Goal: Transaction & Acquisition: Purchase product/service

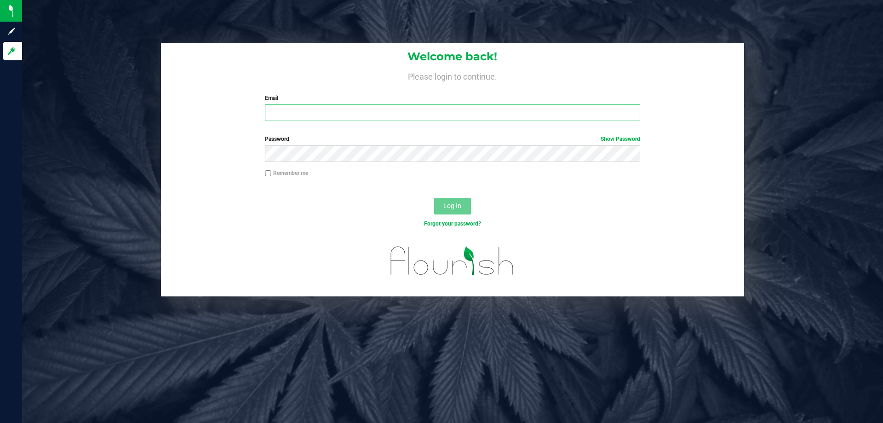
click at [320, 120] on input "Email" at bounding box center [452, 112] width 375 height 17
click at [373, 113] on input "svoravong@liveparallle" at bounding box center [452, 112] width 375 height 17
type input "[EMAIL_ADDRESS][DOMAIN_NAME]"
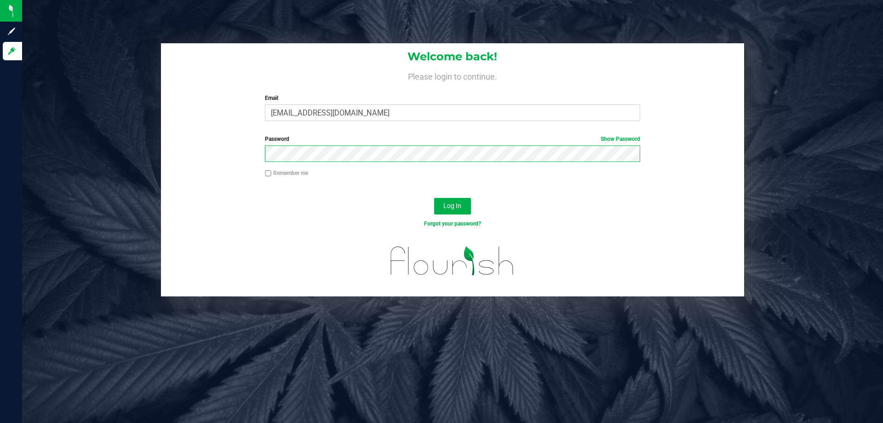
click at [434, 198] on button "Log In" at bounding box center [452, 206] width 37 height 17
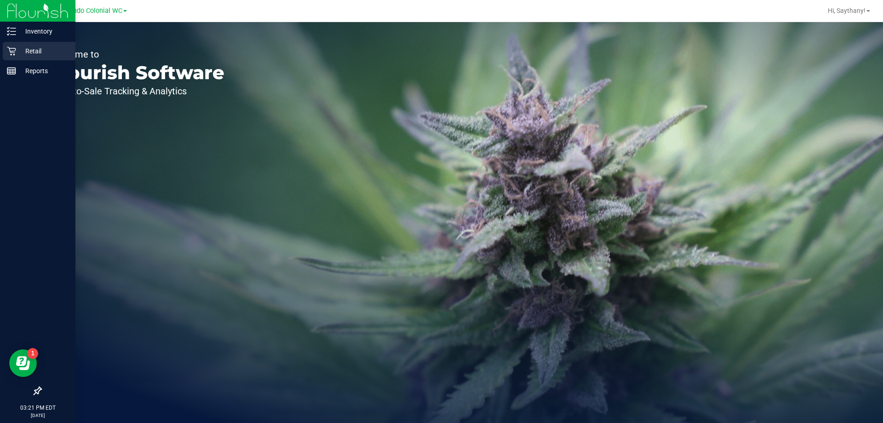
click at [24, 51] on p "Retail" at bounding box center [43, 51] width 55 height 11
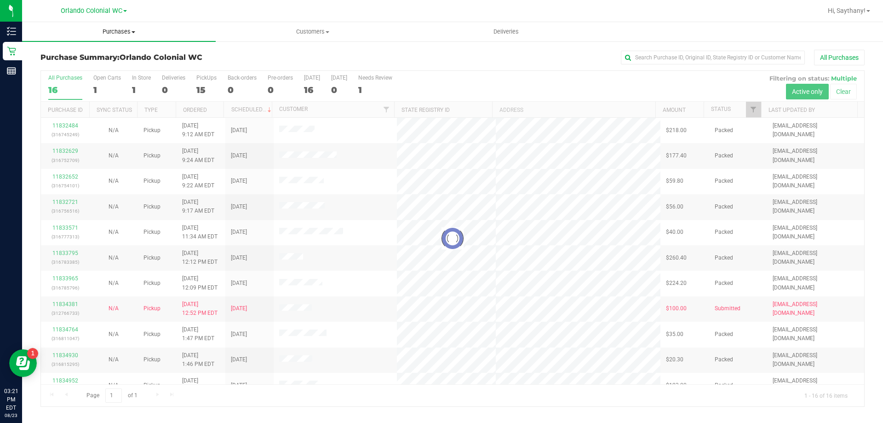
click at [129, 32] on span "Purchases" at bounding box center [119, 32] width 194 height 8
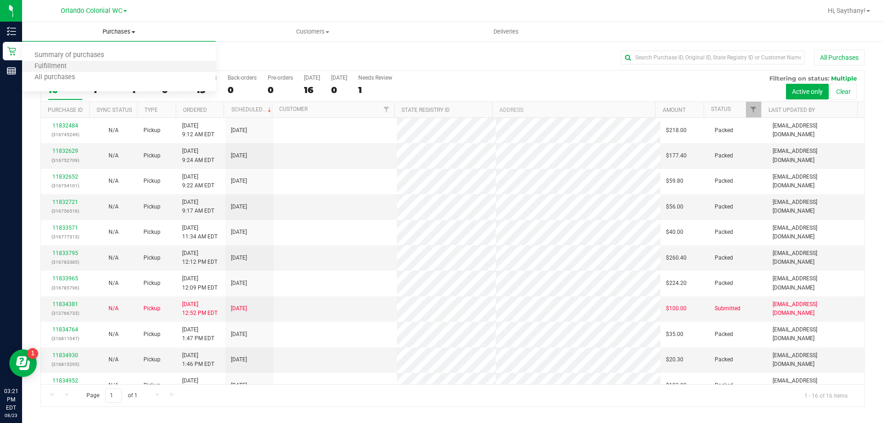
click at [82, 64] on li "Fulfillment" at bounding box center [119, 66] width 194 height 11
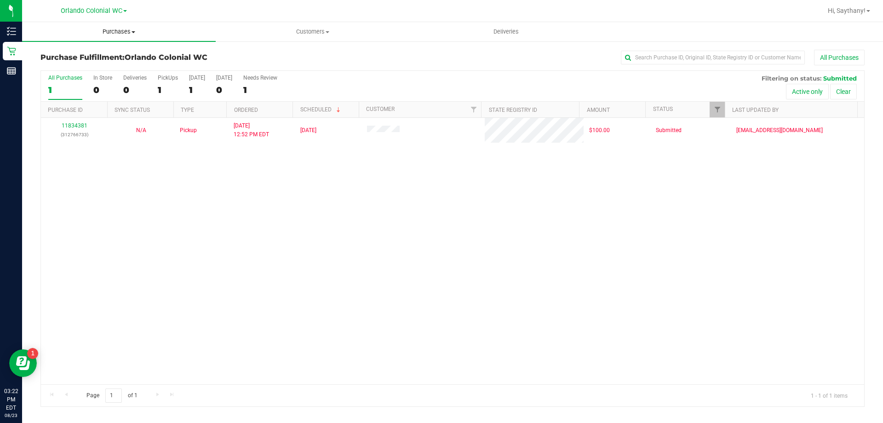
click at [115, 37] on uib-tab-heading "Purchases Summary of purchases Fulfillment All purchases" at bounding box center [119, 31] width 194 height 19
click at [78, 68] on li "Fulfillment" at bounding box center [119, 66] width 194 height 11
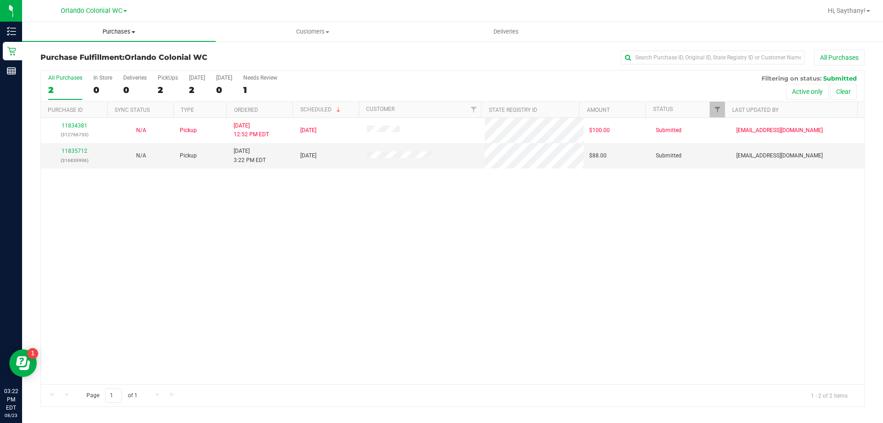
click at [103, 29] on span "Purchases" at bounding box center [119, 32] width 194 height 8
click at [100, 68] on li "Fulfillment" at bounding box center [119, 66] width 194 height 11
click at [83, 150] on link "11835712" at bounding box center [75, 151] width 26 height 6
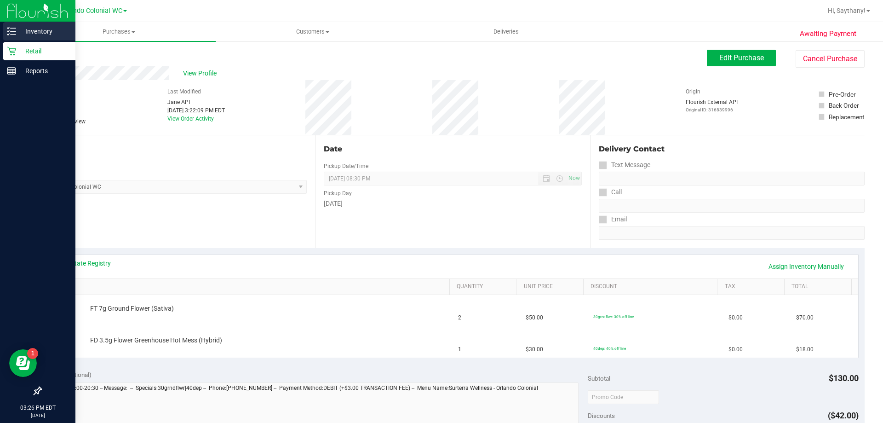
click at [44, 32] on p "Inventory" at bounding box center [43, 31] width 55 height 11
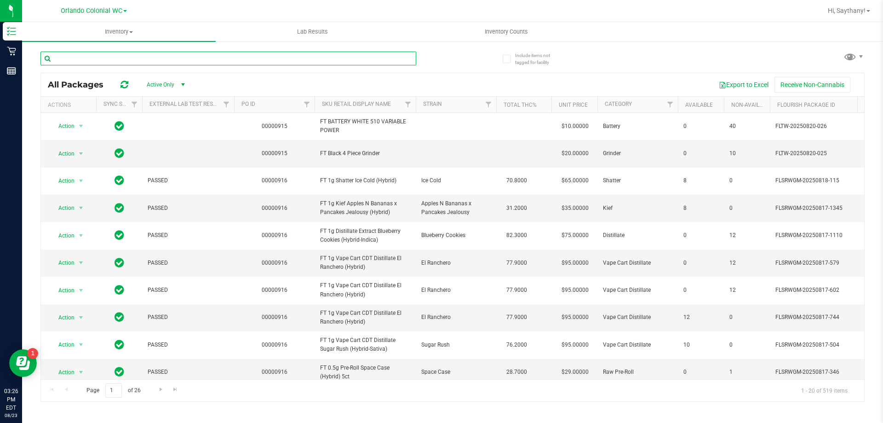
click at [204, 58] on input "text" at bounding box center [228, 58] width 376 height 14
type input "DSC"
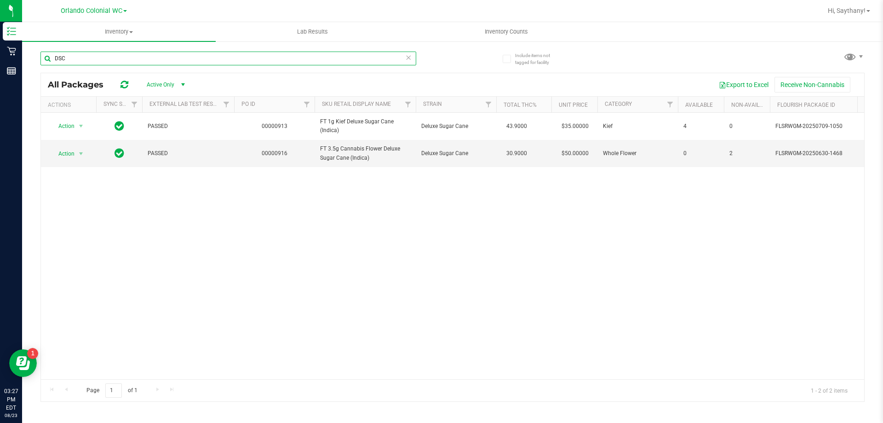
click at [119, 52] on input "DSC" at bounding box center [228, 58] width 376 height 14
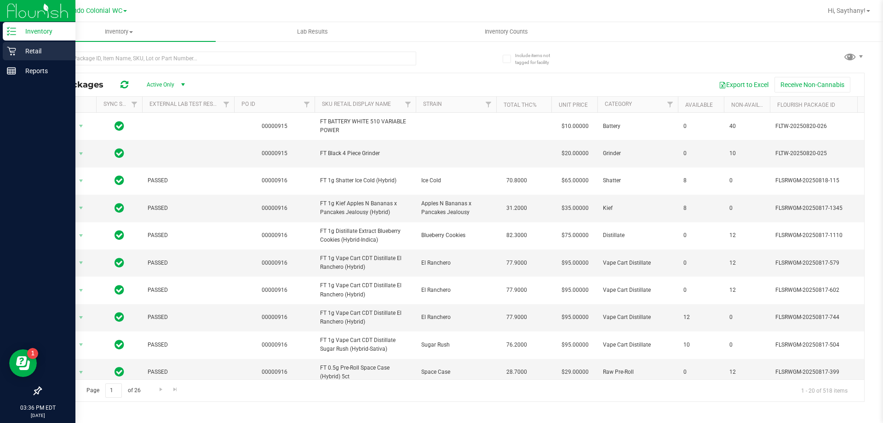
click at [14, 46] on div "Retail" at bounding box center [39, 51] width 73 height 18
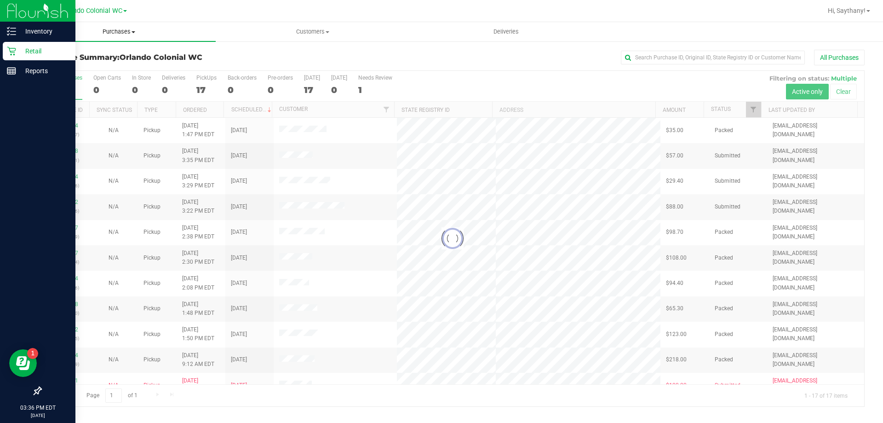
click at [132, 30] on span "Purchases" at bounding box center [119, 32] width 194 height 8
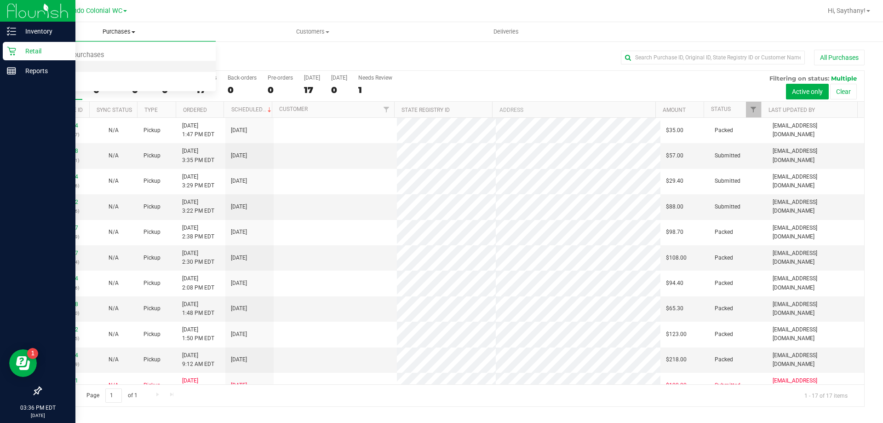
click at [91, 67] on li "Fulfillment" at bounding box center [119, 66] width 194 height 11
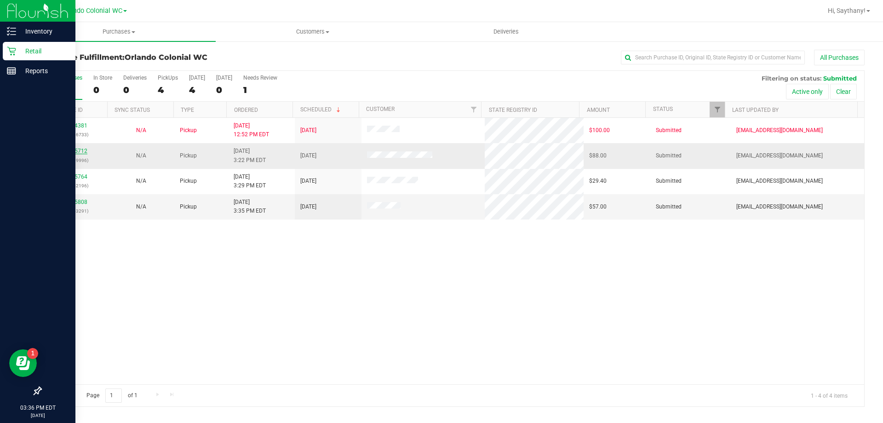
click at [79, 151] on link "11835712" at bounding box center [75, 151] width 26 height 6
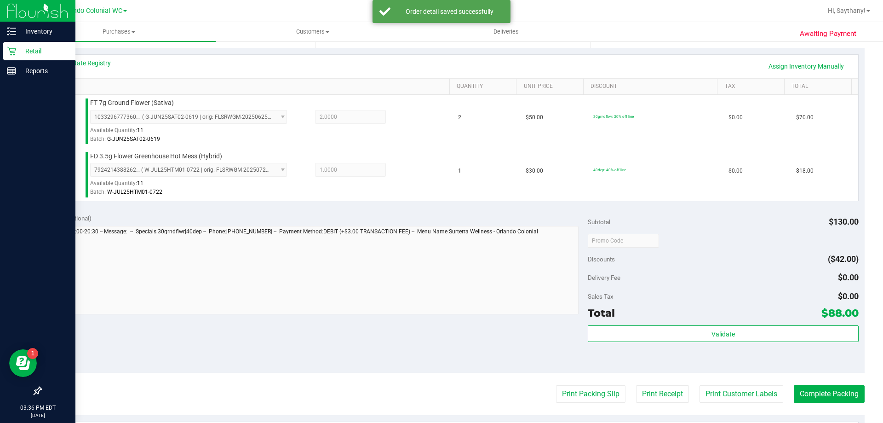
scroll to position [210, 0]
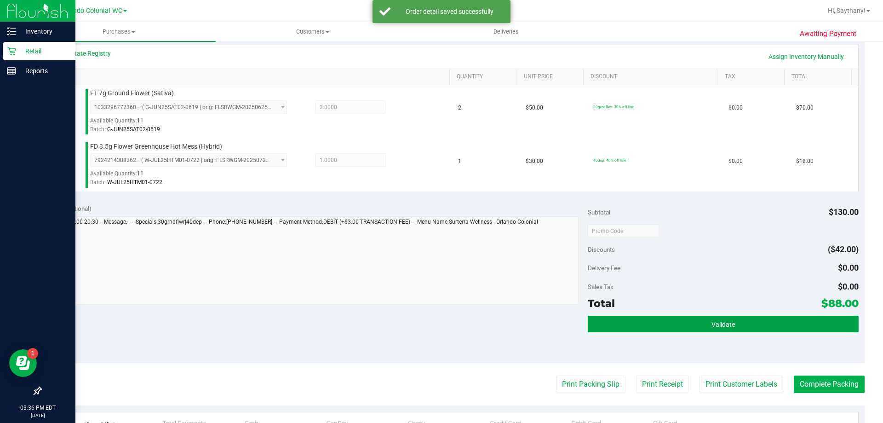
click at [781, 316] on button "Validate" at bounding box center [723, 323] width 270 height 17
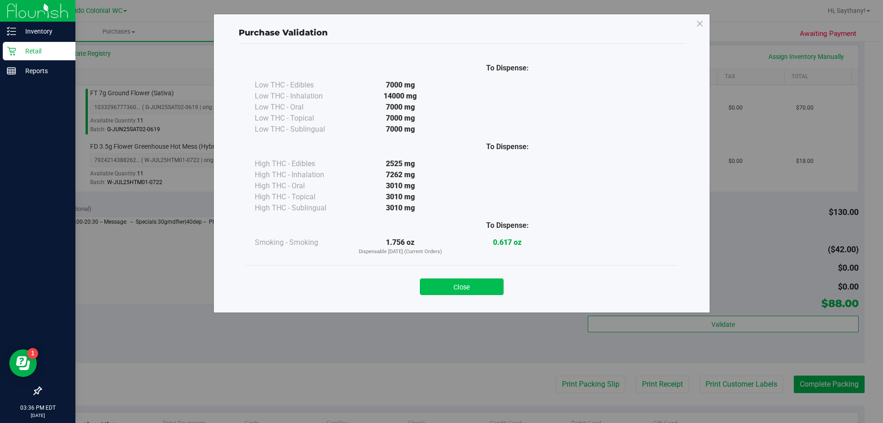
click at [448, 291] on button "Close" at bounding box center [462, 286] width 84 height 17
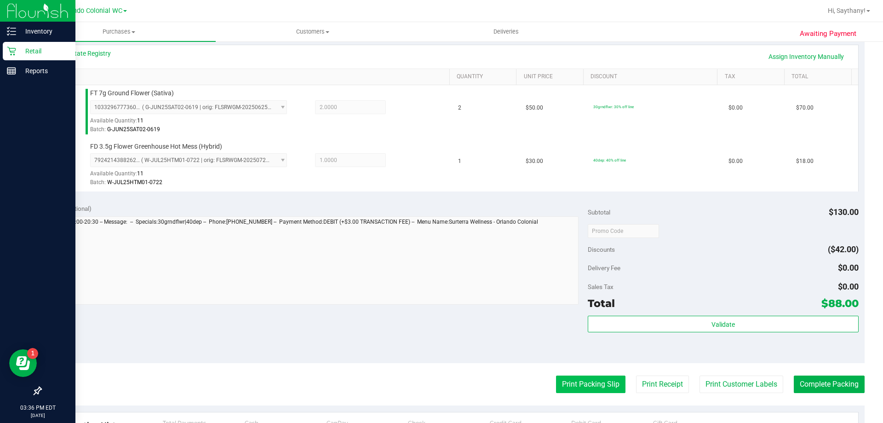
click at [576, 389] on button "Print Packing Slip" at bounding box center [590, 383] width 69 height 17
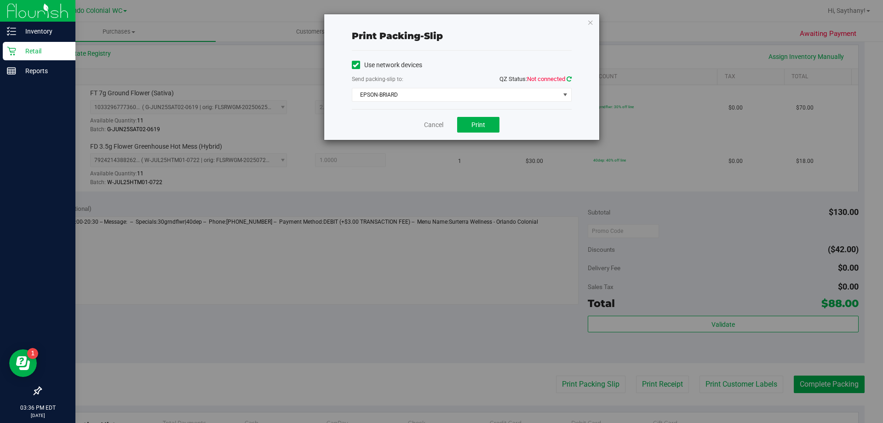
click at [568, 76] on icon at bounding box center [568, 79] width 5 height 6
click at [471, 97] on span "EPSON-BRIARD" at bounding box center [455, 94] width 207 height 13
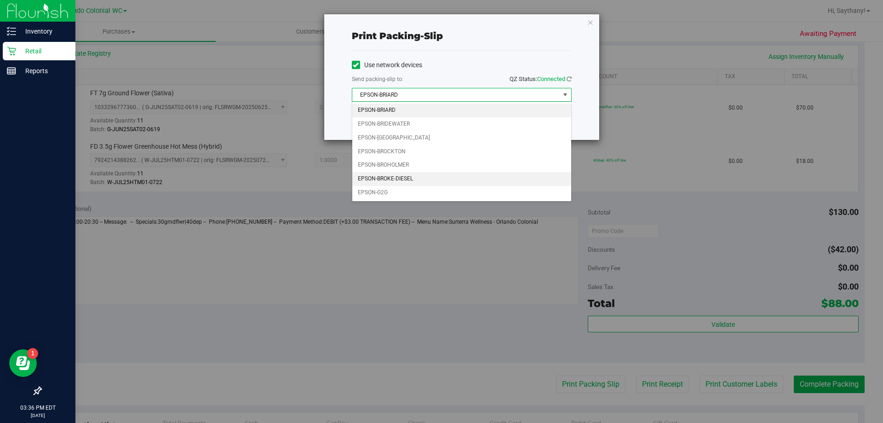
click at [414, 178] on li "EPSON-BROKE-DIESEL" at bounding box center [461, 179] width 219 height 14
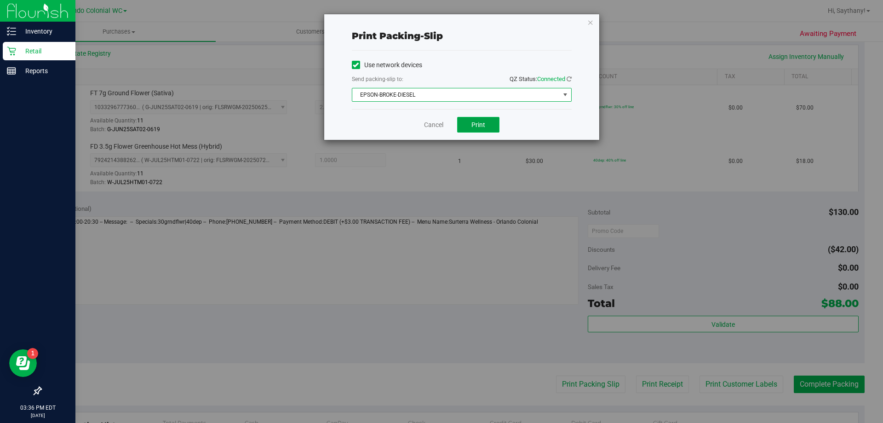
click at [480, 126] on span "Print" at bounding box center [478, 124] width 14 height 7
click at [590, 22] on icon "button" at bounding box center [590, 22] width 6 height 11
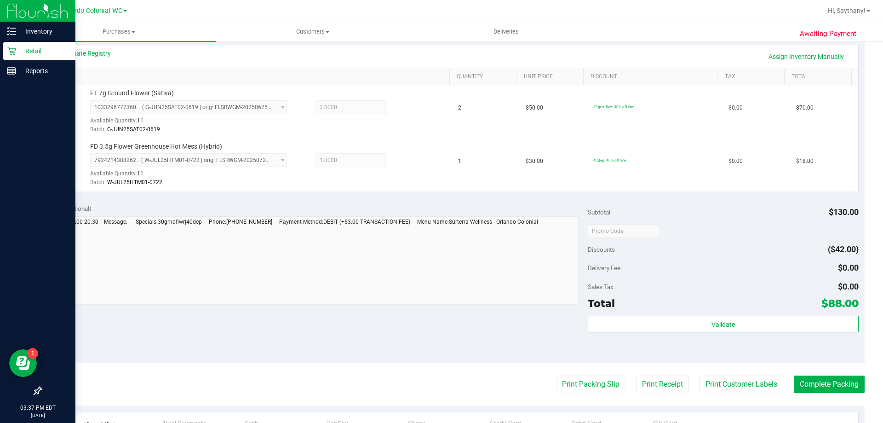
click at [762, 302] on div "Total $88.00" at bounding box center [723, 303] width 270 height 17
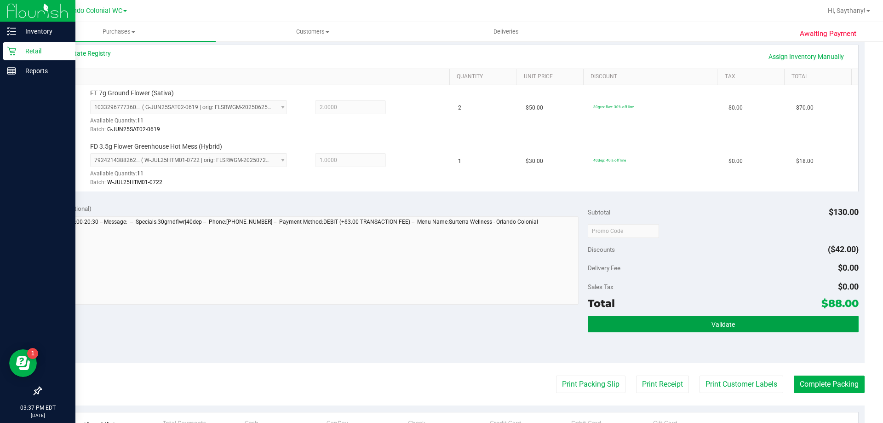
click at [720, 318] on button "Validate" at bounding box center [723, 323] width 270 height 17
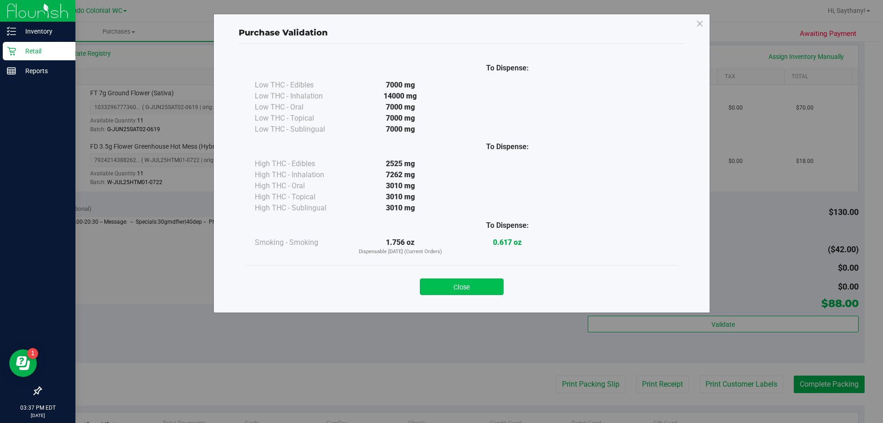
click at [461, 291] on button "Close" at bounding box center [462, 286] width 84 height 17
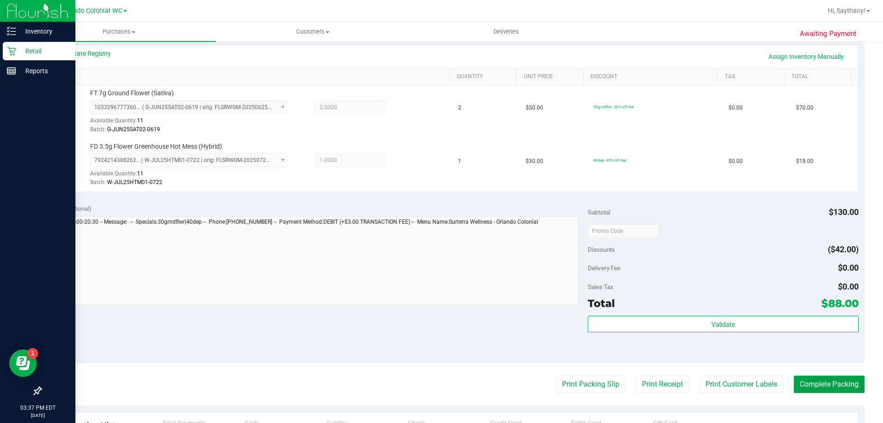
click at [825, 376] on button "Complete Packing" at bounding box center [829, 383] width 71 height 17
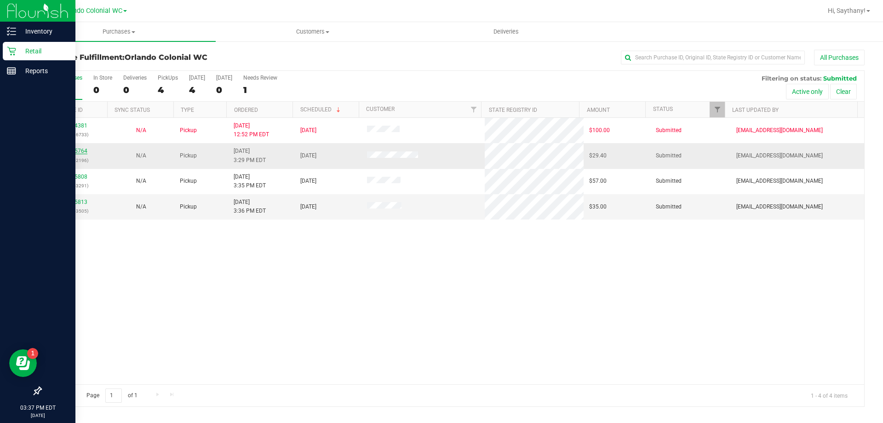
click at [84, 150] on link "11835764" at bounding box center [75, 151] width 26 height 6
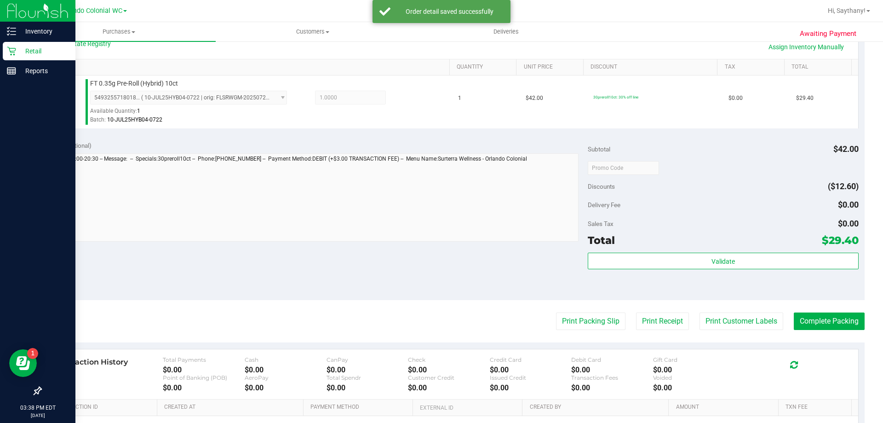
scroll to position [217, 0]
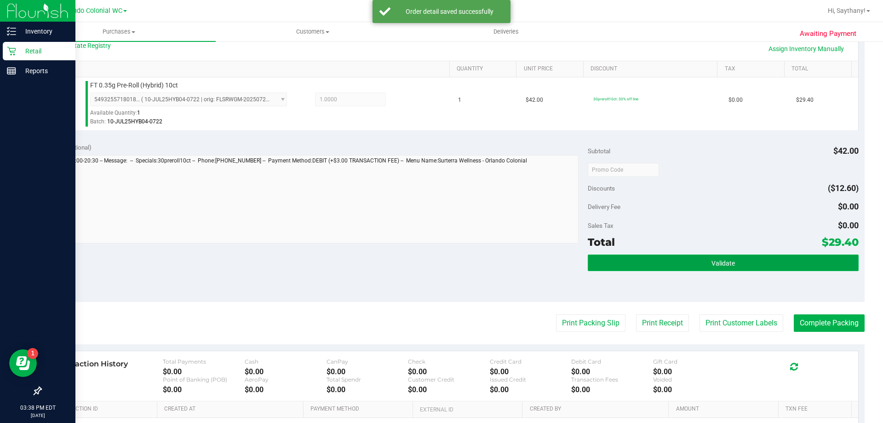
click at [785, 257] on button "Validate" at bounding box center [723, 262] width 270 height 17
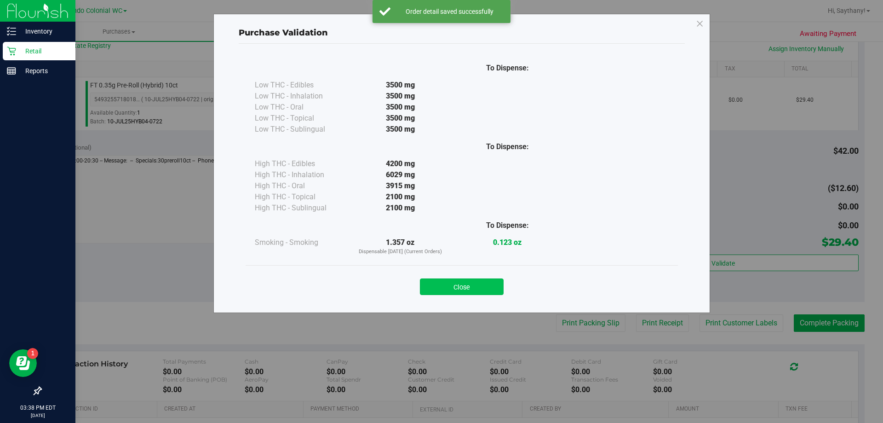
click at [451, 286] on button "Close" at bounding box center [462, 286] width 84 height 17
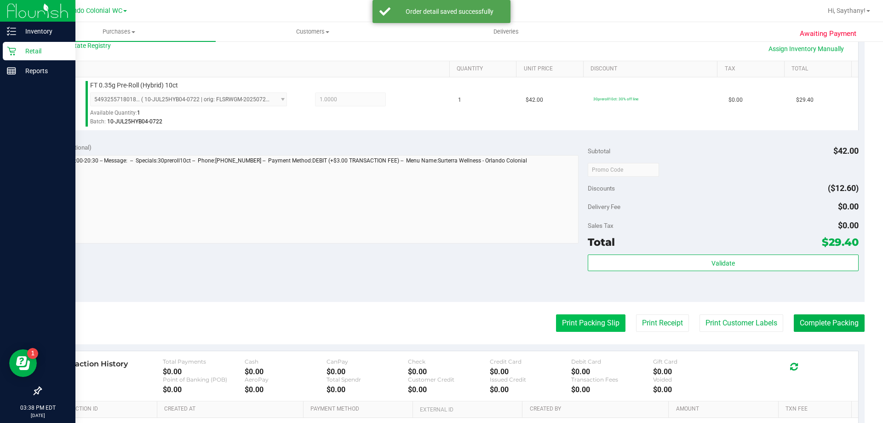
click at [571, 328] on button "Print Packing Slip" at bounding box center [590, 322] width 69 height 17
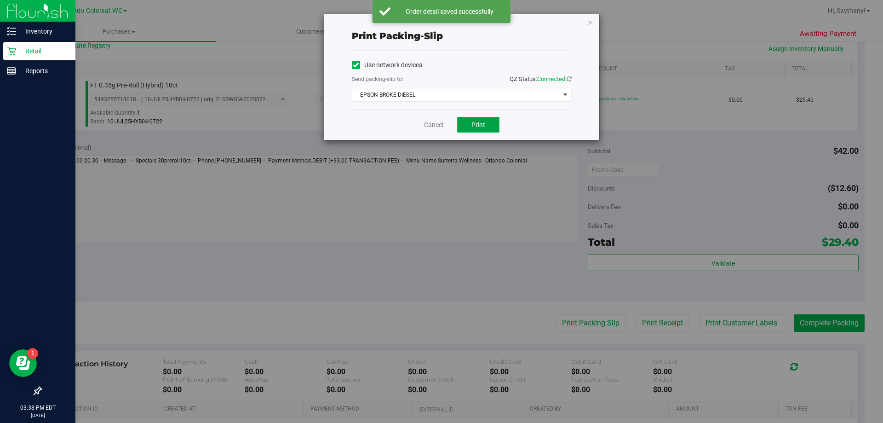
click at [471, 122] on span "Print" at bounding box center [478, 124] width 14 height 7
click at [576, 25] on div "Print packing-slip Use network devices Send packing-slip to: QZ Status: Connect…" at bounding box center [461, 77] width 275 height 126
click at [588, 21] on icon "button" at bounding box center [590, 22] width 6 height 11
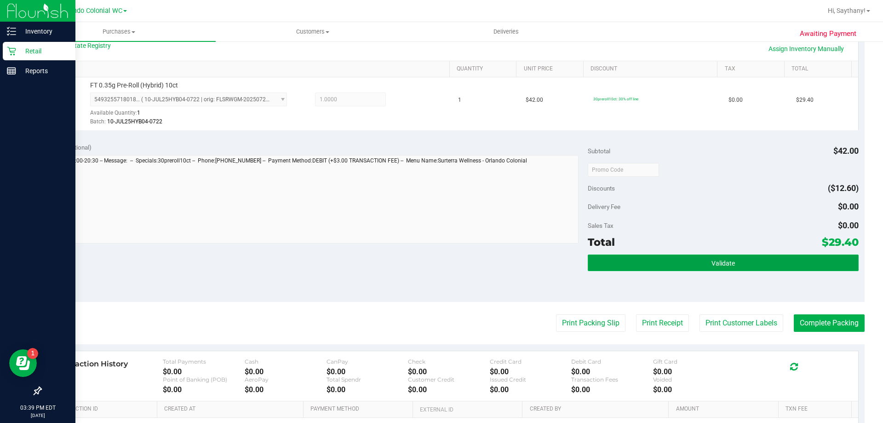
click at [746, 269] on button "Validate" at bounding box center [723, 262] width 270 height 17
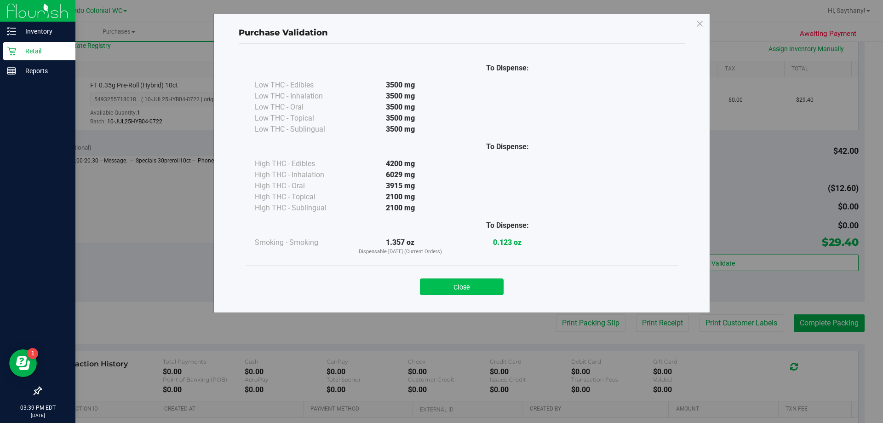
click at [454, 293] on button "Close" at bounding box center [462, 286] width 84 height 17
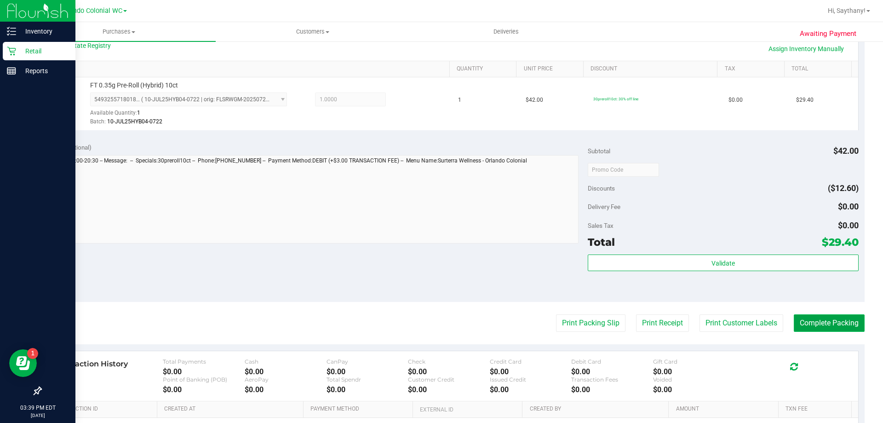
click at [825, 325] on button "Complete Packing" at bounding box center [829, 322] width 71 height 17
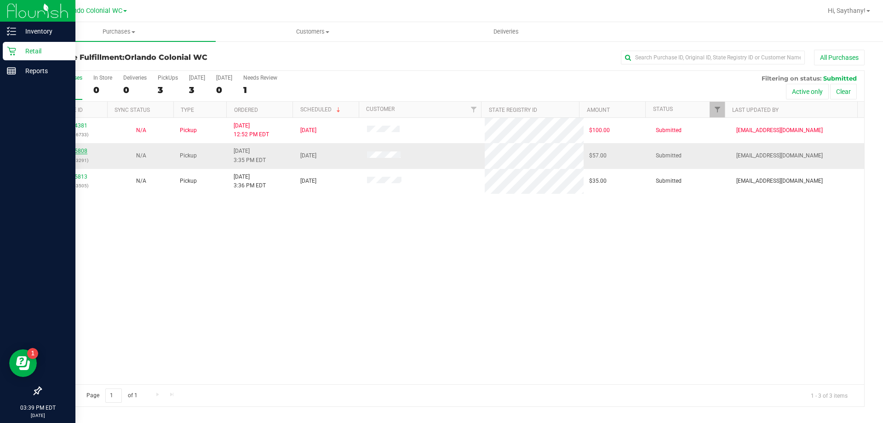
click at [74, 154] on link "11835808" at bounding box center [75, 151] width 26 height 6
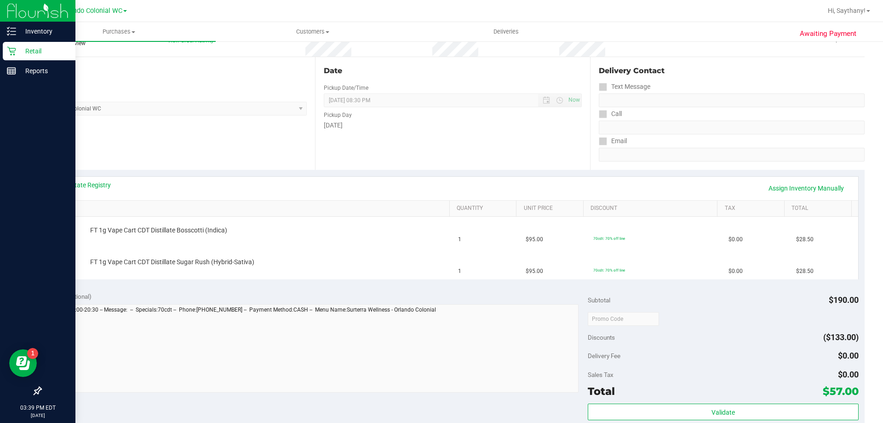
scroll to position [276, 0]
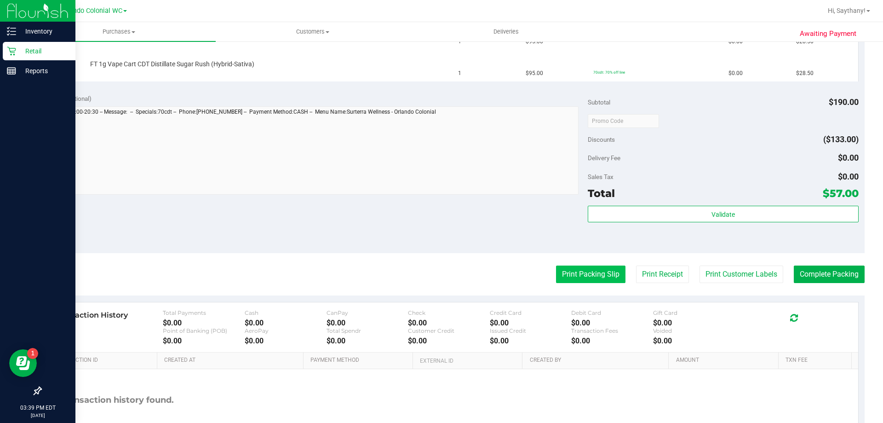
click at [593, 275] on button "Print Packing Slip" at bounding box center [590, 273] width 69 height 17
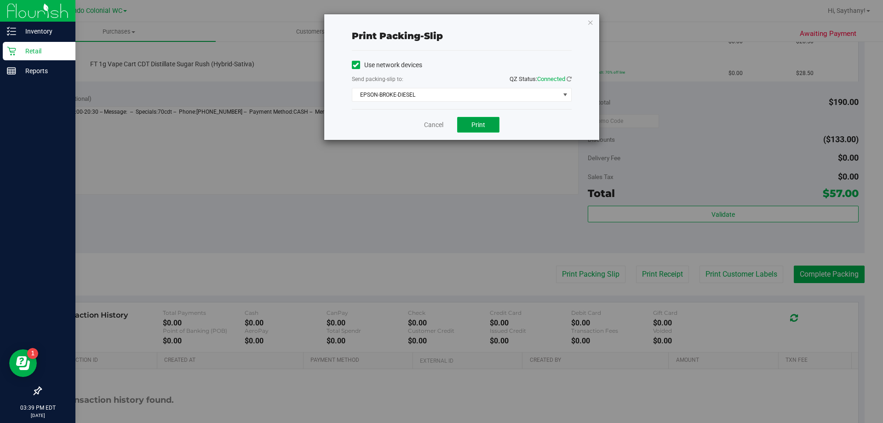
click at [494, 126] on button "Print" at bounding box center [478, 125] width 42 height 16
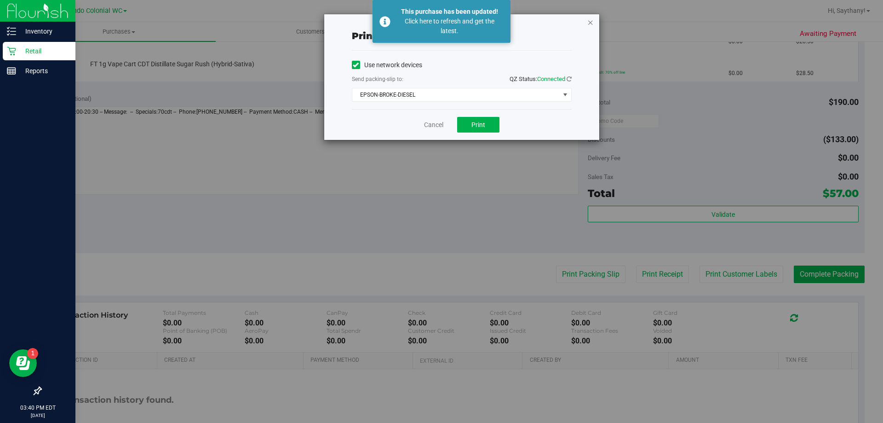
click at [587, 25] on icon "button" at bounding box center [590, 22] width 6 height 11
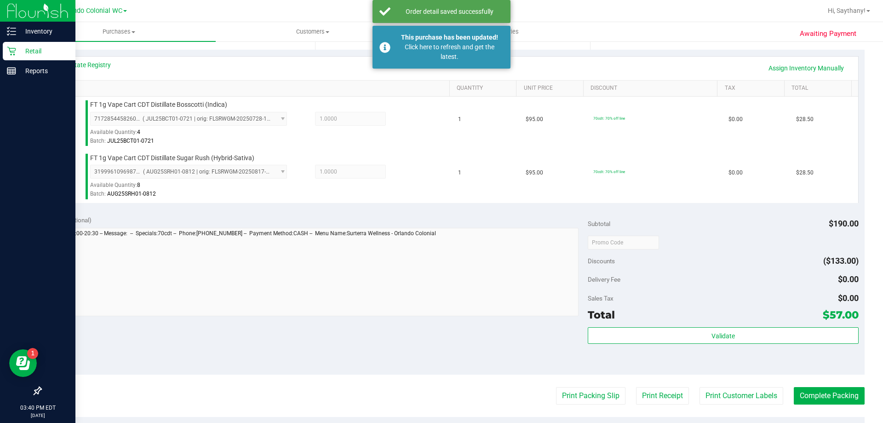
scroll to position [260, 0]
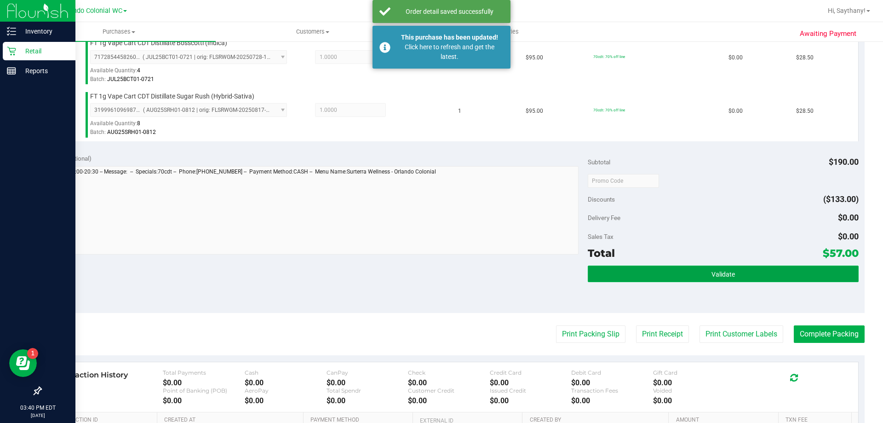
click at [798, 268] on button "Validate" at bounding box center [723, 273] width 270 height 17
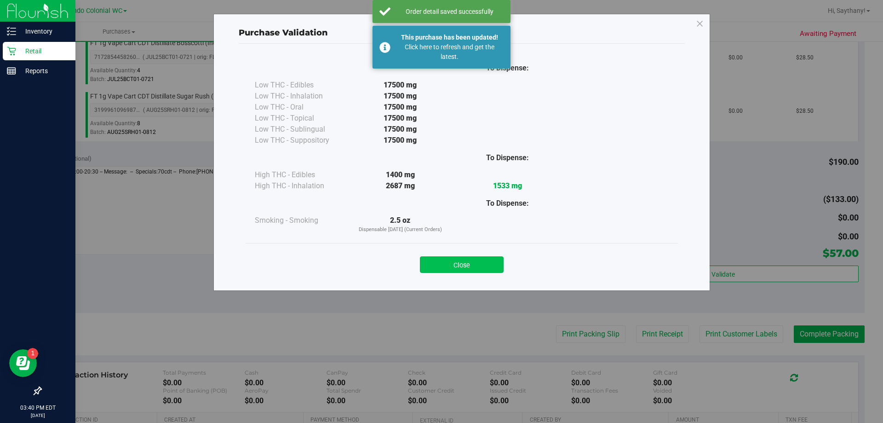
click at [464, 259] on button "Close" at bounding box center [462, 264] width 84 height 17
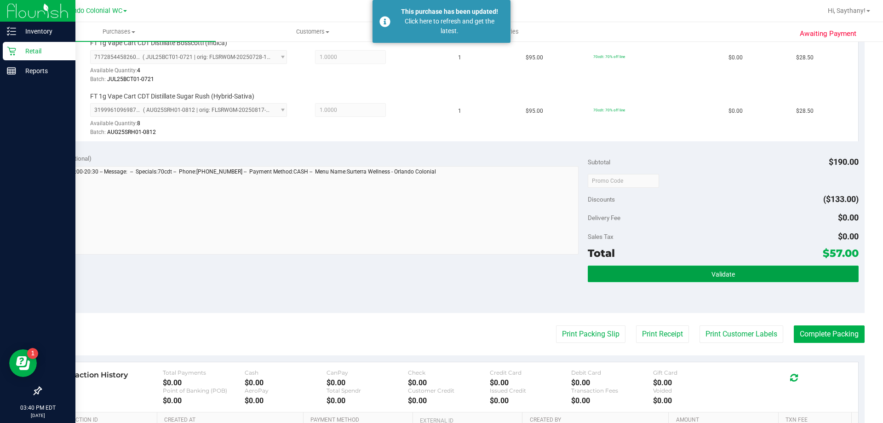
click at [728, 278] on button "Validate" at bounding box center [723, 273] width 270 height 17
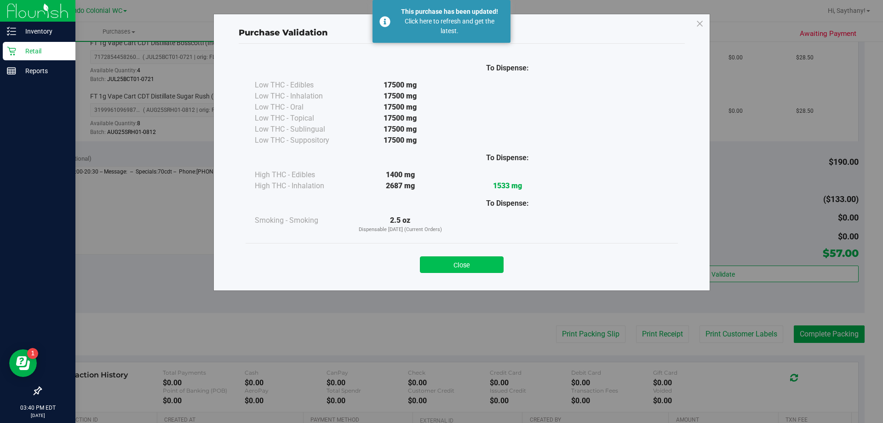
click at [464, 268] on button "Close" at bounding box center [462, 264] width 84 height 17
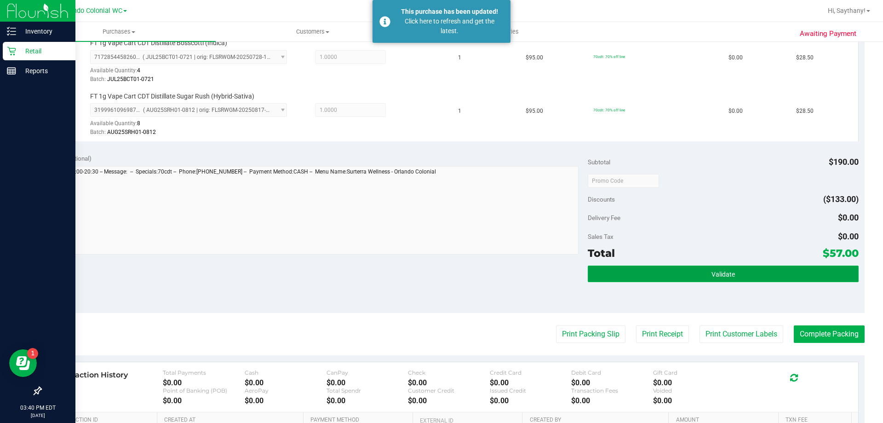
click at [765, 267] on button "Validate" at bounding box center [723, 273] width 270 height 17
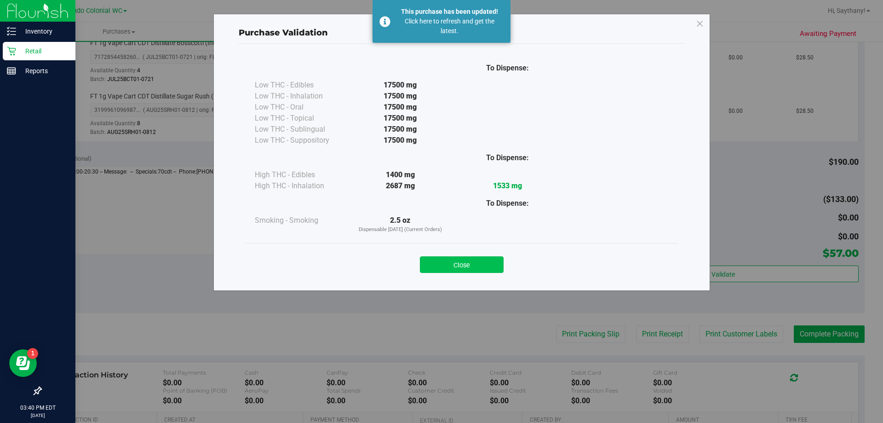
click at [455, 264] on button "Close" at bounding box center [462, 264] width 84 height 17
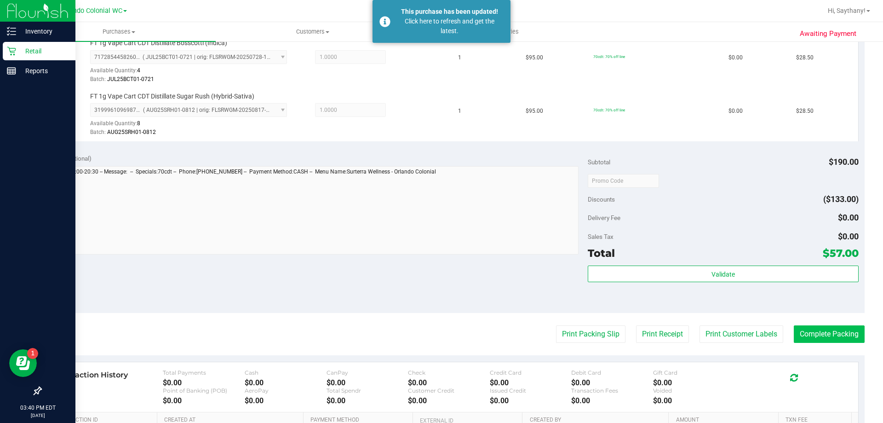
click at [828, 335] on button "Complete Packing" at bounding box center [829, 333] width 71 height 17
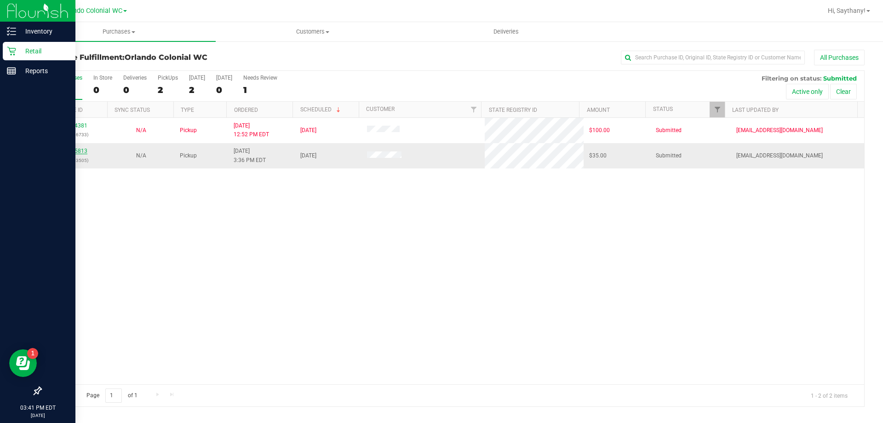
click at [76, 151] on link "11835813" at bounding box center [75, 151] width 26 height 6
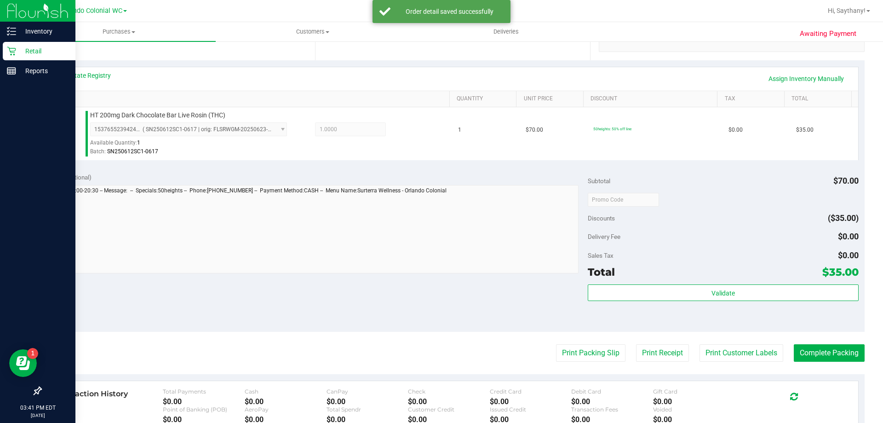
scroll to position [183, 0]
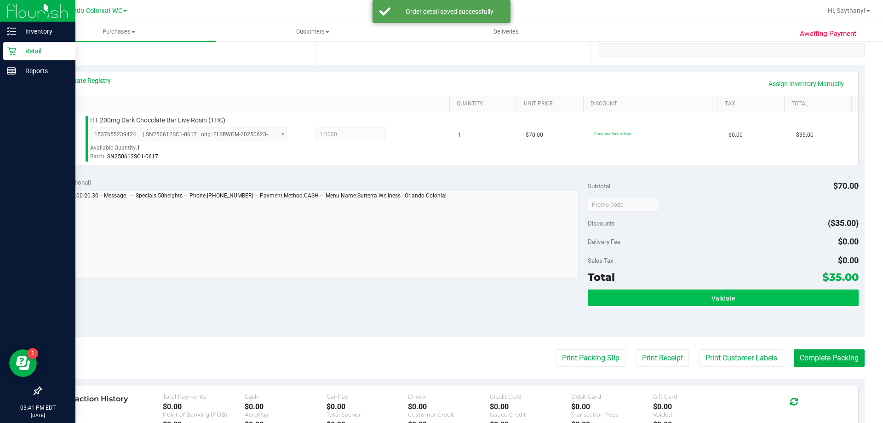
click at [728, 299] on span "Validate" at bounding box center [722, 297] width 23 height 7
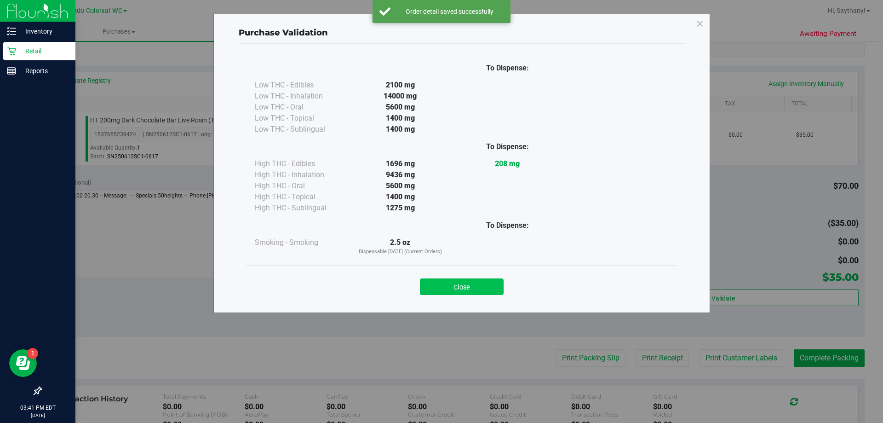
click at [436, 283] on button "Close" at bounding box center [462, 286] width 84 height 17
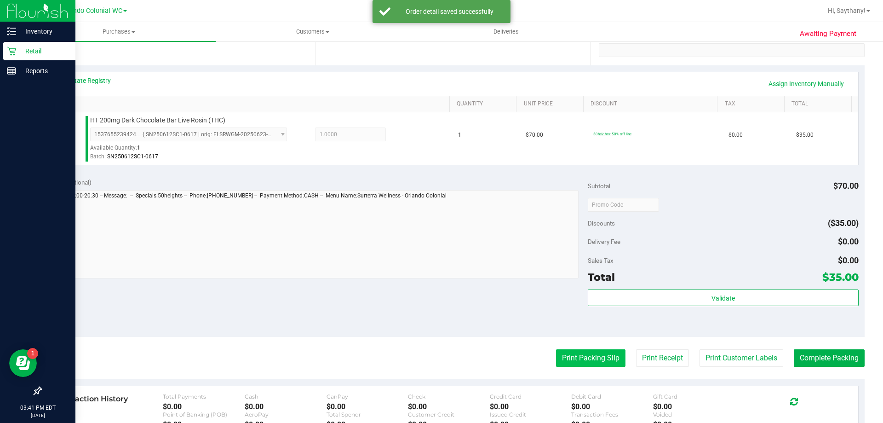
click at [600, 356] on button "Print Packing Slip" at bounding box center [590, 357] width 69 height 17
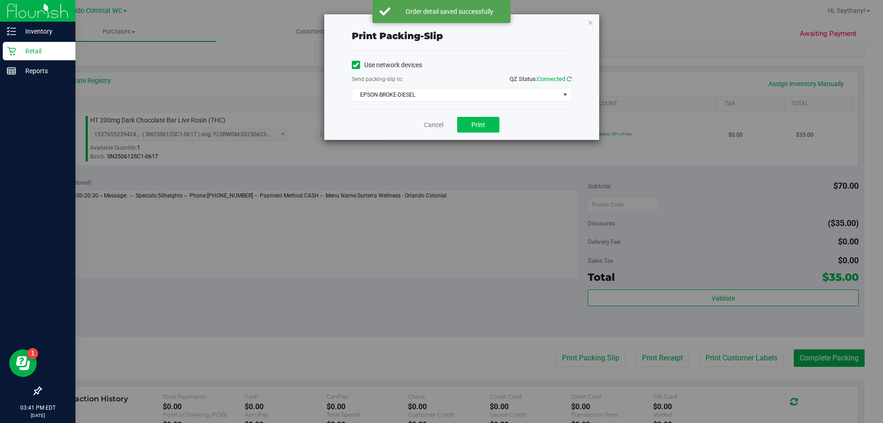
click at [476, 130] on button "Print" at bounding box center [478, 125] width 42 height 16
click at [588, 21] on icon "button" at bounding box center [590, 22] width 6 height 11
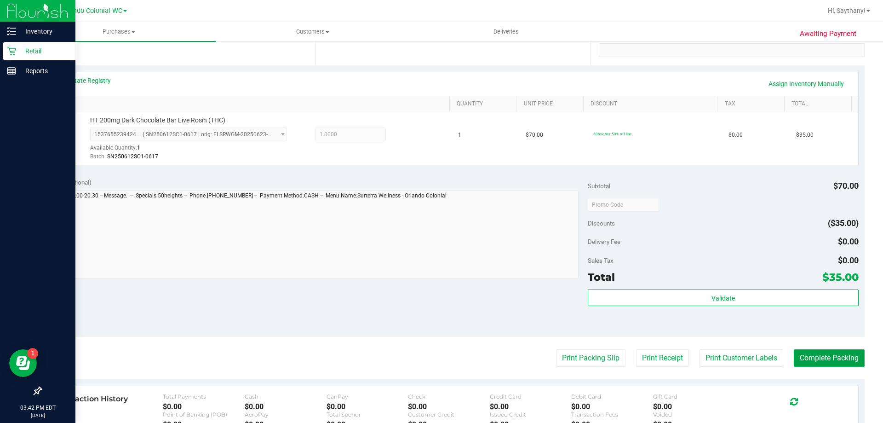
click at [832, 360] on button "Complete Packing" at bounding box center [829, 357] width 71 height 17
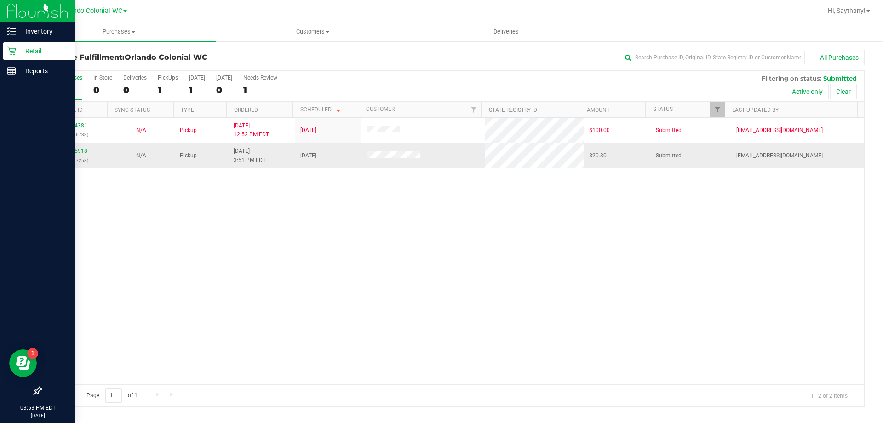
click at [75, 152] on link "11835918" at bounding box center [75, 151] width 26 height 6
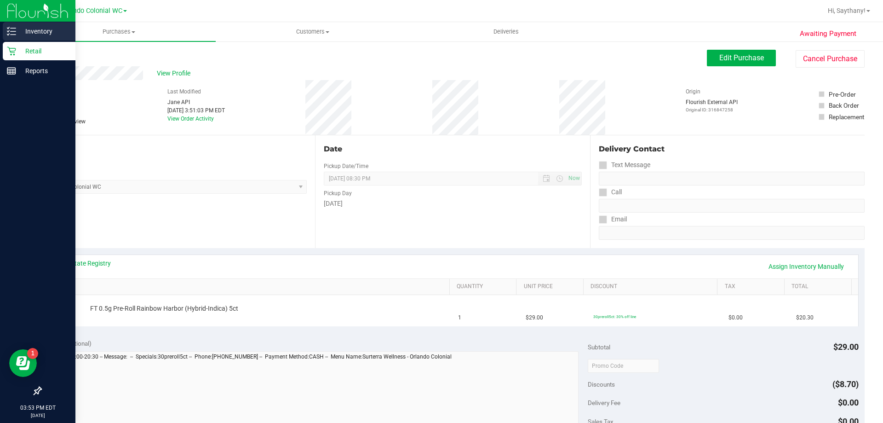
click at [18, 32] on p "Inventory" at bounding box center [43, 31] width 55 height 11
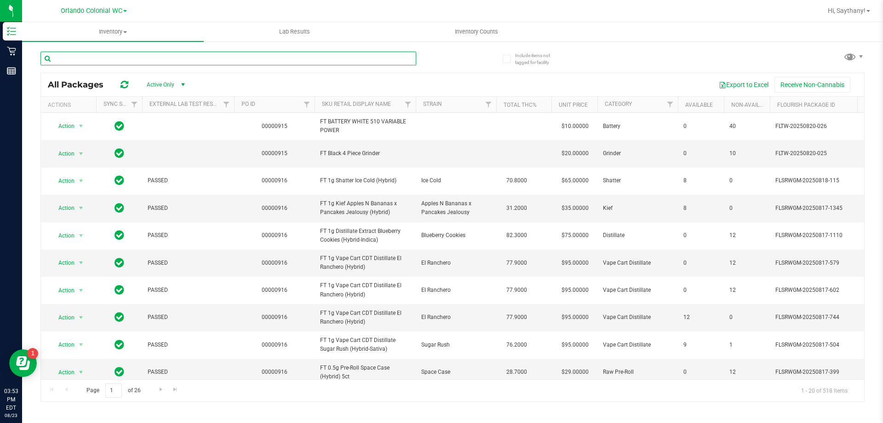
click at [139, 58] on input "text" at bounding box center [228, 58] width 376 height 14
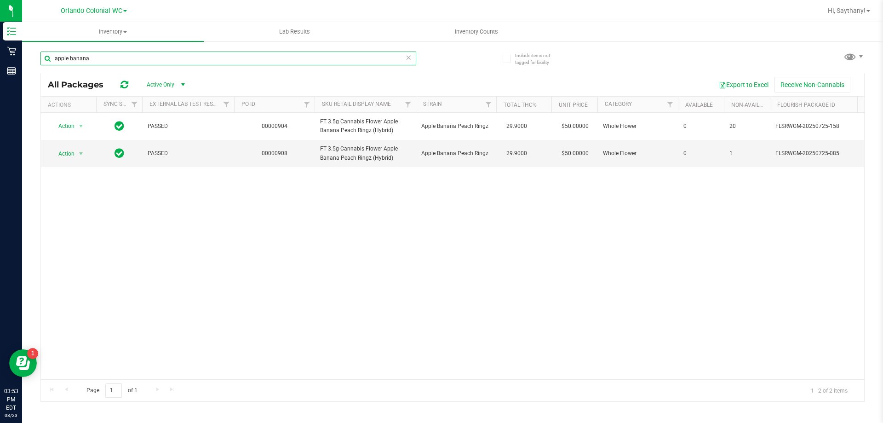
type input "apple banana"
click at [398, 56] on input "apple banana" at bounding box center [228, 58] width 376 height 14
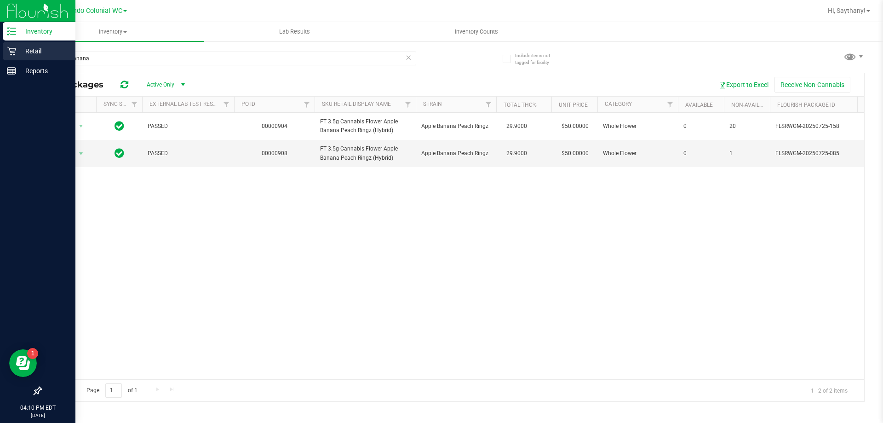
click at [27, 48] on p "Retail" at bounding box center [43, 51] width 55 height 11
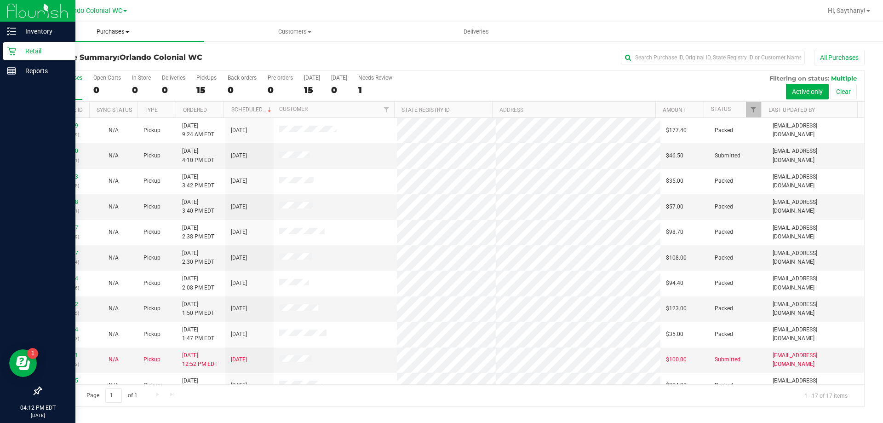
click at [106, 38] on uib-tab-heading "Purchases Summary of purchases Fulfillment All purchases" at bounding box center [113, 31] width 182 height 19
click at [94, 67] on li "Fulfillment" at bounding box center [113, 66] width 182 height 11
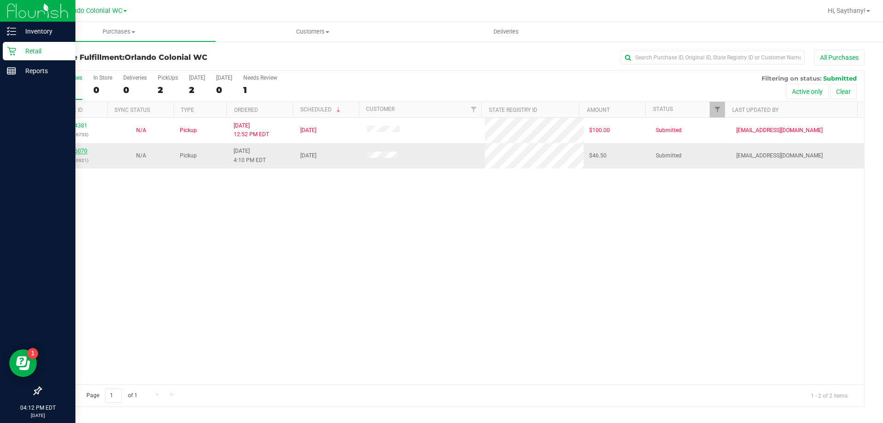
click at [71, 151] on link "11836070" at bounding box center [75, 151] width 26 height 6
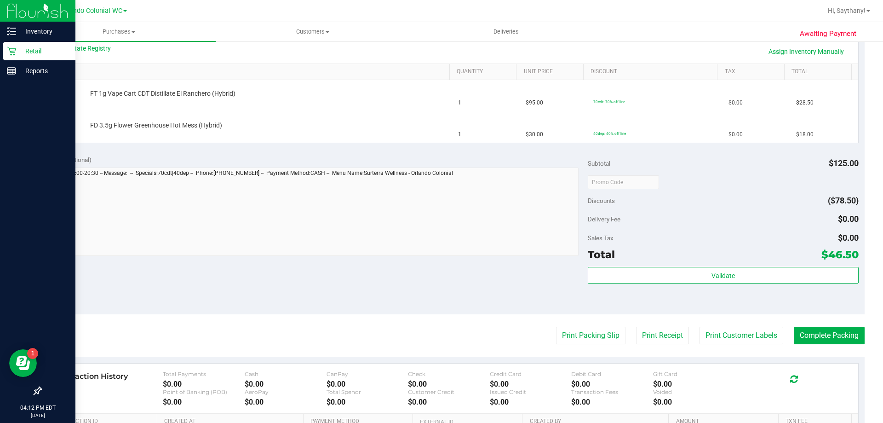
scroll to position [230, 0]
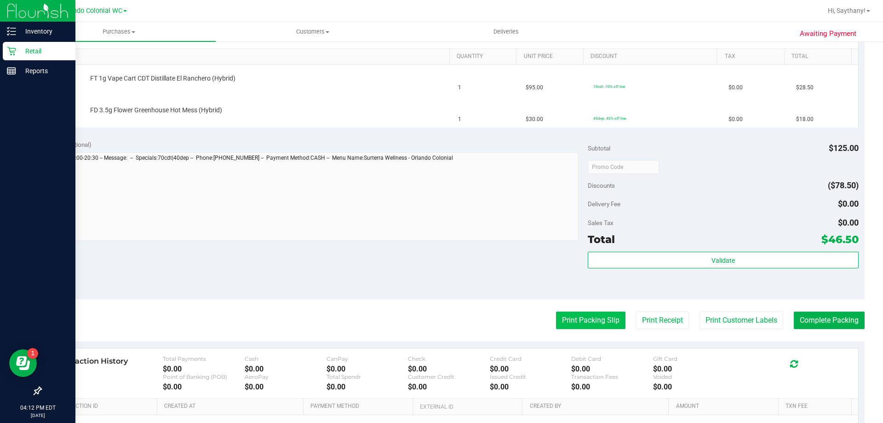
click at [571, 317] on button "Print Packing Slip" at bounding box center [590, 319] width 69 height 17
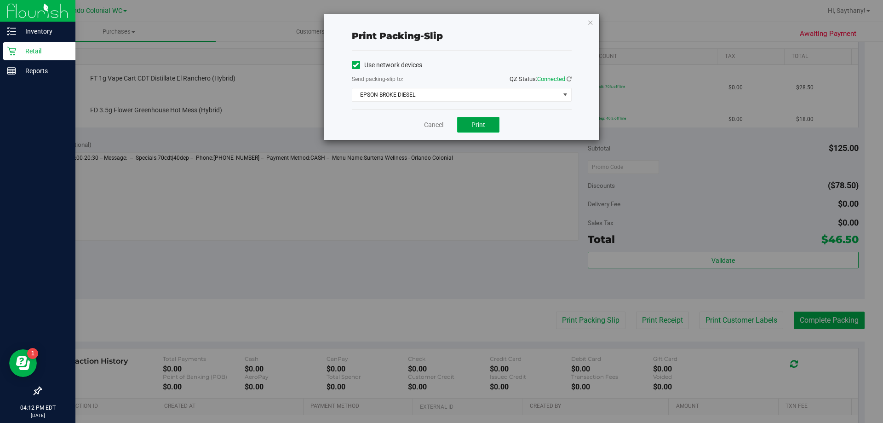
click at [462, 122] on button "Print" at bounding box center [478, 125] width 42 height 16
click at [604, 24] on div "Print packing-slip Use network devices Send packing-slip to: QZ Status: Connect…" at bounding box center [445, 211] width 890 height 423
click at [590, 26] on icon "button" at bounding box center [590, 22] width 6 height 11
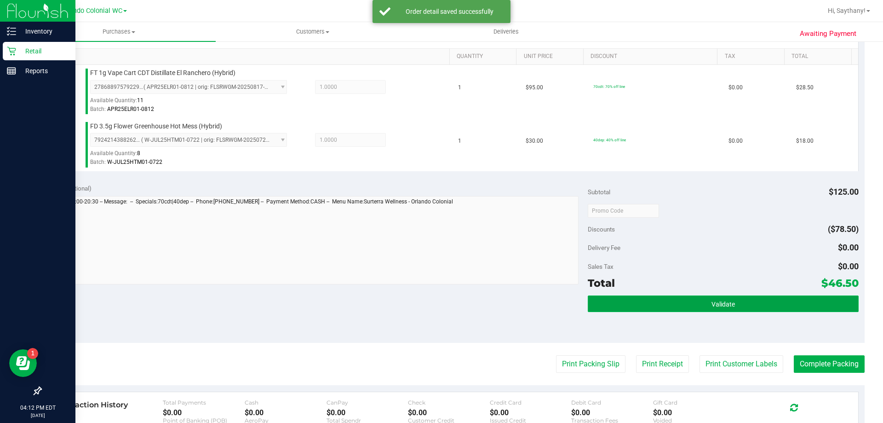
click at [781, 310] on button "Validate" at bounding box center [723, 303] width 270 height 17
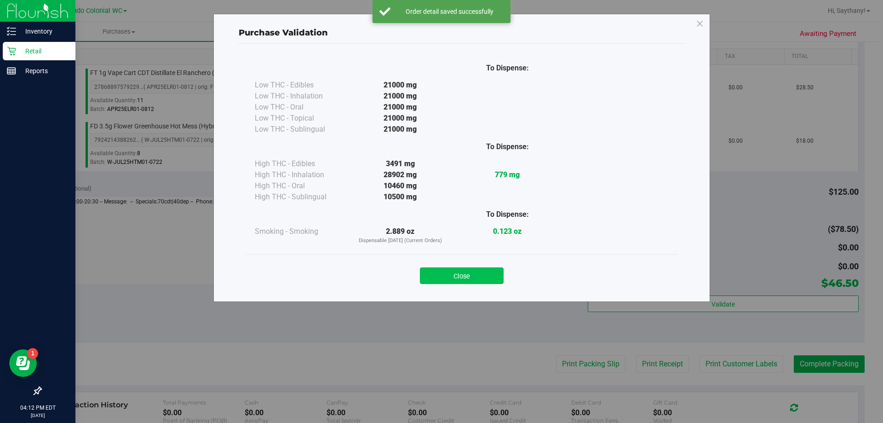
click at [458, 276] on button "Close" at bounding box center [462, 275] width 84 height 17
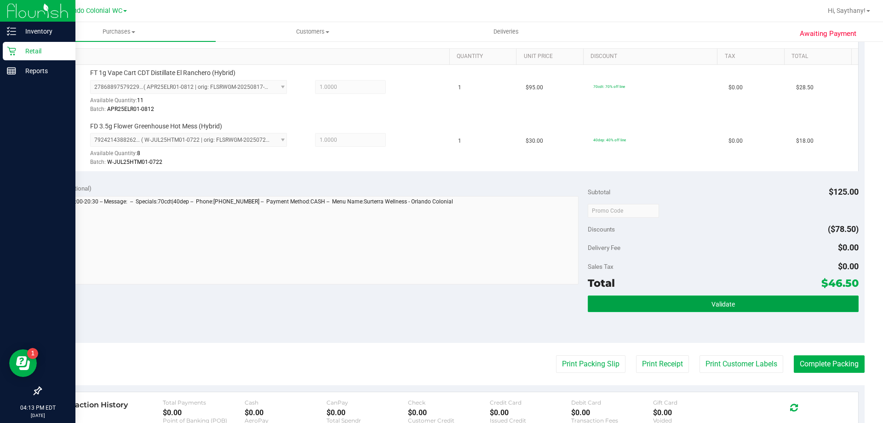
click at [792, 300] on button "Validate" at bounding box center [723, 303] width 270 height 17
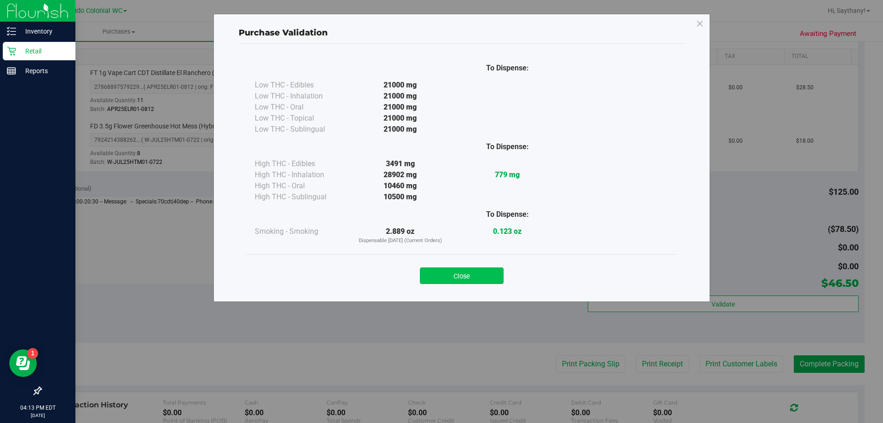
click at [460, 270] on button "Close" at bounding box center [462, 275] width 84 height 17
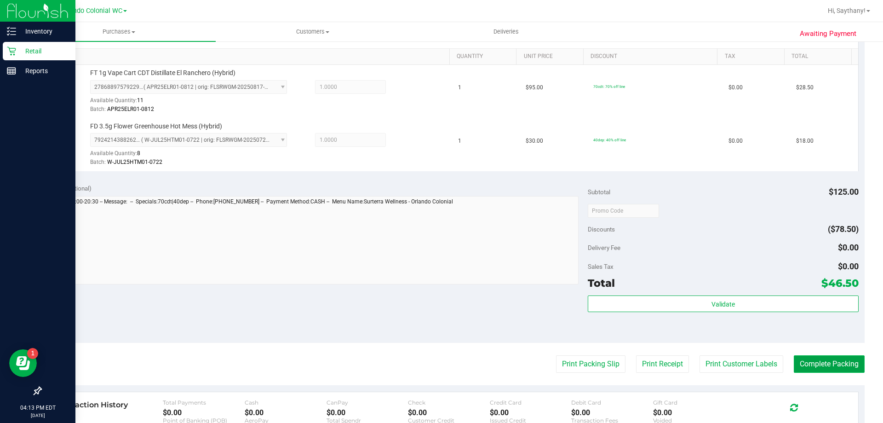
click at [831, 359] on button "Complete Packing" at bounding box center [829, 363] width 71 height 17
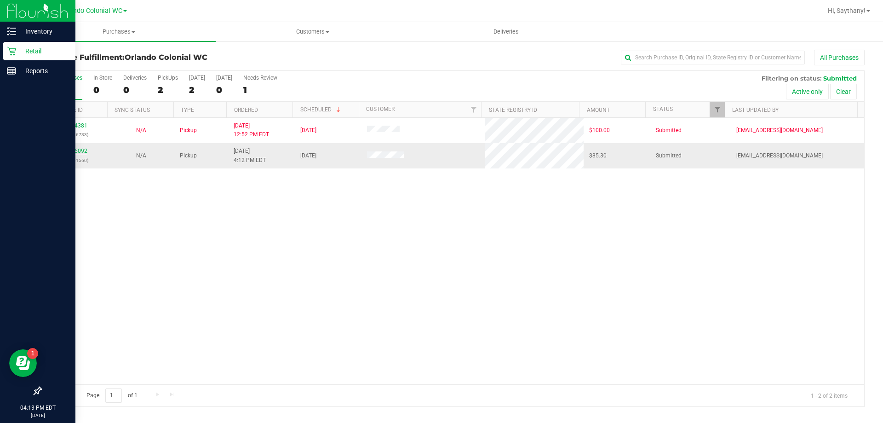
click at [84, 150] on link "11836092" at bounding box center [75, 151] width 26 height 6
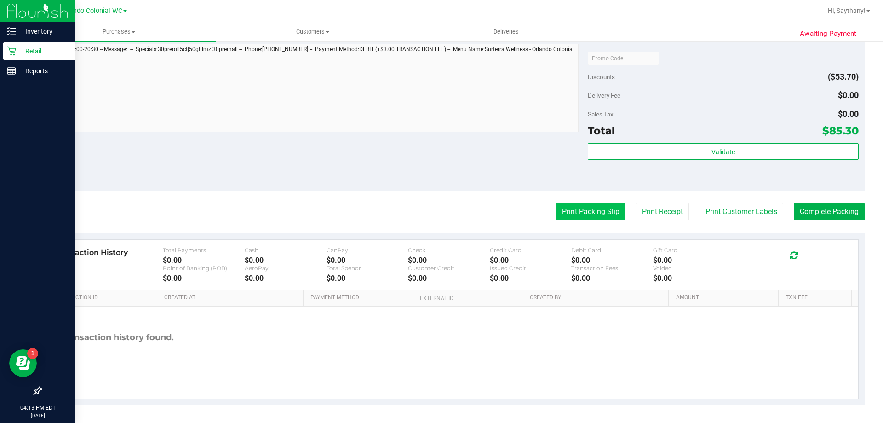
scroll to position [370, 0]
click at [599, 211] on button "Print Packing Slip" at bounding box center [590, 210] width 69 height 17
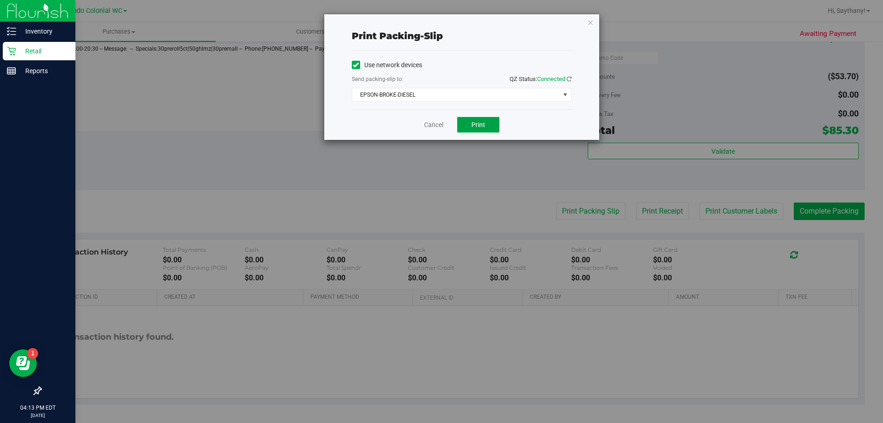
click at [466, 121] on button "Print" at bounding box center [478, 125] width 42 height 16
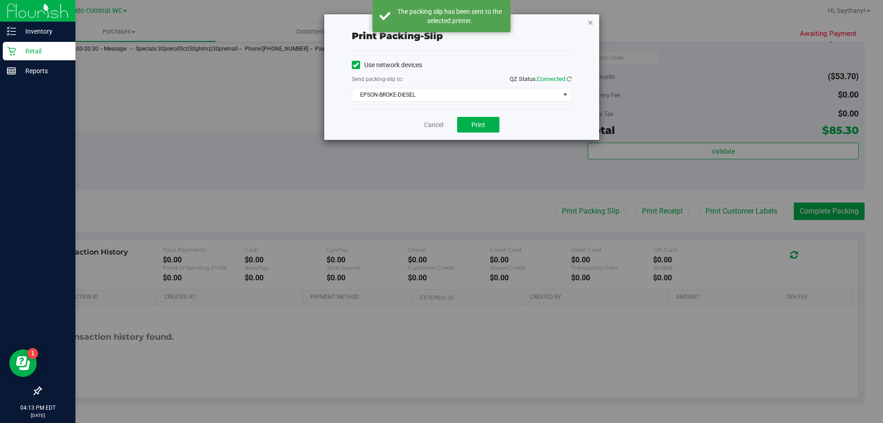
click at [589, 19] on icon "button" at bounding box center [590, 22] width 6 height 11
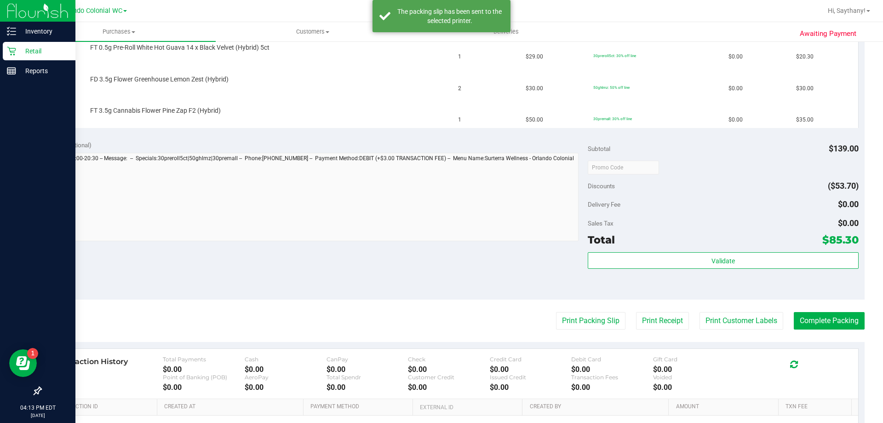
scroll to position [232, 0]
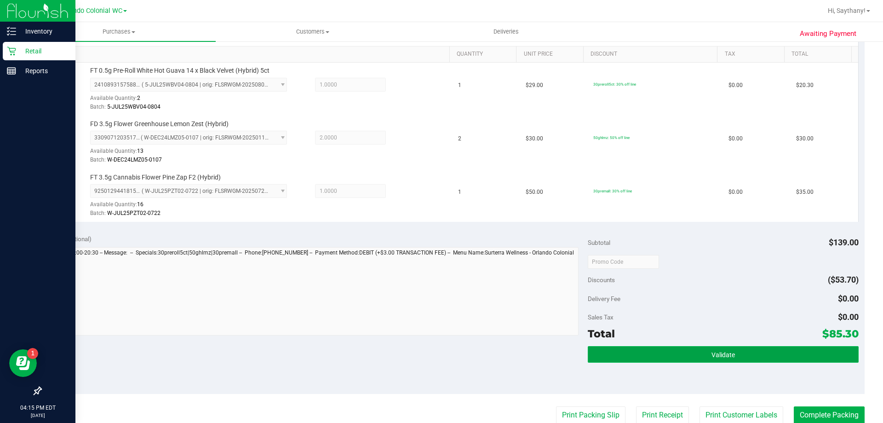
click at [761, 356] on button "Validate" at bounding box center [723, 354] width 270 height 17
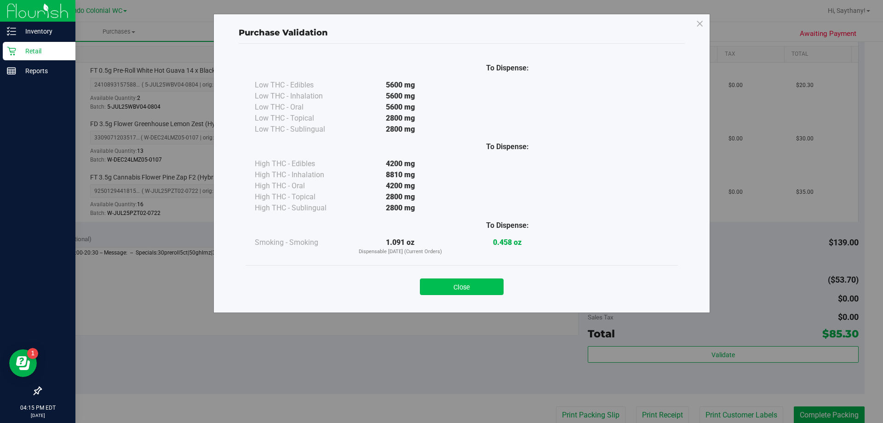
click at [465, 284] on button "Close" at bounding box center [462, 286] width 84 height 17
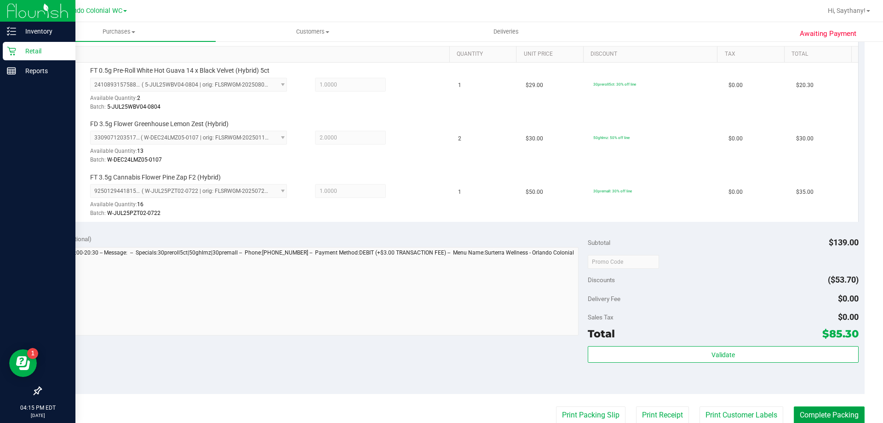
click at [826, 416] on button "Complete Packing" at bounding box center [829, 414] width 71 height 17
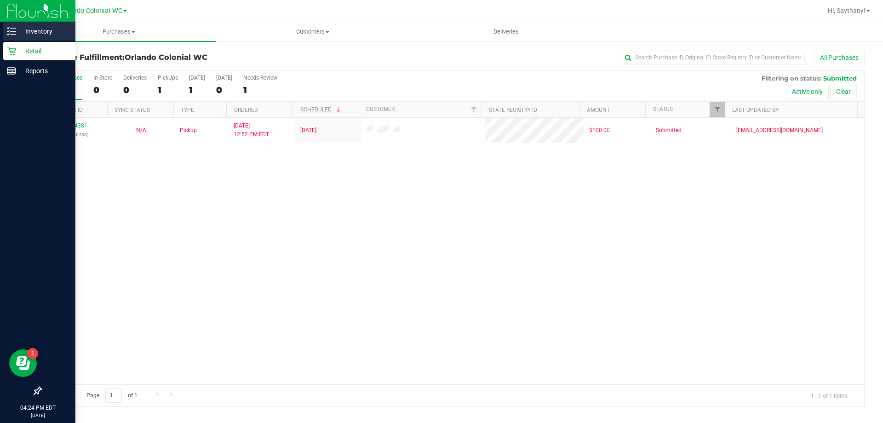
click at [30, 30] on p "Inventory" at bounding box center [43, 31] width 55 height 11
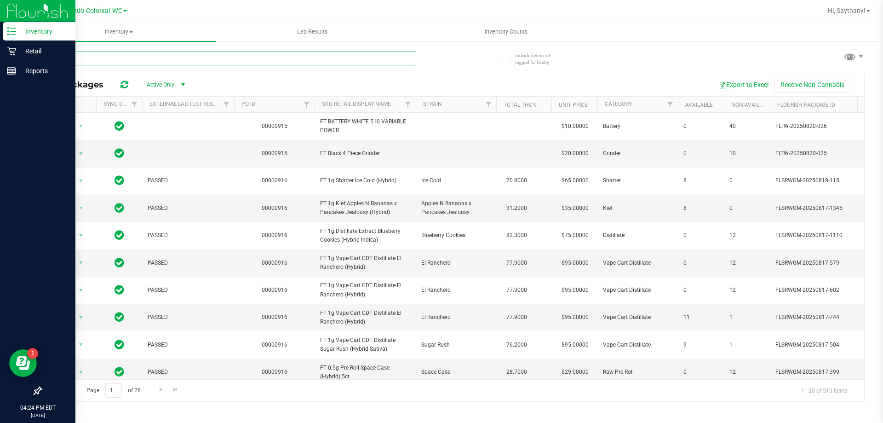
click at [162, 59] on input "text" at bounding box center [228, 58] width 376 height 14
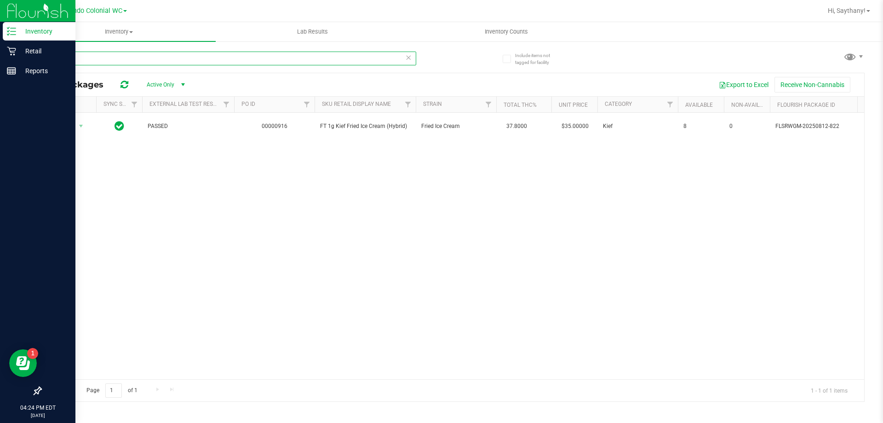
type input "FIC"
click at [5, 49] on div "Retail" at bounding box center [39, 51] width 73 height 18
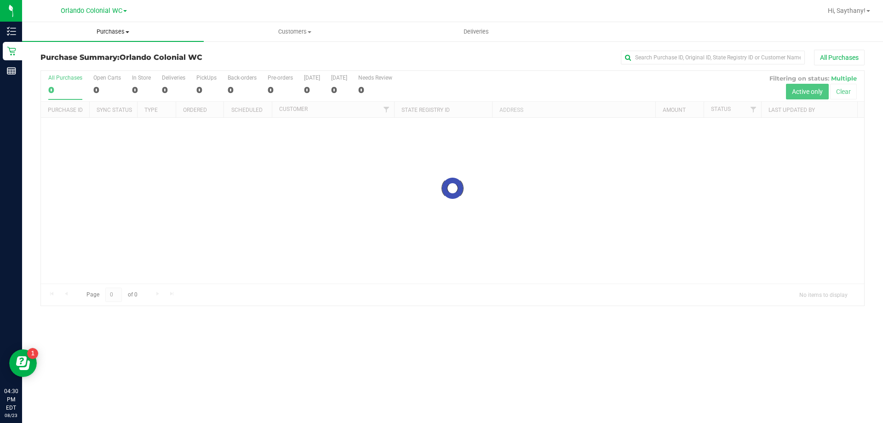
click at [113, 28] on span "Purchases" at bounding box center [113, 32] width 182 height 8
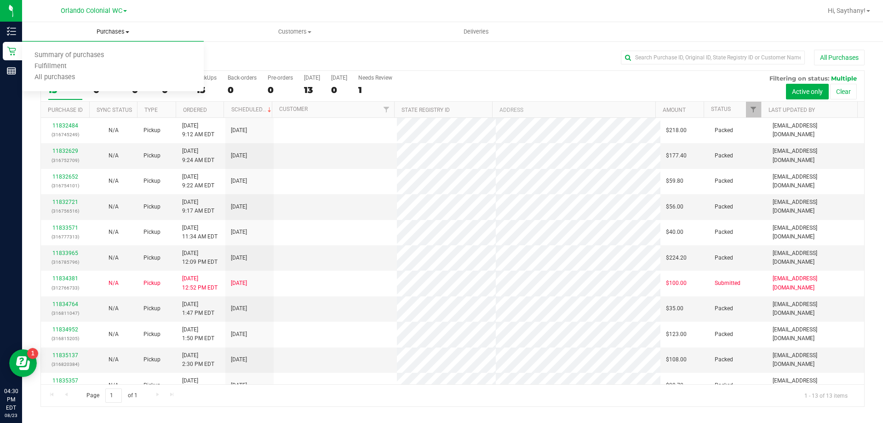
click at [69, 70] on span "Fulfillment" at bounding box center [50, 67] width 57 height 8
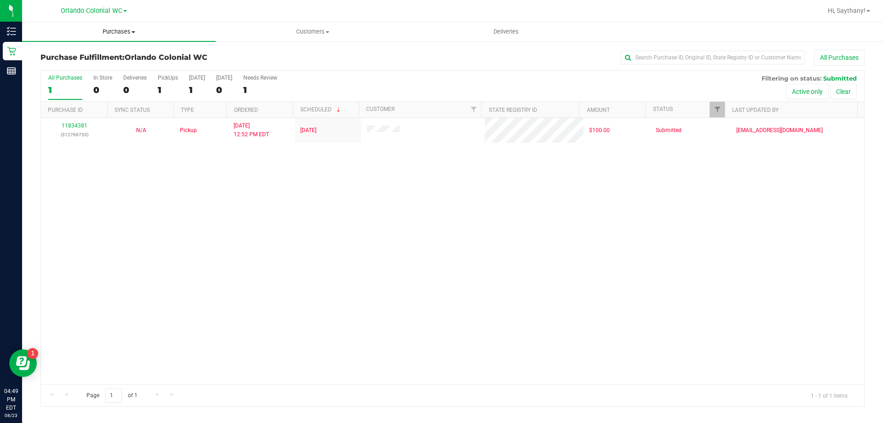
click at [120, 29] on span "Purchases" at bounding box center [119, 32] width 194 height 8
click at [44, 68] on span "Fulfillment" at bounding box center [50, 67] width 57 height 8
click at [111, 34] on span "Purchases" at bounding box center [119, 32] width 194 height 8
click at [92, 70] on li "Fulfillment" at bounding box center [119, 66] width 194 height 11
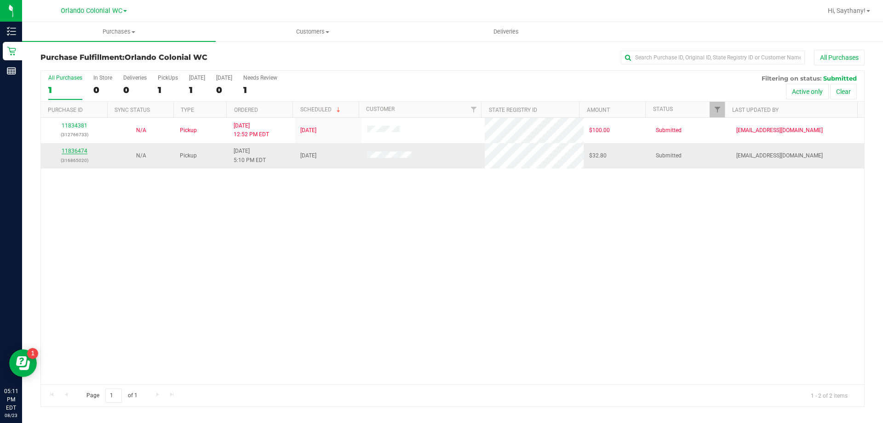
click at [84, 150] on link "11836474" at bounding box center [75, 151] width 26 height 6
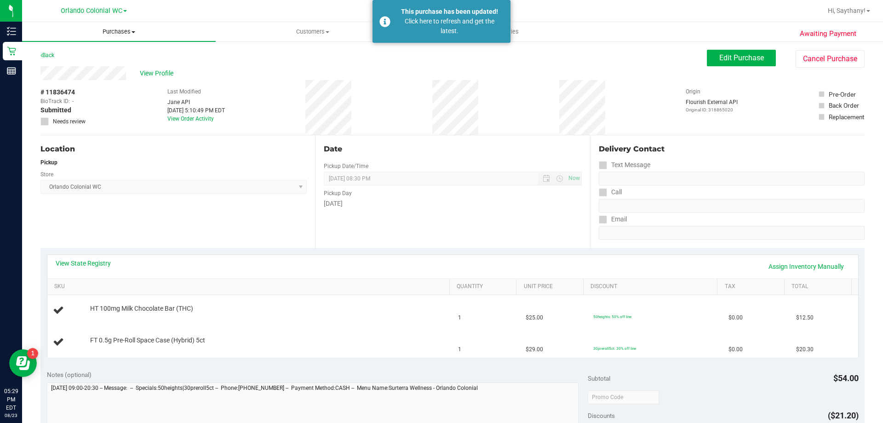
click at [134, 28] on span "Purchases" at bounding box center [119, 32] width 194 height 8
click at [95, 60] on li "Summary of purchases" at bounding box center [119, 55] width 194 height 11
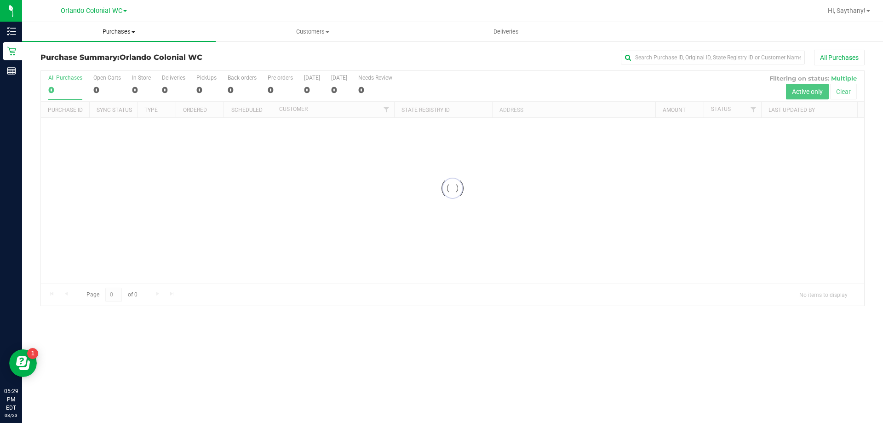
click at [131, 31] on span "Purchases" at bounding box center [119, 32] width 194 height 8
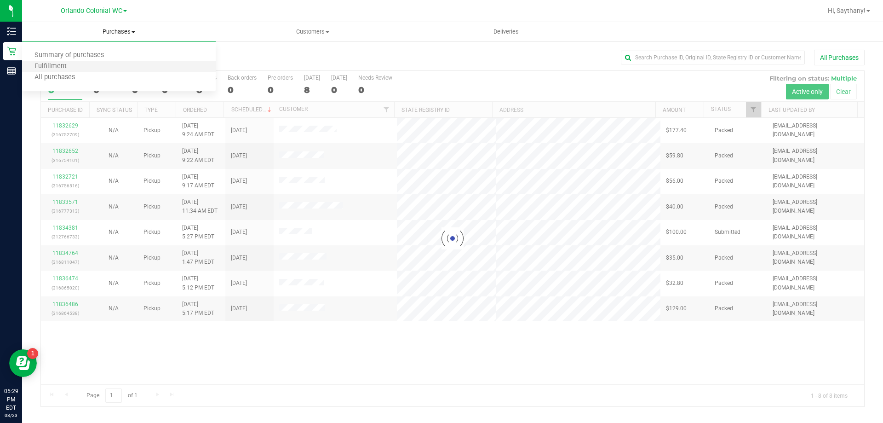
click at [109, 71] on li "Fulfillment" at bounding box center [119, 66] width 194 height 11
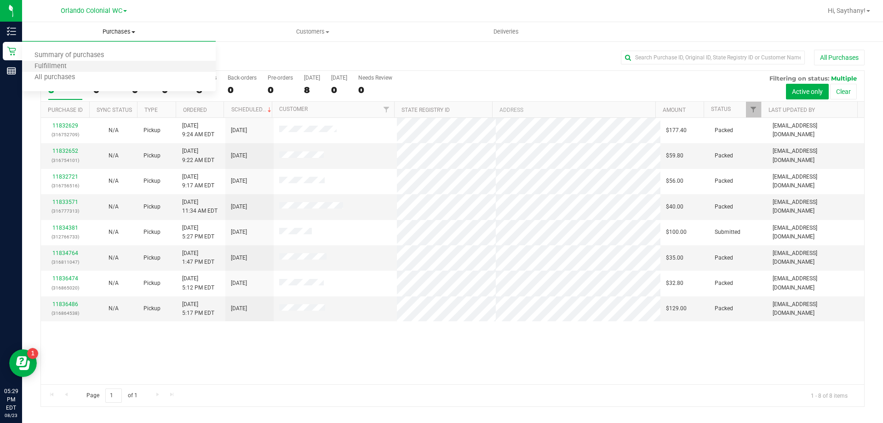
click at [113, 65] on li "Fulfillment" at bounding box center [119, 66] width 194 height 11
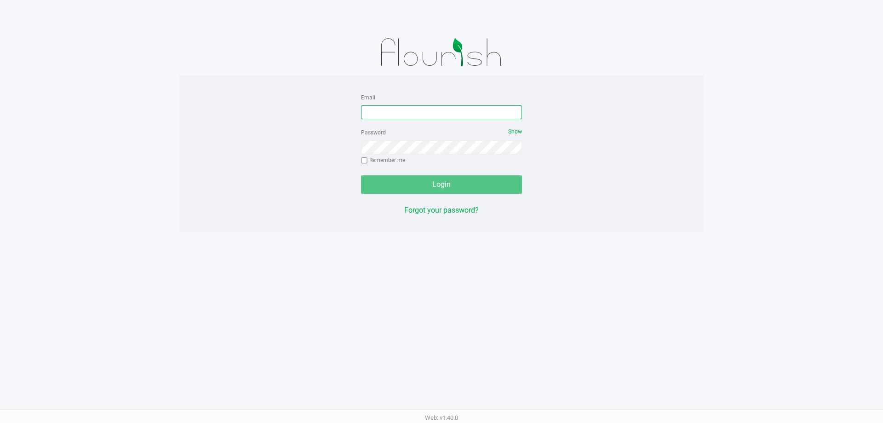
click at [428, 113] on input "Email" at bounding box center [441, 112] width 161 height 14
type input "[EMAIL_ADDRESS][DOMAIN_NAME]"
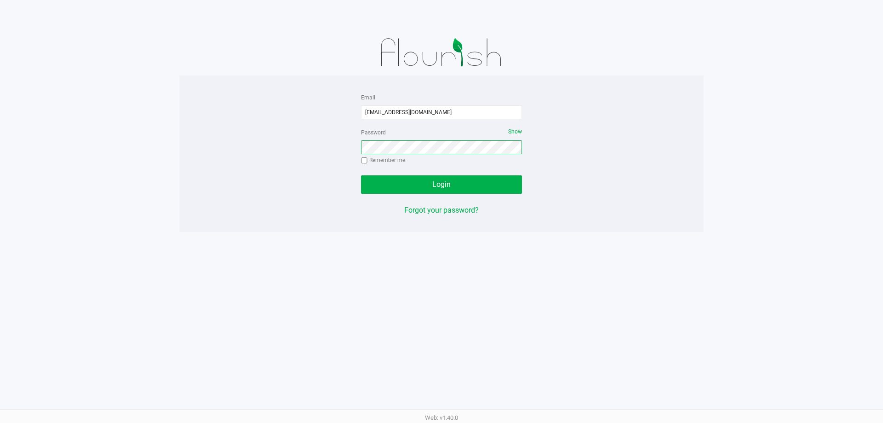
click at [361, 175] on button "Login" at bounding box center [441, 184] width 161 height 18
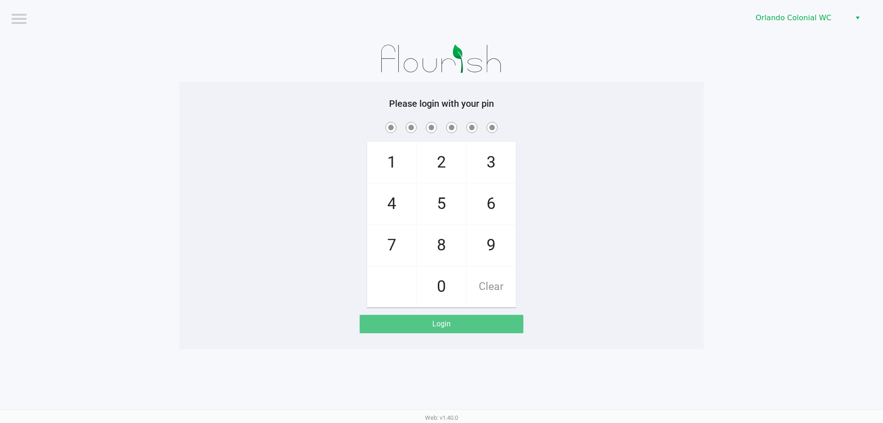
click at [494, 167] on span "3" at bounding box center [491, 162] width 49 height 40
checkbox input "true"
click at [384, 241] on span "7" at bounding box center [391, 245] width 49 height 40
checkbox input "true"
click at [495, 237] on span "9" at bounding box center [491, 245] width 49 height 40
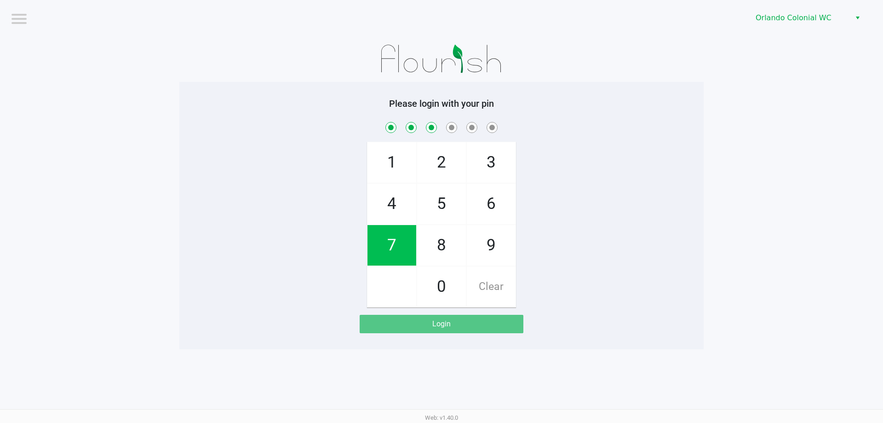
checkbox input "true"
click at [504, 160] on span "3" at bounding box center [491, 162] width 49 height 40
checkbox input "true"
click at [454, 246] on span "8" at bounding box center [441, 245] width 49 height 40
checkbox input "true"
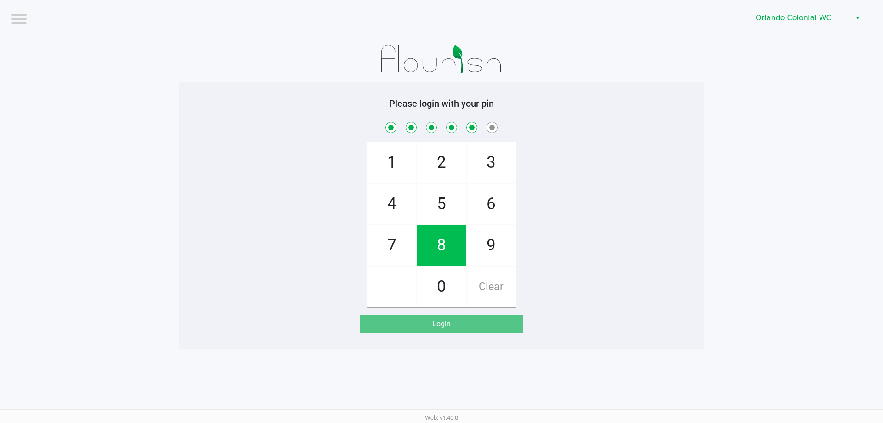
click at [387, 188] on span "4" at bounding box center [391, 203] width 49 height 40
checkbox input "true"
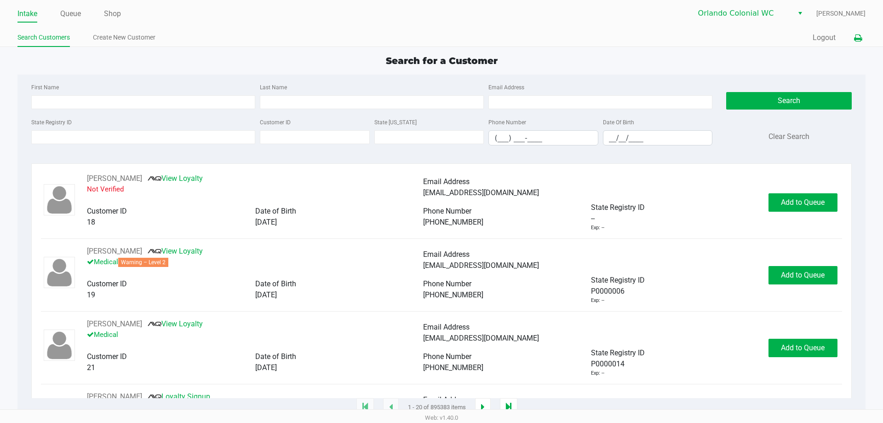
click at [863, 35] on button at bounding box center [857, 37] width 15 height 17
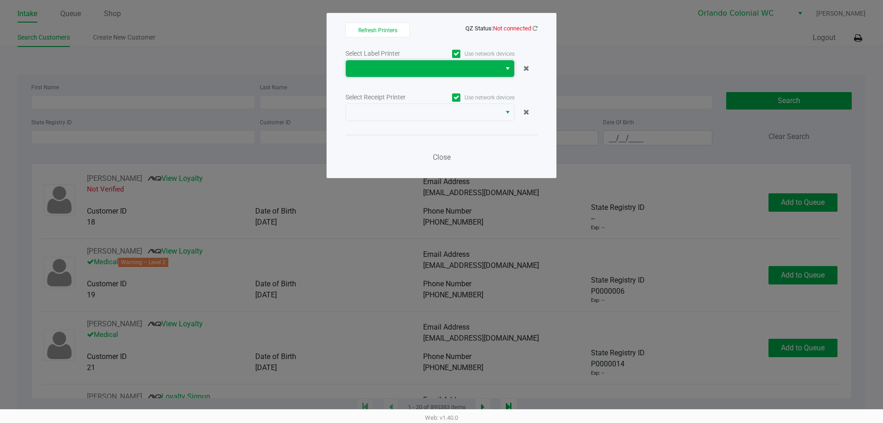
click at [478, 68] on span at bounding box center [423, 68] width 144 height 11
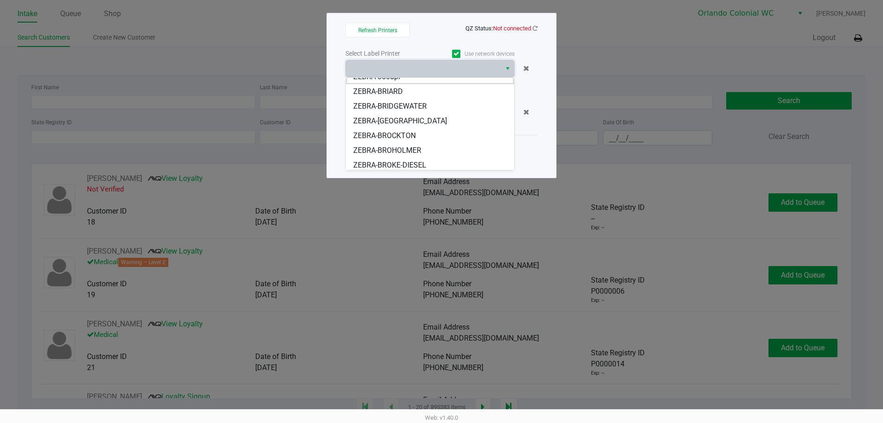
scroll to position [11, 0]
click at [420, 163] on span "ZEBRA-BROKE-DIESEL" at bounding box center [389, 162] width 73 height 11
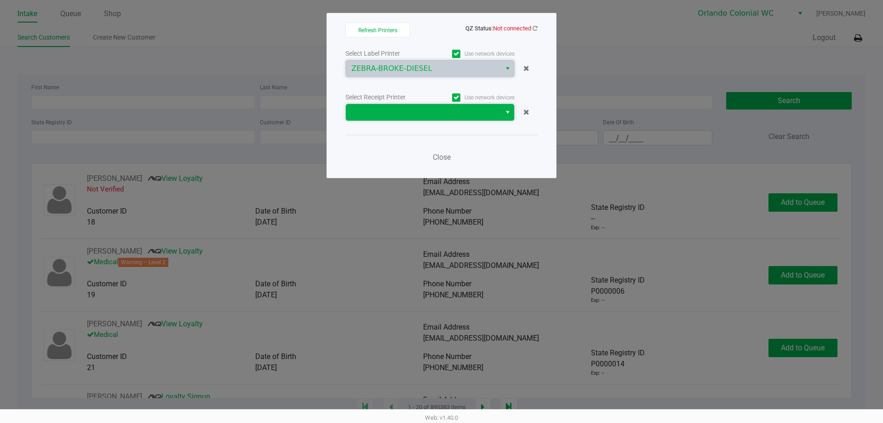
click at [405, 117] on span at bounding box center [423, 112] width 144 height 11
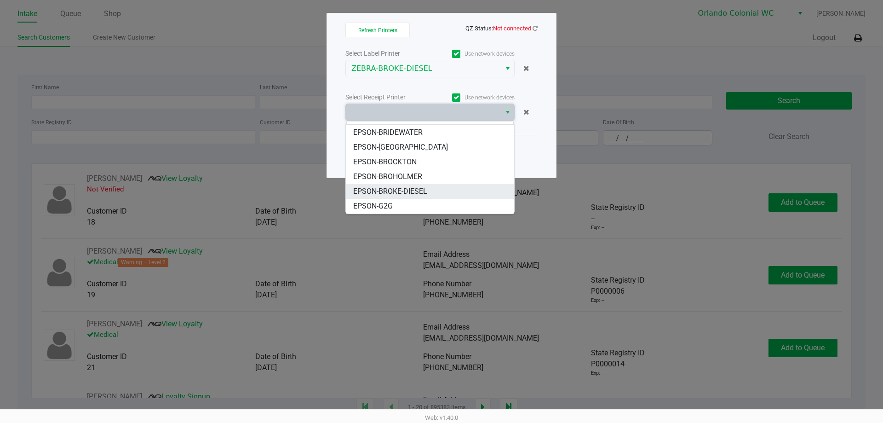
click at [387, 196] on span "EPSON-BROKE-DIESEL" at bounding box center [390, 191] width 74 height 11
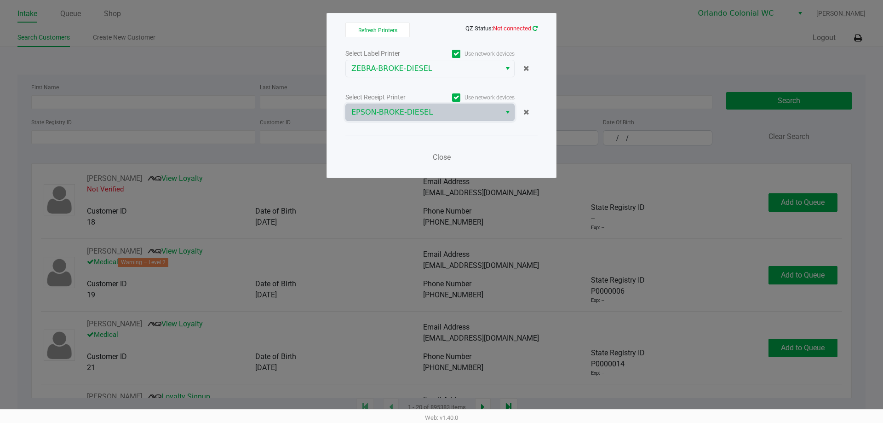
click at [537, 30] on icon at bounding box center [534, 28] width 5 height 6
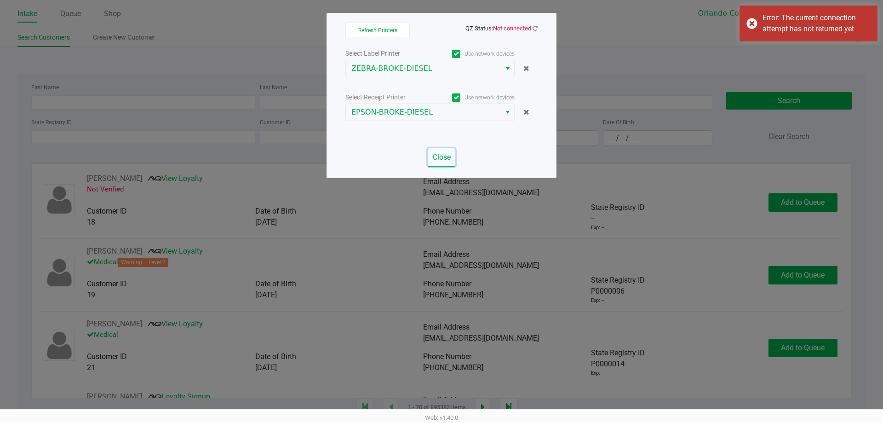
click at [437, 161] on span "Close" at bounding box center [442, 157] width 18 height 9
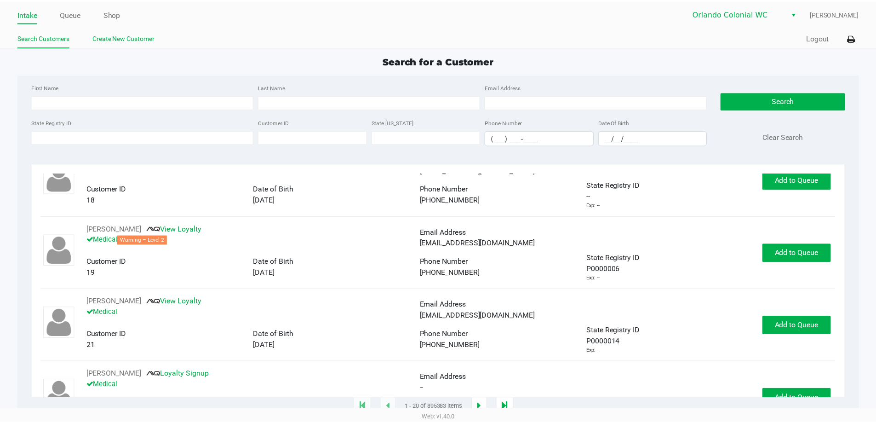
scroll to position [0, 0]
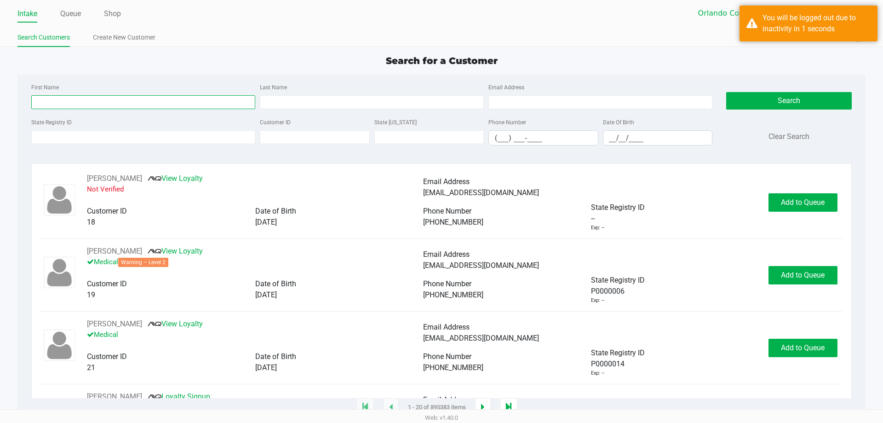
click at [188, 101] on input "First Name" at bounding box center [143, 102] width 224 height 14
type input "sylvie"
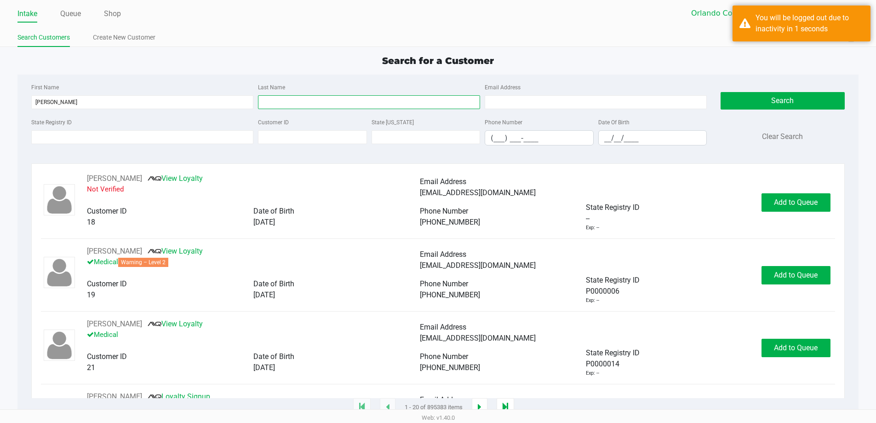
click at [364, 100] on input "Last Name" at bounding box center [369, 102] width 222 height 14
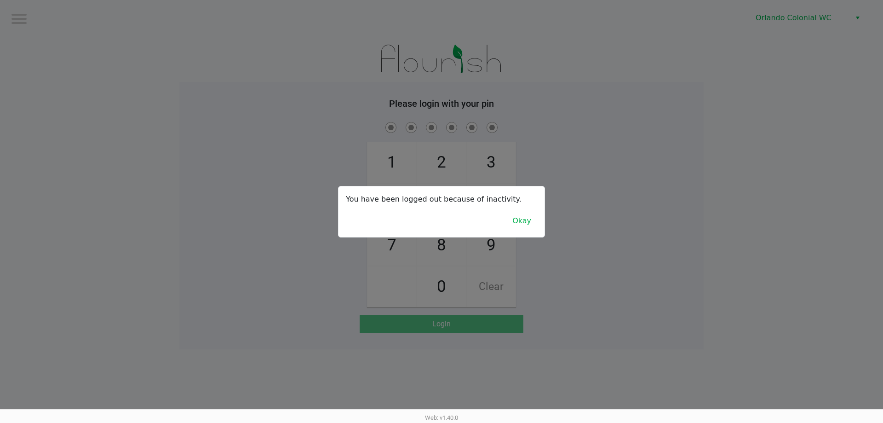
click at [532, 214] on button "Okay" at bounding box center [521, 220] width 31 height 17
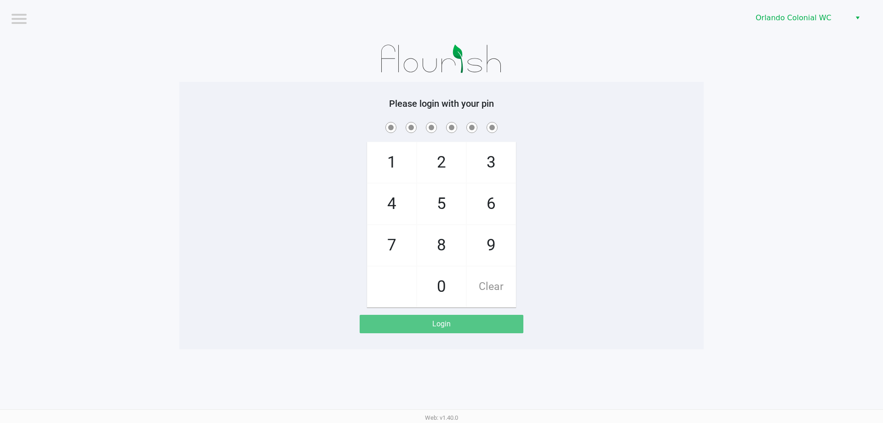
click at [495, 161] on span "3" at bounding box center [491, 162] width 49 height 40
checkbox input "true"
click at [387, 246] on span "7" at bounding box center [391, 245] width 49 height 40
checkbox input "true"
click at [479, 244] on span "9" at bounding box center [491, 245] width 49 height 40
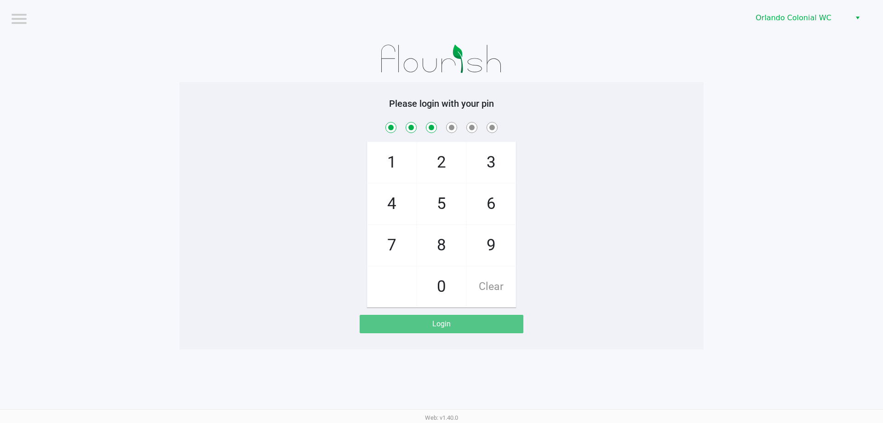
checkbox input "true"
click at [503, 166] on span "3" at bounding box center [491, 162] width 49 height 40
checkbox input "true"
click at [445, 259] on span "8" at bounding box center [441, 245] width 49 height 40
checkbox input "true"
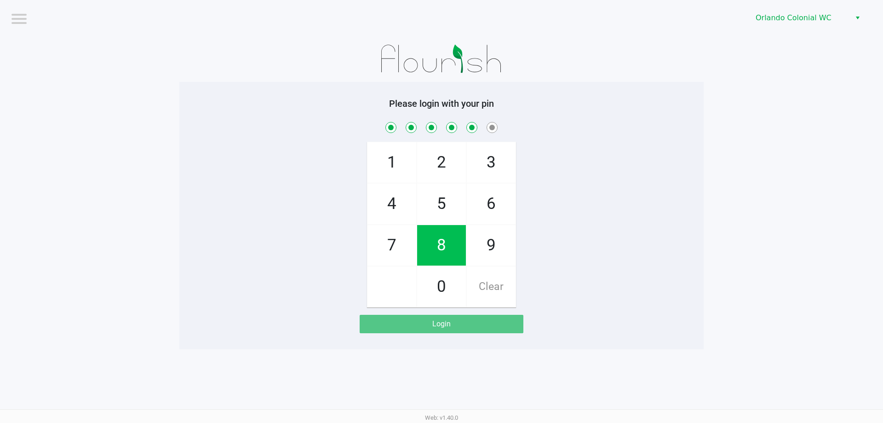
click at [385, 200] on span "4" at bounding box center [391, 203] width 49 height 40
checkbox input "true"
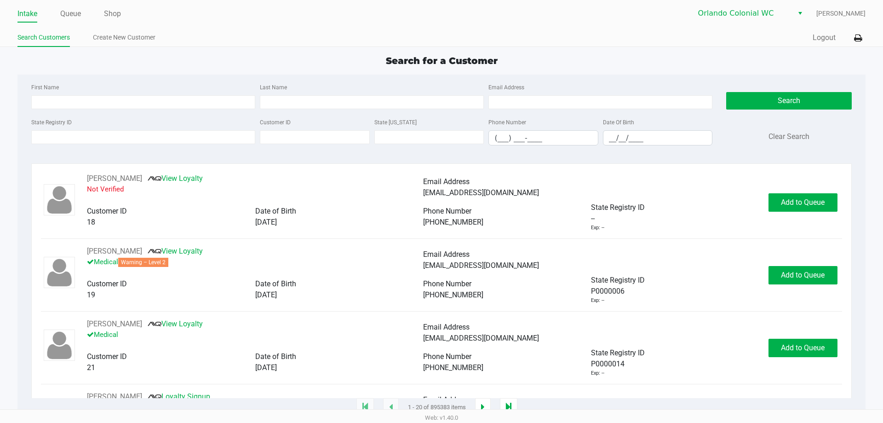
click at [142, 103] on input "First Name" at bounding box center [143, 102] width 224 height 14
type input "sylvie"
click at [432, 100] on input "Last Name" at bounding box center [372, 102] width 224 height 14
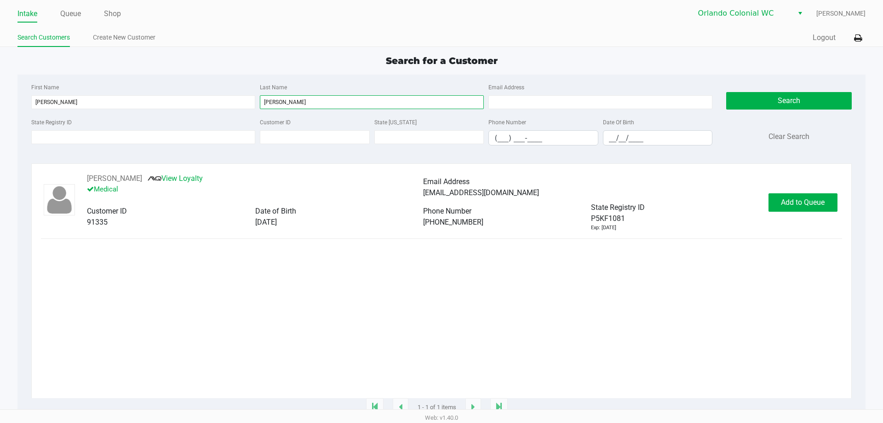
type input "parsons"
click at [817, 210] on button "Add to Queue" at bounding box center [802, 202] width 69 height 18
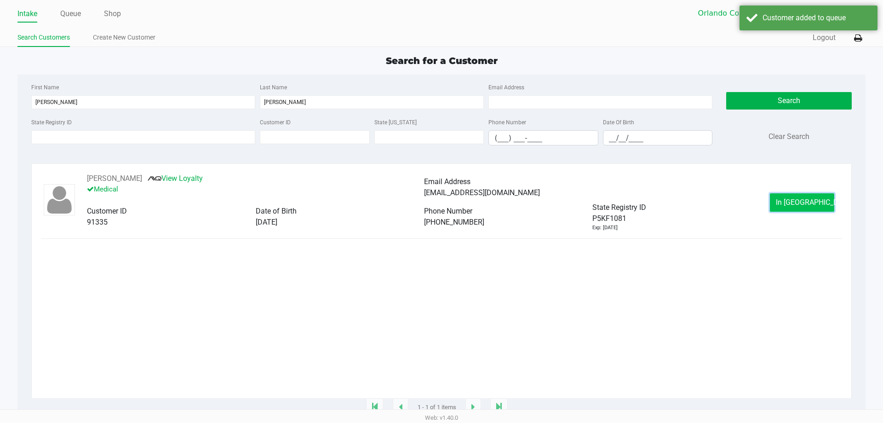
click at [805, 208] on button "In Queue" at bounding box center [802, 202] width 64 height 18
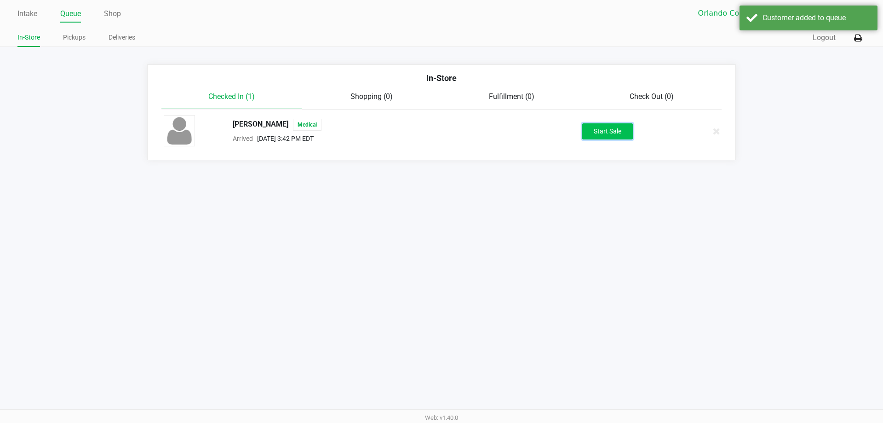
click at [607, 131] on button "Start Sale" at bounding box center [607, 131] width 51 height 16
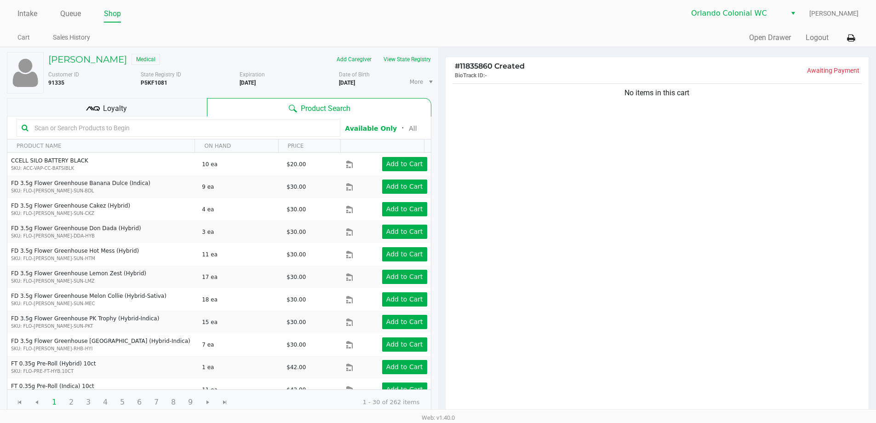
click at [222, 133] on input "text" at bounding box center [183, 128] width 304 height 14
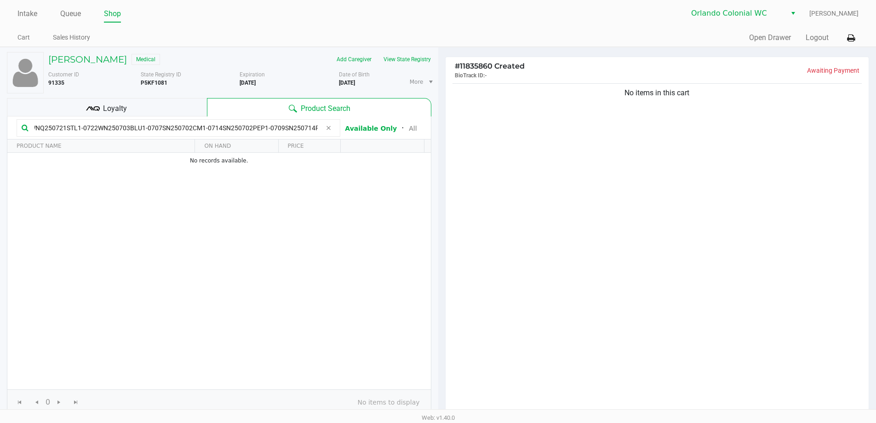
scroll to position [0, 159]
type input "WNQ250625PCH1-0626WN250703BLU1-0707WNQ250721STL1-0722WN250703BLU1-0707SN250702C…"
click at [330, 127] on icon at bounding box center [329, 127] width 6 height 7
click at [618, 208] on div "No items in this cart" at bounding box center [656, 248] width 423 height 334
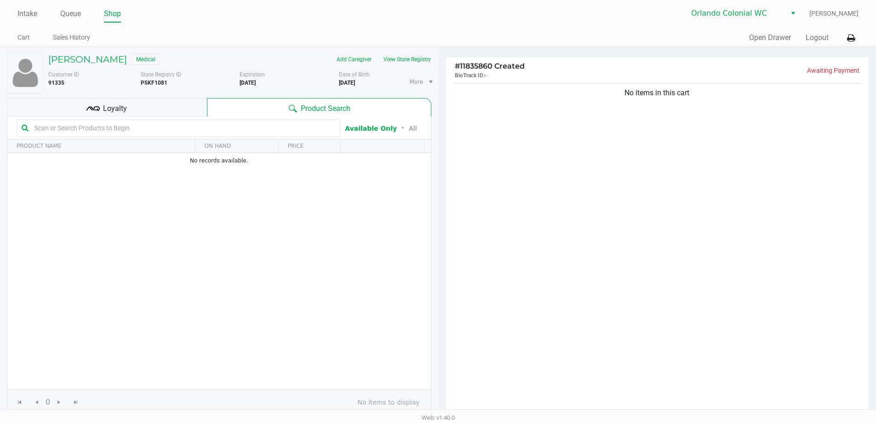
click at [657, 201] on div "No items in this cart" at bounding box center [656, 248] width 423 height 334
click at [657, 200] on div "No items in this cart" at bounding box center [656, 248] width 423 height 334
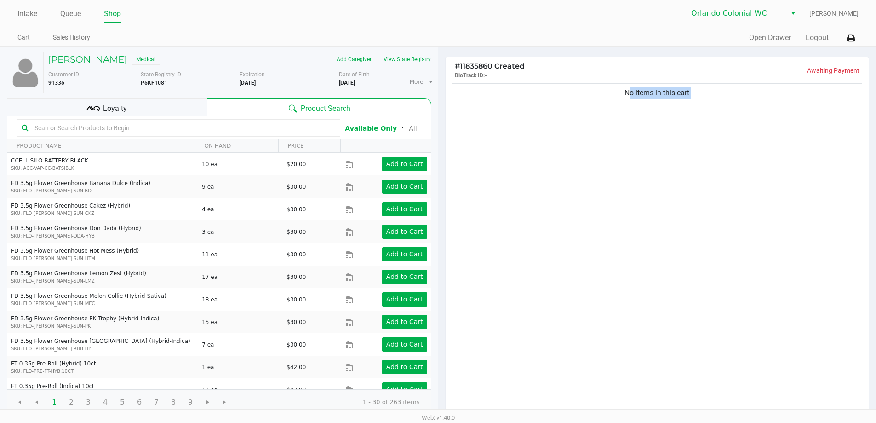
click at [622, 205] on div "No items in this cart" at bounding box center [656, 248] width 423 height 334
click at [579, 162] on div "No items in this cart" at bounding box center [656, 248] width 423 height 334
click at [590, 158] on div "No items in this cart" at bounding box center [656, 248] width 423 height 334
click at [620, 218] on div "No items in this cart" at bounding box center [656, 248] width 423 height 334
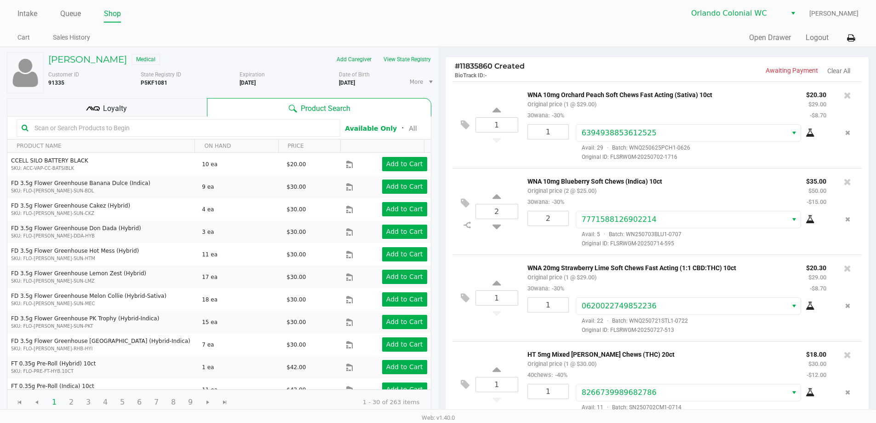
click at [198, 112] on div "Loyalty" at bounding box center [107, 107] width 200 height 18
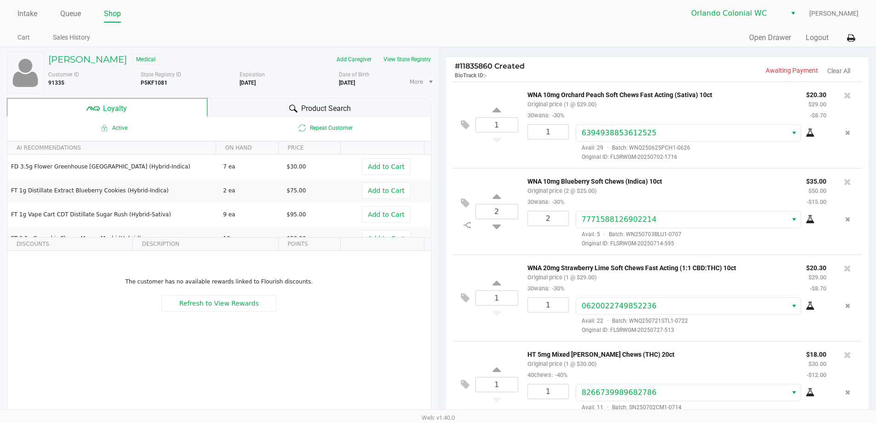
click at [255, 109] on div "Product Search" at bounding box center [319, 107] width 224 height 18
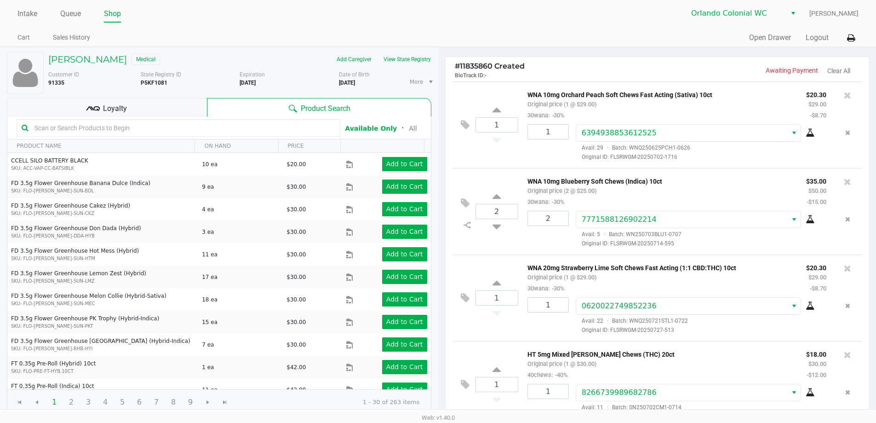
click at [183, 111] on div "Loyalty" at bounding box center [107, 107] width 200 height 18
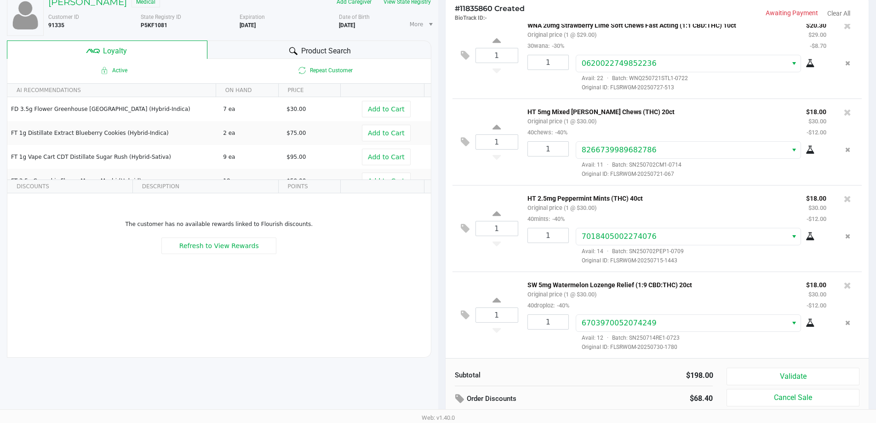
scroll to position [105, 0]
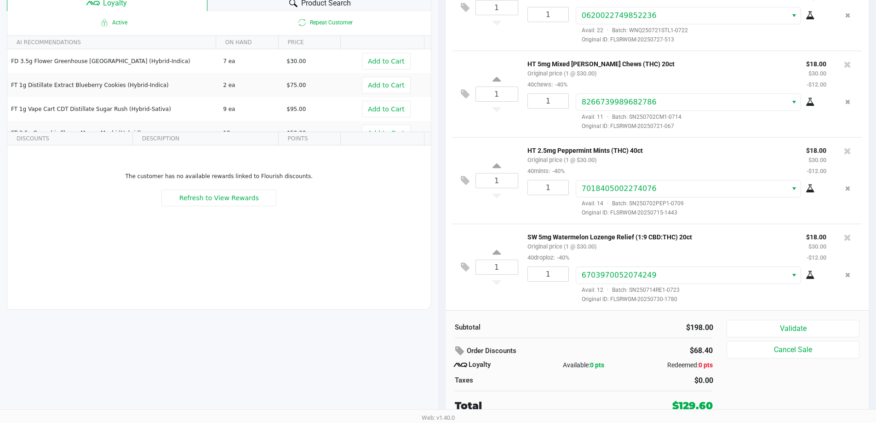
click at [814, 335] on button "Validate" at bounding box center [792, 328] width 132 height 17
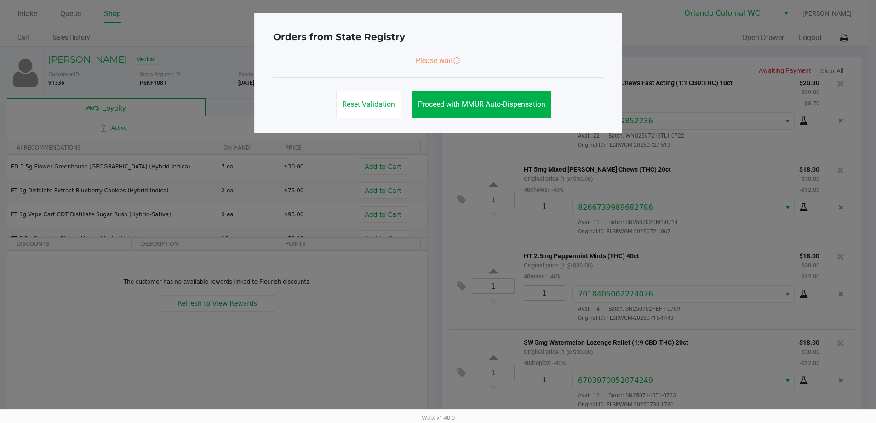
scroll to position [0, 0]
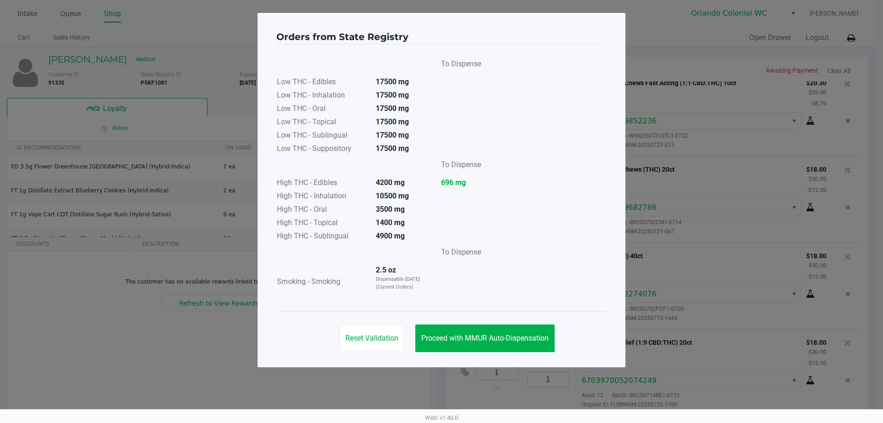
click at [520, 343] on button "Proceed with MMUR Auto-Dispensation" at bounding box center [484, 338] width 139 height 28
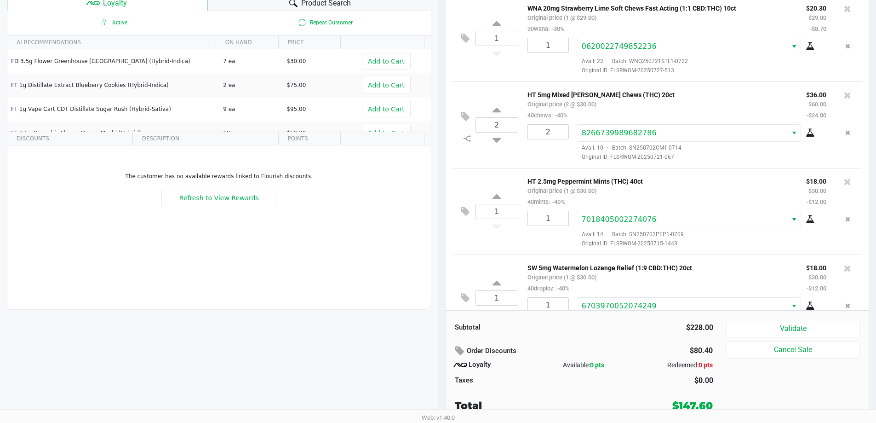
scroll to position [153, 0]
click at [466, 142] on icon at bounding box center [466, 139] width 7 height 7
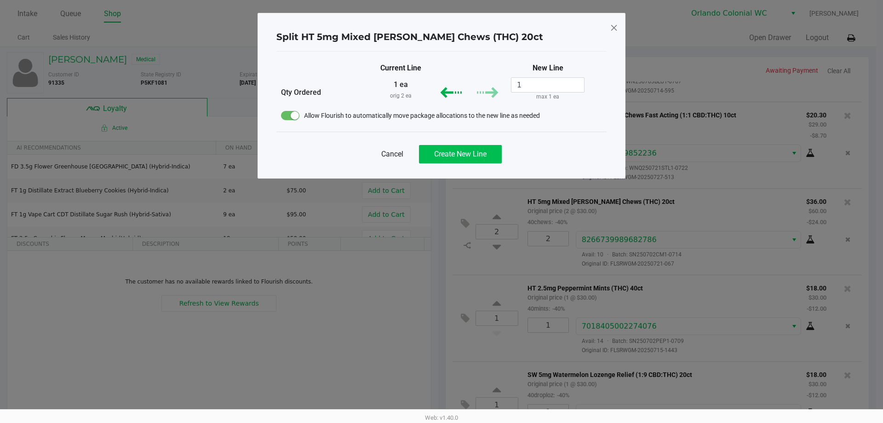
click at [478, 157] on span "Create New Line" at bounding box center [460, 153] width 52 height 9
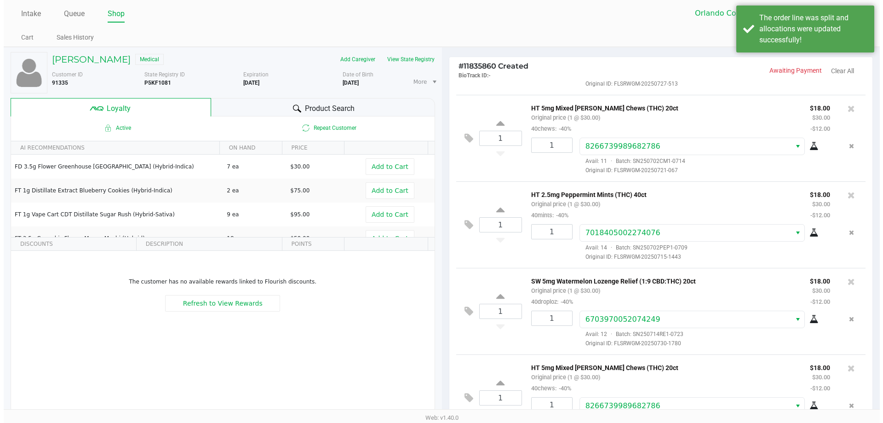
scroll to position [274, 0]
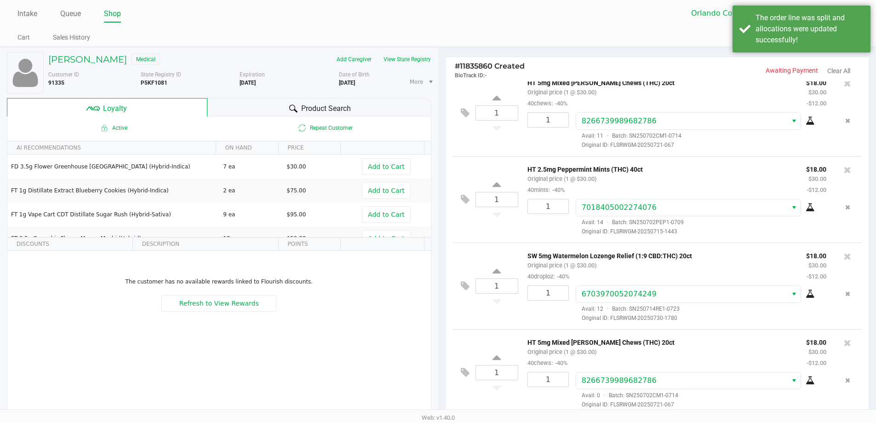
click at [463, 371] on icon at bounding box center [465, 372] width 9 height 11
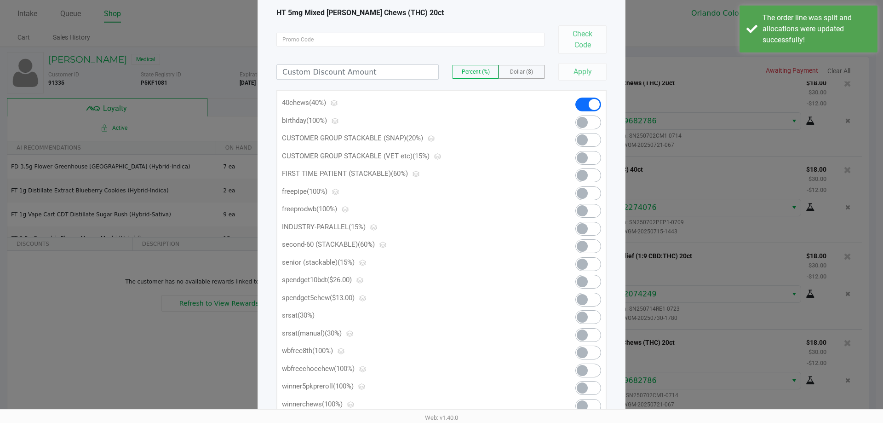
scroll to position [161, 0]
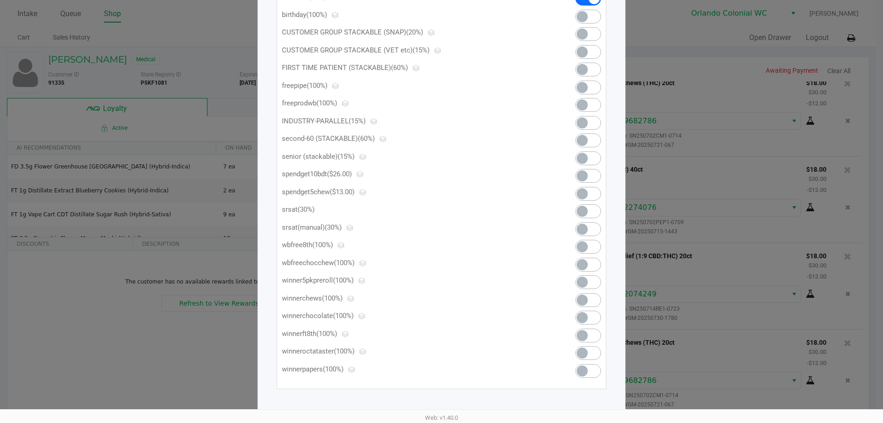
click at [582, 199] on span at bounding box center [582, 193] width 11 height 11
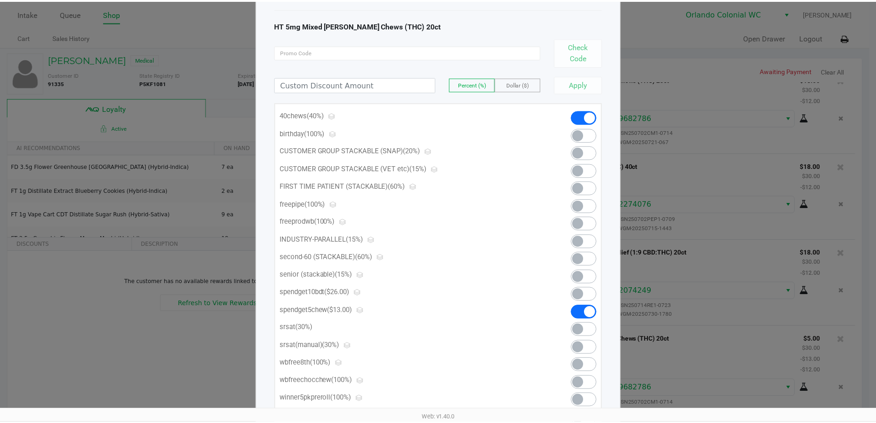
scroll to position [0, 0]
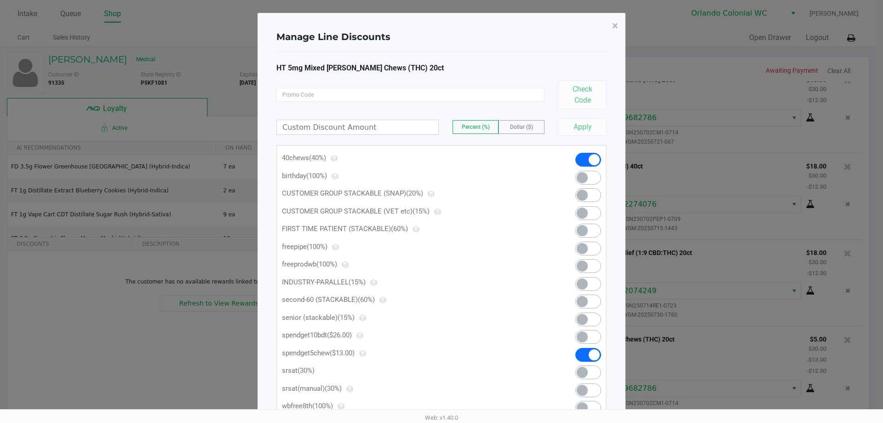
click at [615, 30] on span "×" at bounding box center [615, 25] width 6 height 13
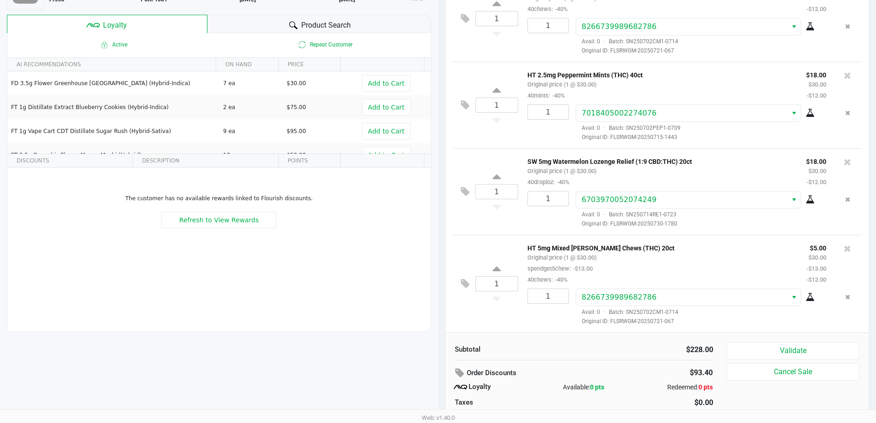
scroll to position [105, 0]
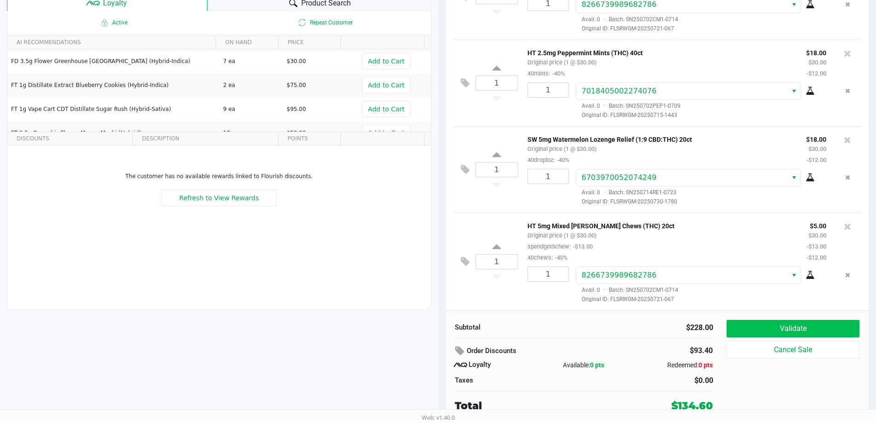
click at [821, 327] on button "Validate" at bounding box center [792, 328] width 132 height 17
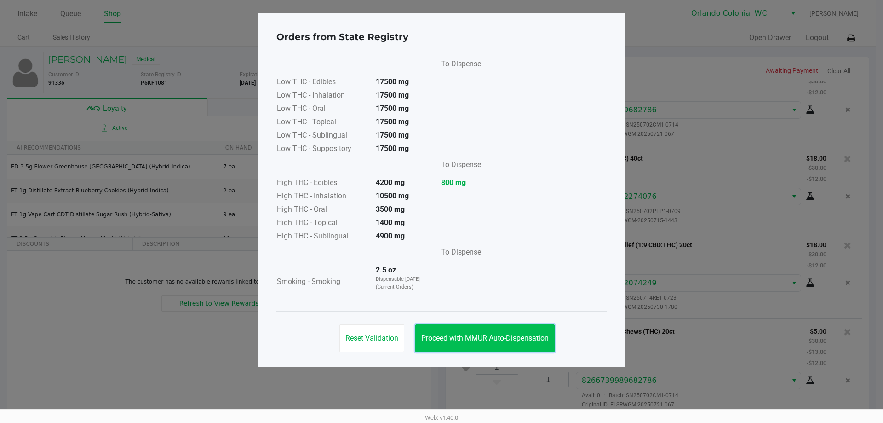
click at [483, 330] on button "Proceed with MMUR Auto-Dispensation" at bounding box center [484, 338] width 139 height 28
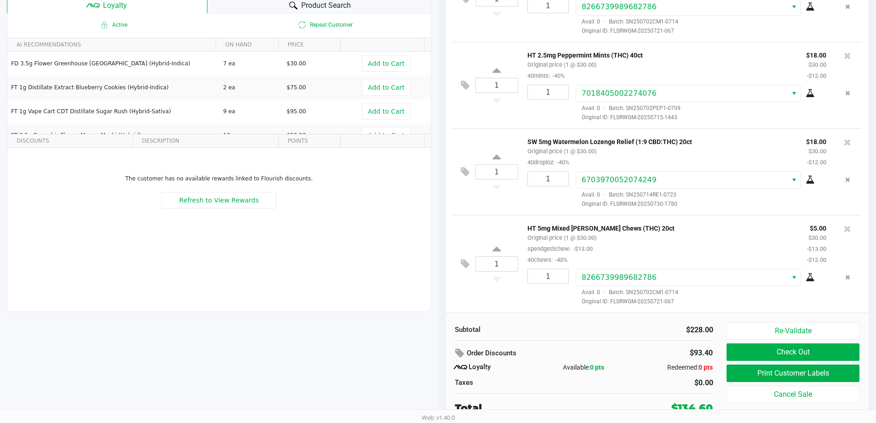
scroll to position [105, 0]
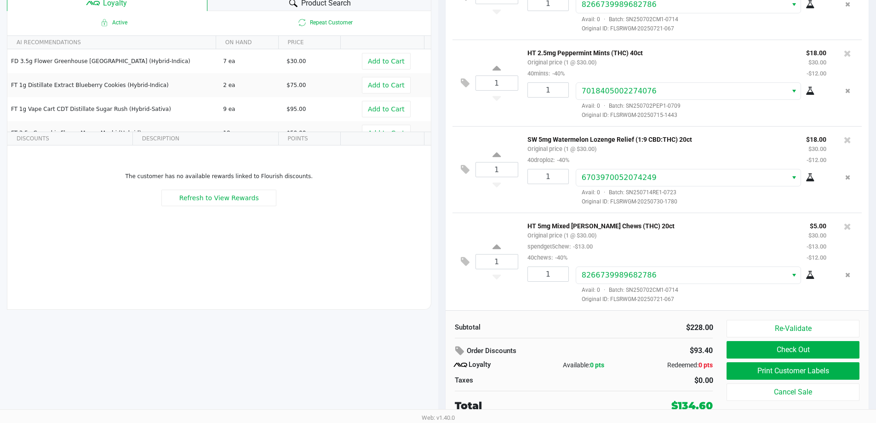
click at [800, 373] on button "Print Customer Labels" at bounding box center [792, 370] width 132 height 17
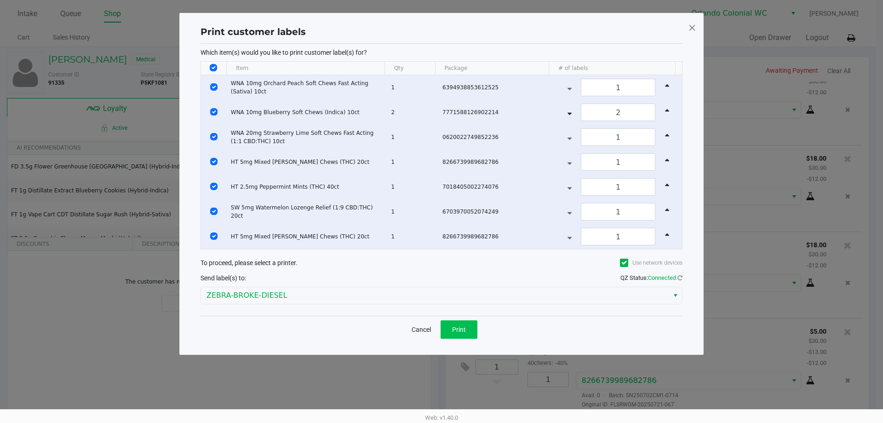
click at [461, 326] on span "Print" at bounding box center [459, 329] width 14 height 7
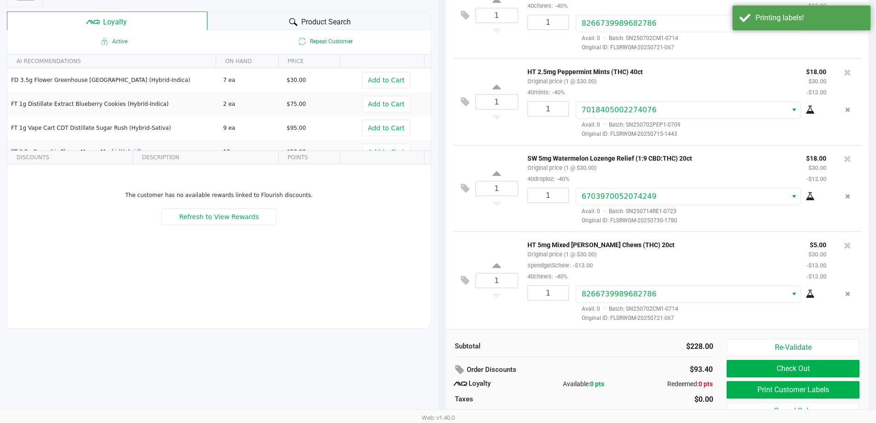
scroll to position [105, 0]
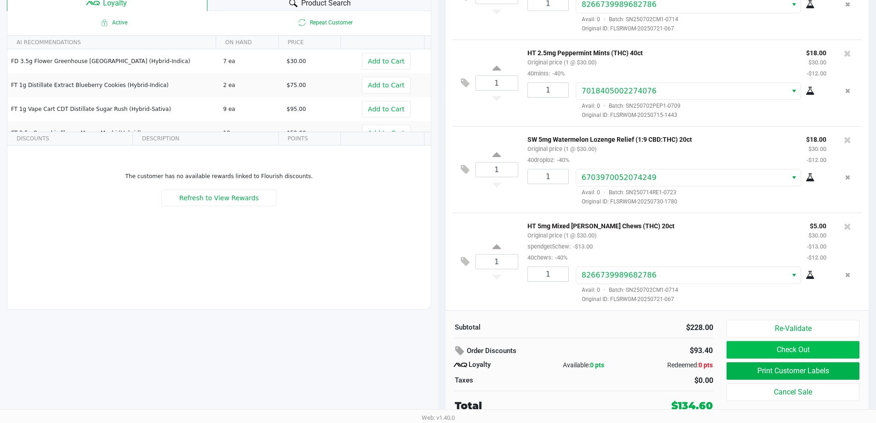
click at [793, 349] on button "Check Out" at bounding box center [792, 349] width 132 height 17
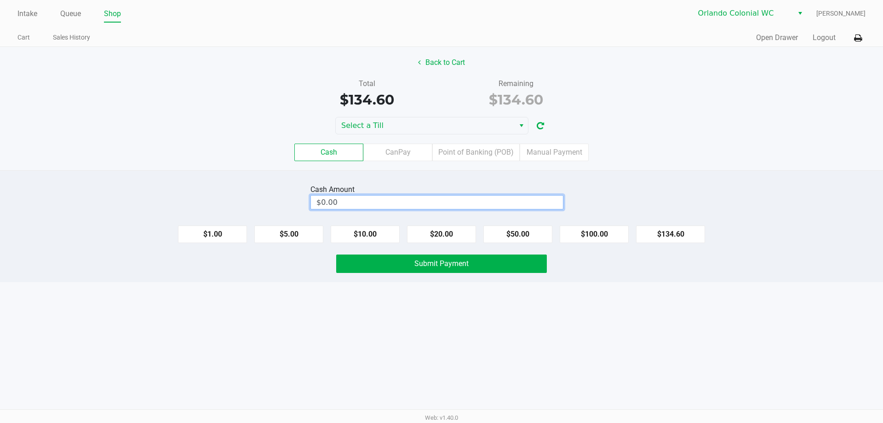
click at [424, 197] on input "$0.00" at bounding box center [437, 201] width 252 height 13
type input "0"
click at [521, 123] on span "Select" at bounding box center [521, 125] width 7 height 11
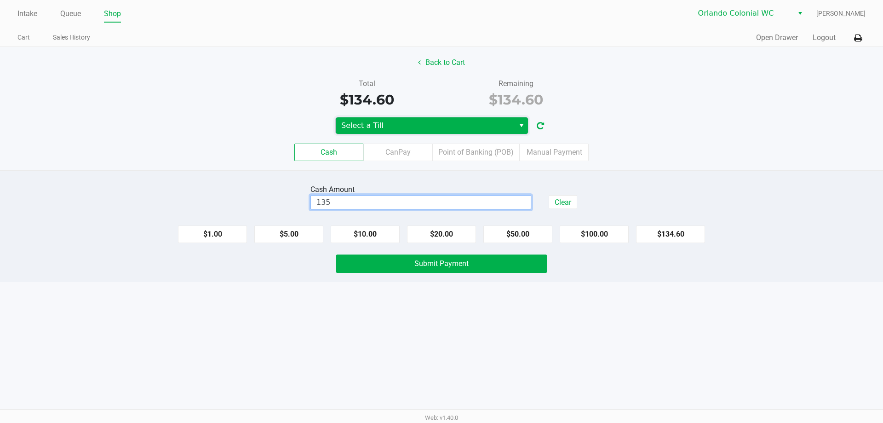
type input "$135.00"
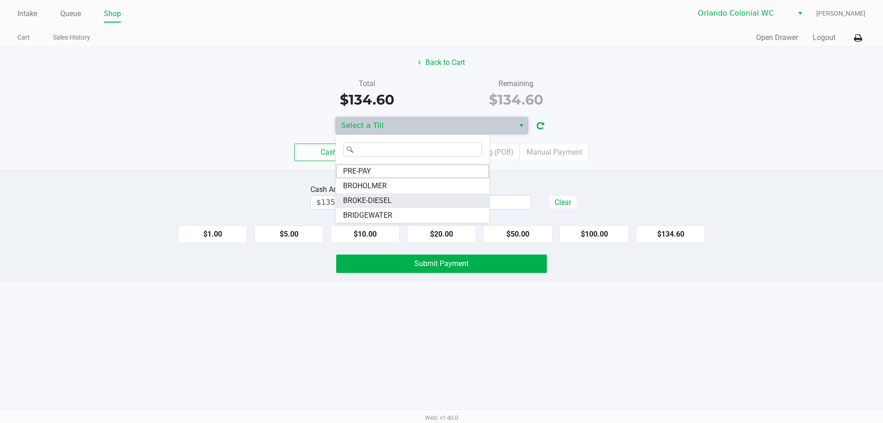
click at [381, 203] on span "BROKE-DIESEL" at bounding box center [367, 200] width 49 height 11
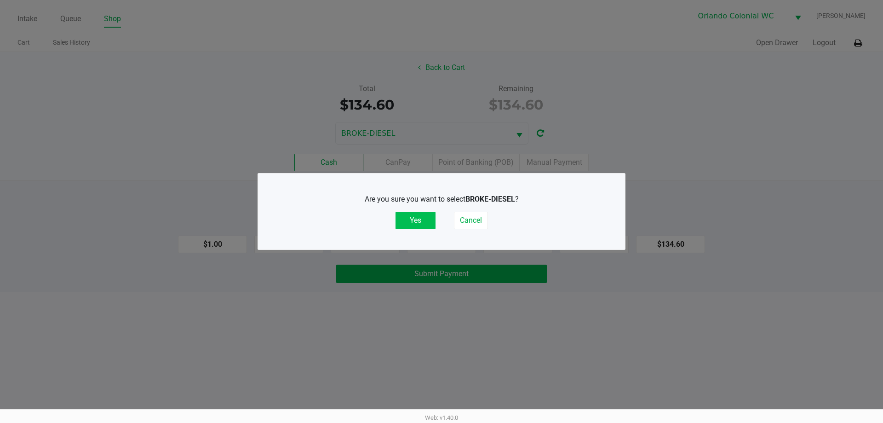
click at [415, 218] on button "Yes" at bounding box center [415, 219] width 40 height 17
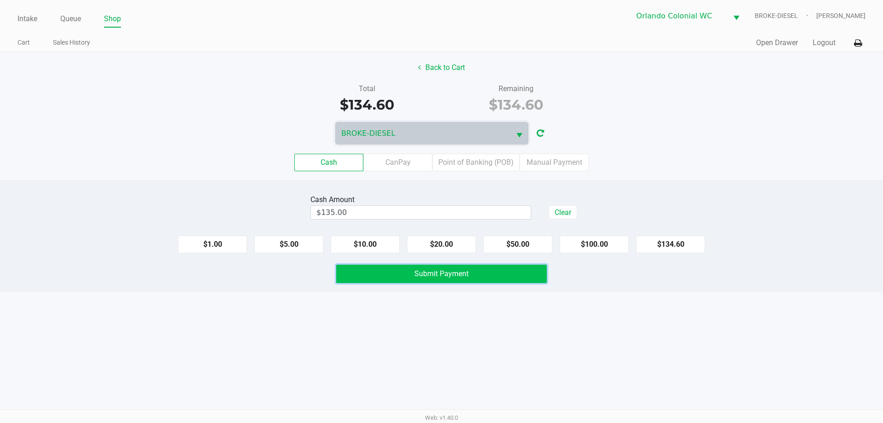
click at [436, 273] on span "Submit Payment" at bounding box center [441, 273] width 54 height 9
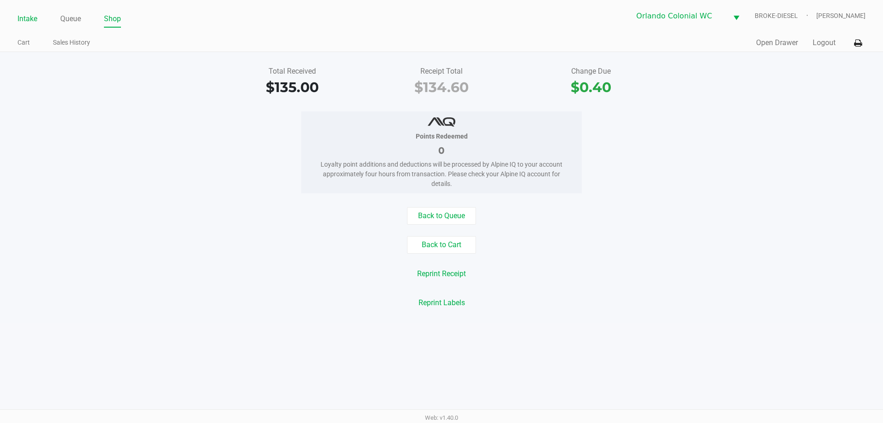
click at [32, 13] on link "Intake" at bounding box center [27, 18] width 20 height 13
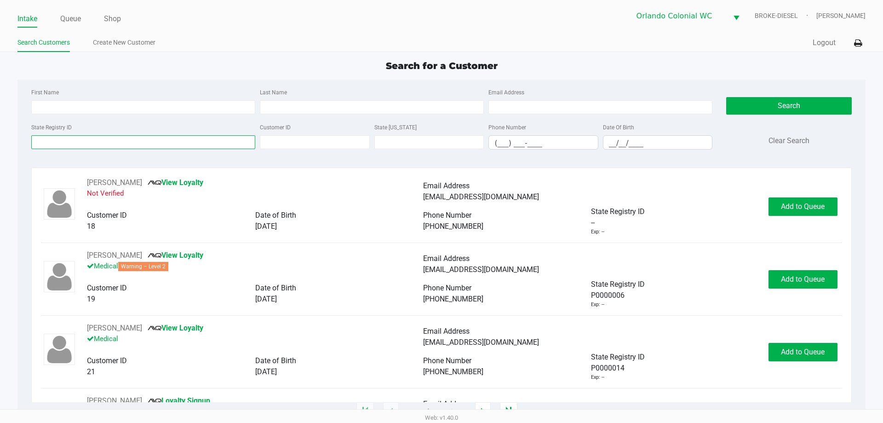
click at [200, 142] on input "State Registry ID" at bounding box center [143, 142] width 224 height 14
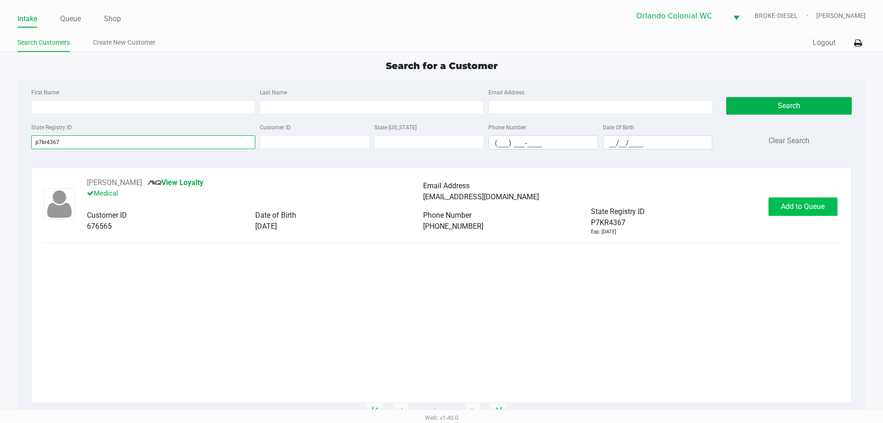
type input "p7kr4367"
click at [801, 213] on button "Add to Queue" at bounding box center [802, 206] width 69 height 18
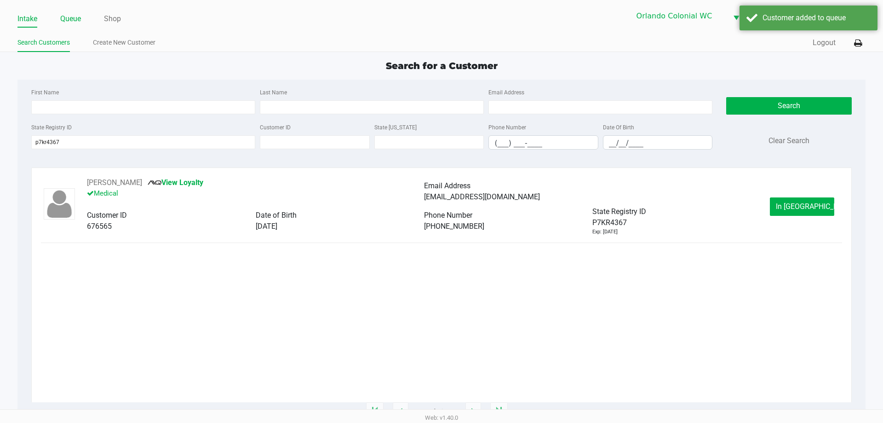
click at [77, 21] on link "Queue" at bounding box center [70, 18] width 21 height 13
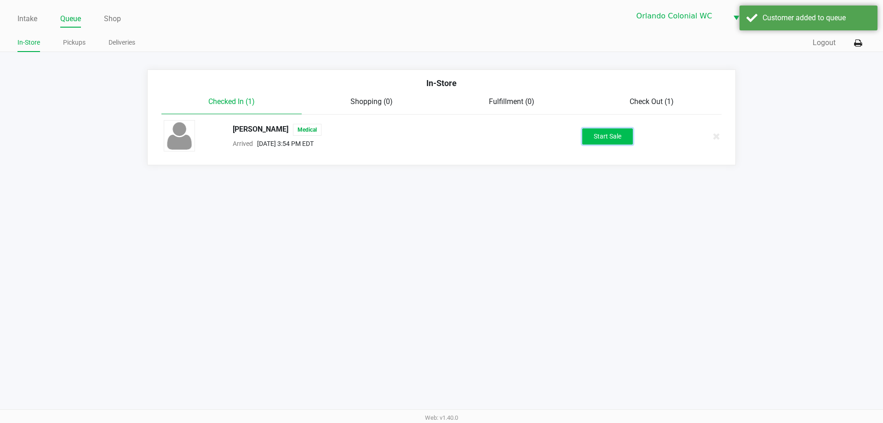
click at [619, 134] on button "Start Sale" at bounding box center [607, 136] width 51 height 16
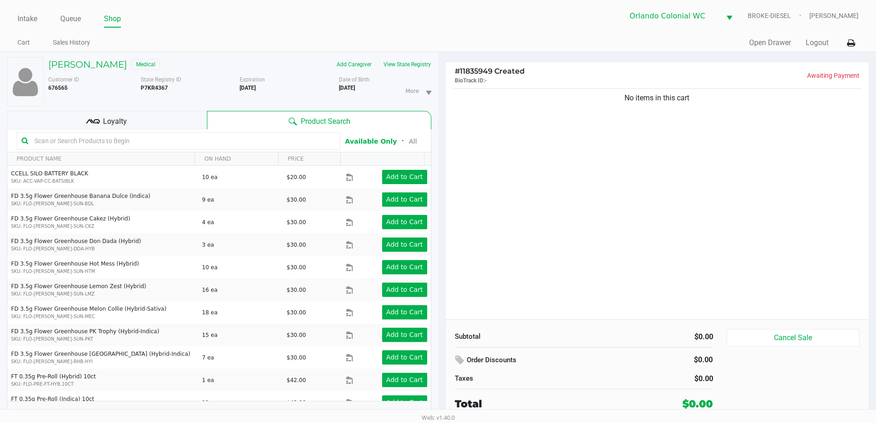
click at [145, 113] on div "Loyalty" at bounding box center [107, 120] width 200 height 18
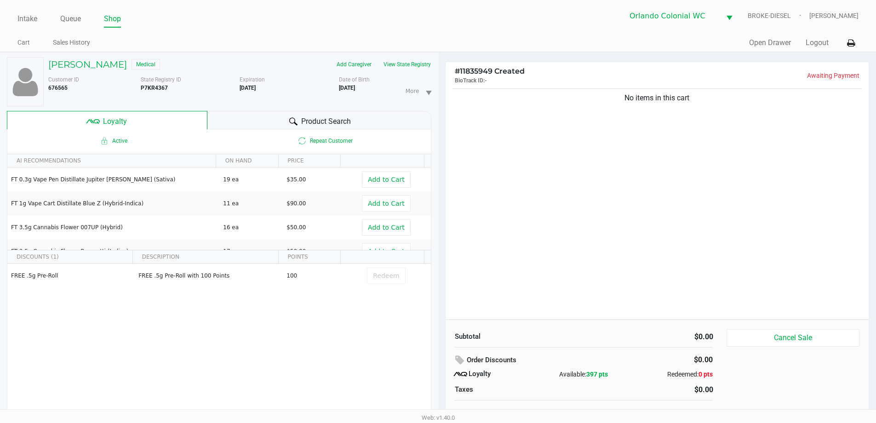
click at [363, 117] on div "Product Search" at bounding box center [319, 120] width 224 height 18
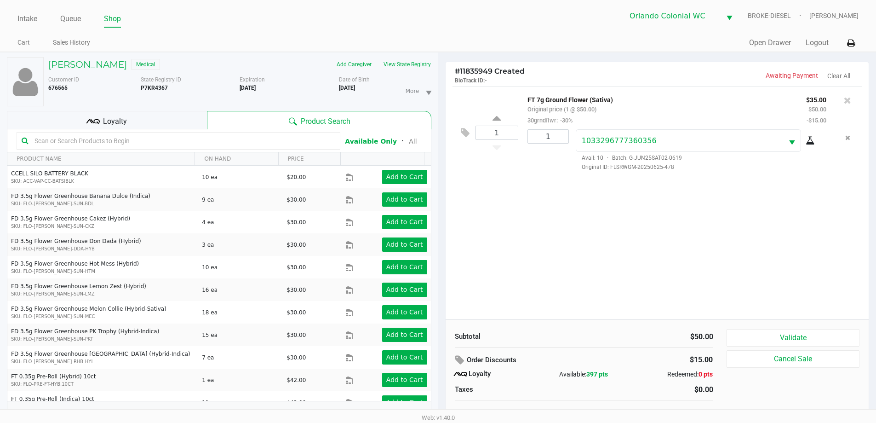
click at [171, 115] on div "Loyalty" at bounding box center [107, 120] width 200 height 18
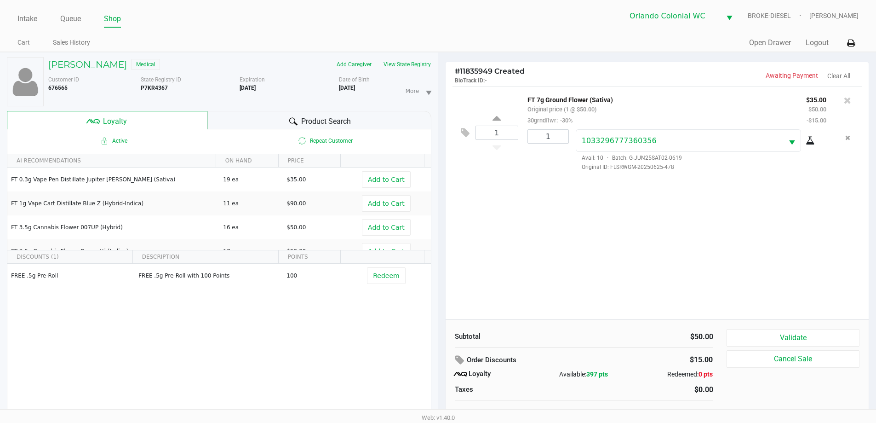
click at [268, 121] on div "Product Search" at bounding box center [319, 120] width 224 height 18
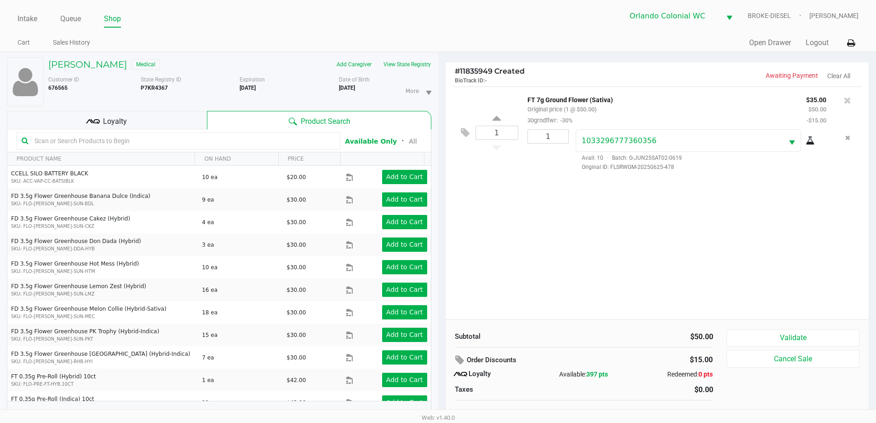
click at [179, 126] on div "Loyalty" at bounding box center [107, 120] width 200 height 18
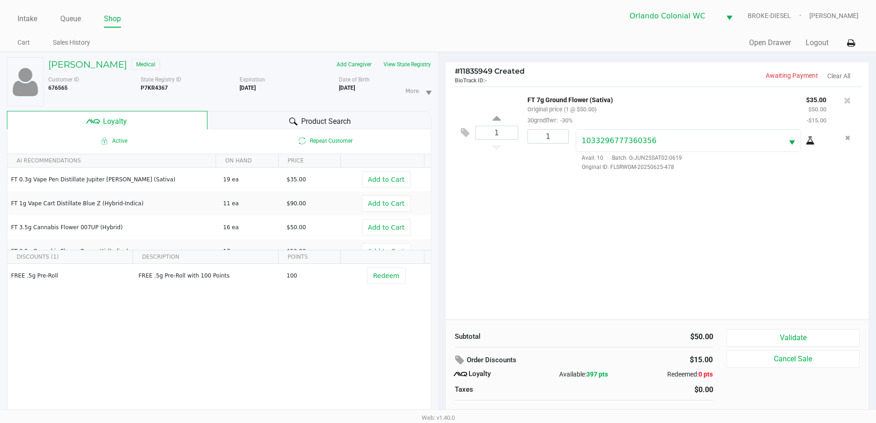
click at [277, 126] on div "Product Search" at bounding box center [319, 120] width 224 height 18
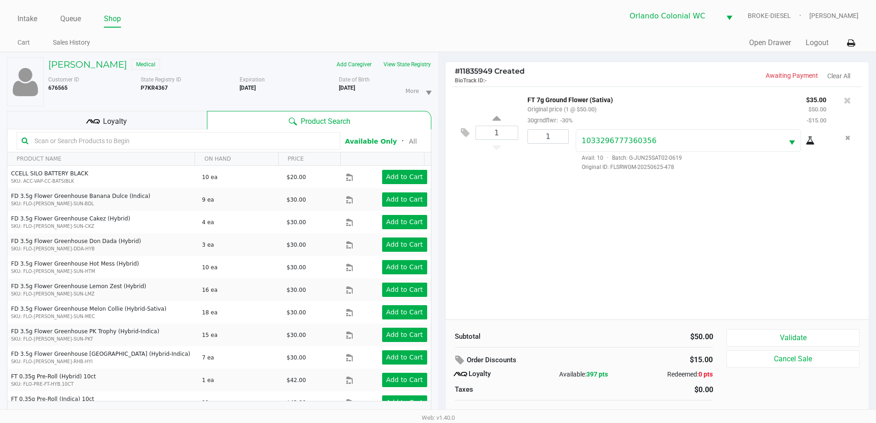
click at [166, 122] on div "Loyalty" at bounding box center [107, 120] width 200 height 18
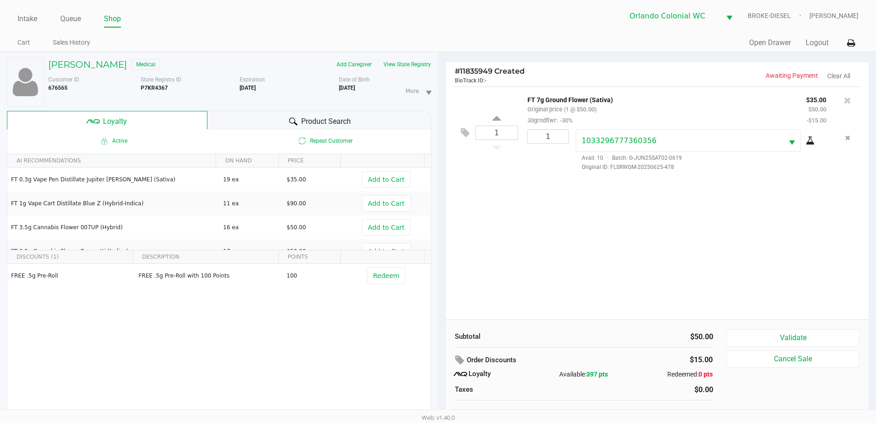
click at [249, 118] on div "Product Search" at bounding box center [319, 120] width 224 height 18
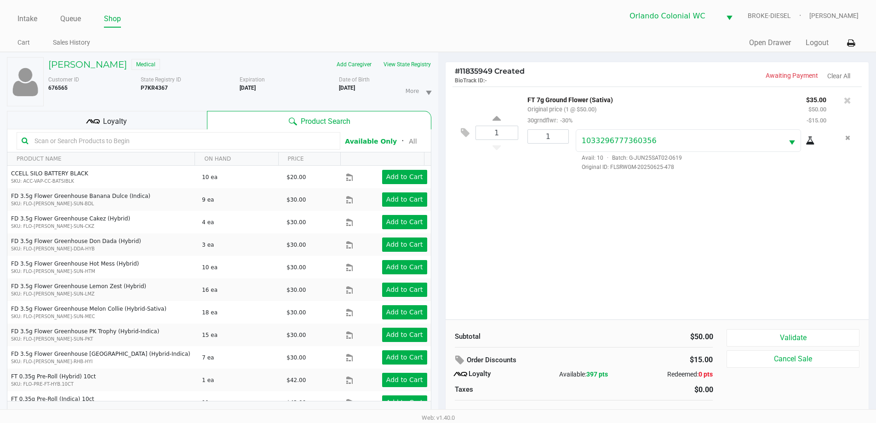
click at [181, 124] on div "Loyalty" at bounding box center [107, 120] width 200 height 18
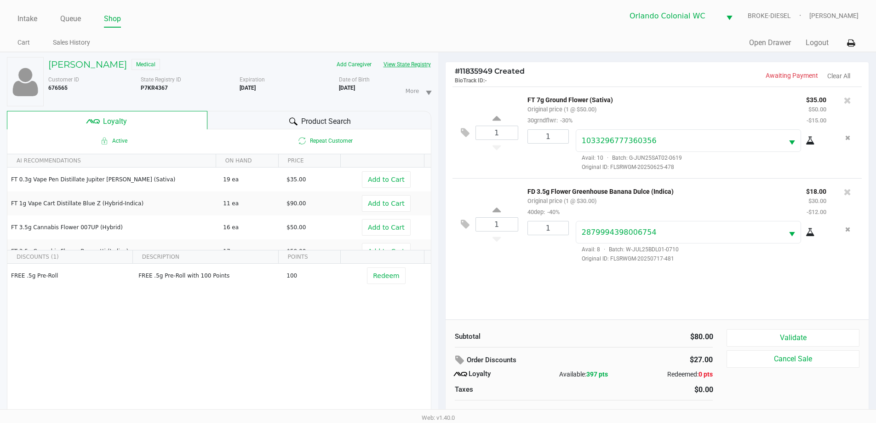
click at [388, 66] on button "View State Registry" at bounding box center [404, 64] width 54 height 15
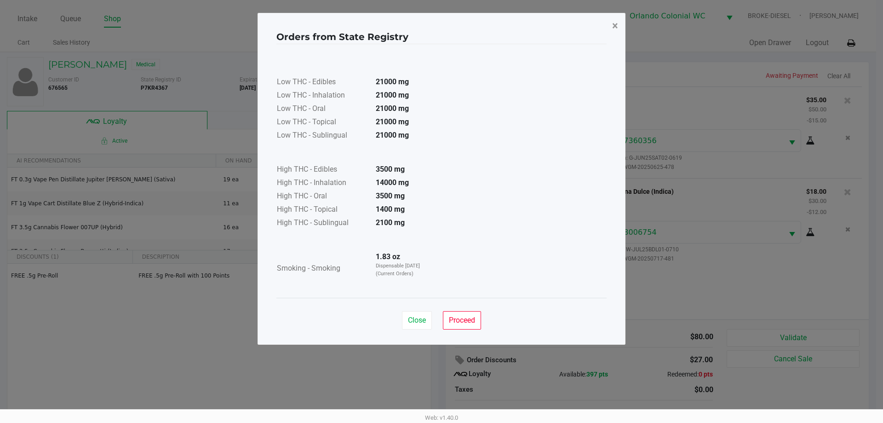
click at [617, 29] on span "×" at bounding box center [615, 25] width 6 height 13
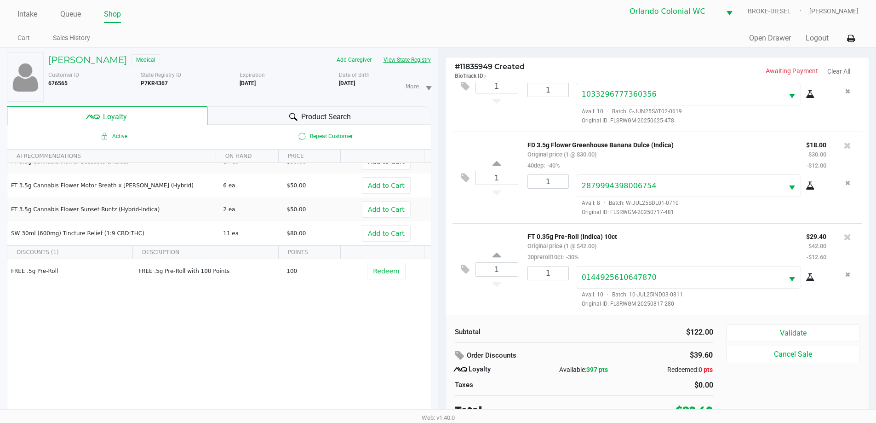
scroll to position [10, 0]
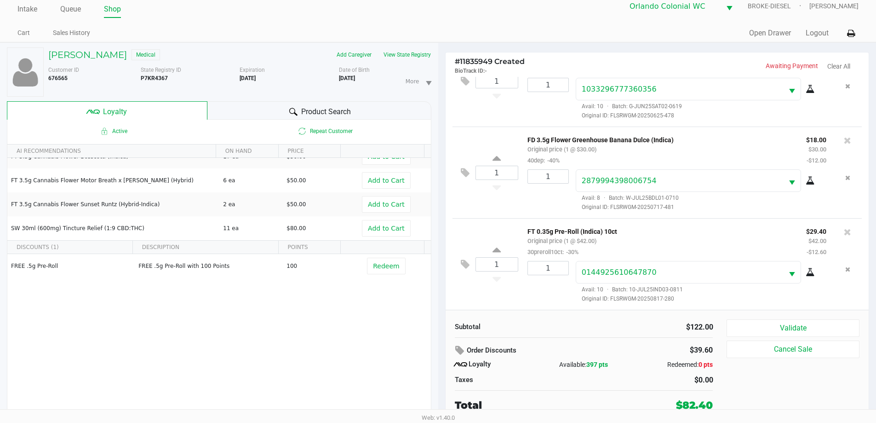
click at [370, 33] on ul "Cart Sales History" at bounding box center [227, 34] width 420 height 16
click at [825, 320] on button "Validate" at bounding box center [792, 327] width 132 height 17
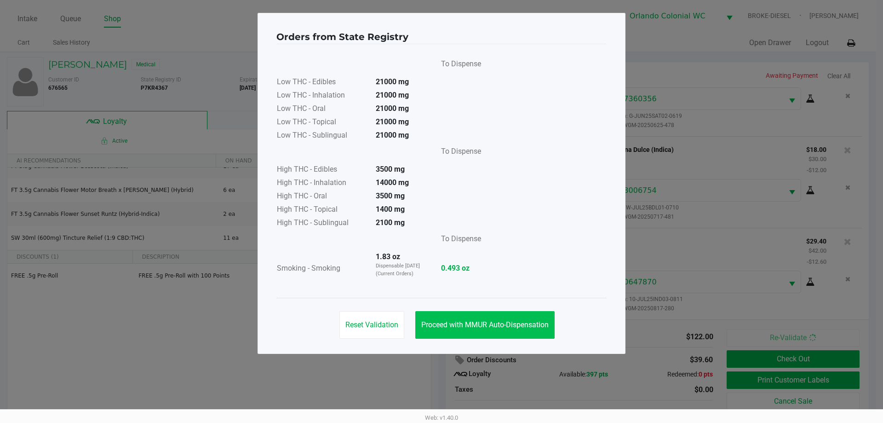
click at [484, 323] on span "Proceed with MMUR Auto-Dispensation" at bounding box center [484, 324] width 127 height 9
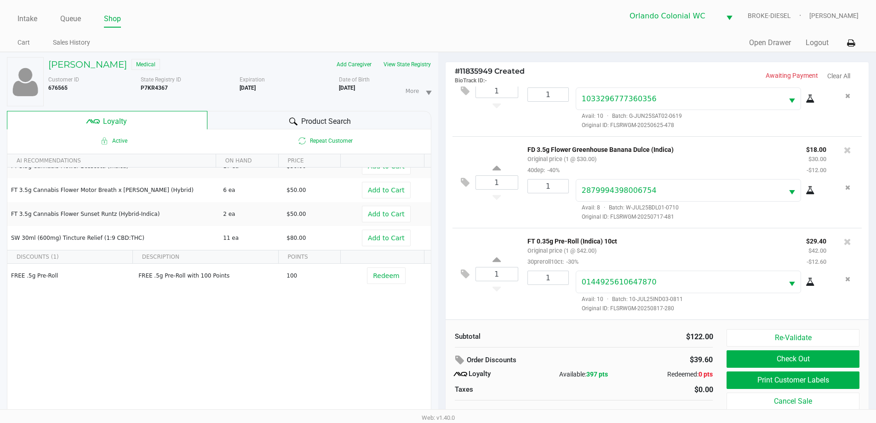
click at [771, 380] on button "Print Customer Labels" at bounding box center [792, 379] width 132 height 17
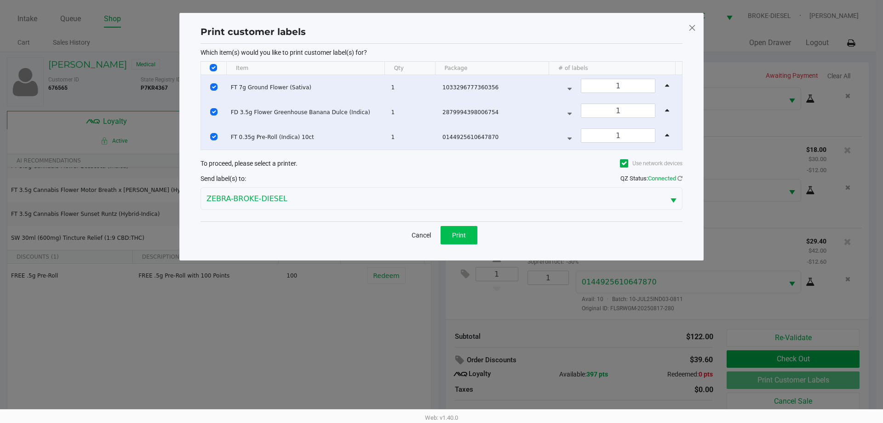
click at [460, 232] on span "Print" at bounding box center [459, 234] width 14 height 7
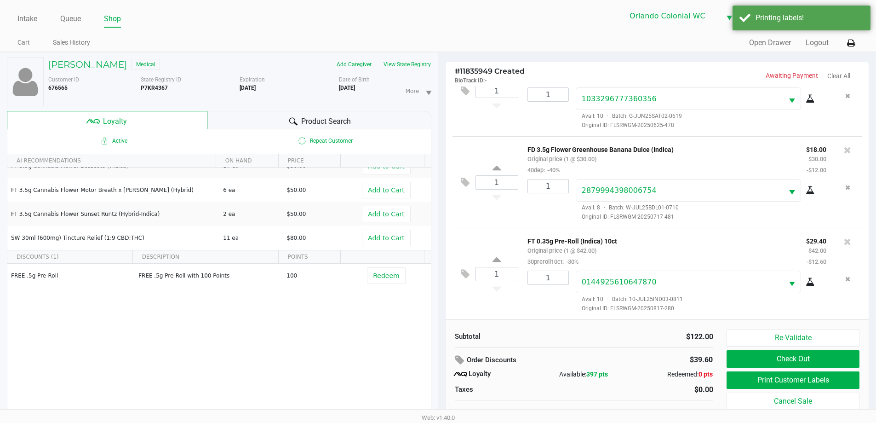
click at [805, 351] on button "Check Out" at bounding box center [792, 358] width 132 height 17
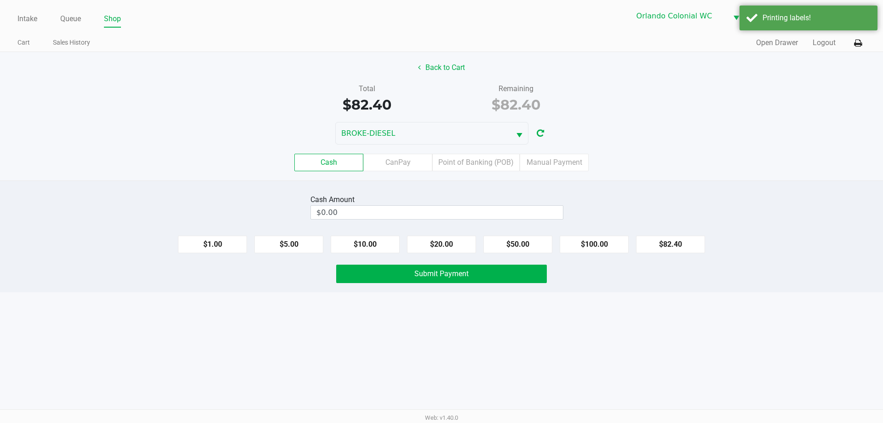
click at [465, 158] on label "Point of Banking (POB)" at bounding box center [475, 162] width 87 height 17
click at [0, 0] on 7 "Point of Banking (POB)" at bounding box center [0, 0] width 0 height 0
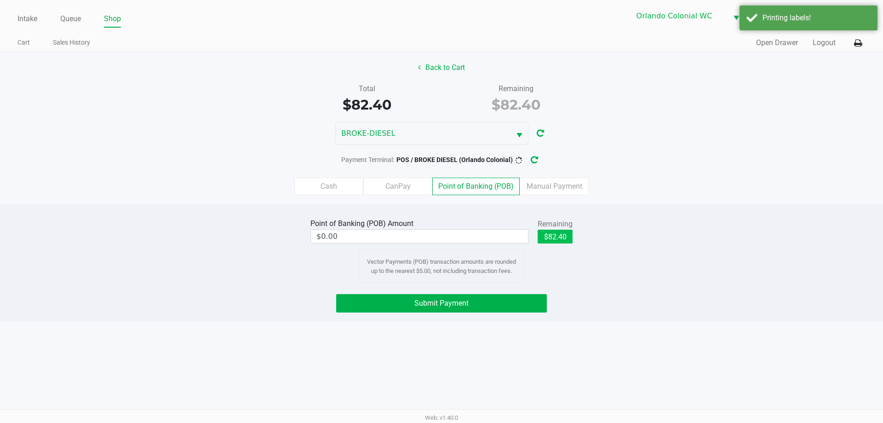
click at [554, 233] on button "$82.40" at bounding box center [554, 236] width 35 height 14
type input "$82.40"
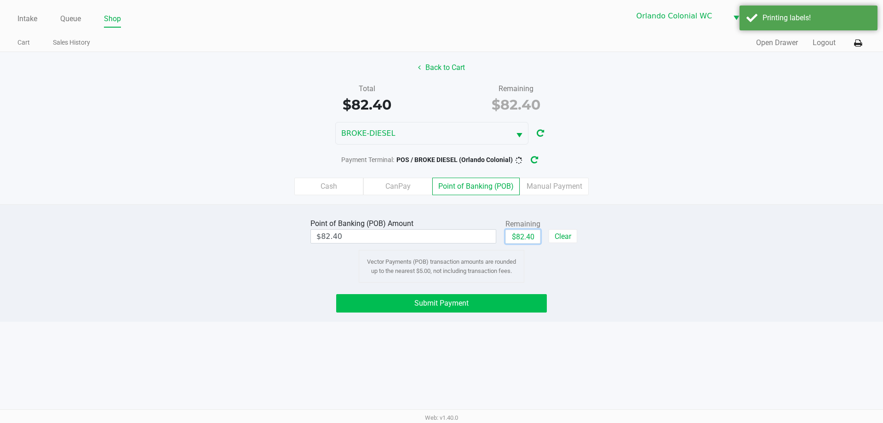
click at [529, 298] on button "Submit Payment" at bounding box center [441, 303] width 211 height 18
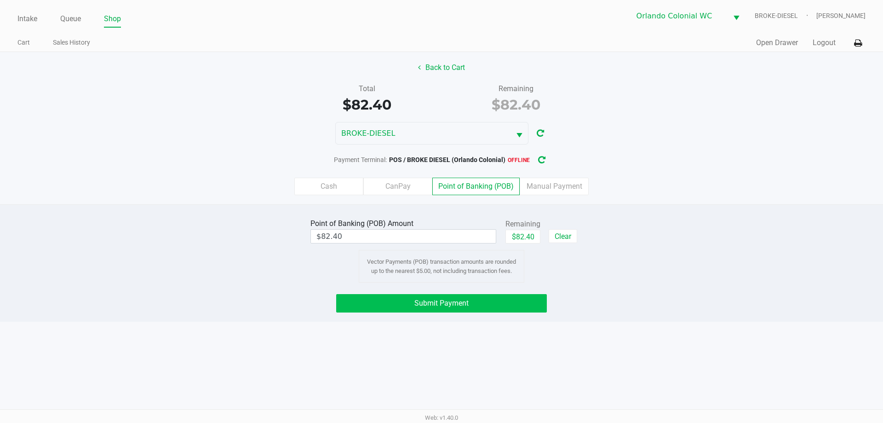
click at [516, 240] on button "$82.40" at bounding box center [522, 236] width 35 height 14
click at [510, 303] on button "Submit Payment" at bounding box center [441, 303] width 211 height 18
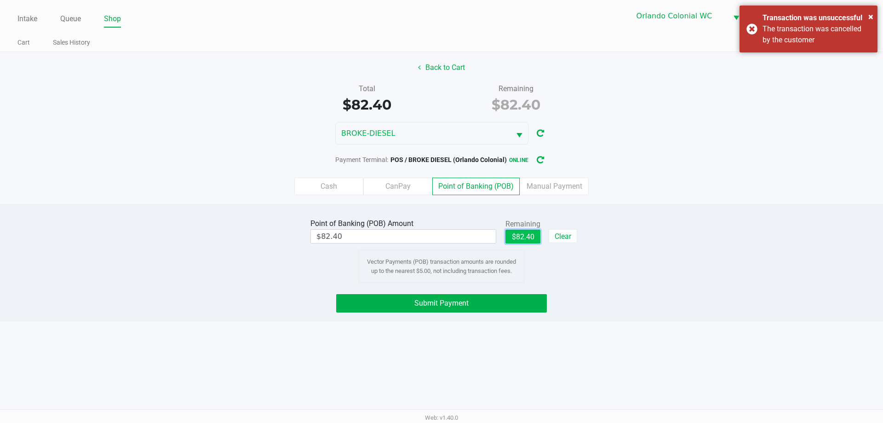
click at [529, 240] on button "$82.40" at bounding box center [522, 236] width 35 height 14
click at [513, 297] on button "Submit Payment" at bounding box center [441, 303] width 211 height 18
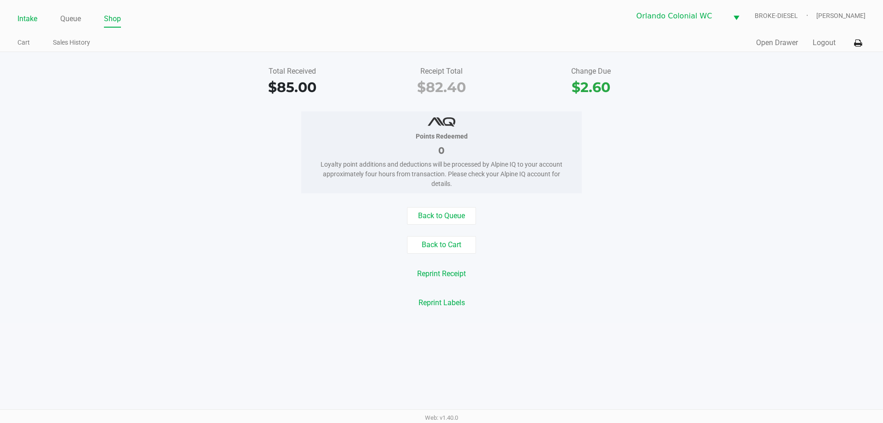
click at [23, 16] on link "Intake" at bounding box center [27, 18] width 20 height 13
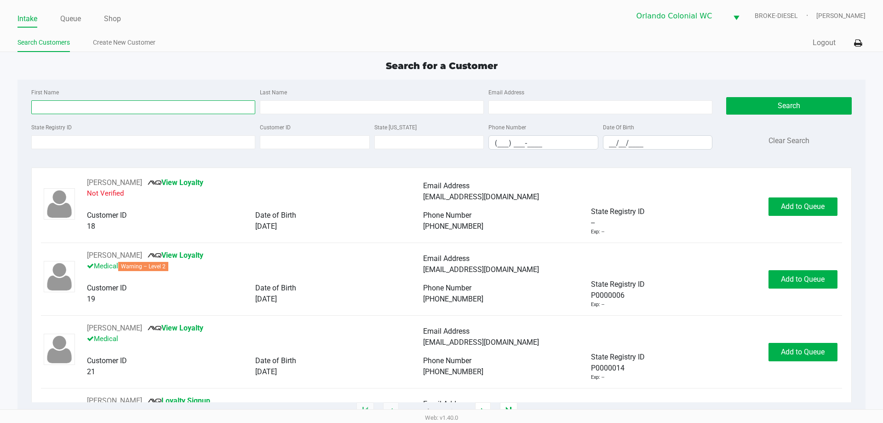
click at [132, 111] on input "First Name" at bounding box center [143, 107] width 224 height 14
click at [140, 104] on input "First Name" at bounding box center [143, 107] width 224 height 14
click at [126, 113] on input "First Name" at bounding box center [143, 107] width 224 height 14
type input "demarcus"
click at [388, 106] on input "Last Name" at bounding box center [372, 107] width 224 height 14
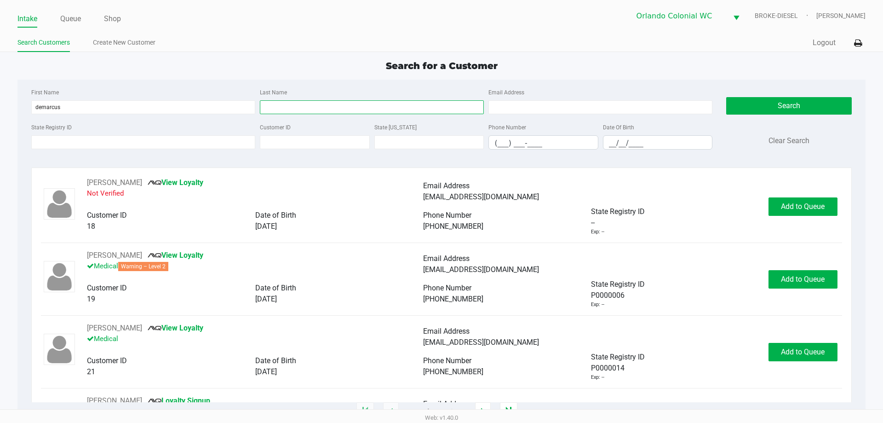
type input "a"
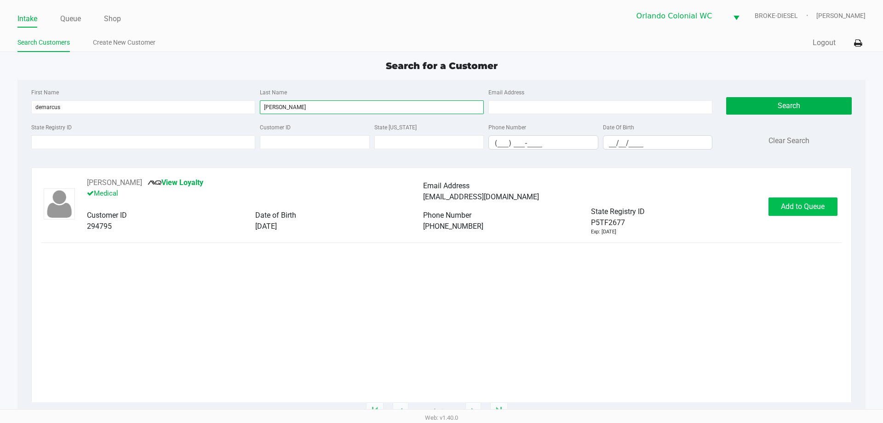
type input "oliver"
click at [797, 206] on span "Add to Queue" at bounding box center [803, 206] width 44 height 9
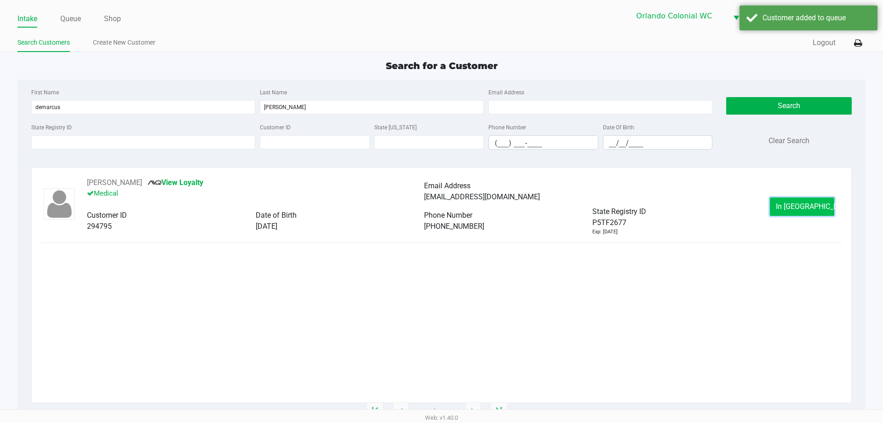
click at [804, 208] on span "In Queue" at bounding box center [814, 206] width 77 height 9
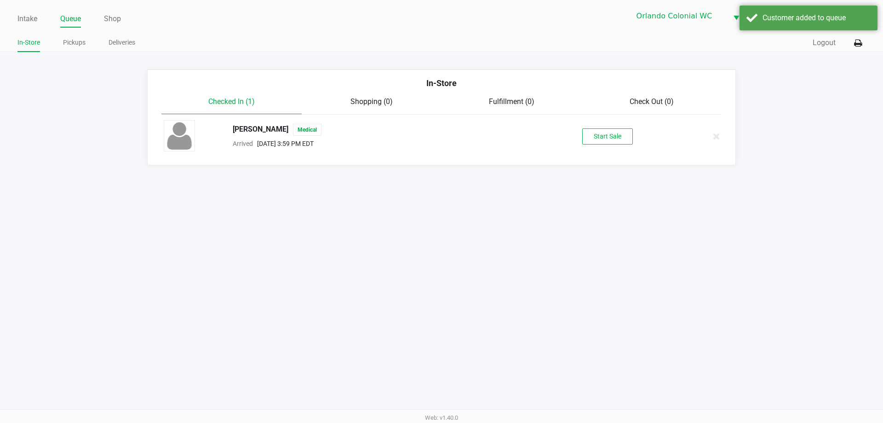
click at [617, 141] on button "Start Sale" at bounding box center [607, 136] width 51 height 16
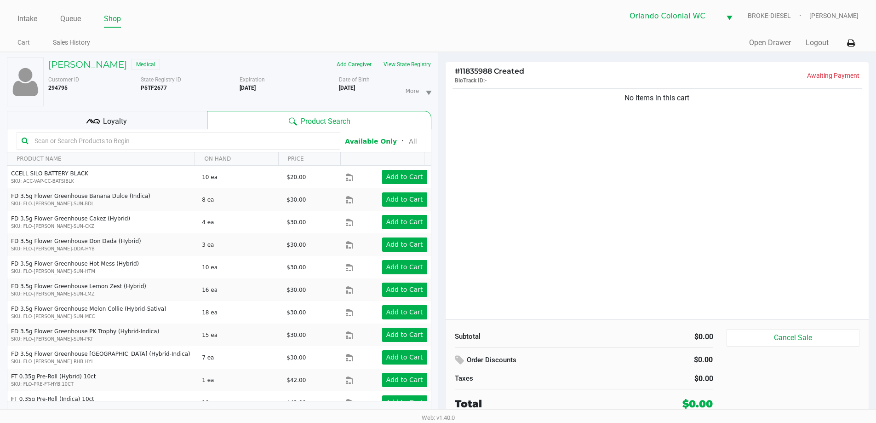
click at [166, 124] on div "Loyalty" at bounding box center [107, 120] width 200 height 18
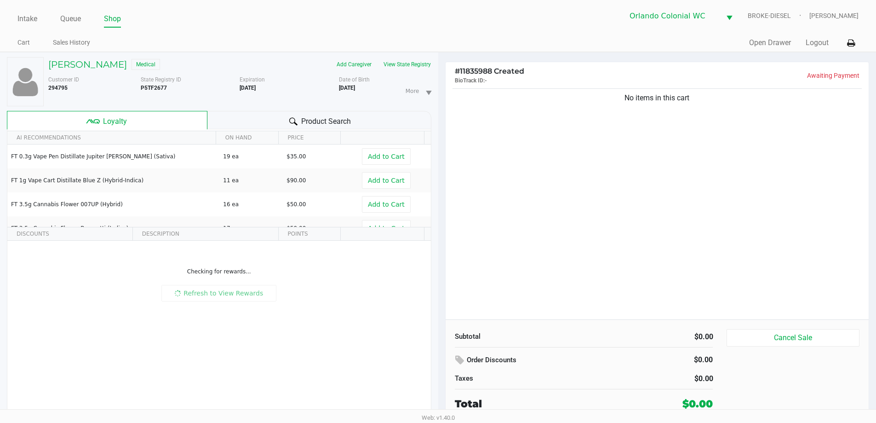
click at [240, 122] on div "Product Search" at bounding box center [319, 120] width 224 height 18
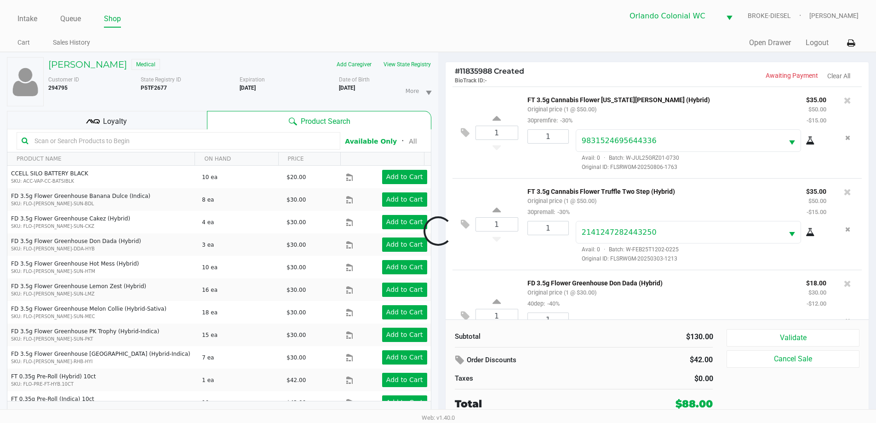
scroll to position [43, 0]
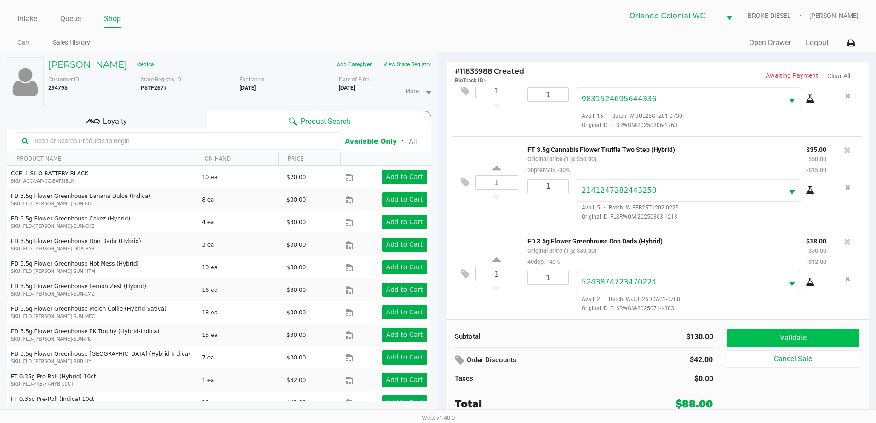
click at [805, 331] on button "Validate" at bounding box center [792, 337] width 132 height 17
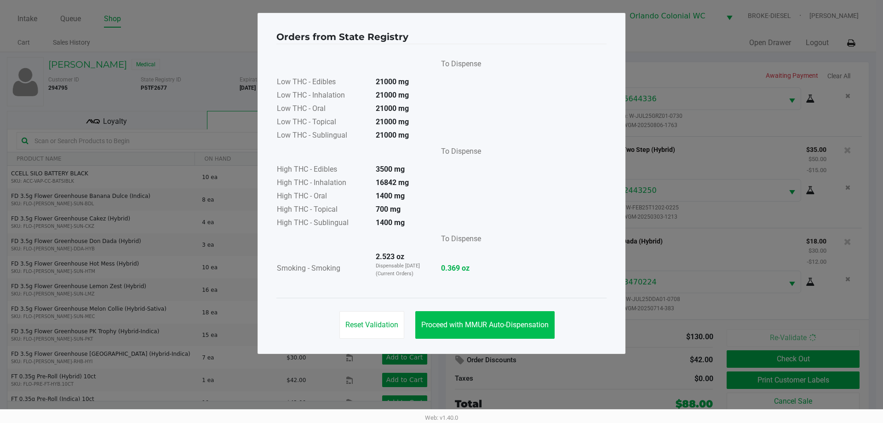
click at [465, 322] on span "Proceed with MMUR Auto-Dispensation" at bounding box center [484, 324] width 127 height 9
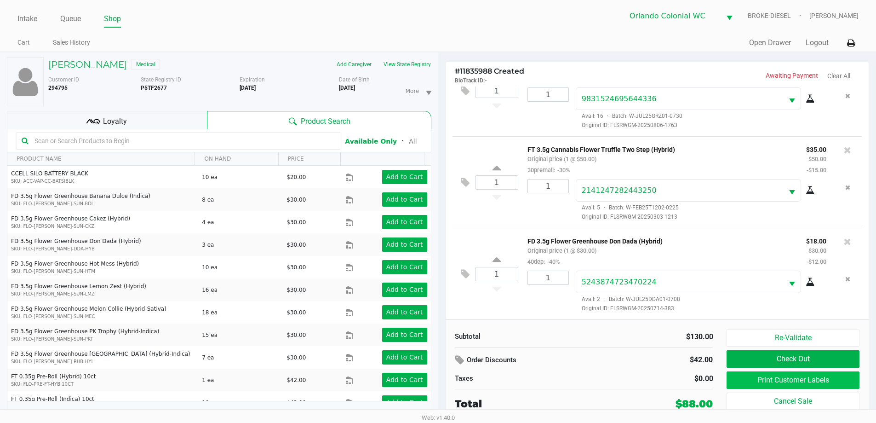
click at [796, 384] on button "Print Customer Labels" at bounding box center [792, 379] width 132 height 17
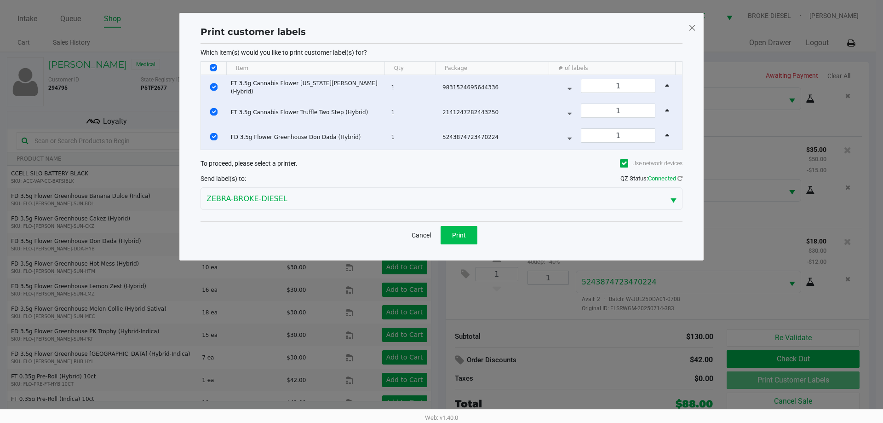
click at [443, 231] on button "Print" at bounding box center [458, 235] width 37 height 18
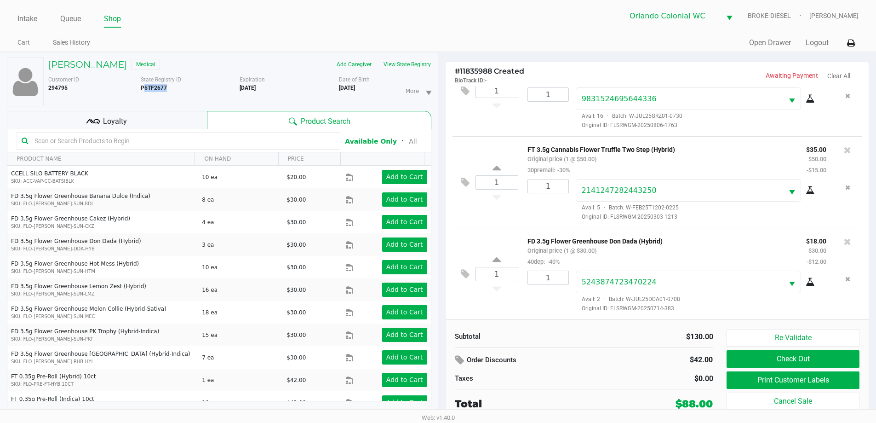
drag, startPoint x: 165, startPoint y: 88, endPoint x: 180, endPoint y: 96, distance: 17.3
click at [142, 86] on b "P5TF2677" at bounding box center [154, 88] width 26 height 6
drag, startPoint x: 171, startPoint y: 89, endPoint x: 166, endPoint y: 89, distance: 5.1
click at [170, 89] on div "State Registry ID P5TF2677" at bounding box center [190, 90] width 99 height 31
drag, startPoint x: 166, startPoint y: 89, endPoint x: 142, endPoint y: 89, distance: 23.5
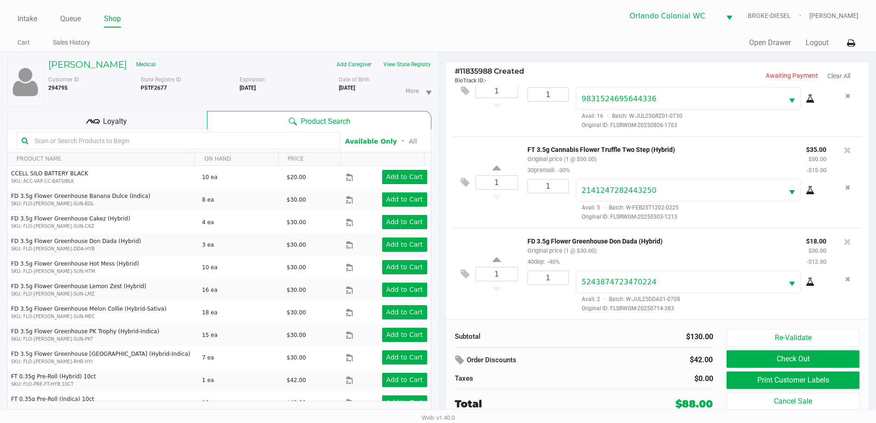
click at [142, 89] on b "P5TF2677" at bounding box center [154, 88] width 26 height 6
copy b "P5TF2677"
click at [176, 125] on div "Loyalty" at bounding box center [107, 120] width 200 height 18
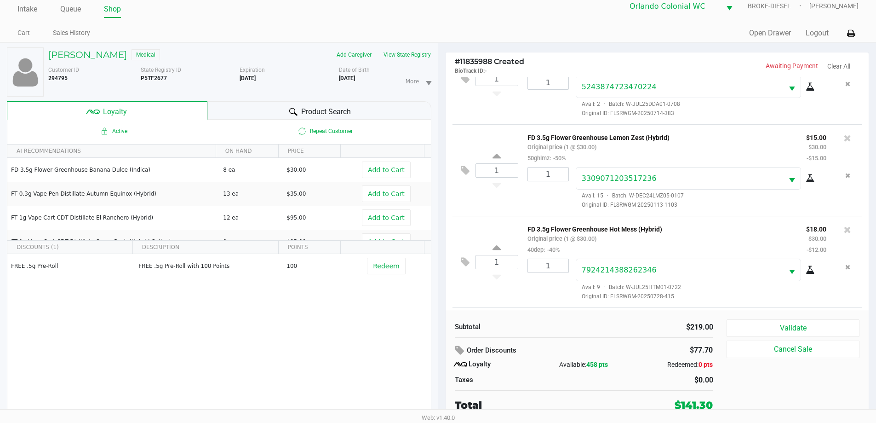
scroll to position [319, 0]
click at [461, 258] on button at bounding box center [467, 264] width 16 height 22
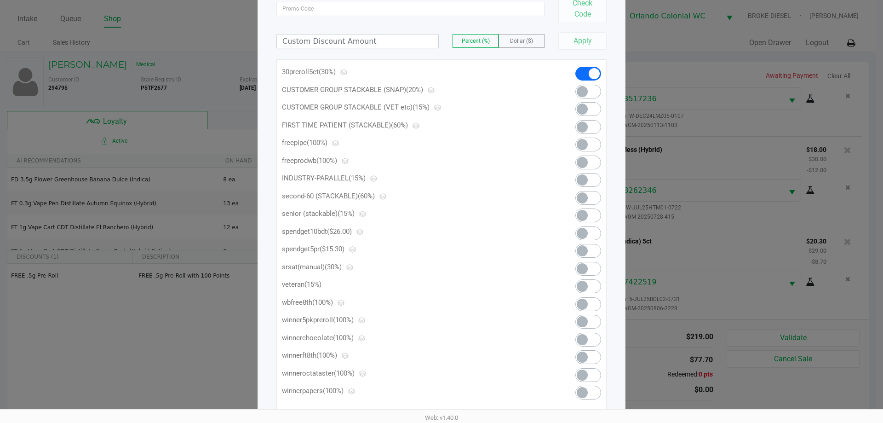
scroll to position [108, 0]
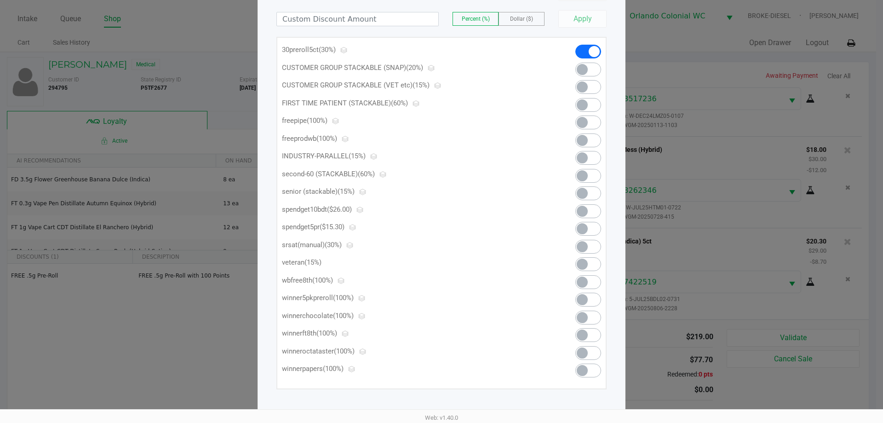
click at [589, 233] on span at bounding box center [588, 229] width 26 height 14
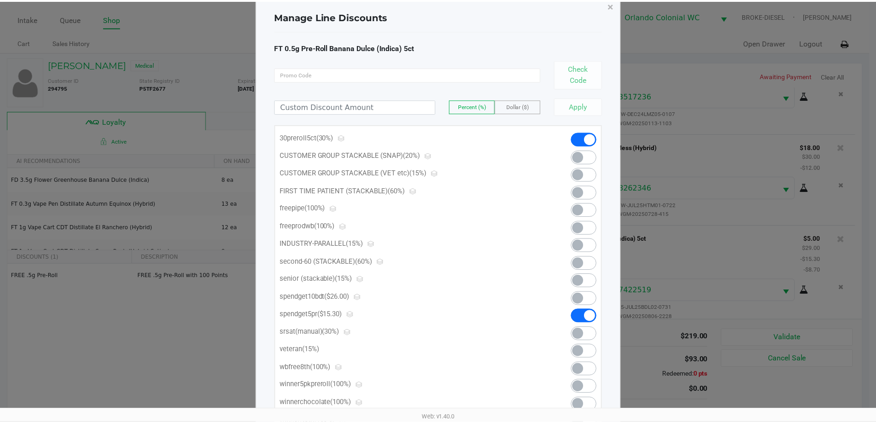
scroll to position [0, 0]
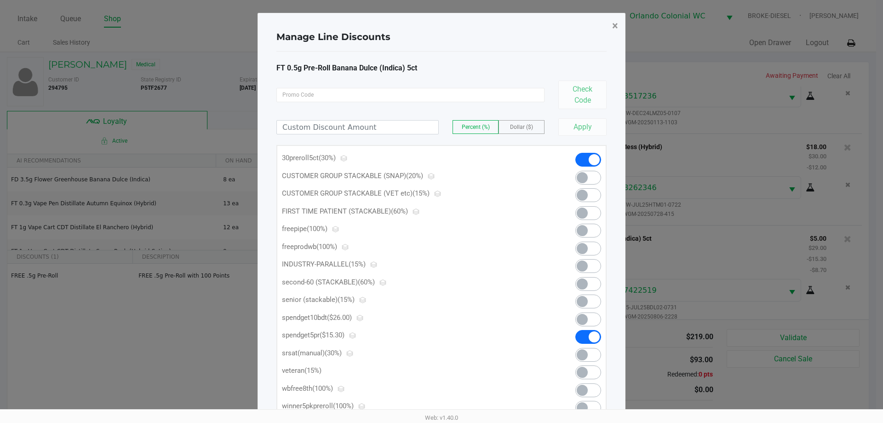
click at [614, 29] on span "×" at bounding box center [615, 25] width 6 height 13
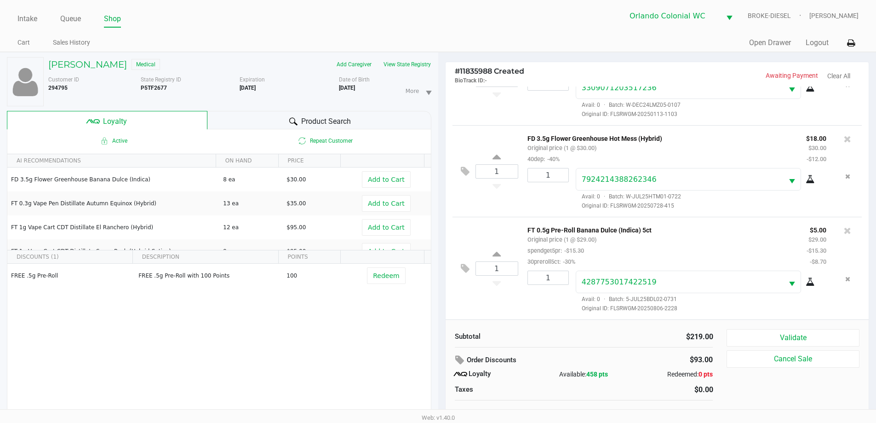
scroll to position [10, 0]
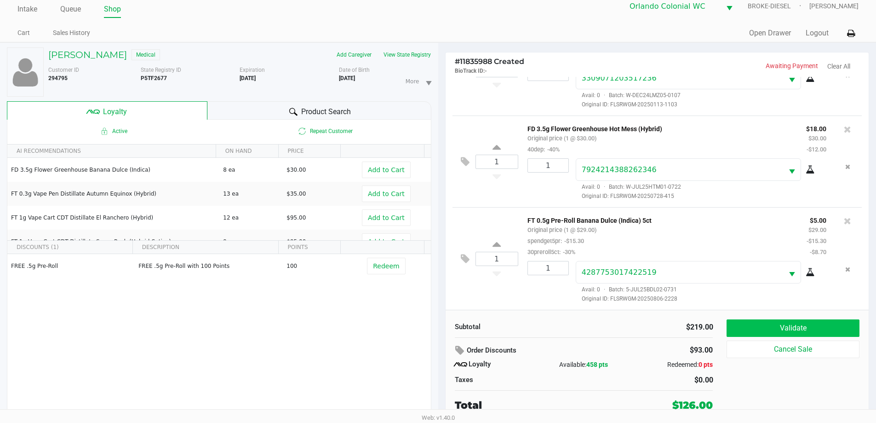
click at [815, 327] on button "Validate" at bounding box center [792, 327] width 132 height 17
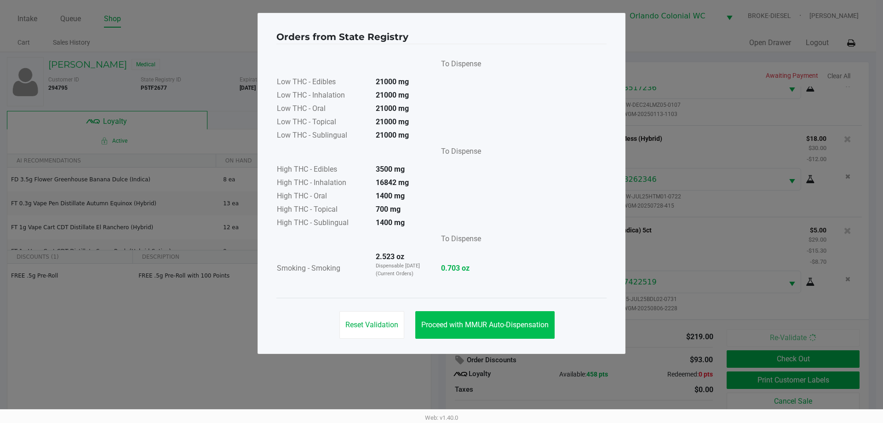
click at [455, 337] on button "Proceed with MMUR Auto-Dispensation" at bounding box center [484, 325] width 139 height 28
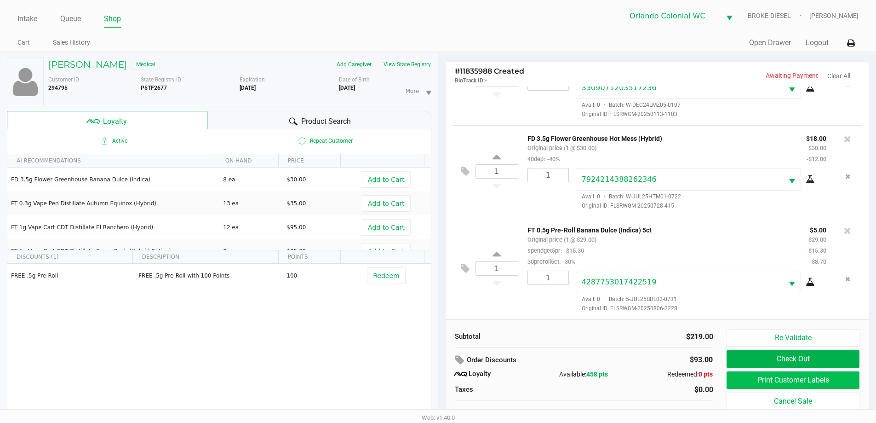
click at [783, 379] on button "Print Customer Labels" at bounding box center [792, 379] width 132 height 17
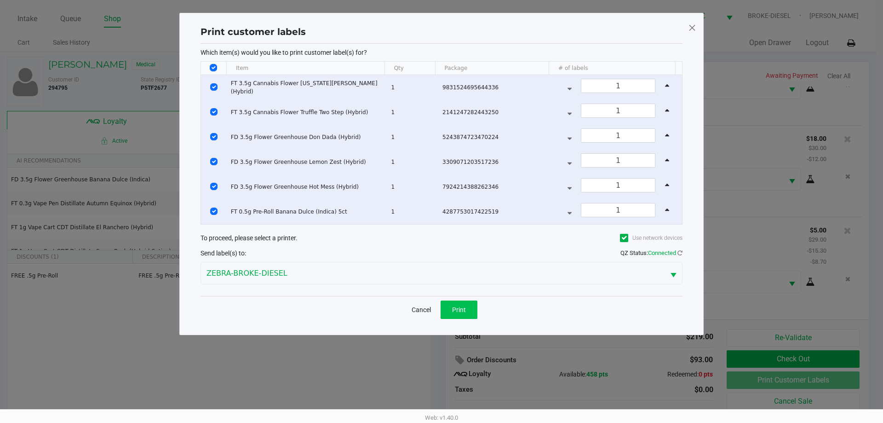
click at [455, 311] on span "Print" at bounding box center [459, 309] width 14 height 7
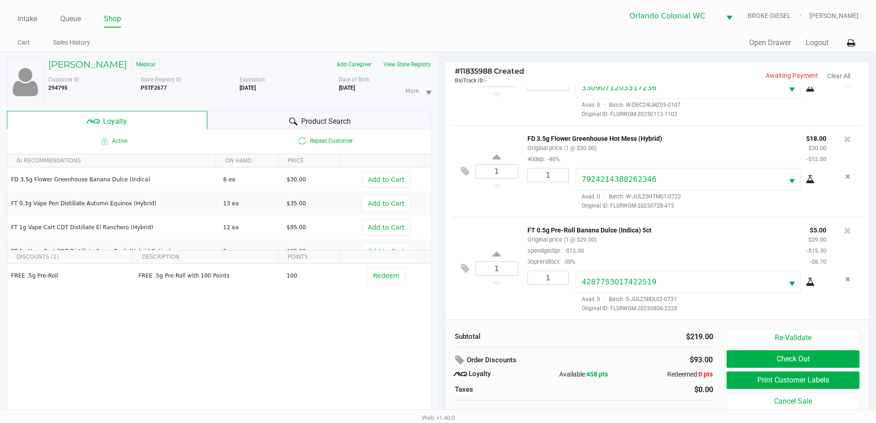
scroll to position [10, 0]
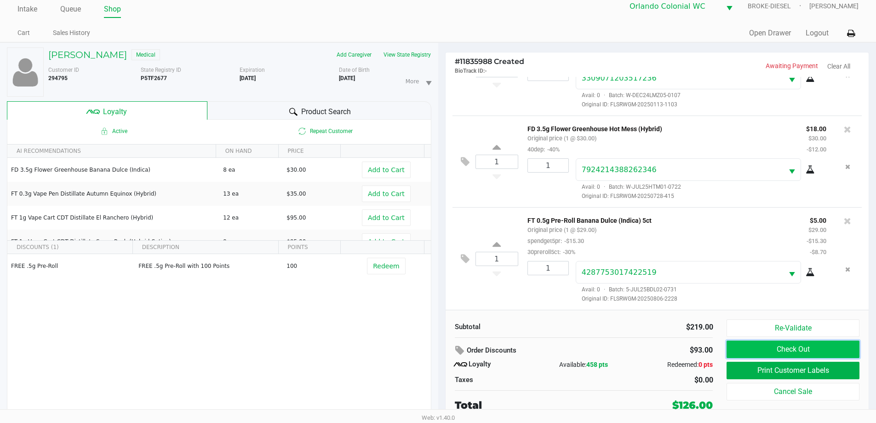
click at [816, 348] on button "Check Out" at bounding box center [792, 348] width 132 height 17
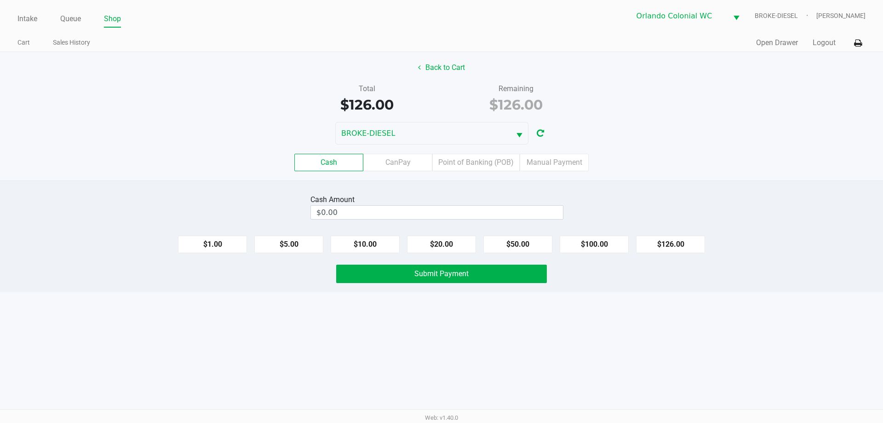
click at [484, 160] on label "Point of Banking (POB)" at bounding box center [475, 162] width 87 height 17
click at [0, 0] on 7 "Point of Banking (POB)" at bounding box center [0, 0] width 0 height 0
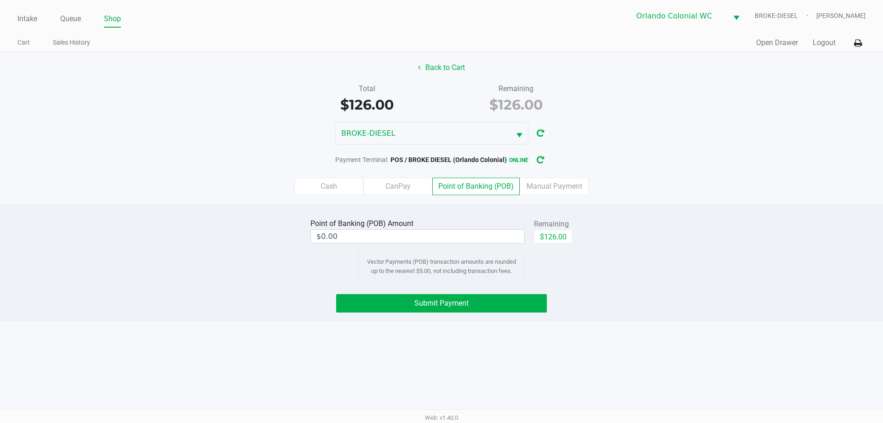
click at [554, 239] on button "$126.00" at bounding box center [553, 236] width 39 height 14
type input "$126.00"
click at [527, 304] on button "Submit Payment" at bounding box center [441, 303] width 211 height 18
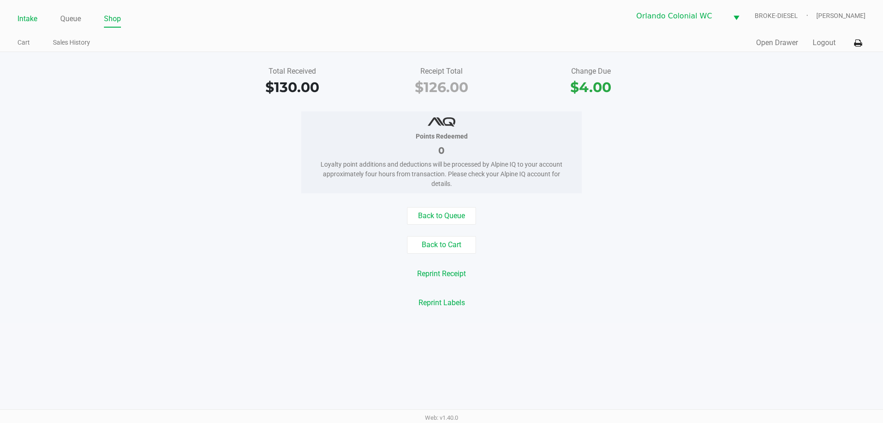
click at [31, 19] on link "Intake" at bounding box center [27, 18] width 20 height 13
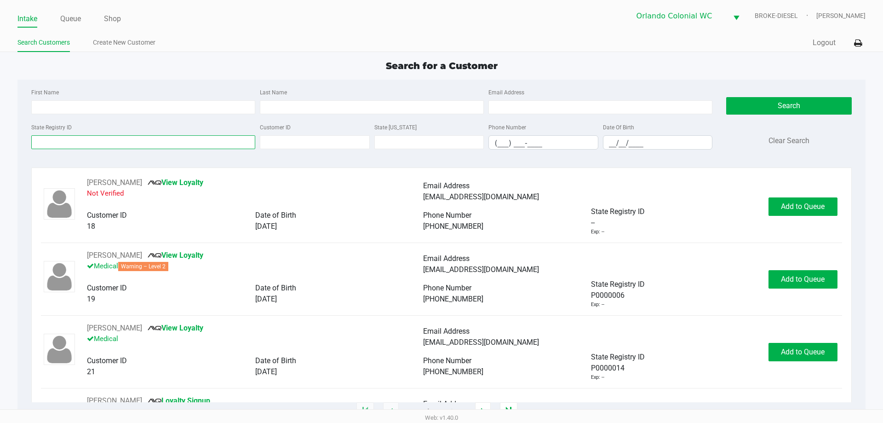
click at [156, 143] on input "State Registry ID" at bounding box center [143, 142] width 224 height 14
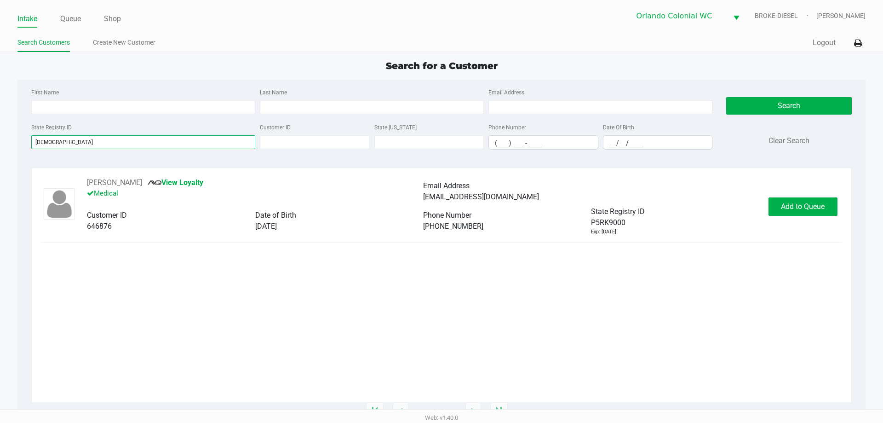
type input "p5rk9000"
click at [799, 204] on span "Add to Queue" at bounding box center [803, 206] width 44 height 9
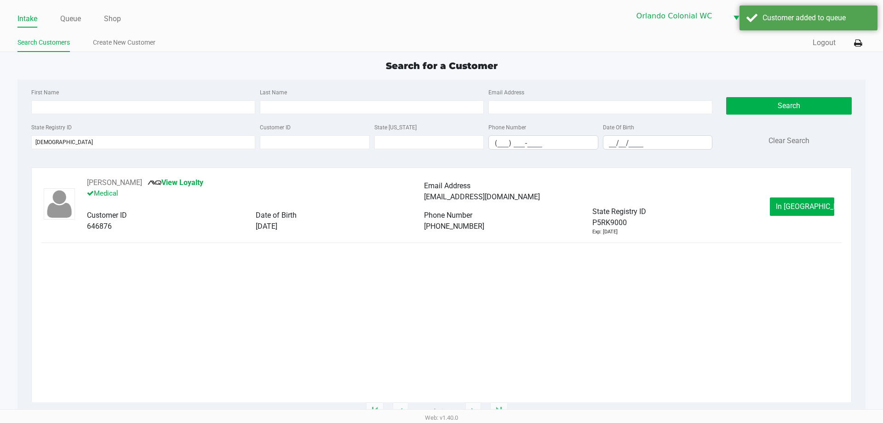
click at [795, 204] on span "In Queue" at bounding box center [814, 206] width 77 height 9
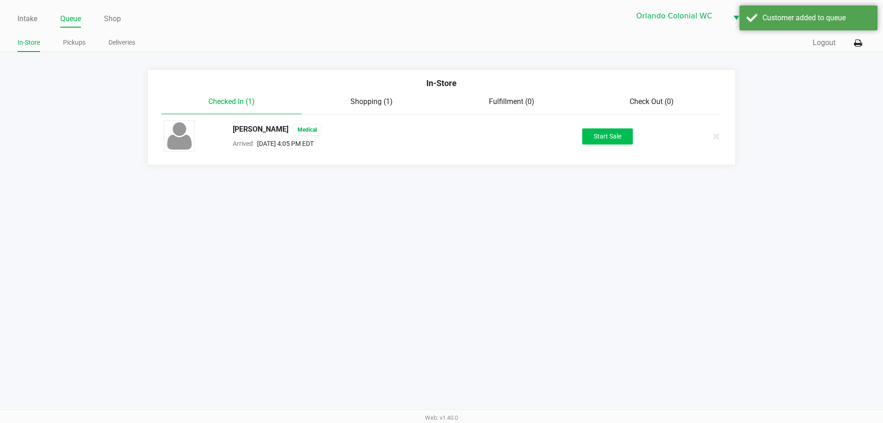
click at [605, 137] on button "Start Sale" at bounding box center [607, 136] width 51 height 16
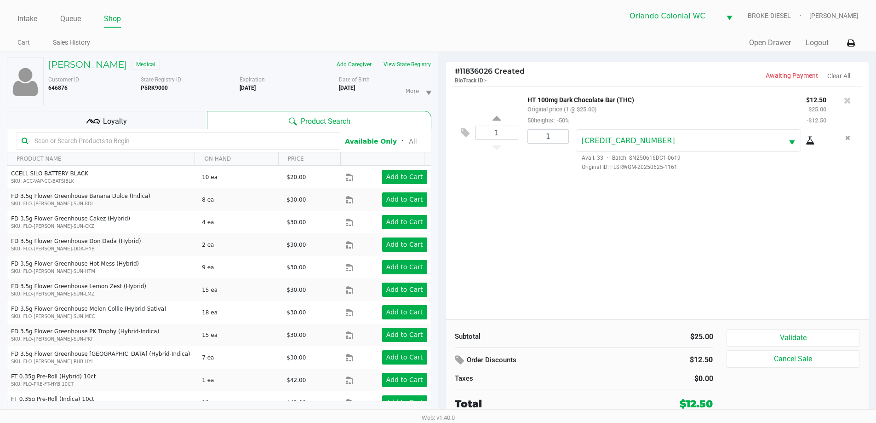
scroll to position [10, 0]
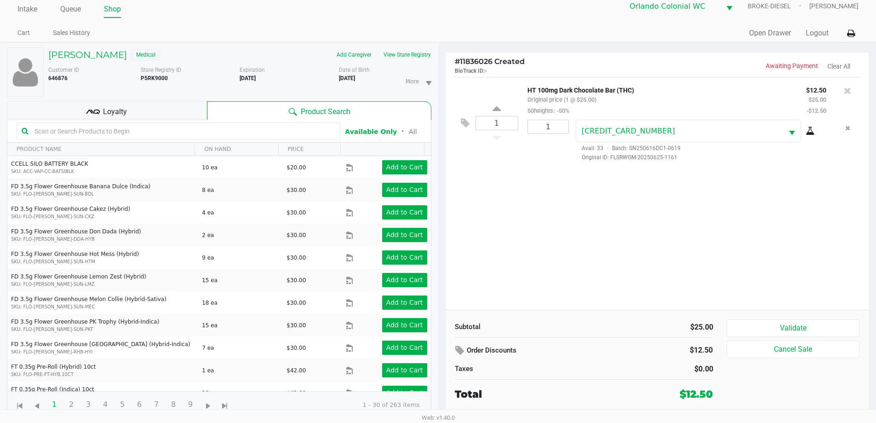
click at [822, 327] on button "Validate" at bounding box center [792, 327] width 132 height 17
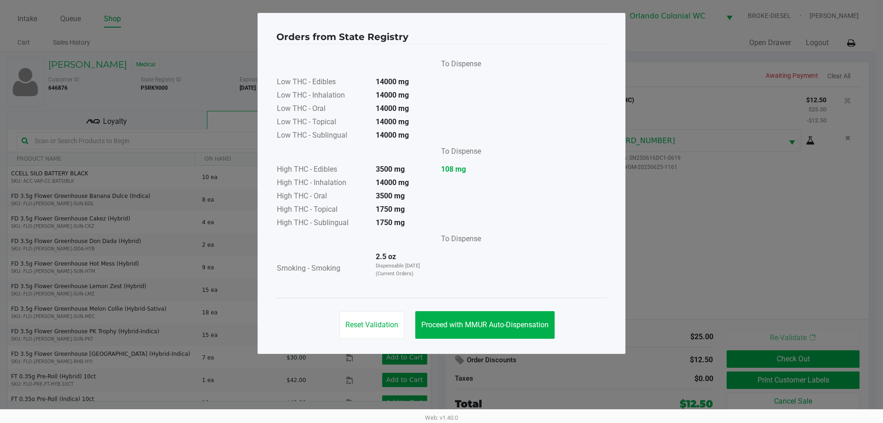
click at [481, 323] on span "Proceed with MMUR Auto-Dispensation" at bounding box center [484, 324] width 127 height 9
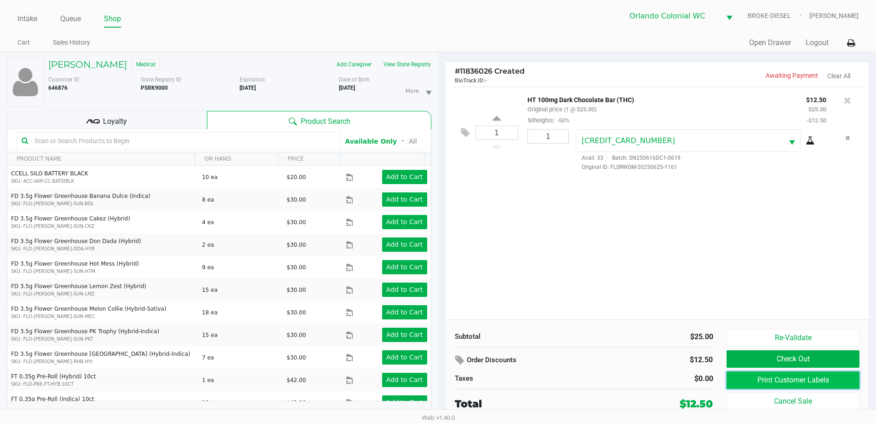
click at [759, 385] on button "Print Customer Labels" at bounding box center [792, 379] width 132 height 17
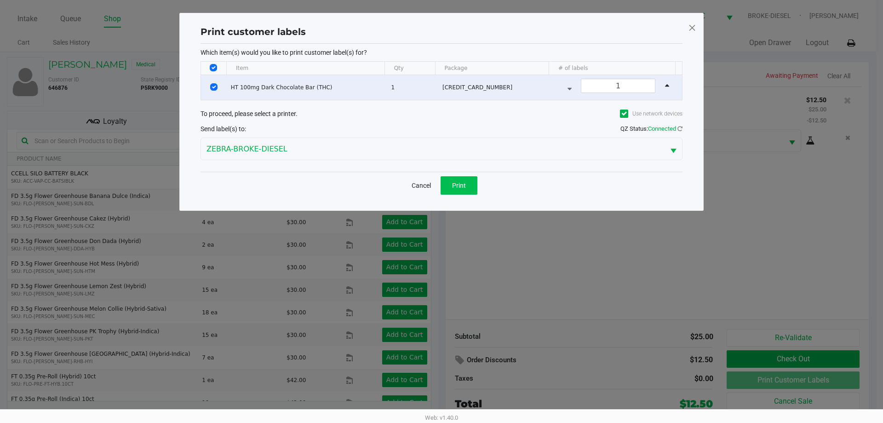
click at [454, 180] on button "Print" at bounding box center [458, 185] width 37 height 18
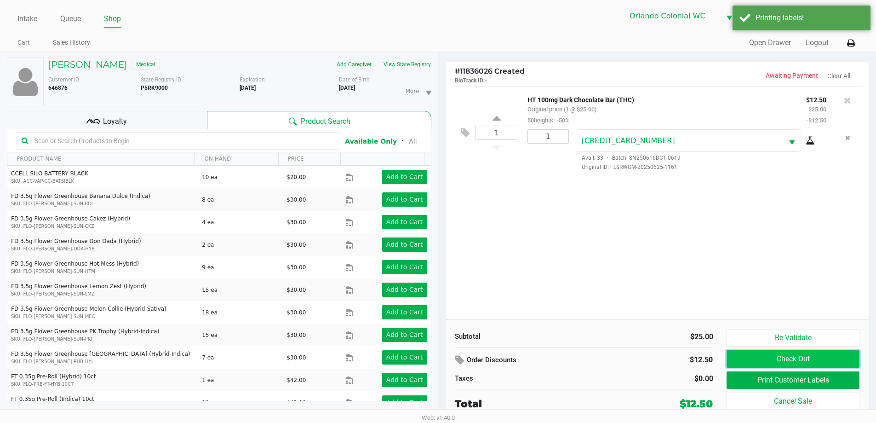
click at [771, 361] on button "Check Out" at bounding box center [792, 358] width 132 height 17
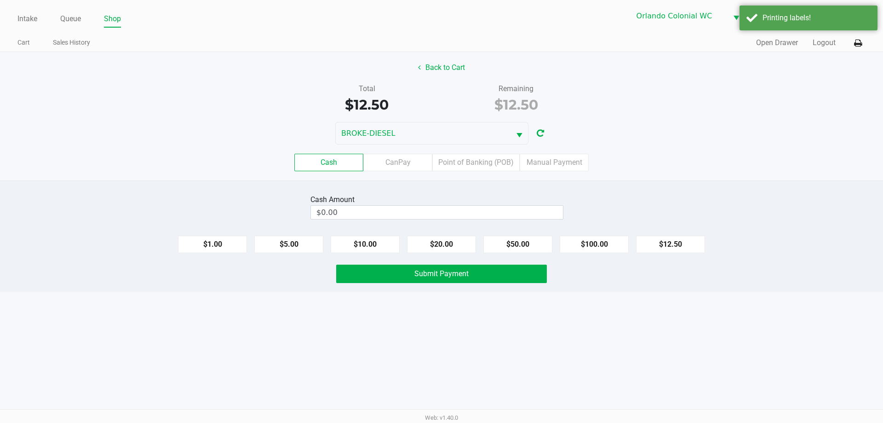
click at [486, 165] on label "Point of Banking (POB)" at bounding box center [475, 162] width 87 height 17
click at [0, 0] on 7 "Point of Banking (POB)" at bounding box center [0, 0] width 0 height 0
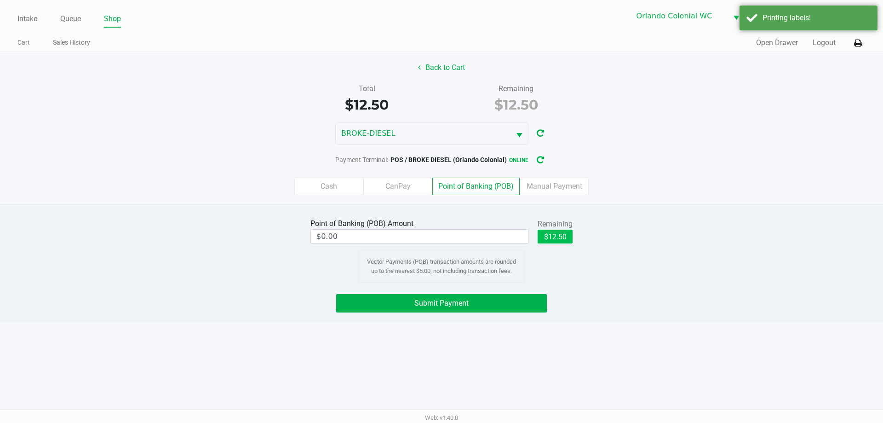
click at [561, 240] on button "$12.50" at bounding box center [554, 236] width 35 height 14
type input "$12.50"
click at [531, 298] on button "Submit Payment" at bounding box center [441, 303] width 211 height 18
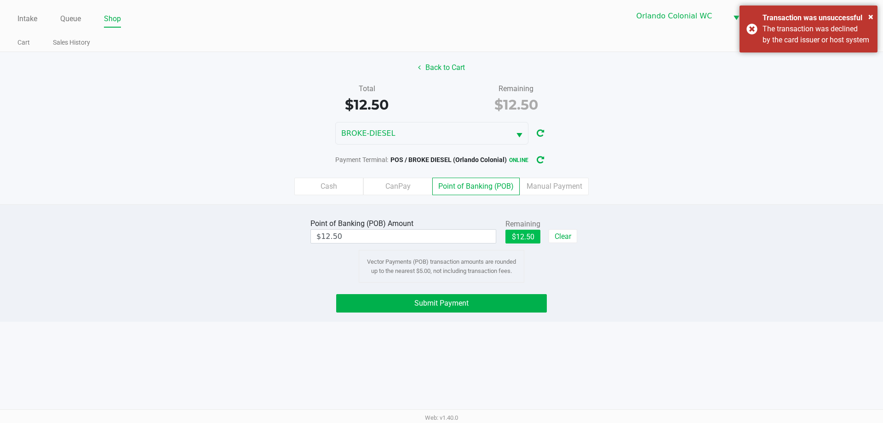
click at [520, 237] on button "$12.50" at bounding box center [522, 236] width 35 height 14
click at [515, 295] on button "Submit Payment" at bounding box center [441, 303] width 211 height 18
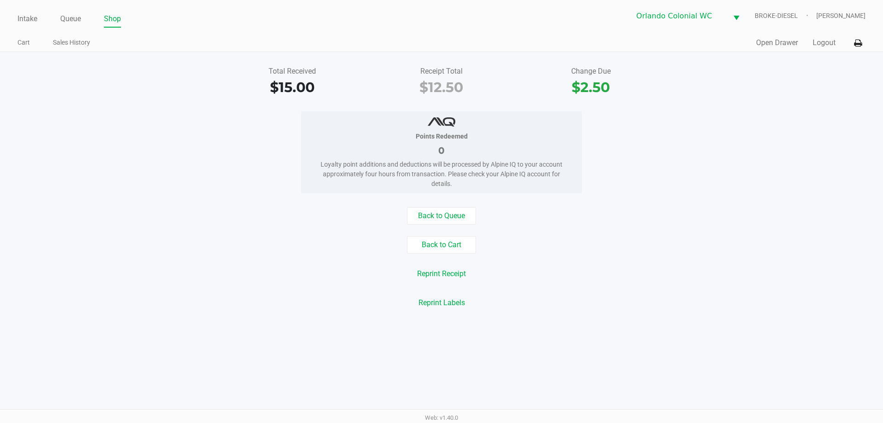
click at [66, 24] on link "Queue" at bounding box center [70, 18] width 21 height 13
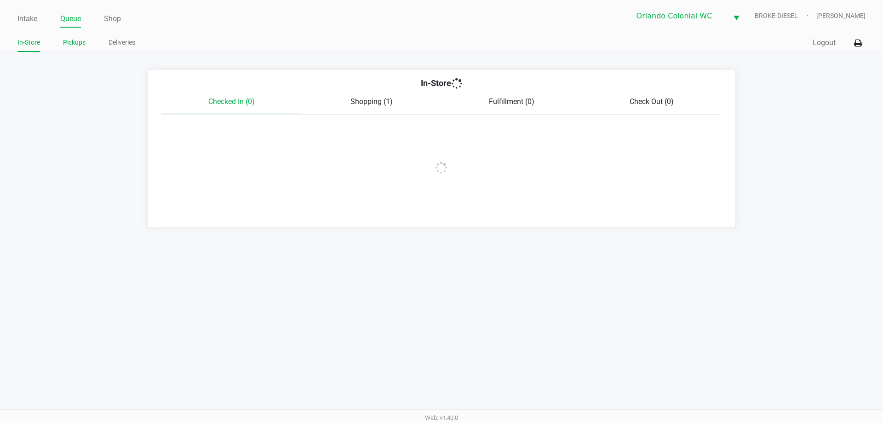
click at [69, 43] on link "Pickups" at bounding box center [74, 42] width 23 height 11
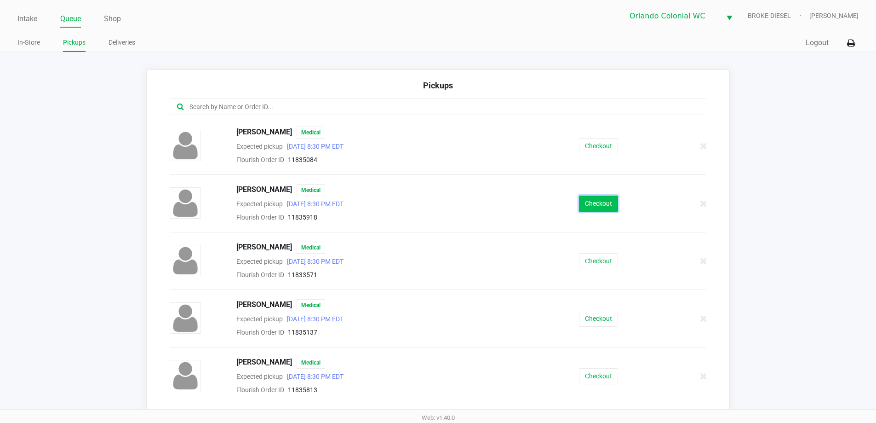
click at [595, 204] on button "Checkout" at bounding box center [598, 203] width 39 height 16
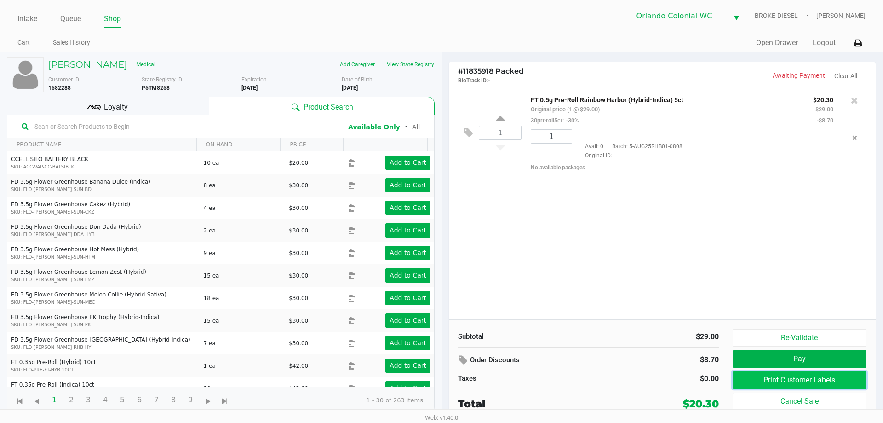
click at [803, 384] on button "Print Customer Labels" at bounding box center [799, 379] width 134 height 17
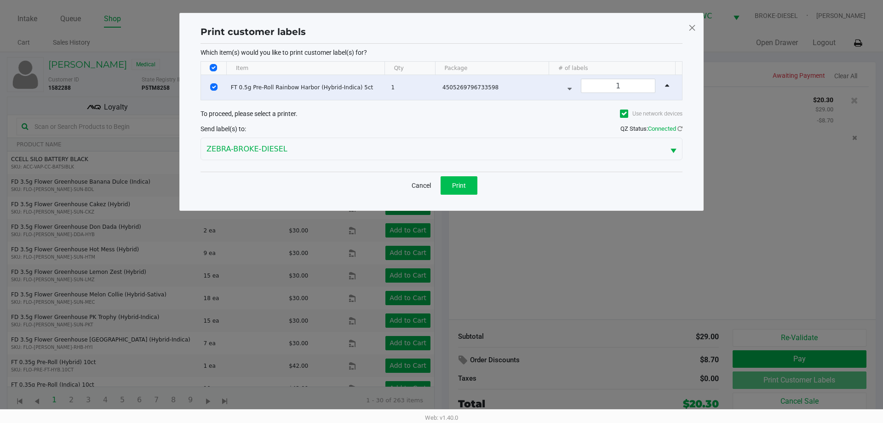
click at [456, 188] on span "Print" at bounding box center [459, 185] width 14 height 7
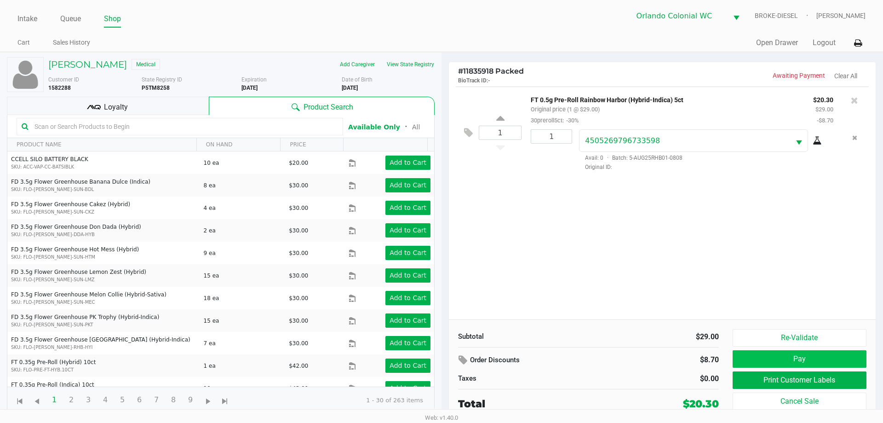
click at [822, 364] on button "Pay" at bounding box center [799, 358] width 134 height 17
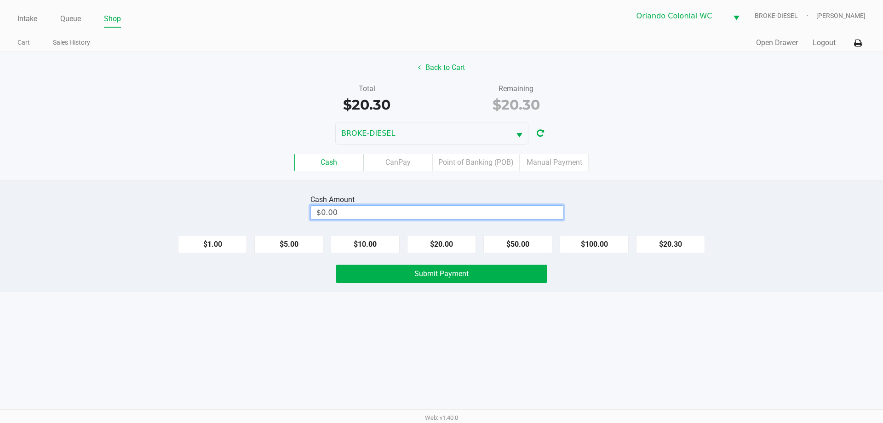
click at [468, 208] on input "$0.00" at bounding box center [437, 212] width 252 height 13
click at [429, 48] on ul "Cart Sales History" at bounding box center [229, 44] width 424 height 16
type input "$0.00"
click at [435, 74] on button "Back to Cart" at bounding box center [441, 67] width 59 height 17
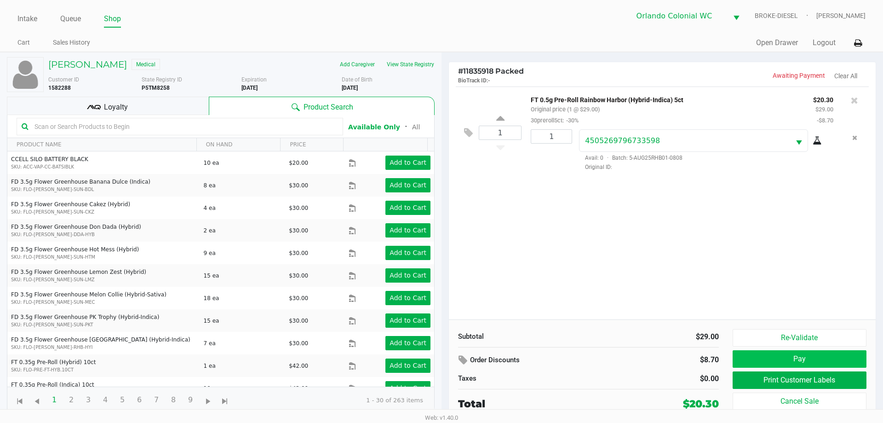
click at [828, 363] on button "Pay" at bounding box center [799, 358] width 134 height 17
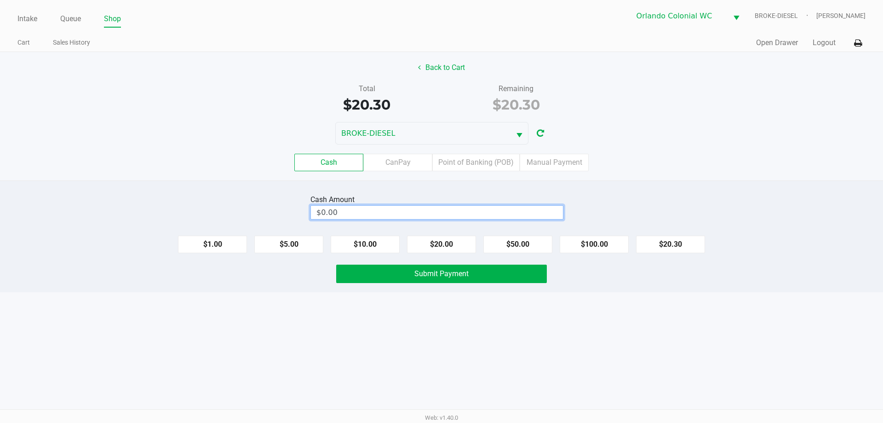
click at [417, 212] on input "$0.00" at bounding box center [437, 212] width 252 height 13
type input "0"
click at [491, 279] on button "Submit Payment" at bounding box center [441, 273] width 211 height 18
type input "$23.00"
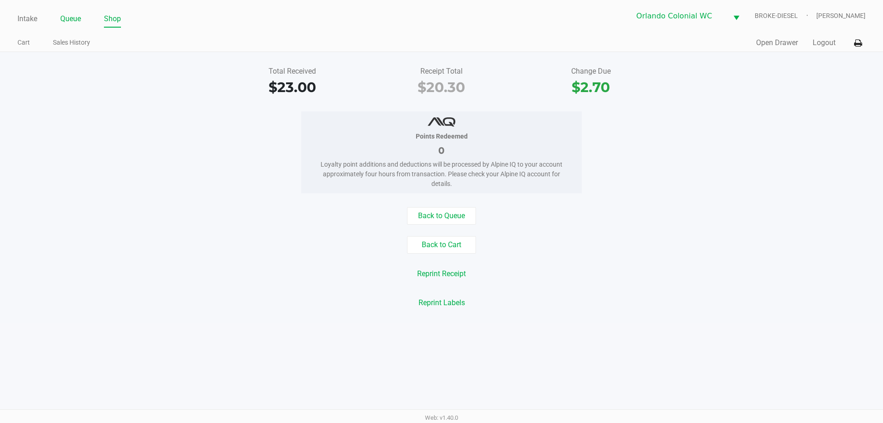
click at [66, 16] on link "Queue" at bounding box center [70, 18] width 21 height 13
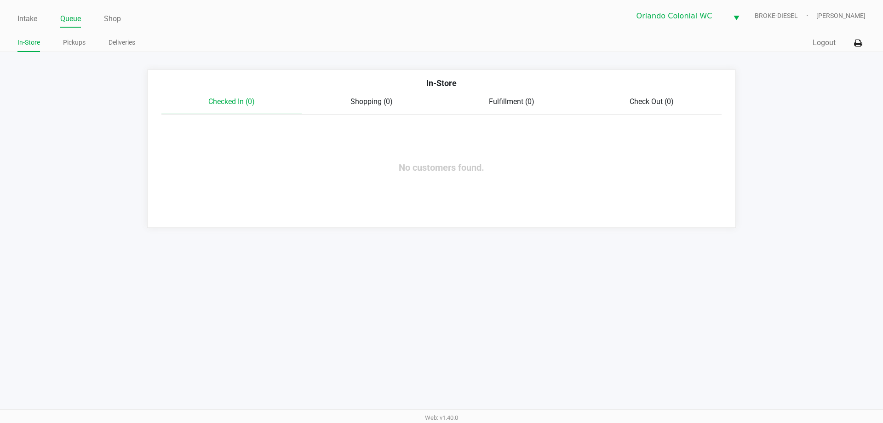
click at [76, 43] on link "Pickups" at bounding box center [74, 42] width 23 height 11
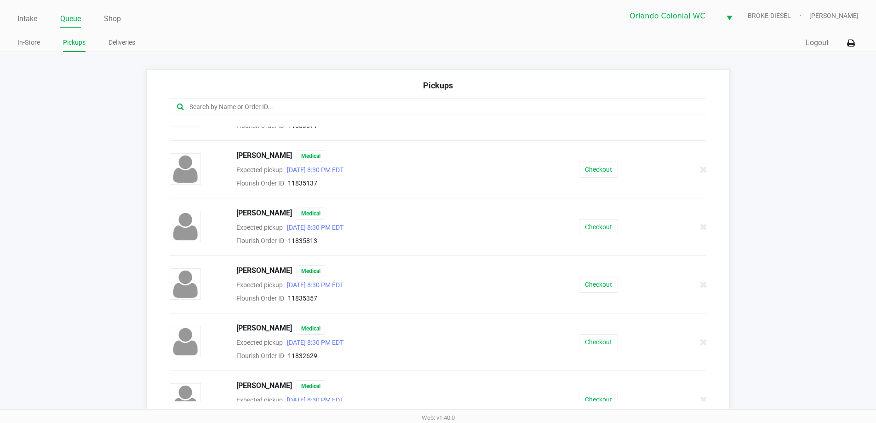
scroll to position [112, 0]
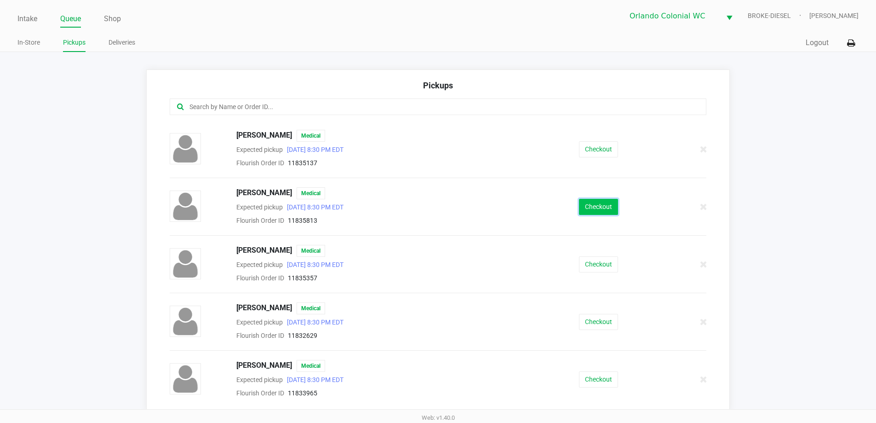
click at [586, 207] on button "Checkout" at bounding box center [598, 207] width 39 height 16
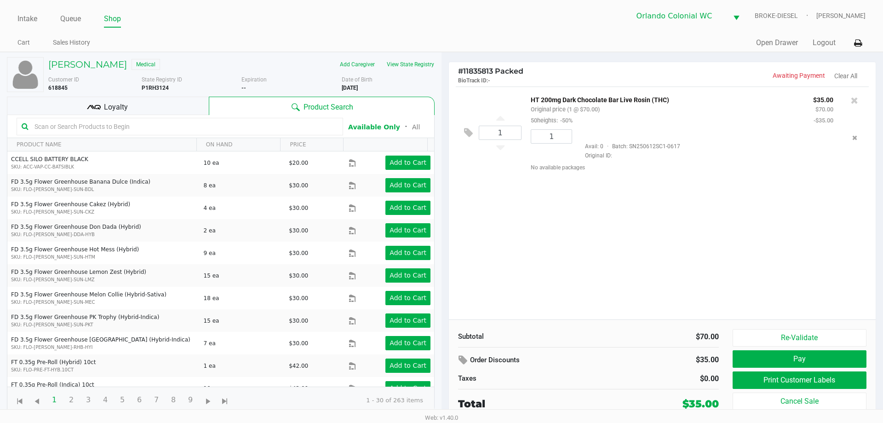
click at [800, 379] on button "Print Customer Labels" at bounding box center [799, 379] width 134 height 17
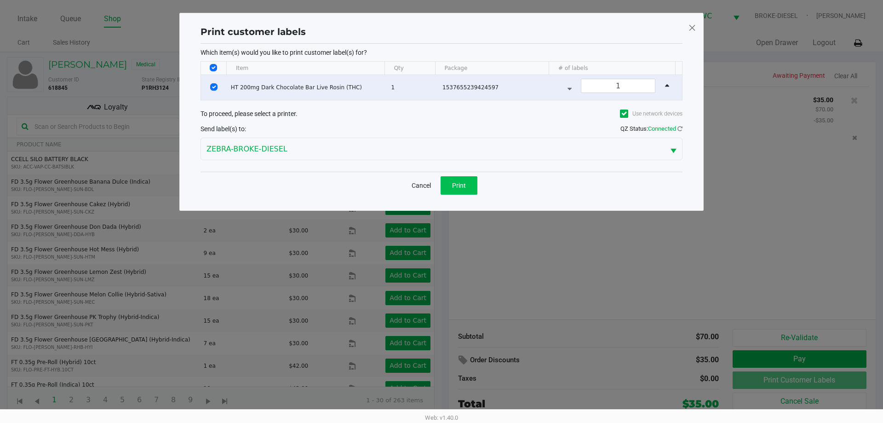
click at [458, 184] on span "Print" at bounding box center [459, 185] width 14 height 7
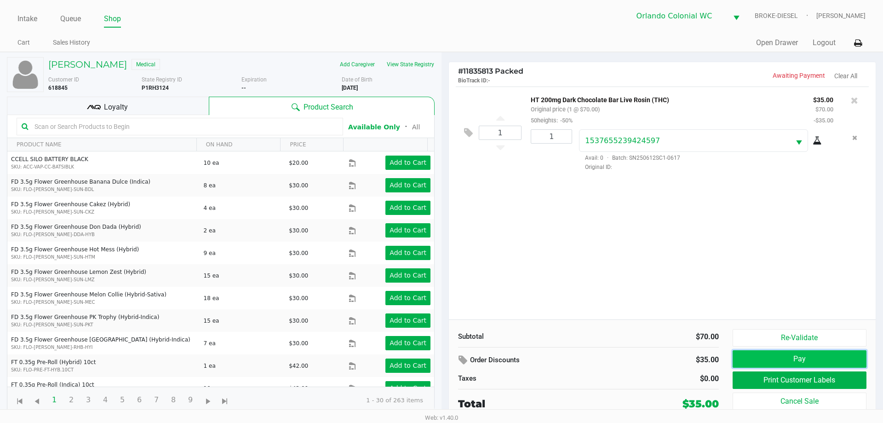
click at [837, 355] on button "Pay" at bounding box center [799, 358] width 134 height 17
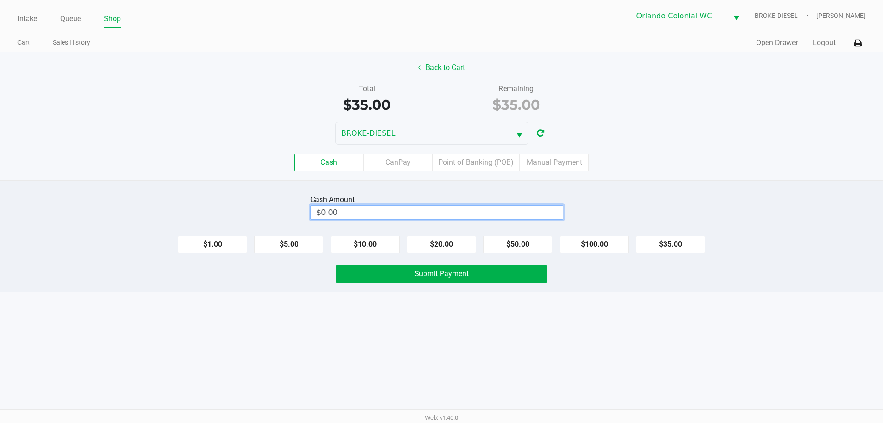
click at [487, 208] on input "$0.00" at bounding box center [437, 212] width 252 height 13
type input "0"
click at [681, 248] on button "$35.00" at bounding box center [670, 243] width 69 height 17
type input "$35.00"
click at [538, 275] on button "Submit Payment" at bounding box center [441, 273] width 211 height 18
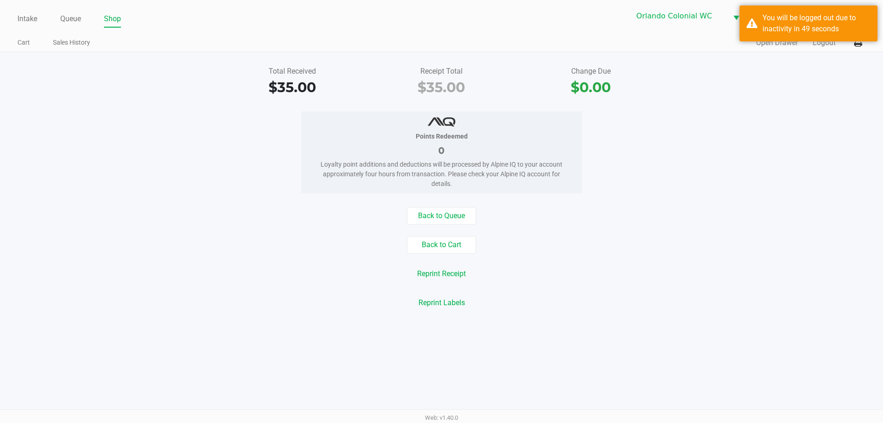
click at [20, 19] on link "Intake" at bounding box center [27, 18] width 20 height 13
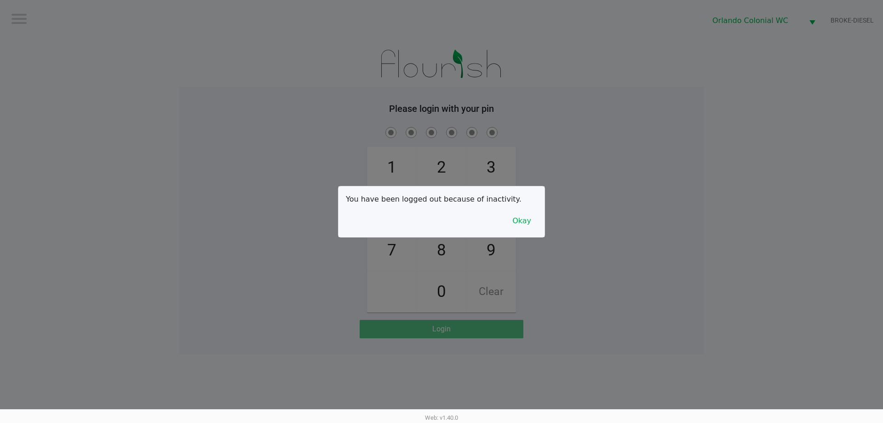
click at [528, 221] on button "Okay" at bounding box center [521, 220] width 31 height 17
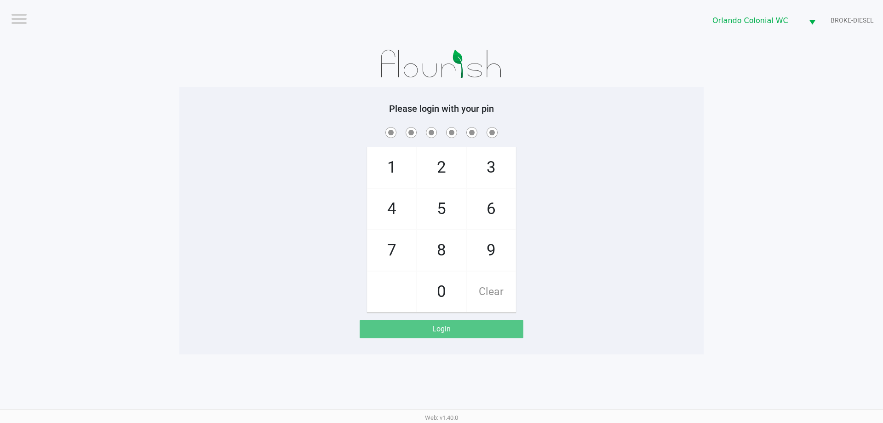
click at [494, 171] on span "3" at bounding box center [491, 167] width 49 height 40
checkbox input "true"
click at [485, 257] on span "9" at bounding box center [491, 250] width 49 height 40
checkbox input "true"
click at [500, 160] on span "3" at bounding box center [491, 167] width 49 height 40
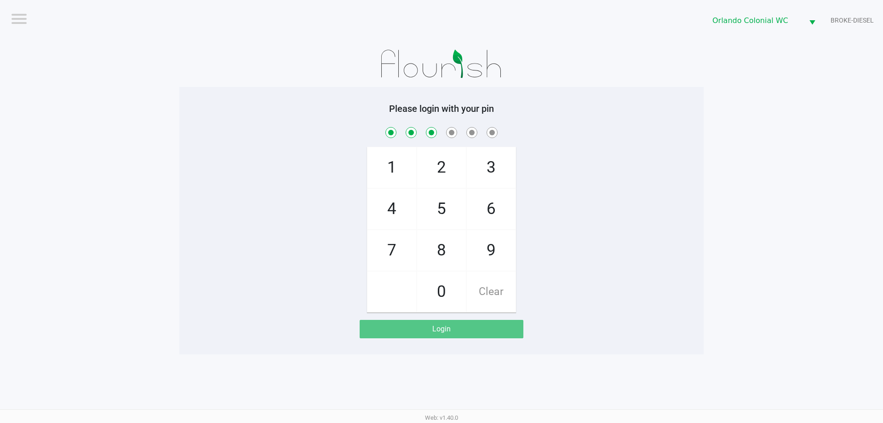
checkbox input "true"
click at [496, 292] on span "Clear" at bounding box center [491, 291] width 49 height 40
checkbox input "false"
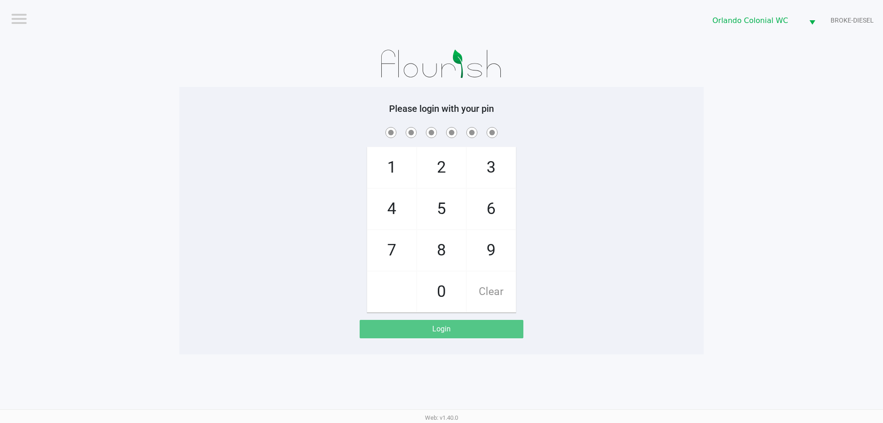
click at [503, 292] on span "Clear" at bounding box center [491, 291] width 49 height 40
click at [491, 297] on span "Clear" at bounding box center [491, 291] width 49 height 40
click at [494, 170] on span "3" at bounding box center [491, 167] width 49 height 40
checkbox input "true"
click at [406, 240] on span "7" at bounding box center [391, 250] width 49 height 40
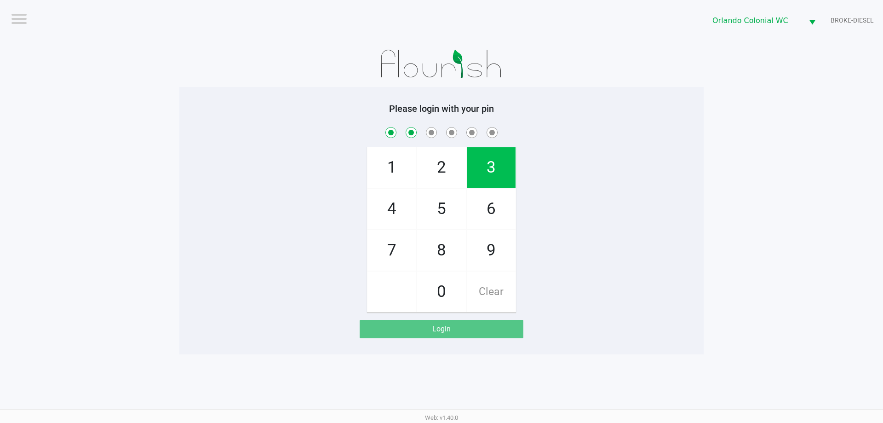
checkbox input "true"
click at [484, 256] on span "9" at bounding box center [491, 250] width 49 height 40
checkbox input "true"
click at [497, 168] on span "3" at bounding box center [491, 167] width 49 height 40
checkbox input "true"
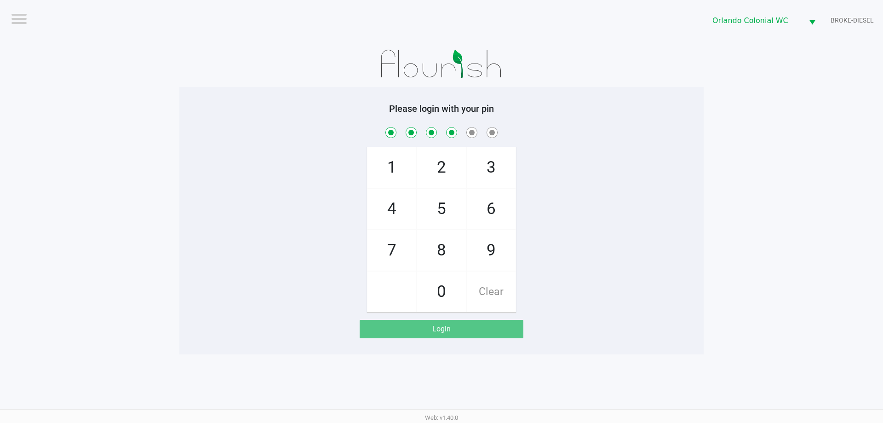
click at [464, 250] on span "8" at bounding box center [441, 250] width 49 height 40
checkbox input "true"
click at [386, 214] on span "4" at bounding box center [391, 208] width 49 height 40
checkbox input "true"
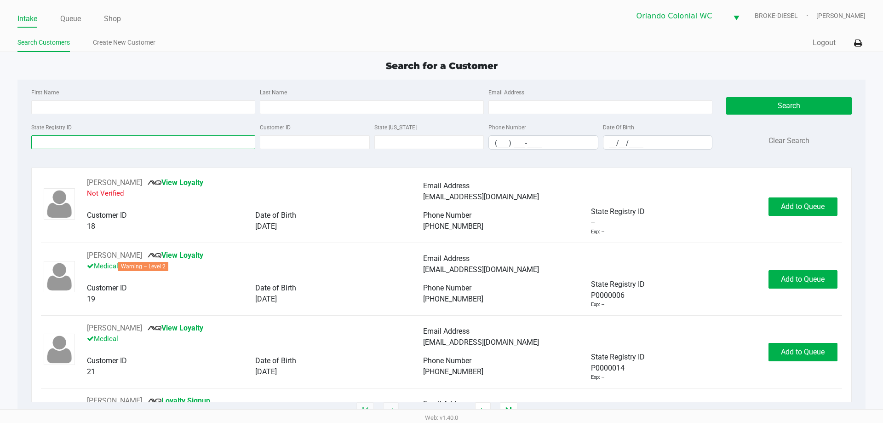
click at [205, 144] on input "State Registry ID" at bounding box center [143, 142] width 224 height 14
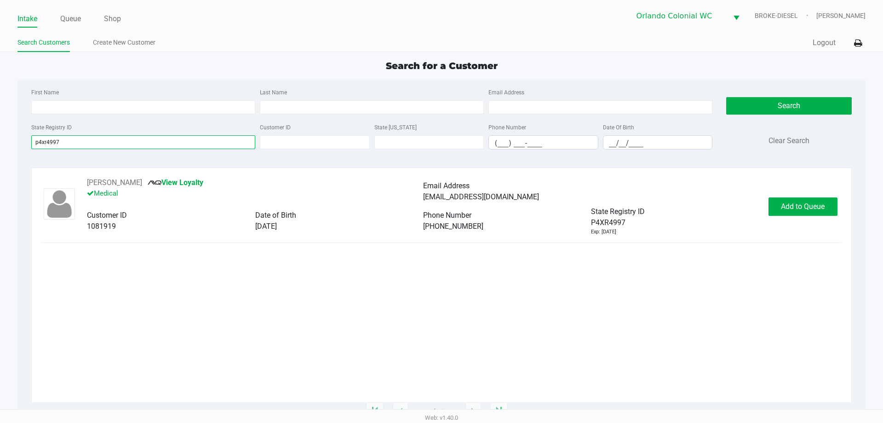
type input "p4xr4997"
click at [815, 202] on span "Add to Queue" at bounding box center [803, 206] width 44 height 9
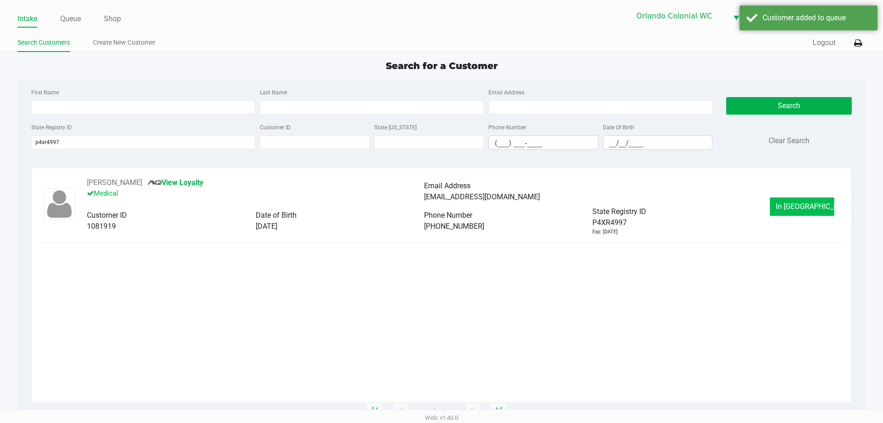
click at [807, 208] on span "In Queue" at bounding box center [814, 206] width 77 height 9
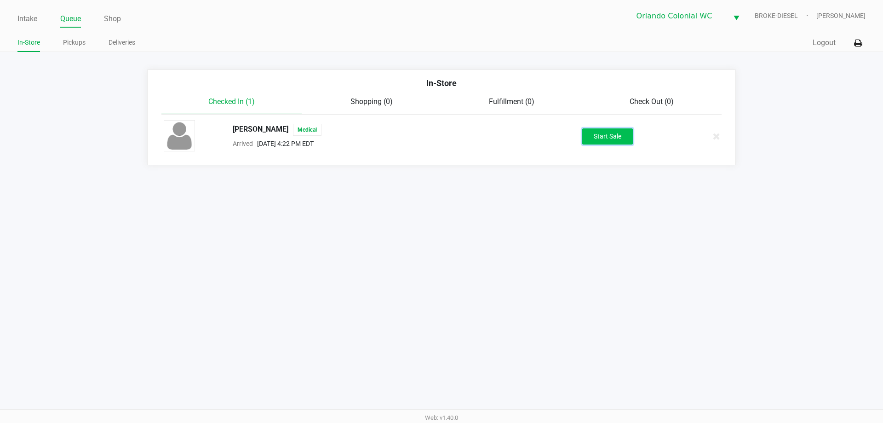
click at [604, 132] on button "Start Sale" at bounding box center [607, 136] width 51 height 16
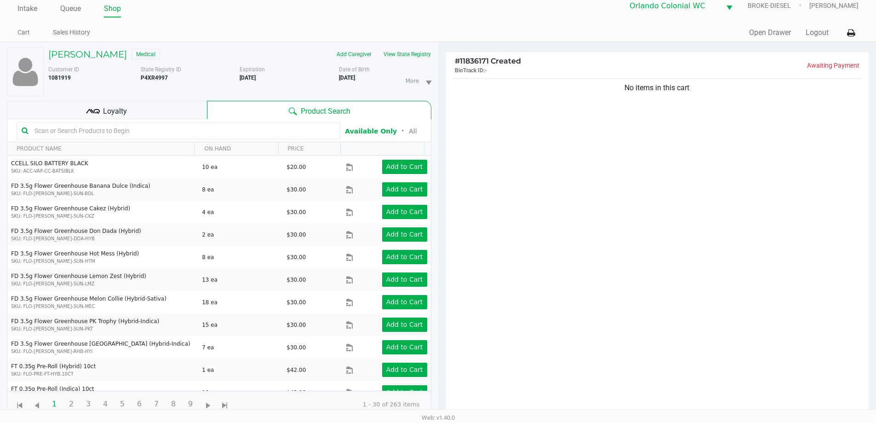
scroll to position [11, 0]
click at [580, 248] on div "No items in this cart" at bounding box center [656, 243] width 423 height 334
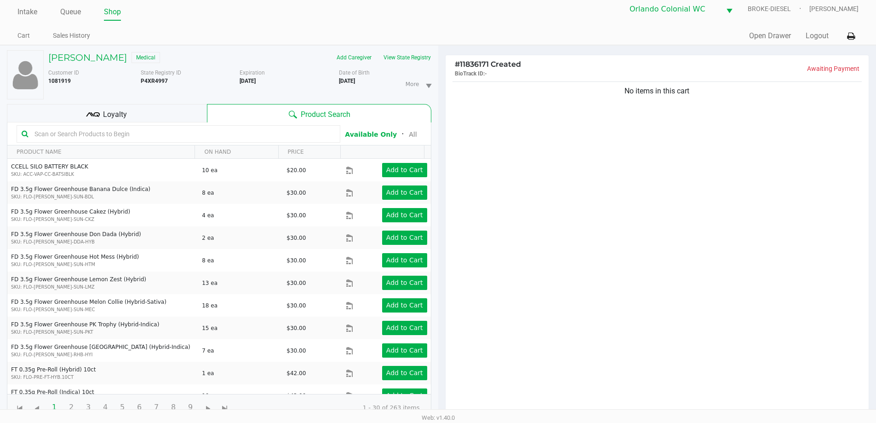
scroll to position [0, 0]
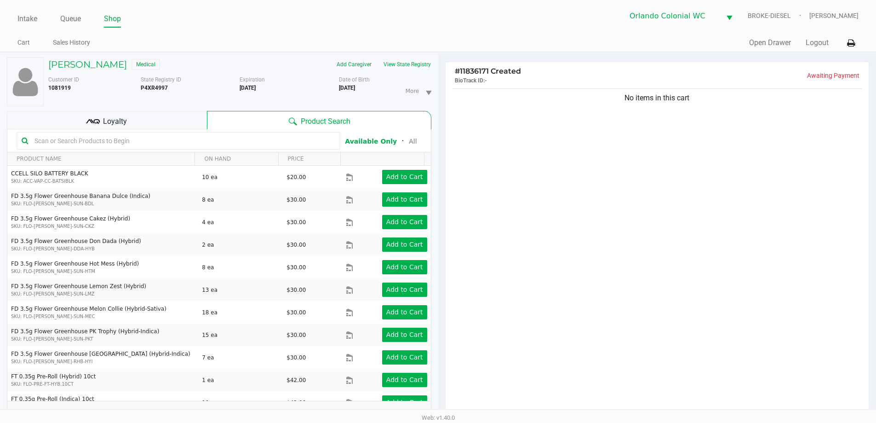
click at [174, 123] on div "Loyalty" at bounding box center [107, 120] width 200 height 18
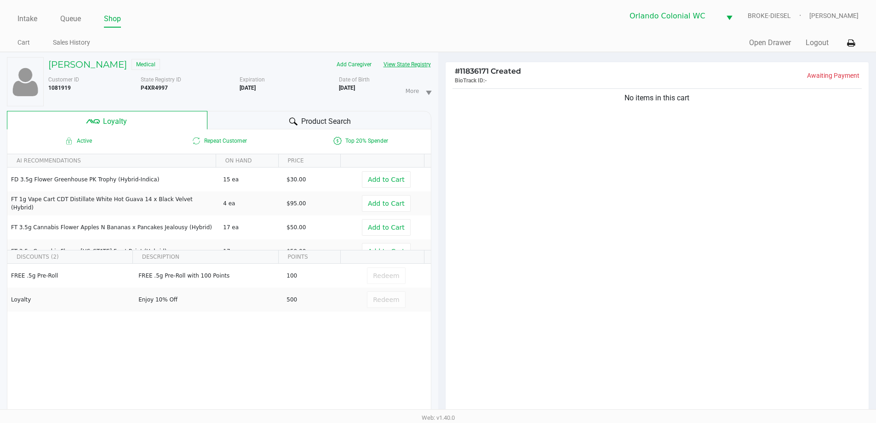
click at [413, 63] on button "View State Registry" at bounding box center [404, 64] width 54 height 15
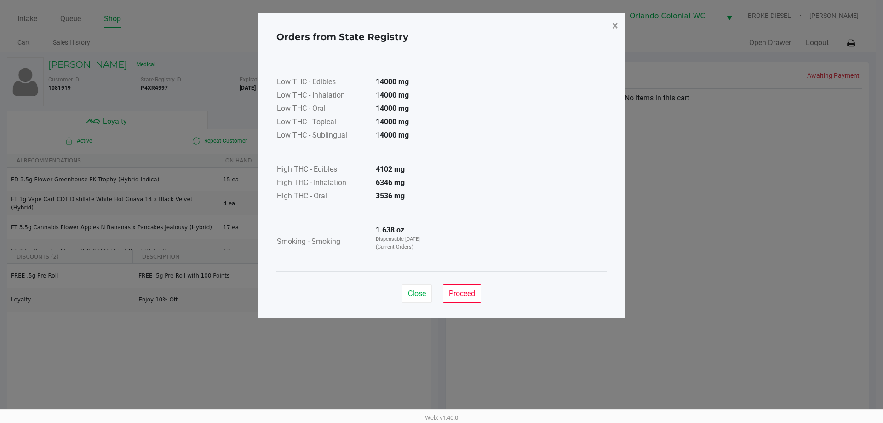
click at [606, 26] on button "×" at bounding box center [615, 26] width 21 height 26
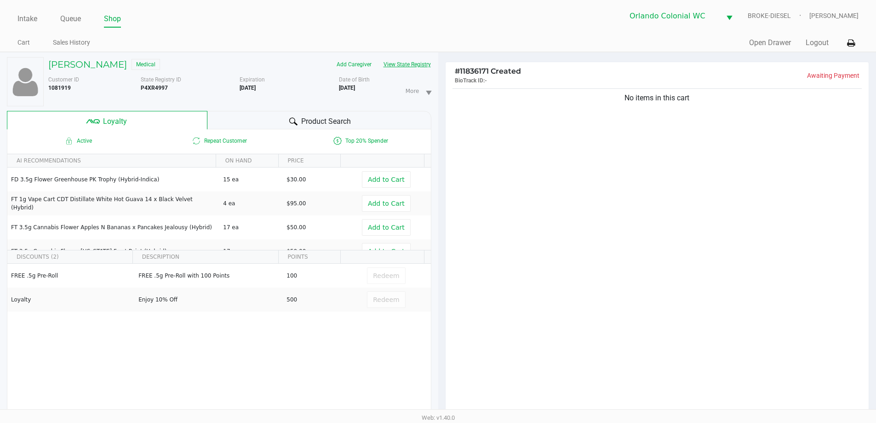
click at [288, 118] on div at bounding box center [293, 121] width 11 height 11
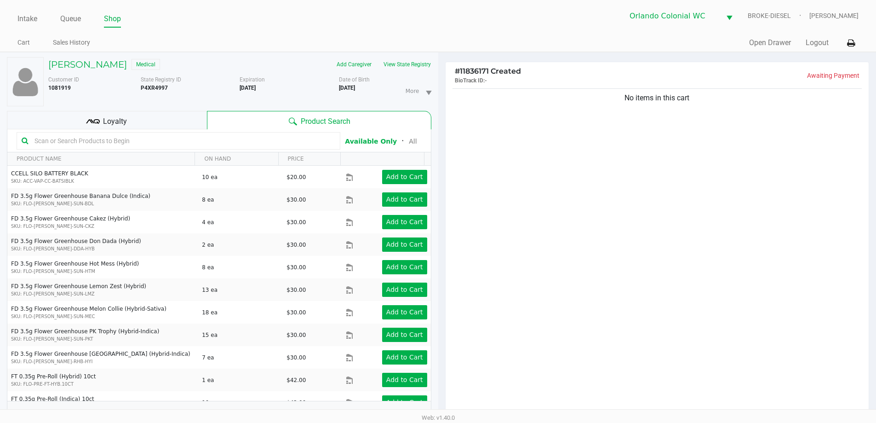
click at [168, 143] on input "text" at bounding box center [183, 141] width 304 height 14
type input "d"
type input "n"
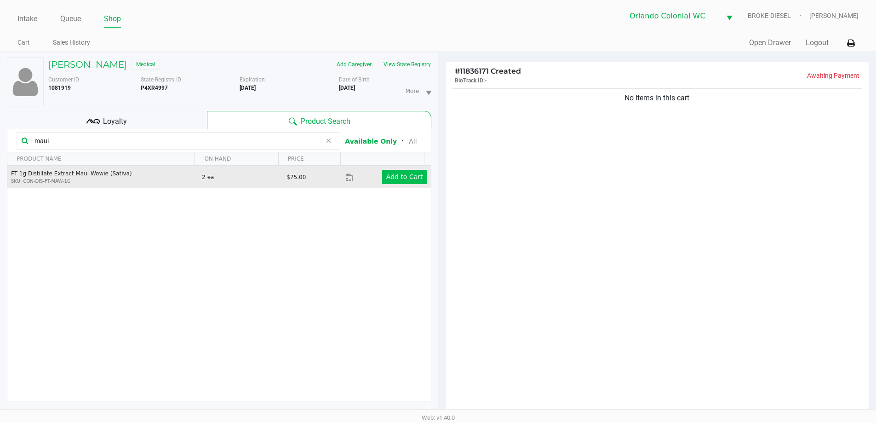
type input "maui"
click at [402, 182] on button "Add to Cart" at bounding box center [404, 177] width 45 height 14
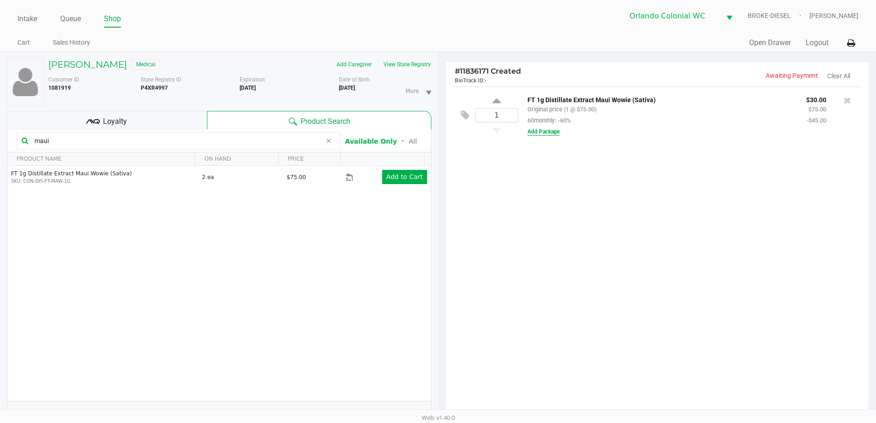
click at [537, 135] on button "Add Package" at bounding box center [543, 131] width 32 height 8
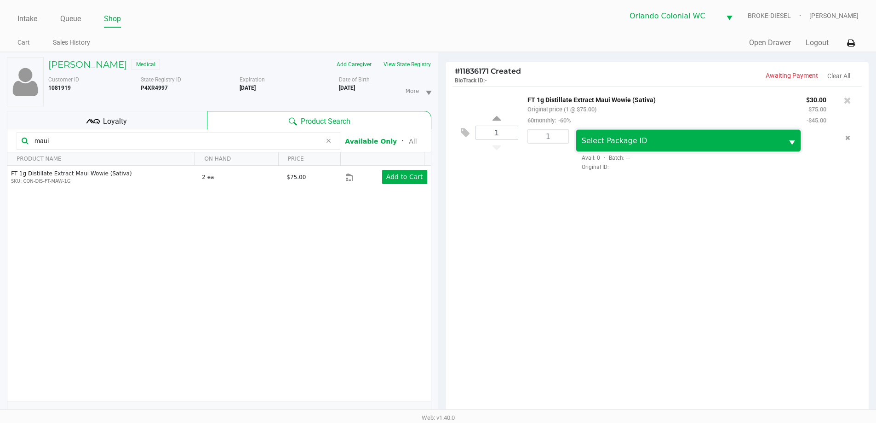
click at [608, 143] on span "Select Package ID" at bounding box center [615, 140] width 66 height 9
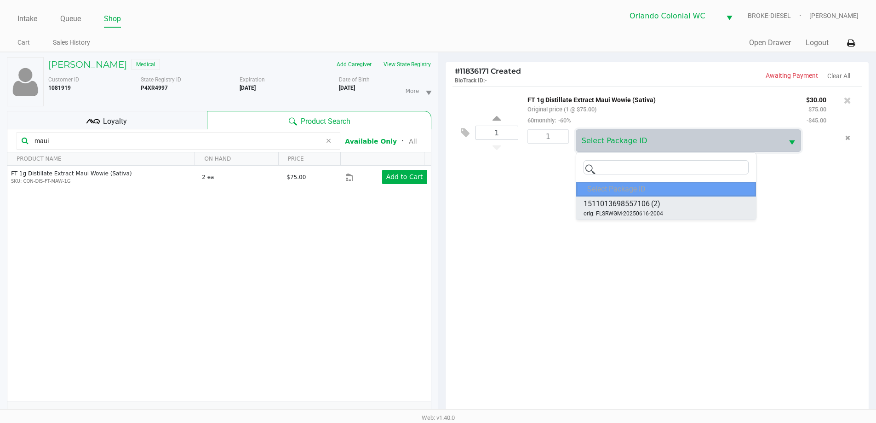
click at [650, 216] on span "orig: FLSRWGM-20250616-2004" at bounding box center [623, 213] width 80 height 8
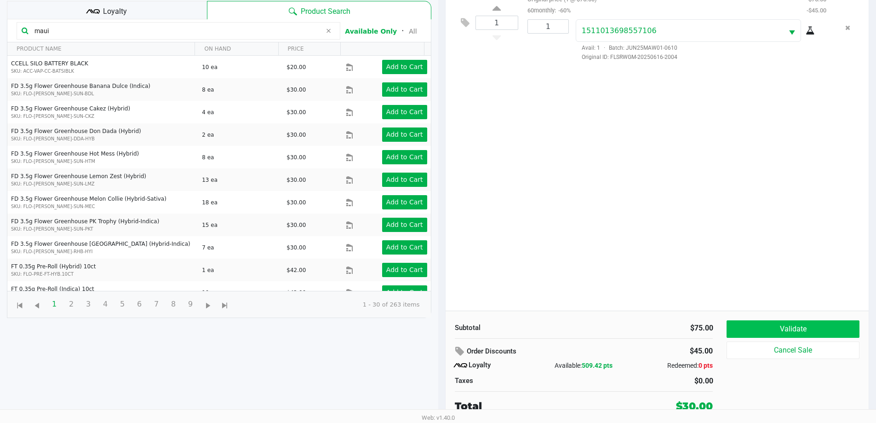
scroll to position [110, 0]
click at [836, 324] on button "Validate" at bounding box center [792, 328] width 132 height 17
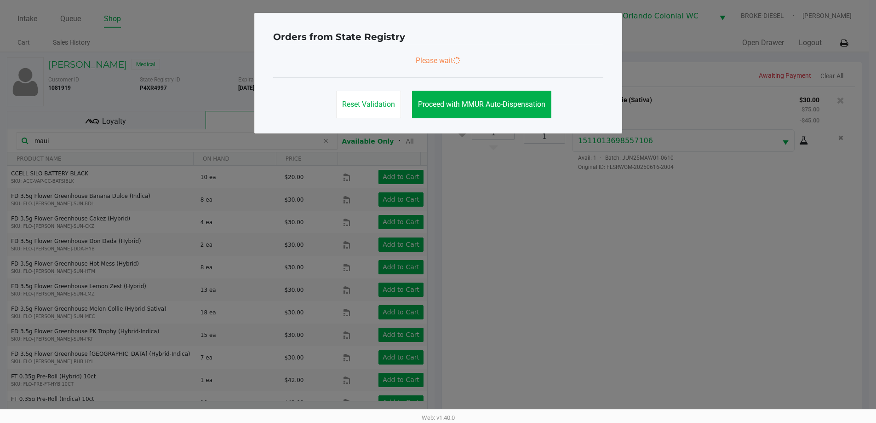
scroll to position [0, 0]
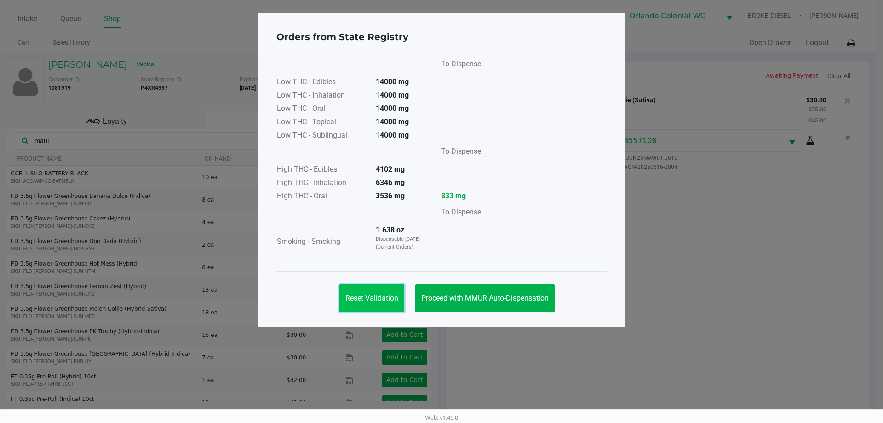
click at [378, 294] on span "Reset Validation" at bounding box center [371, 297] width 53 height 9
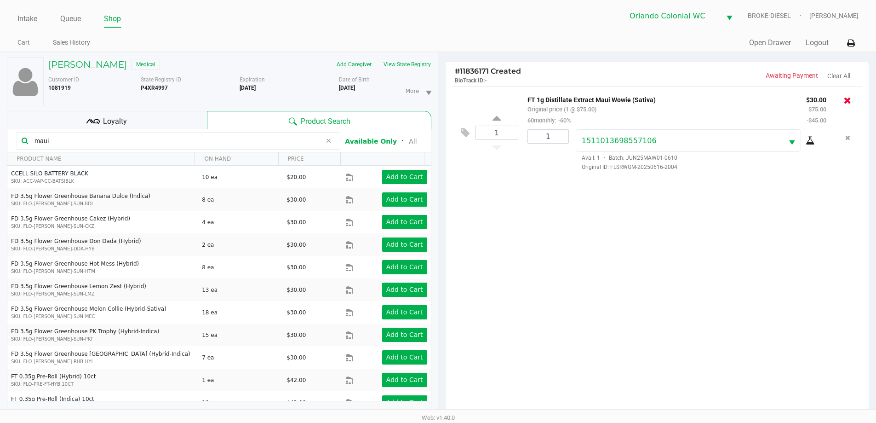
click at [850, 105] on icon at bounding box center [847, 100] width 7 height 9
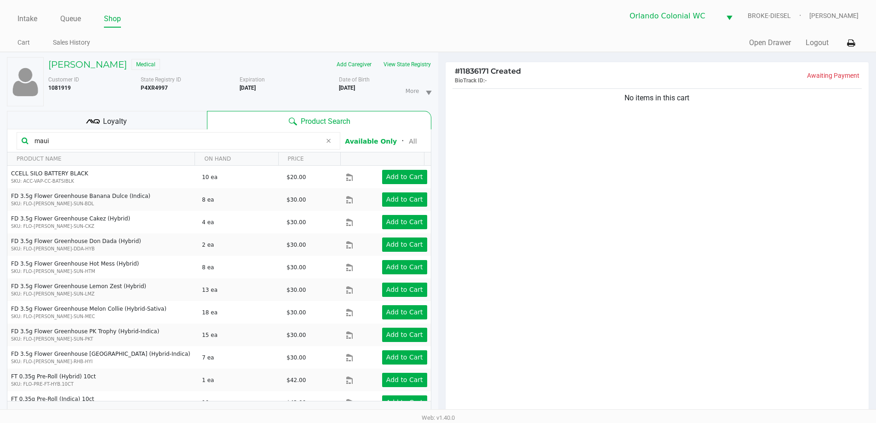
click at [329, 137] on icon at bounding box center [329, 140] width 6 height 7
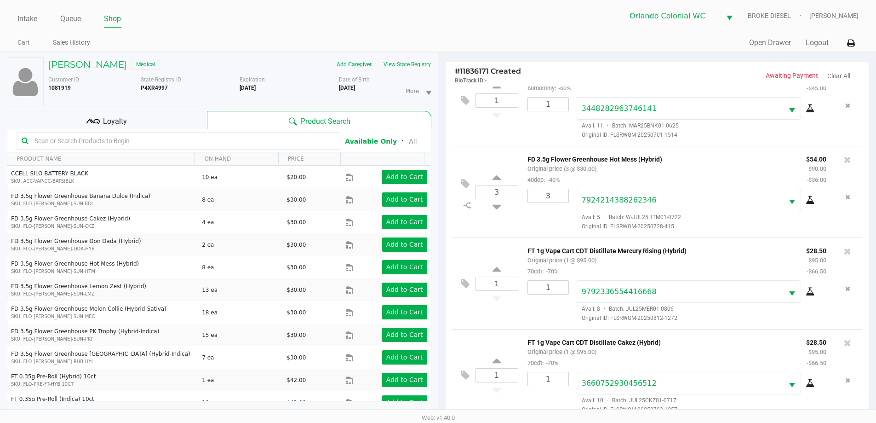
scroll to position [110, 0]
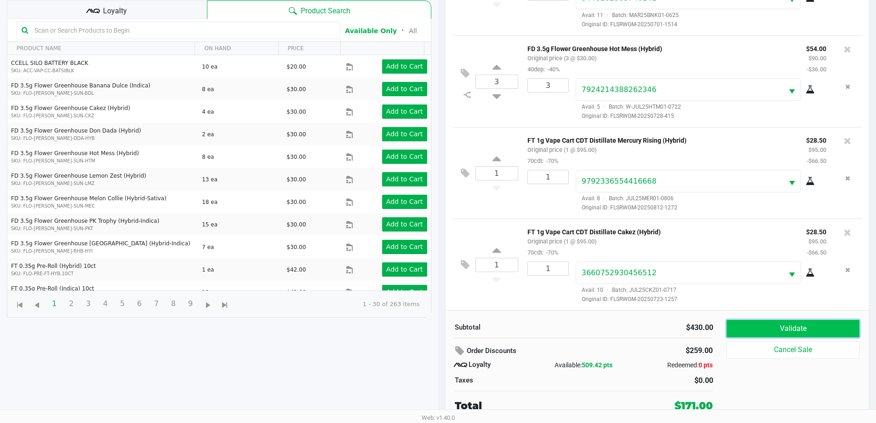
click at [826, 326] on button "Validate" at bounding box center [792, 328] width 132 height 17
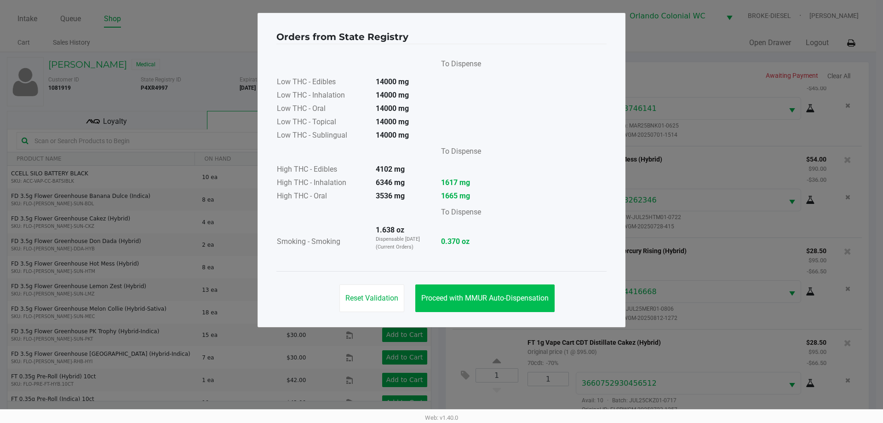
click at [504, 303] on button "Proceed with MMUR Auto-Dispensation" at bounding box center [484, 298] width 139 height 28
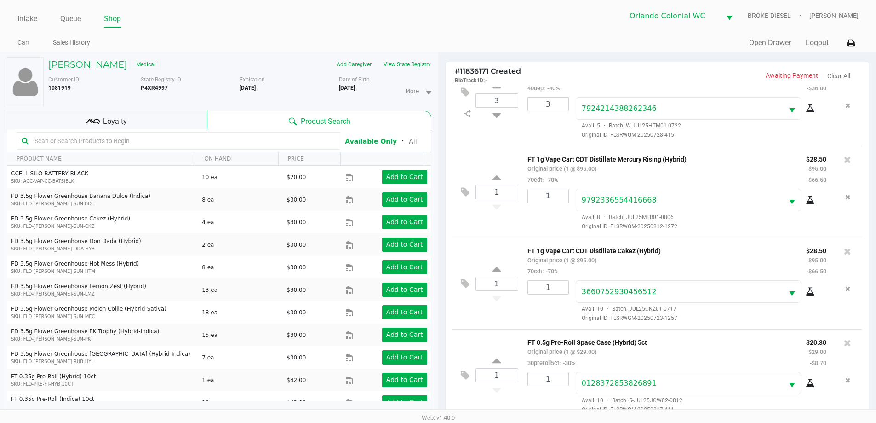
scroll to position [110, 0]
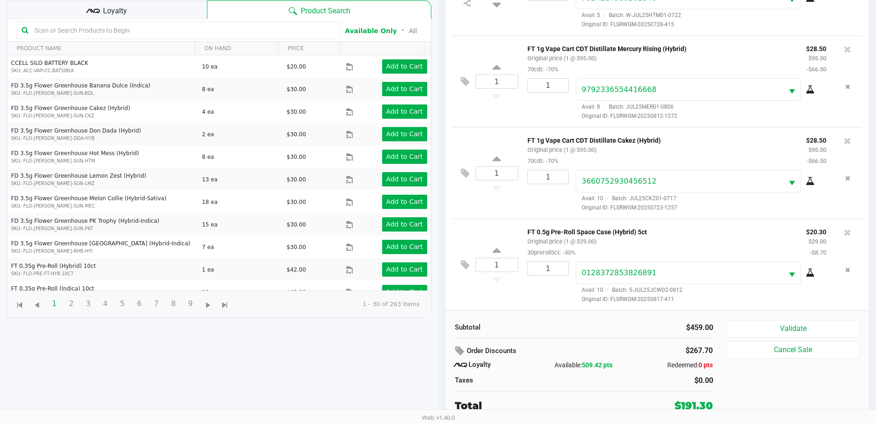
click at [466, 261] on icon at bounding box center [465, 264] width 9 height 11
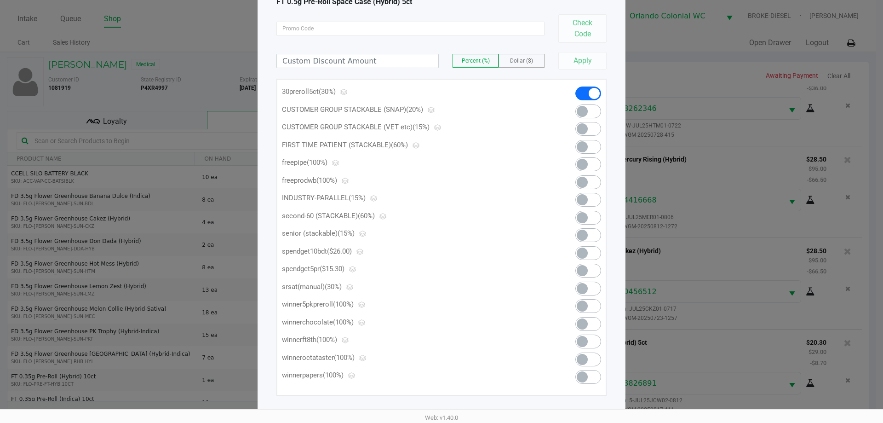
scroll to position [72, 0]
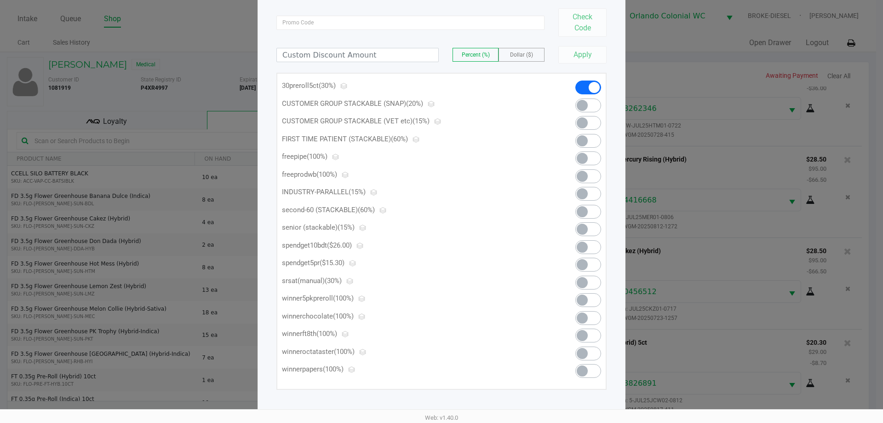
click at [588, 267] on span at bounding box center [588, 264] width 26 height 14
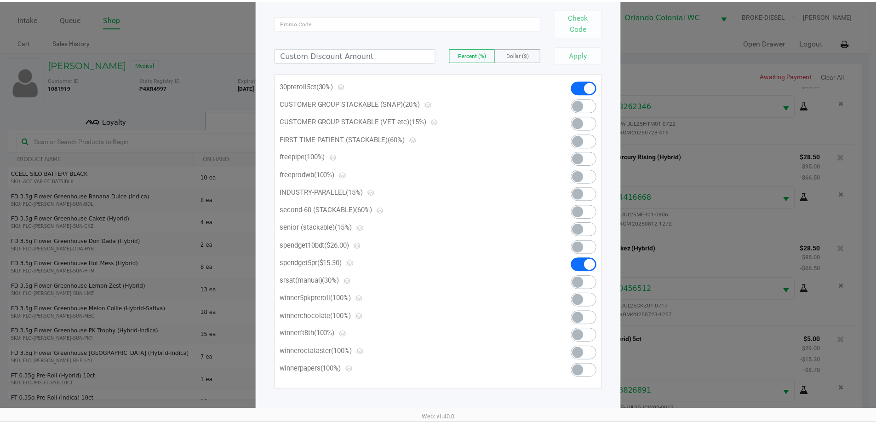
scroll to position [0, 0]
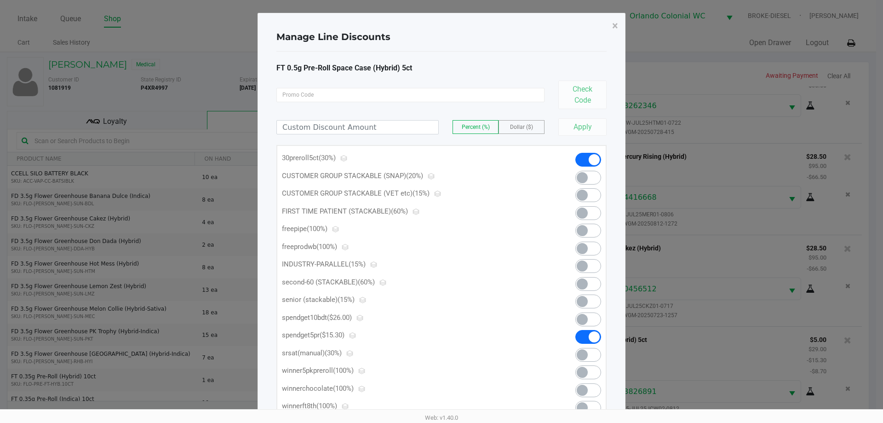
click at [615, 32] on button "×" at bounding box center [615, 26] width 21 height 26
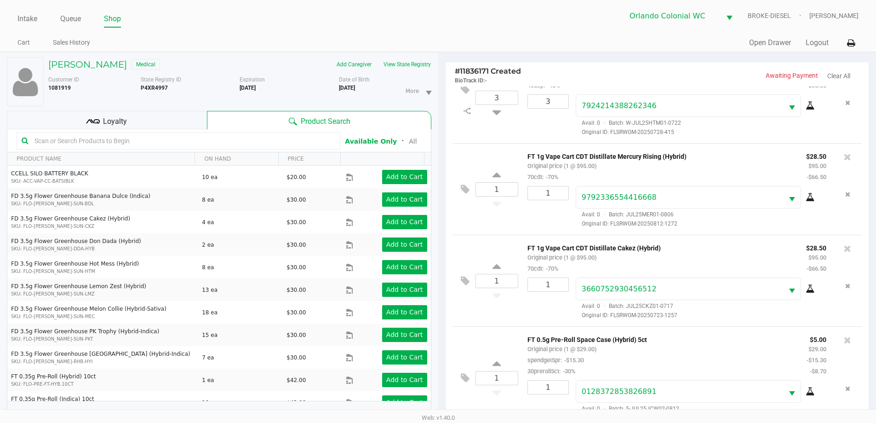
click at [157, 115] on div "Loyalty" at bounding box center [107, 120] width 200 height 18
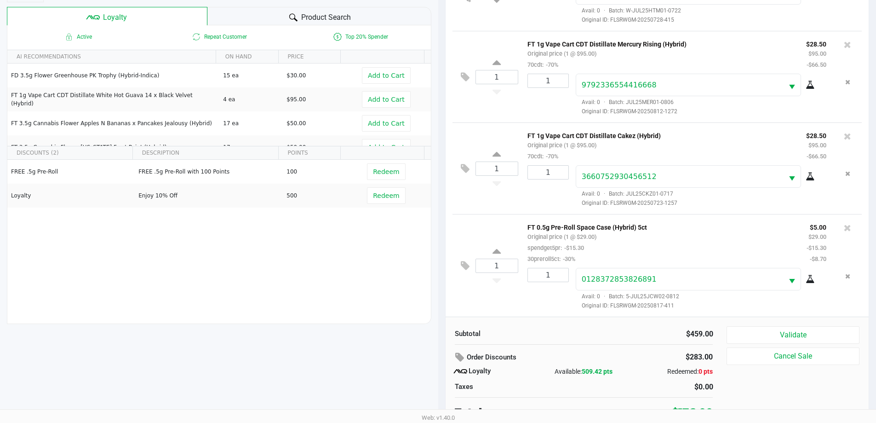
scroll to position [110, 0]
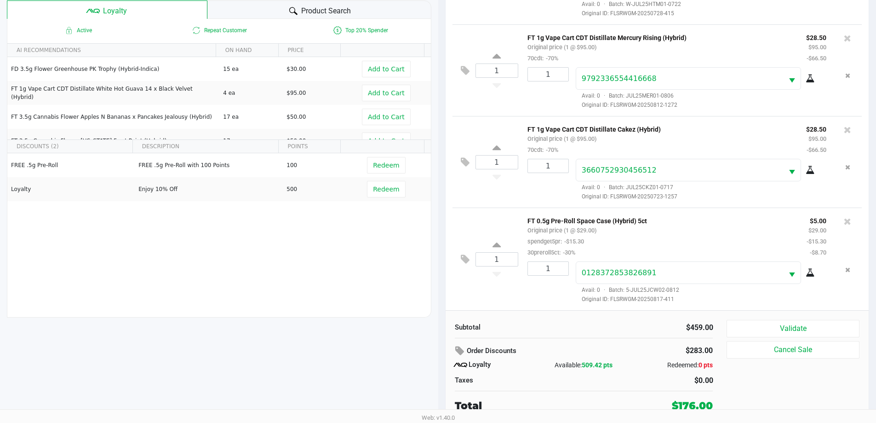
click at [838, 329] on button "Validate" at bounding box center [792, 328] width 132 height 17
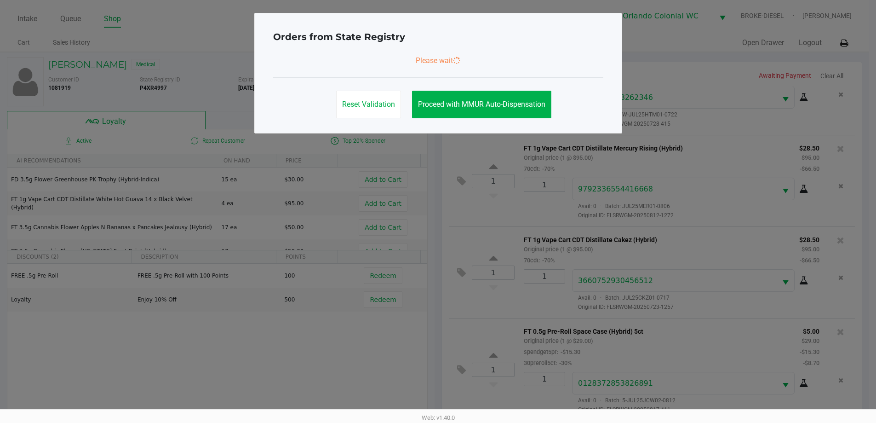
scroll to position [0, 0]
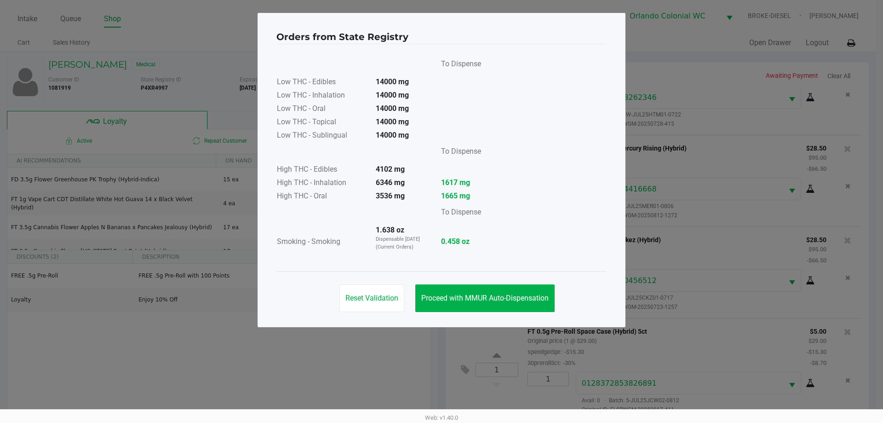
click at [521, 297] on span "Proceed with MMUR Auto-Dispensation" at bounding box center [484, 297] width 127 height 9
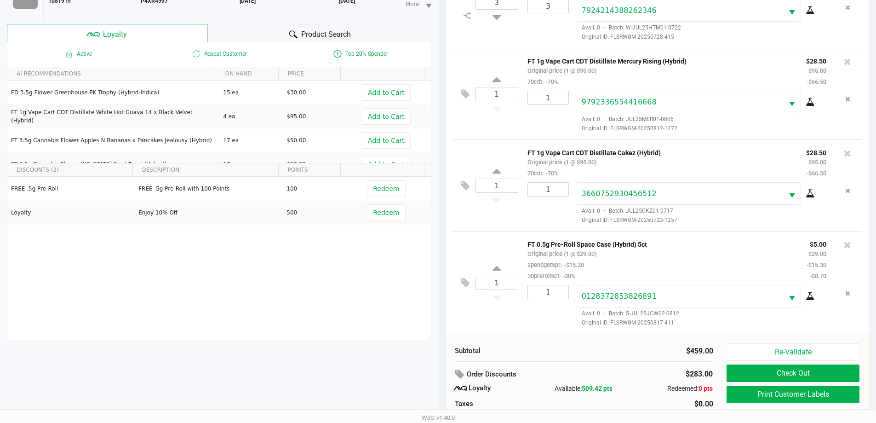
scroll to position [110, 0]
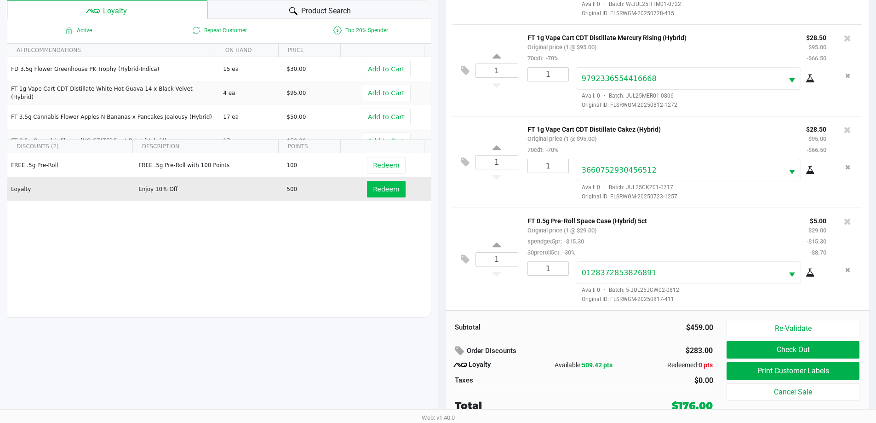
click at [383, 188] on span "Redeem" at bounding box center [386, 188] width 26 height 7
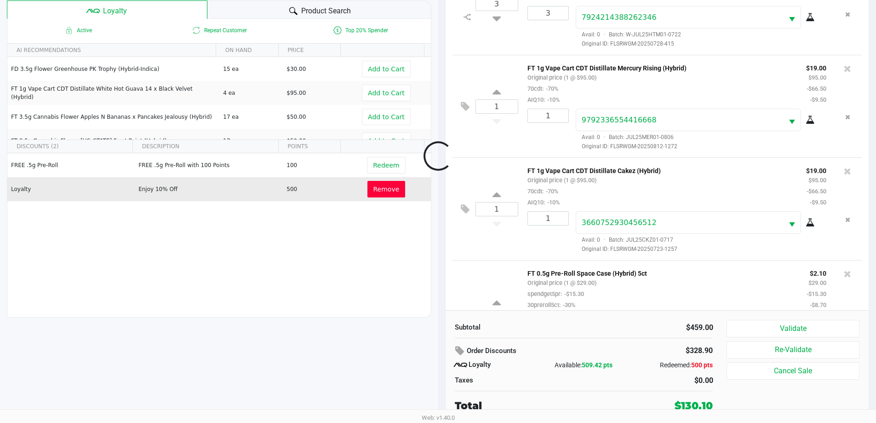
scroll to position [295, 0]
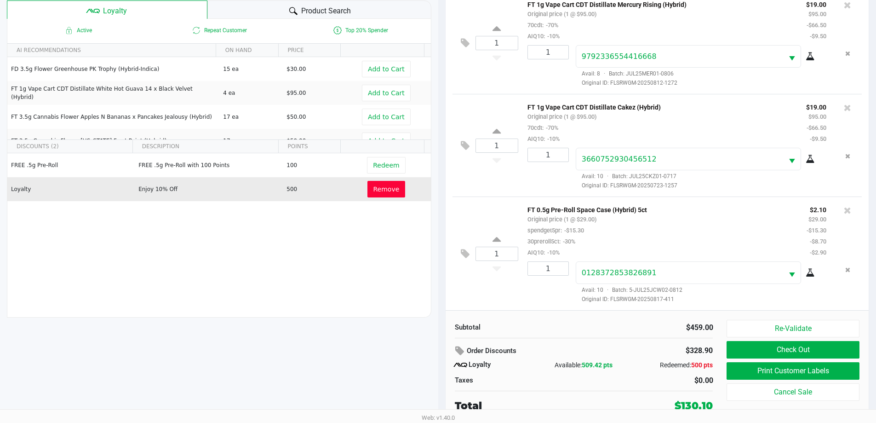
click at [392, 193] on button "Remove" at bounding box center [386, 189] width 38 height 17
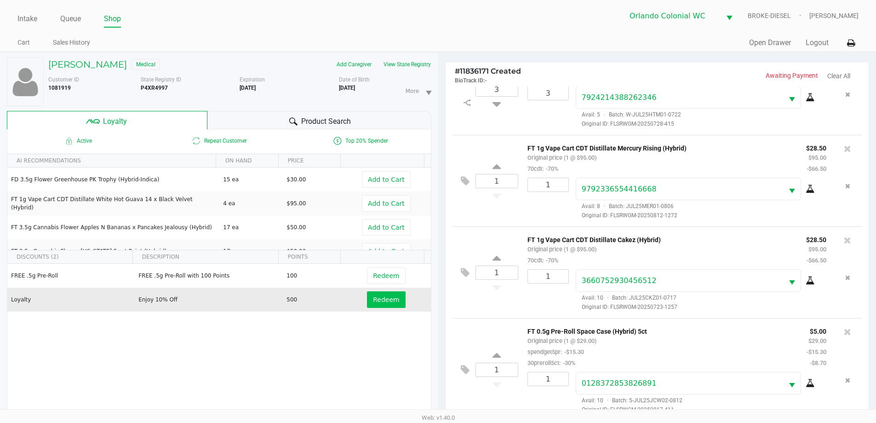
scroll to position [110, 0]
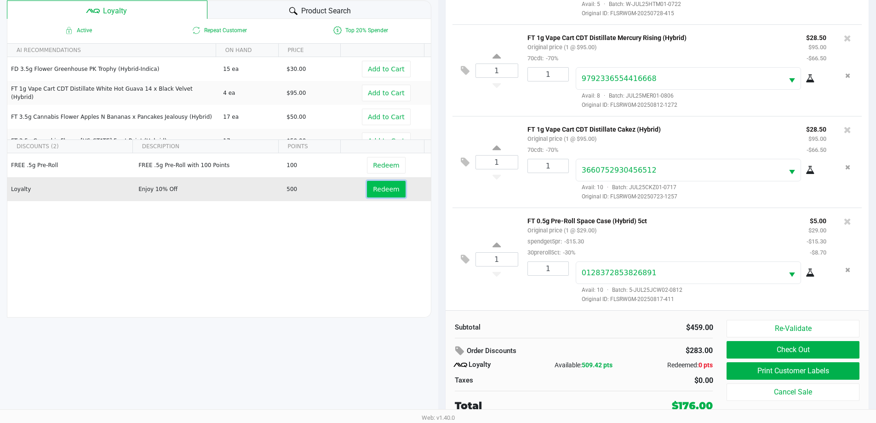
click at [380, 191] on span "Redeem" at bounding box center [386, 188] width 26 height 7
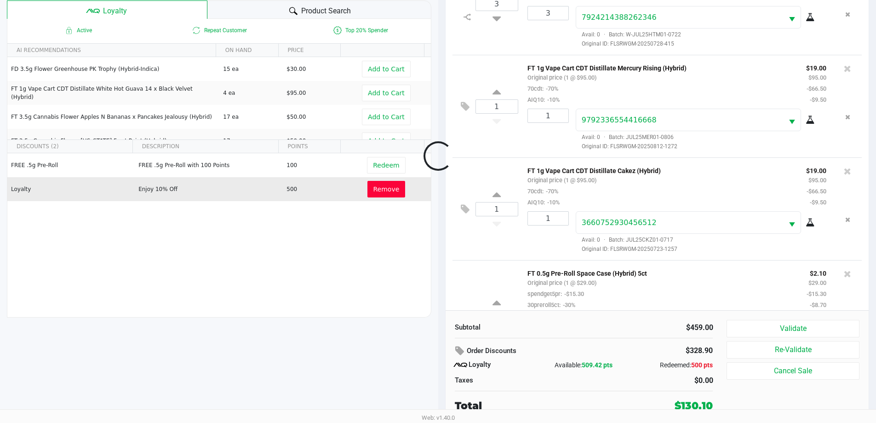
scroll to position [295, 0]
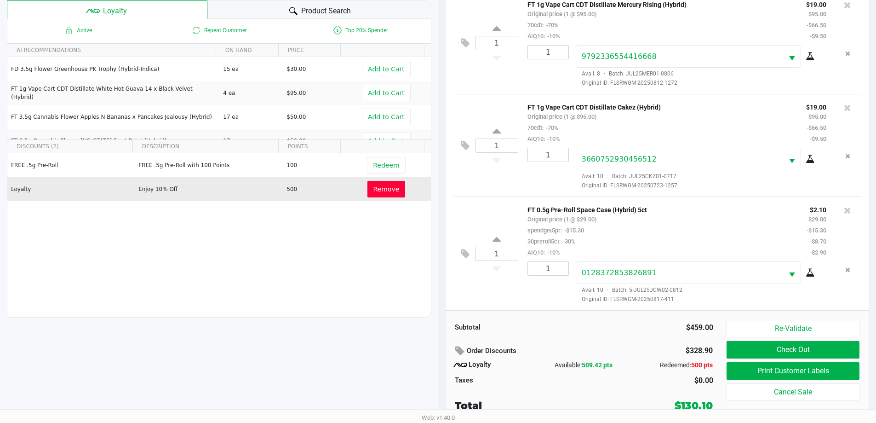
click at [814, 373] on button "Print Customer Labels" at bounding box center [792, 370] width 132 height 17
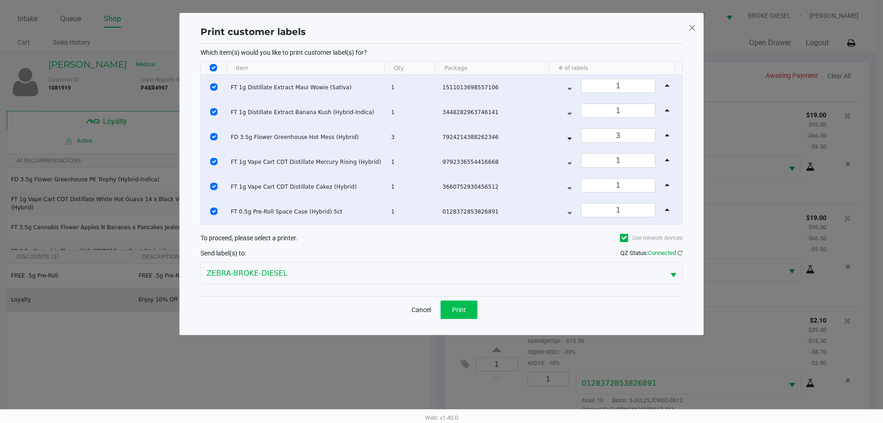
click at [467, 304] on button "Print" at bounding box center [458, 309] width 37 height 18
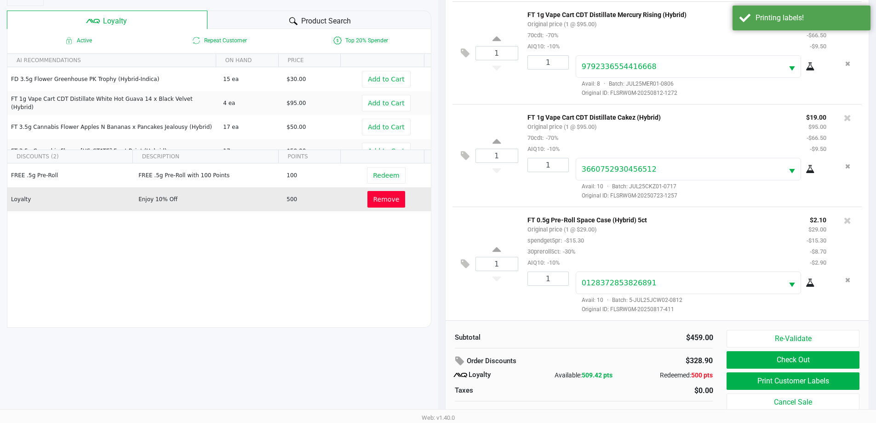
scroll to position [110, 0]
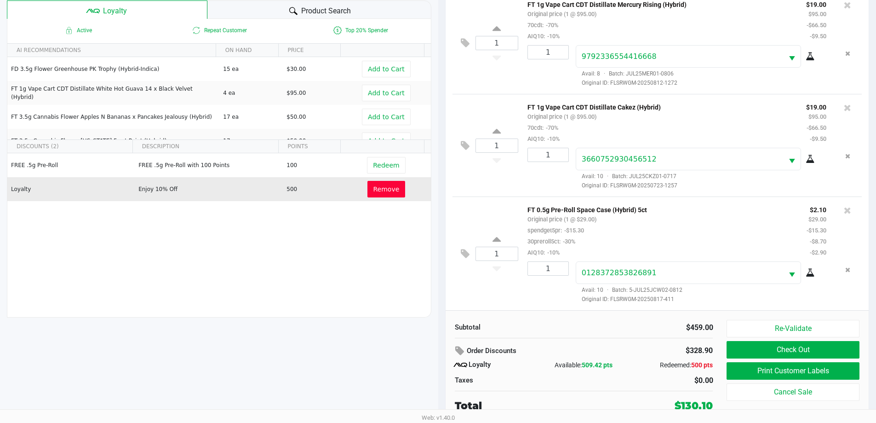
click at [385, 187] on span "Remove" at bounding box center [386, 188] width 26 height 7
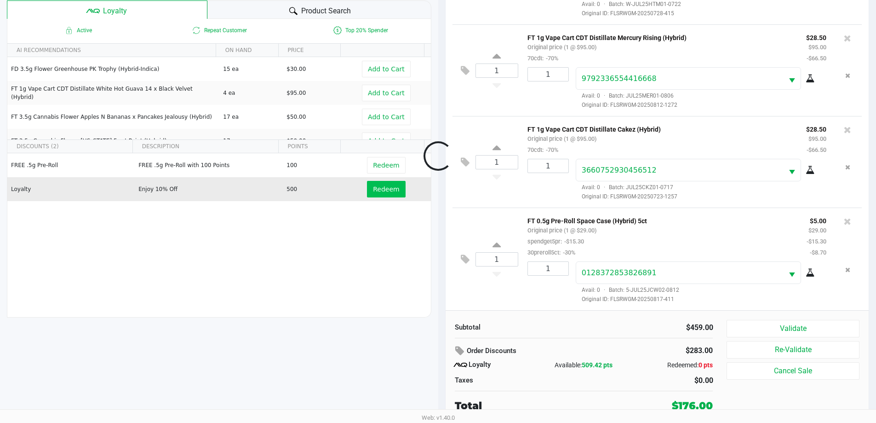
scroll to position [229, 0]
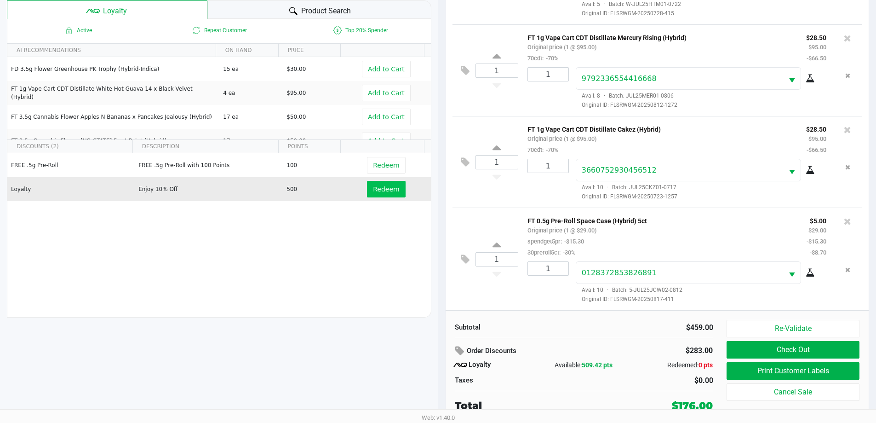
click at [394, 188] on button "Redeem" at bounding box center [386, 189] width 38 height 17
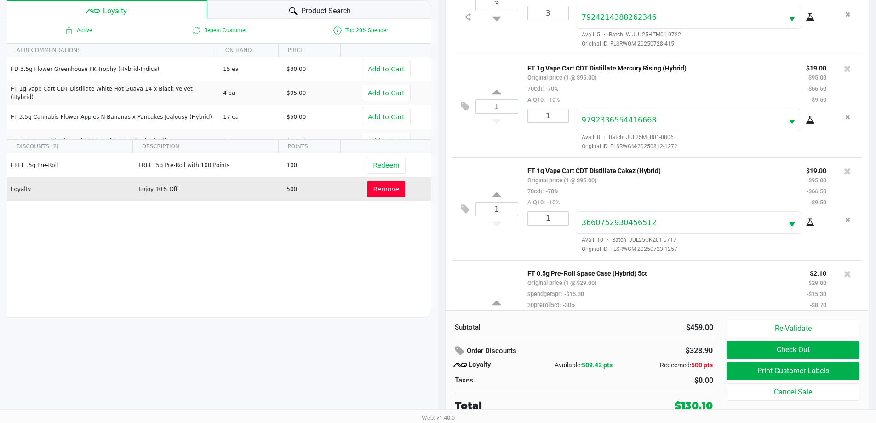
scroll to position [295, 0]
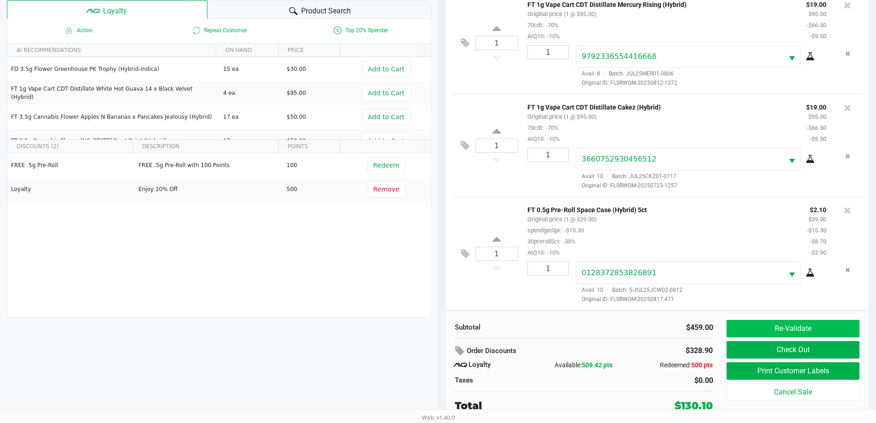
click at [827, 325] on button "Re-Validate" at bounding box center [792, 328] width 132 height 17
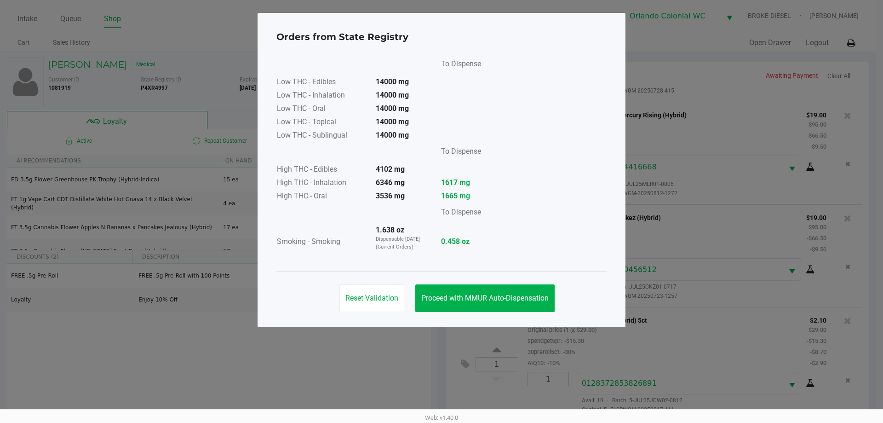
click at [474, 304] on button "Proceed with MMUR Auto-Dispensation" at bounding box center [484, 298] width 139 height 28
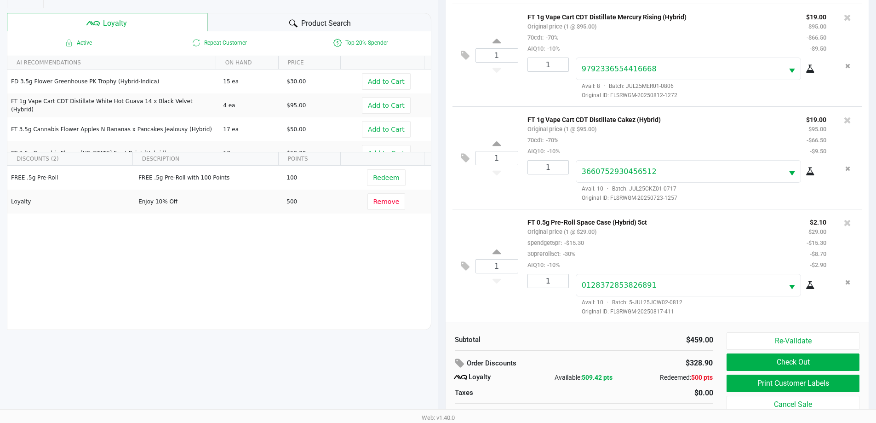
scroll to position [110, 0]
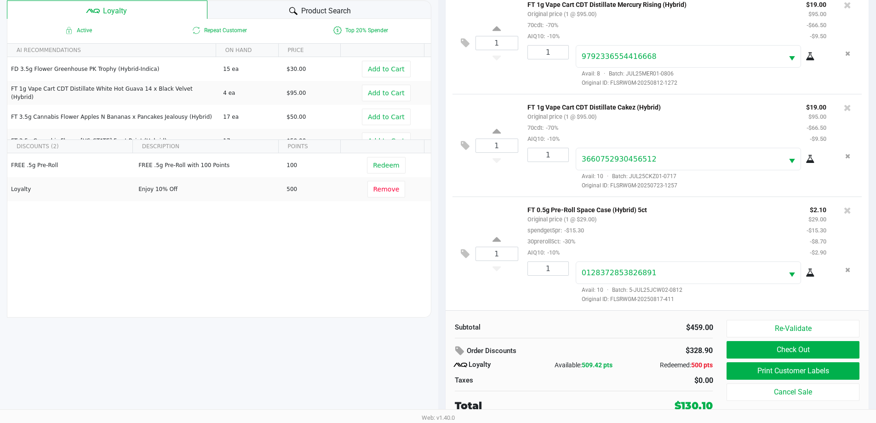
click at [805, 352] on button "Check Out" at bounding box center [792, 349] width 132 height 17
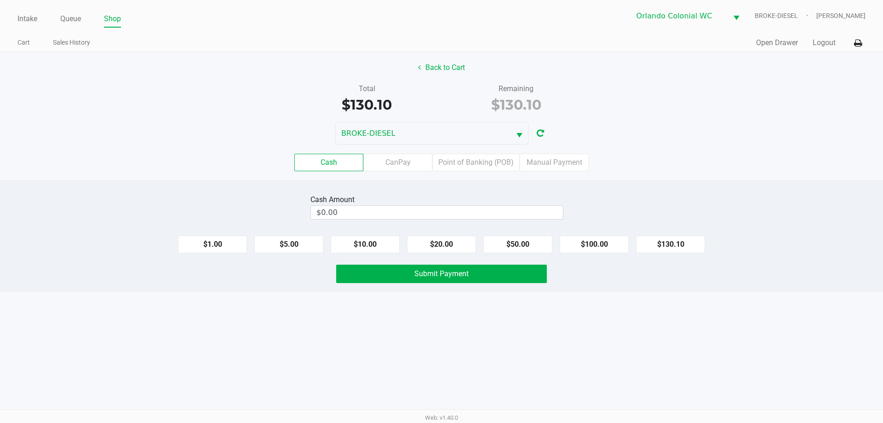
click at [489, 163] on label "Point of Banking (POB)" at bounding box center [475, 162] width 87 height 17
click at [0, 0] on 7 "Point of Banking (POB)" at bounding box center [0, 0] width 0 height 0
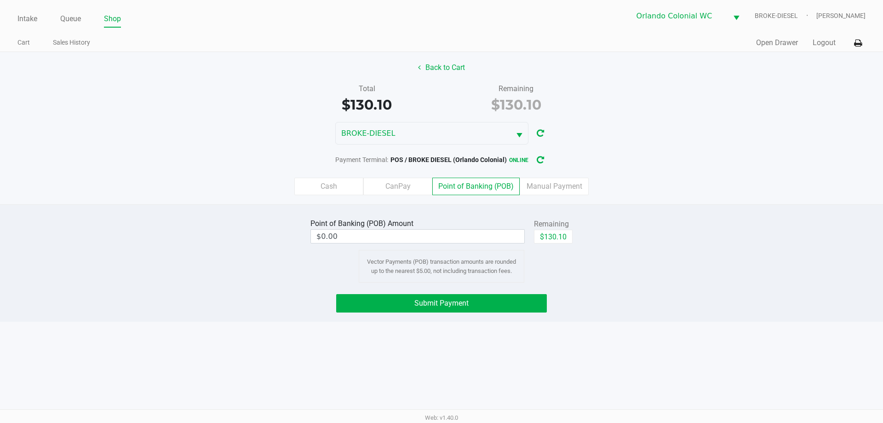
click at [565, 236] on button "$130.10" at bounding box center [553, 236] width 39 height 14
type input "$130.10"
click at [517, 301] on button "Submit Payment" at bounding box center [441, 303] width 211 height 18
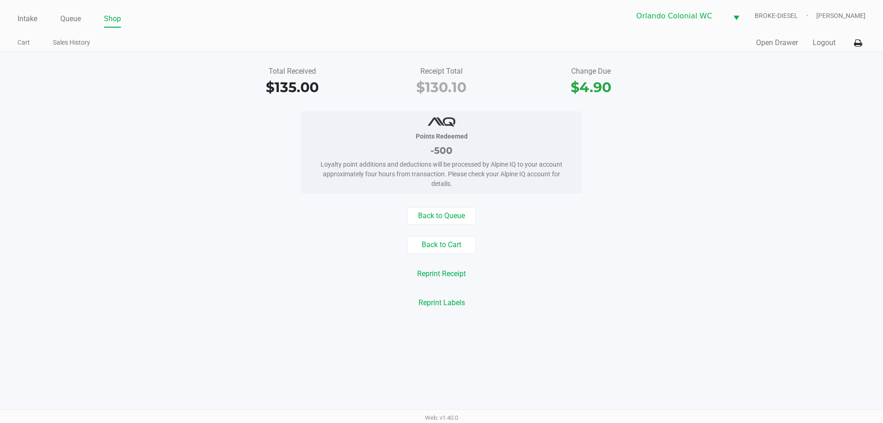
click at [30, 12] on link "Intake" at bounding box center [27, 18] width 20 height 13
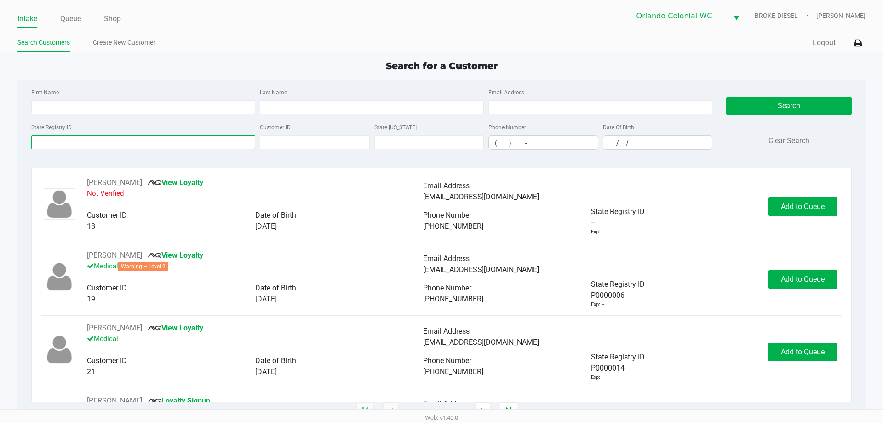
click at [228, 144] on input "State Registry ID" at bounding box center [143, 142] width 224 height 14
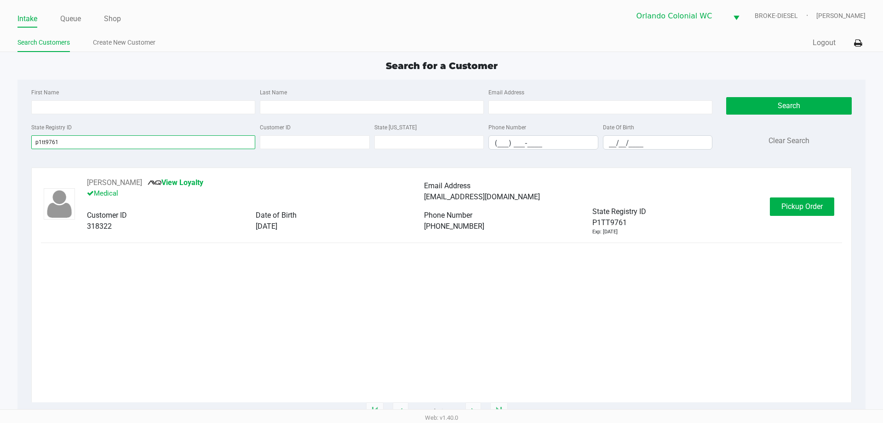
type input "p1tt9761"
click at [109, 179] on button "Christine Ellis" at bounding box center [114, 182] width 55 height 11
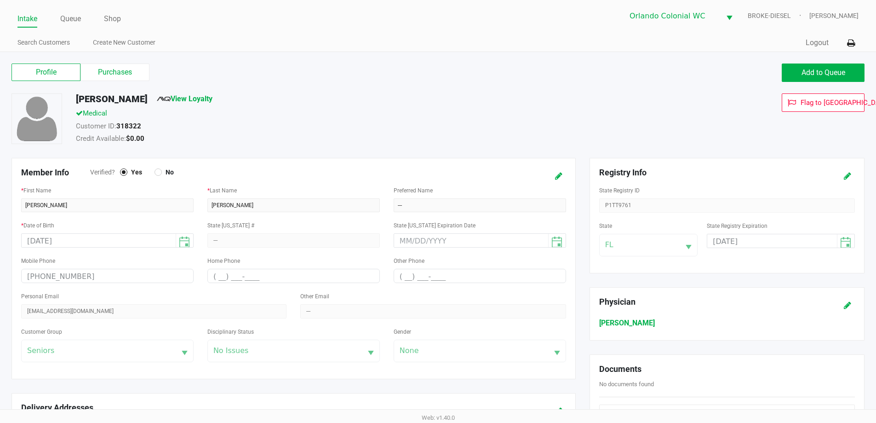
click at [117, 69] on label "Purchases" at bounding box center [114, 71] width 69 height 17
click at [0, 0] on 1 "Purchases" at bounding box center [0, 0] width 0 height 0
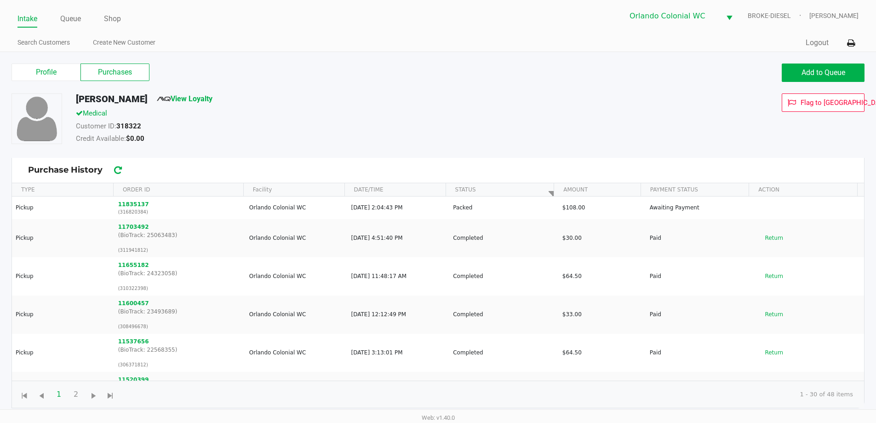
click at [130, 203] on button "11835137" at bounding box center [133, 204] width 31 height 8
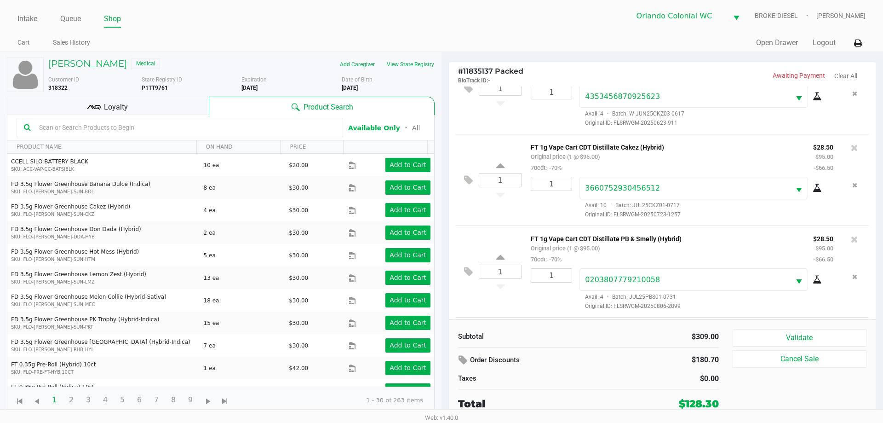
scroll to position [319, 0]
click at [465, 272] on icon at bounding box center [468, 273] width 9 height 11
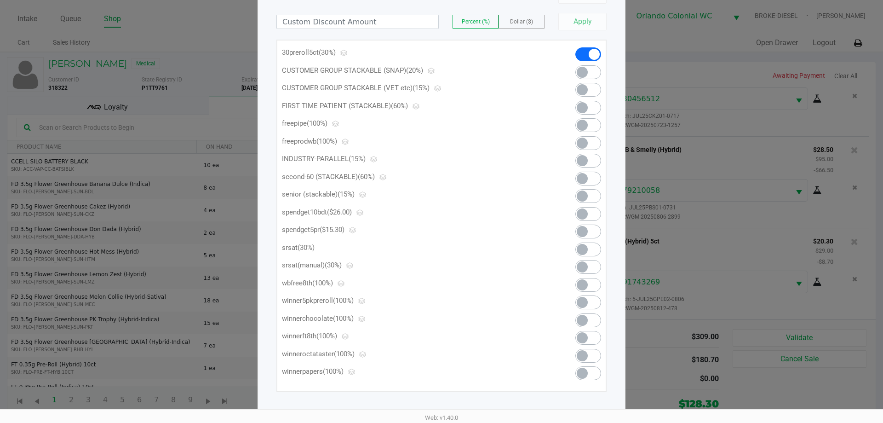
scroll to position [106, 0]
click at [588, 215] on span at bounding box center [588, 213] width 26 height 14
click at [588, 213] on span at bounding box center [588, 213] width 26 height 14
click at [581, 233] on span at bounding box center [582, 230] width 11 height 11
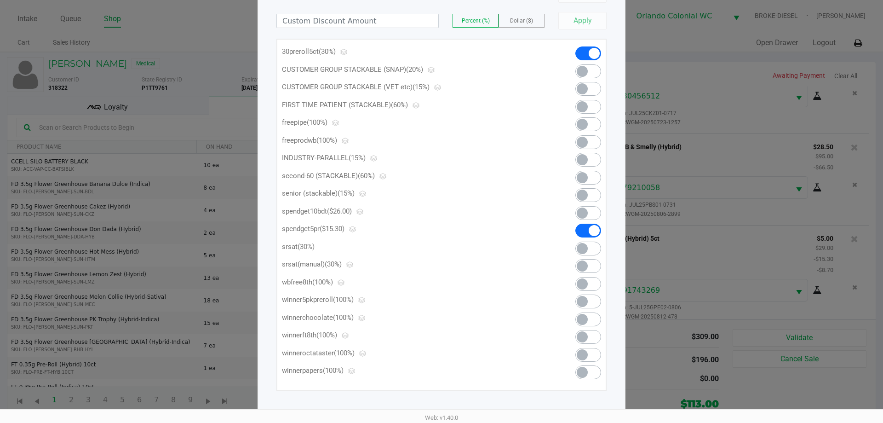
scroll to position [0, 0]
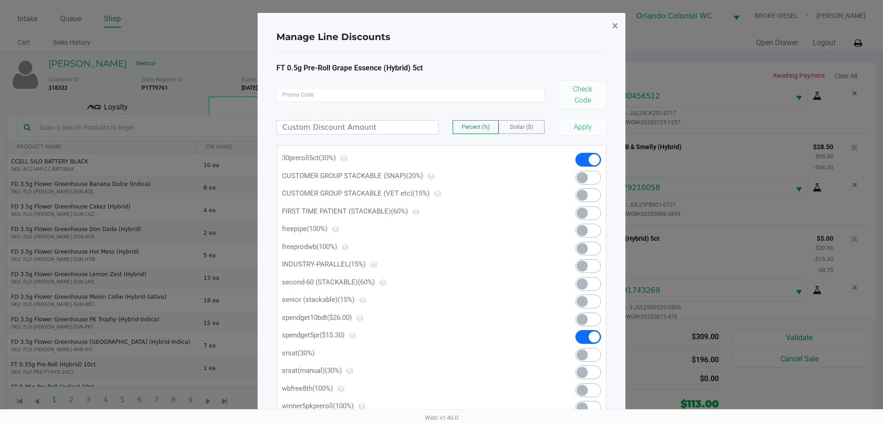
click at [608, 29] on button "×" at bounding box center [615, 26] width 21 height 26
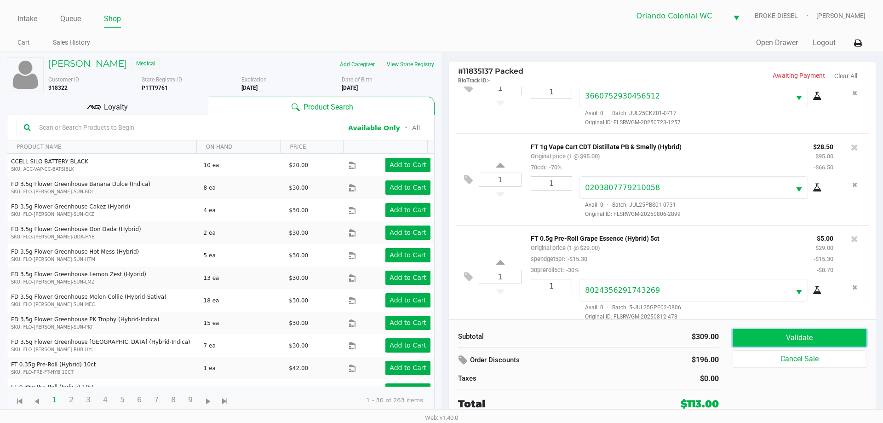
click at [798, 331] on button "Validate" at bounding box center [799, 337] width 134 height 17
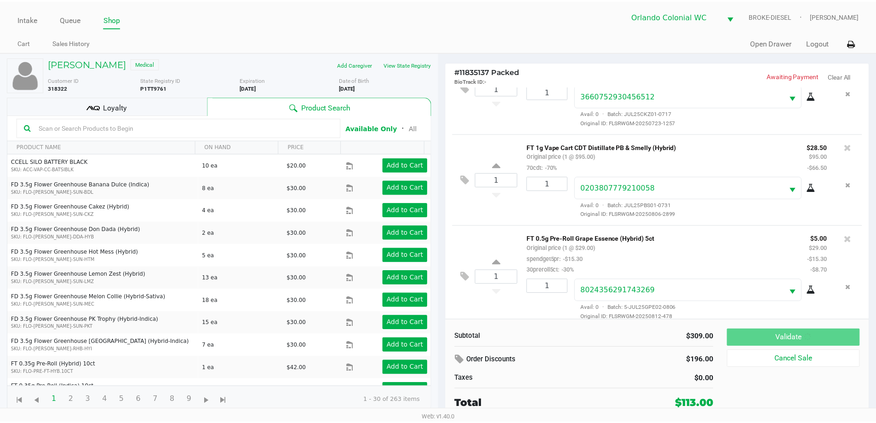
scroll to position [330, 0]
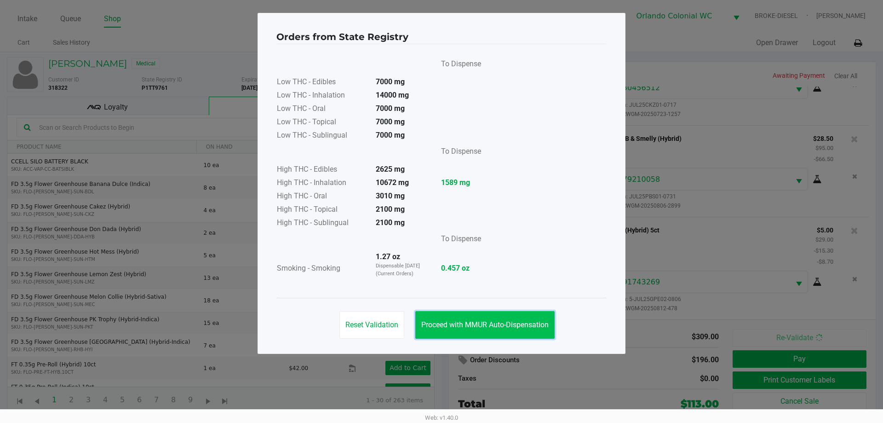
click at [480, 329] on button "Proceed with MMUR Auto-Dispensation" at bounding box center [484, 325] width 139 height 28
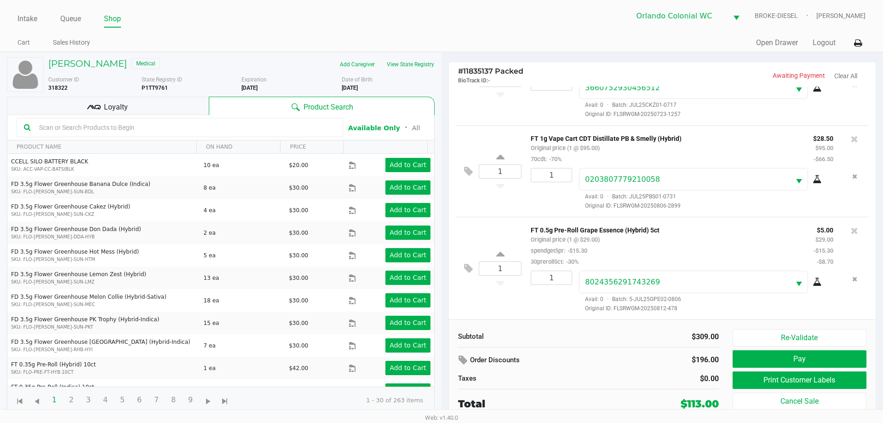
click at [161, 103] on div "Loyalty" at bounding box center [108, 106] width 202 height 18
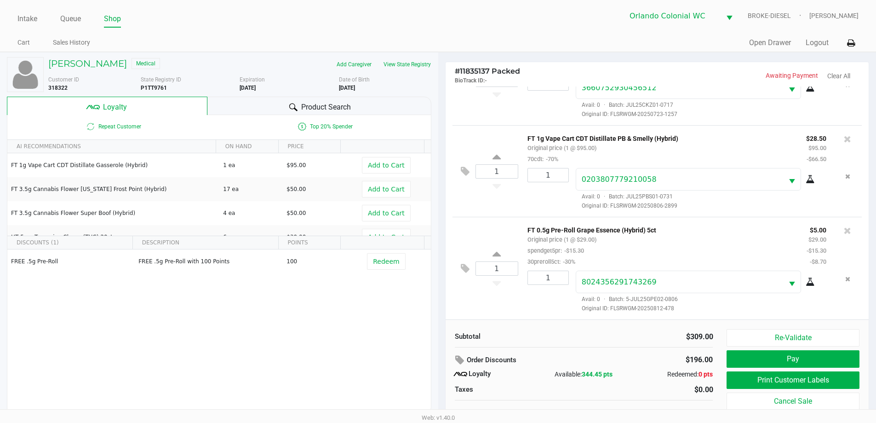
click at [766, 384] on button "Print Customer Labels" at bounding box center [792, 379] width 132 height 17
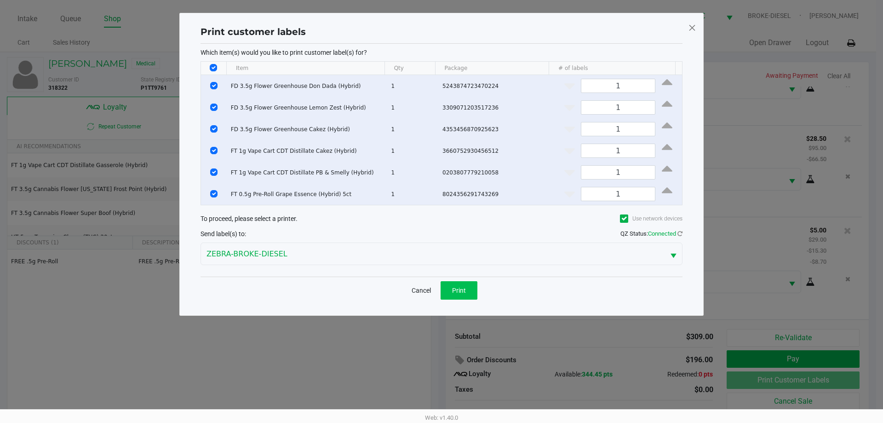
click at [456, 295] on button "Print" at bounding box center [458, 290] width 37 height 18
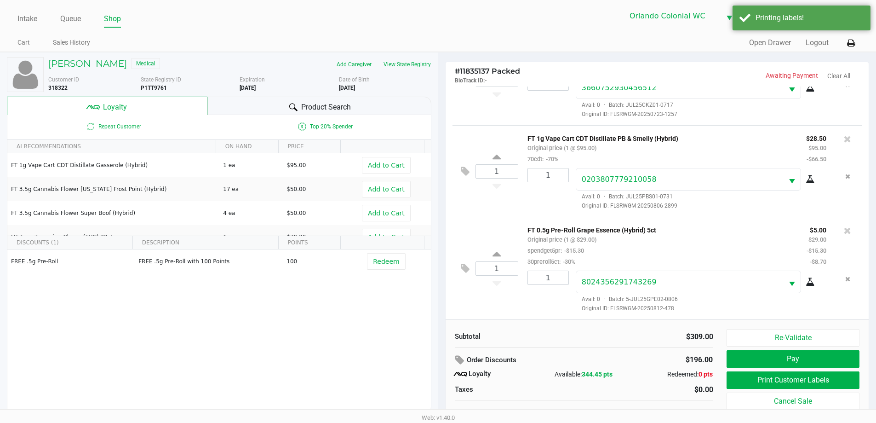
click at [800, 356] on button "Pay" at bounding box center [792, 358] width 132 height 17
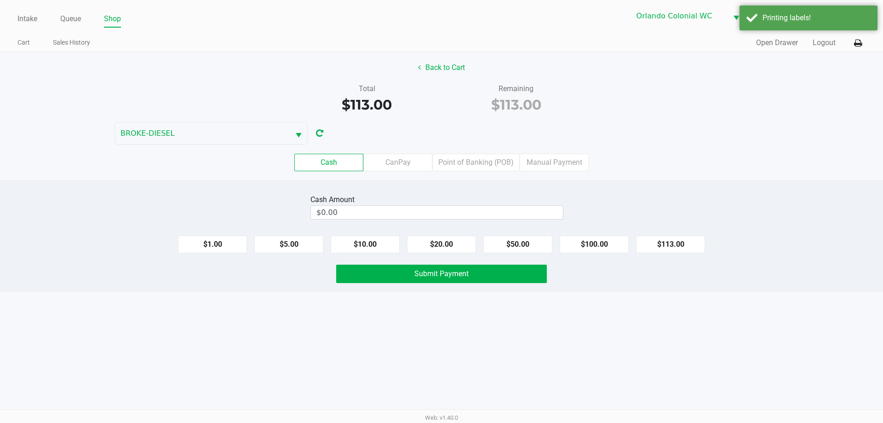
click at [384, 162] on label "CanPay" at bounding box center [397, 162] width 69 height 17
click at [0, 0] on 2 "CanPay" at bounding box center [0, 0] width 0 height 0
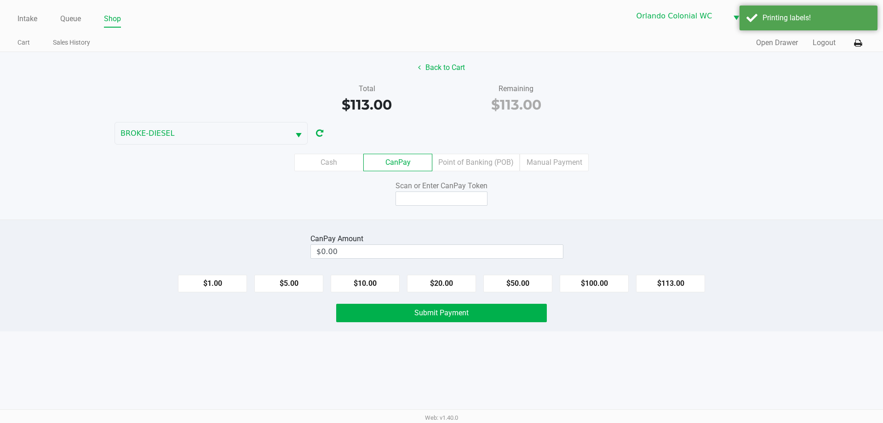
click at [411, 247] on input "$0.00" at bounding box center [437, 251] width 252 height 13
type input "0"
click at [453, 196] on input at bounding box center [441, 198] width 92 height 14
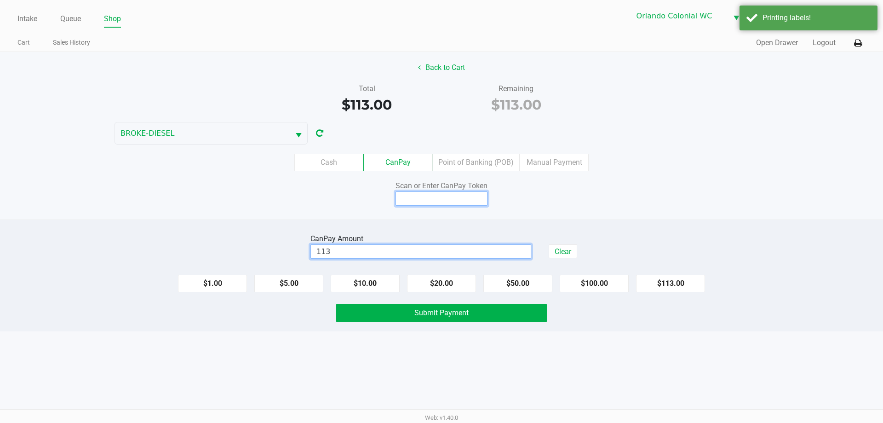
type input "$113.00"
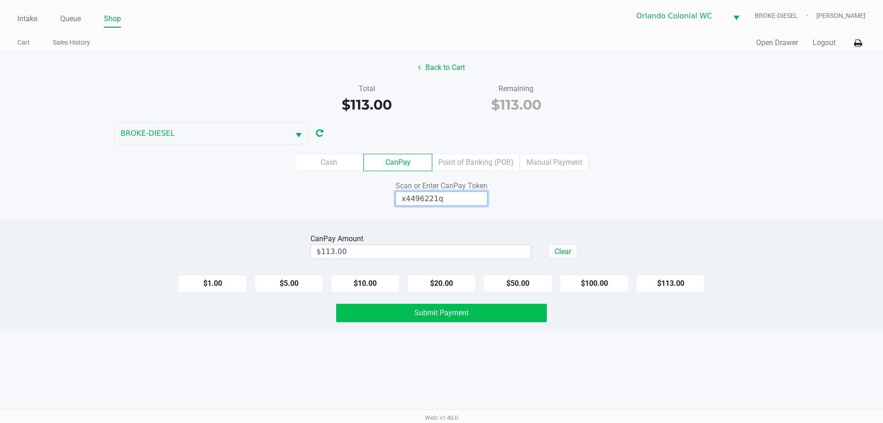
type input "x4496221q"
click at [503, 315] on button "Submit Payment" at bounding box center [441, 312] width 211 height 18
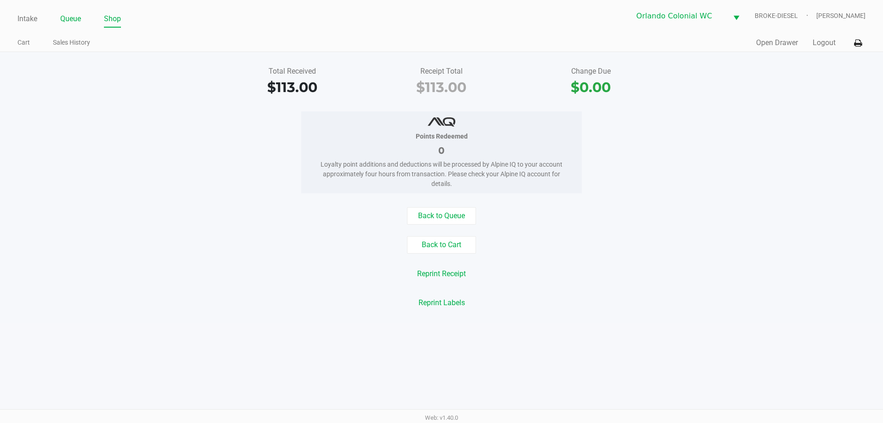
click at [68, 15] on link "Queue" at bounding box center [70, 18] width 21 height 13
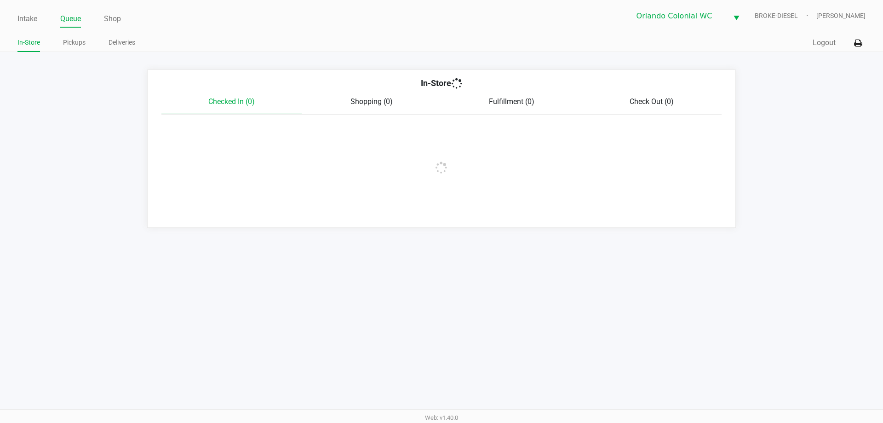
click at [73, 40] on link "Pickups" at bounding box center [74, 42] width 23 height 11
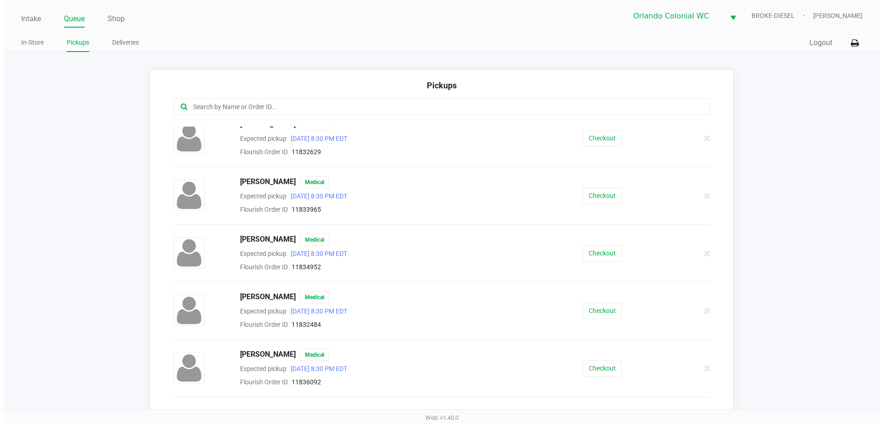
scroll to position [64, 0]
click at [611, 255] on button "Checkout" at bounding box center [598, 254] width 39 height 16
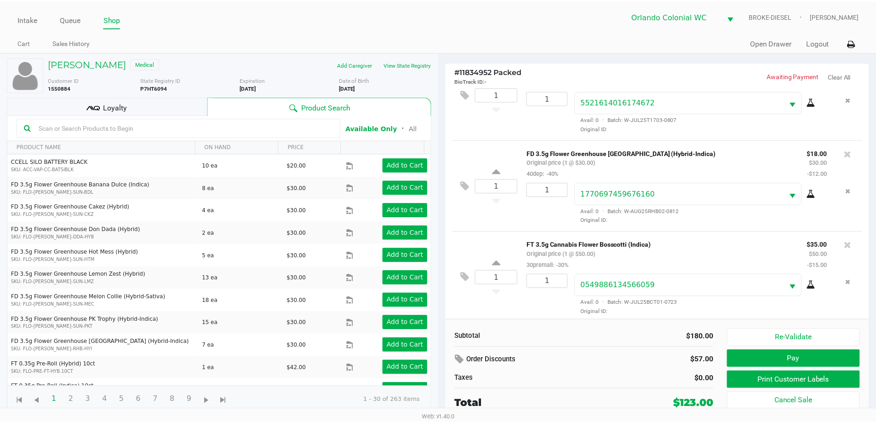
scroll to position [135, 0]
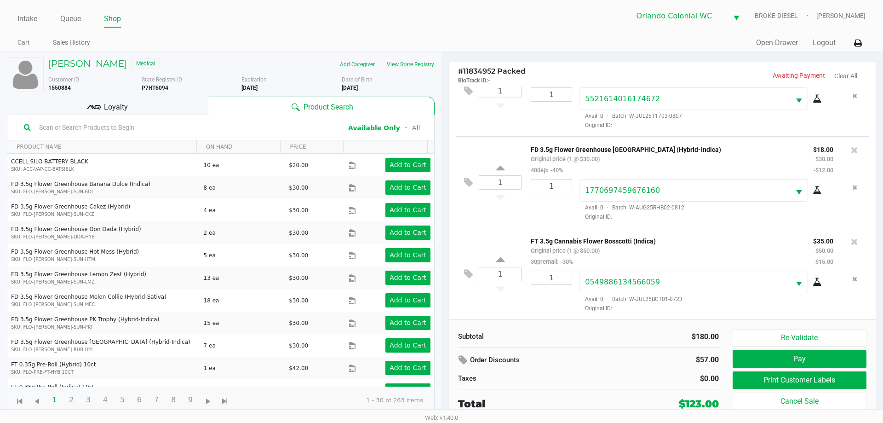
click at [159, 105] on div "Loyalty" at bounding box center [108, 106] width 202 height 18
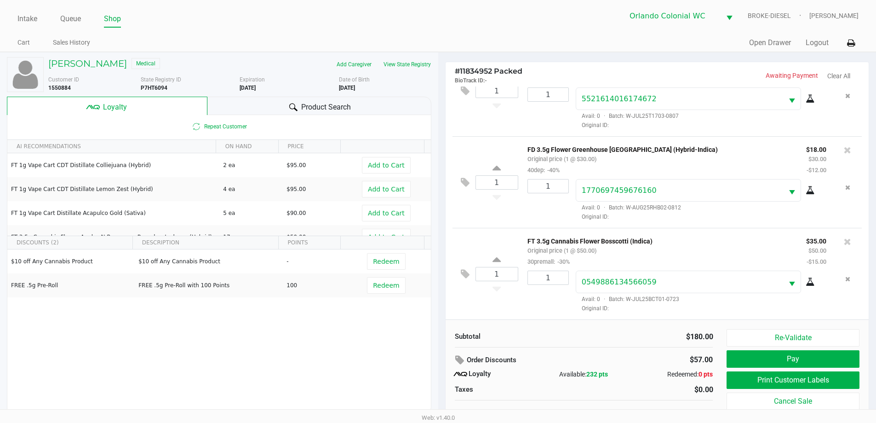
scroll to position [9, 0]
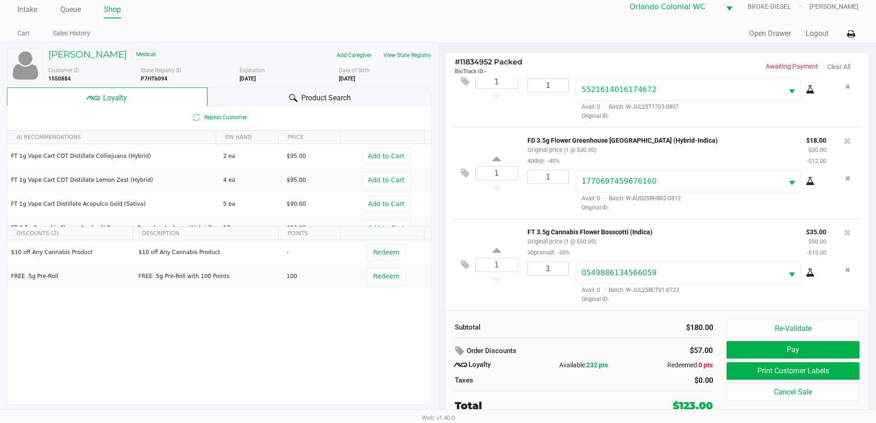
click at [387, 250] on span "Redeem" at bounding box center [386, 251] width 26 height 7
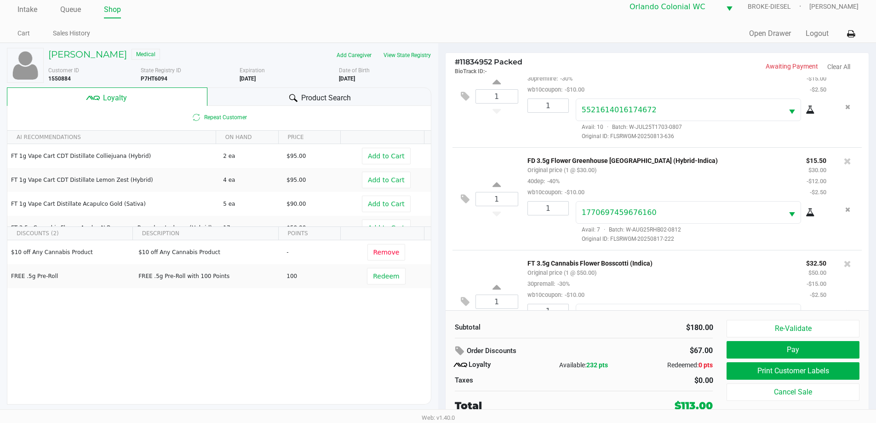
scroll to position [179, 0]
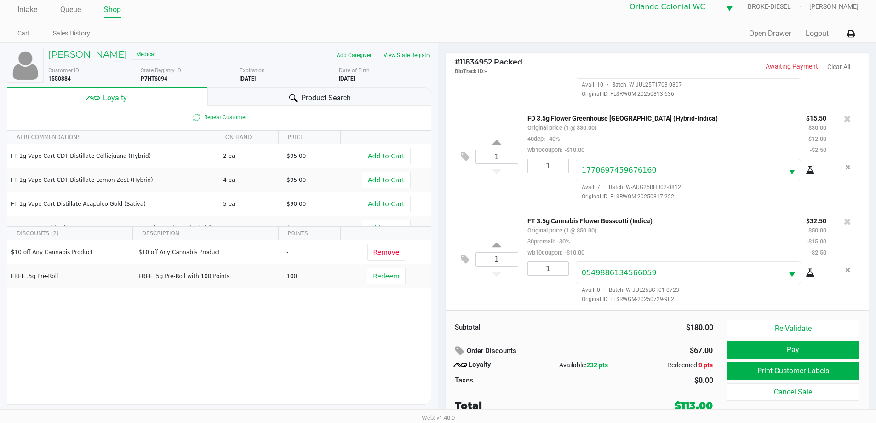
click at [793, 374] on button "Print Customer Labels" at bounding box center [792, 370] width 132 height 17
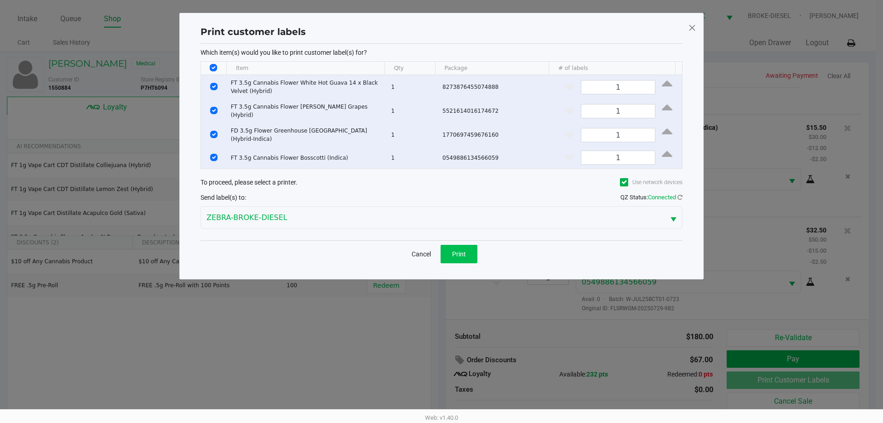
click at [464, 254] on button "Print" at bounding box center [458, 254] width 37 height 18
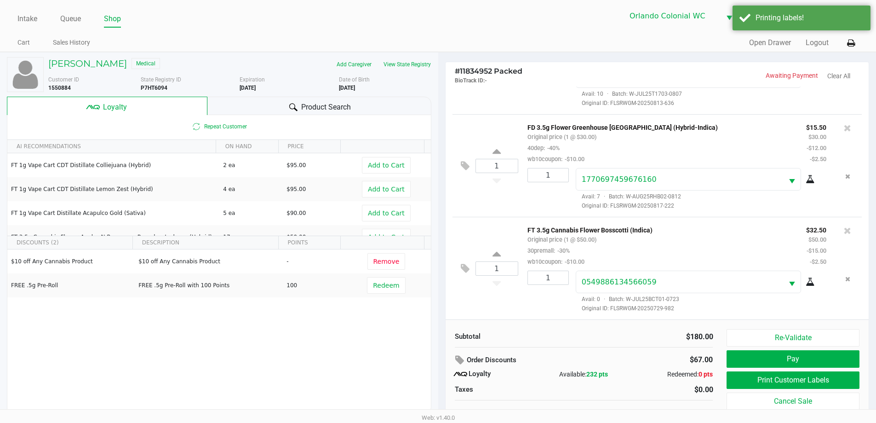
click at [819, 359] on button "Pay" at bounding box center [792, 358] width 132 height 17
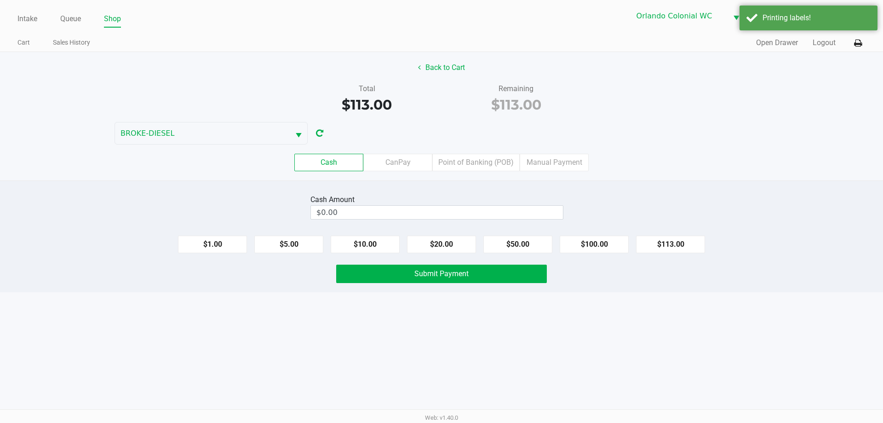
click at [484, 166] on label "Point of Banking (POB)" at bounding box center [475, 162] width 87 height 17
click at [0, 0] on 7 "Point of Banking (POB)" at bounding box center [0, 0] width 0 height 0
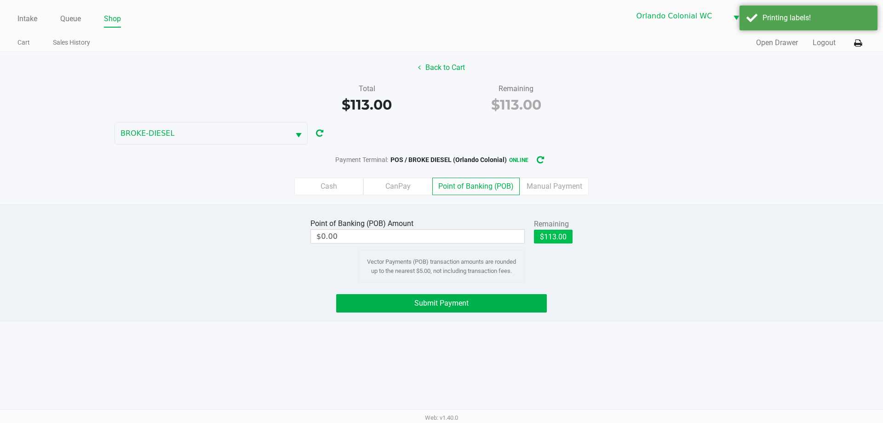
click at [559, 235] on button "$113.00" at bounding box center [553, 236] width 39 height 14
type input "$113.00"
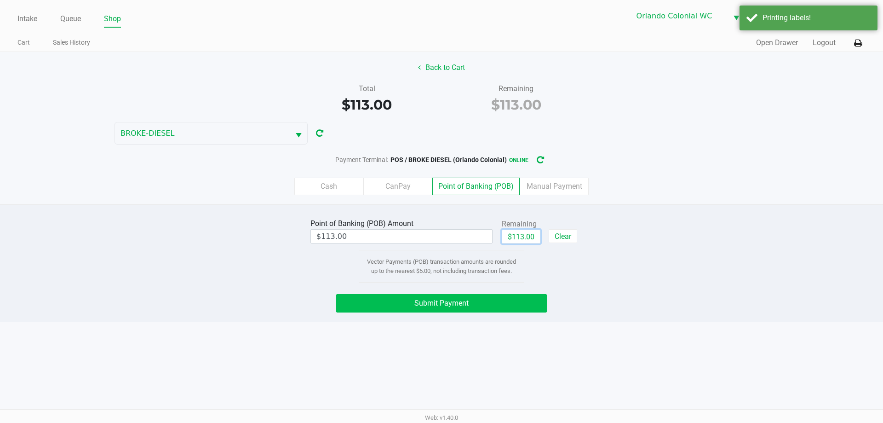
click at [493, 298] on button "Submit Payment" at bounding box center [441, 303] width 211 height 18
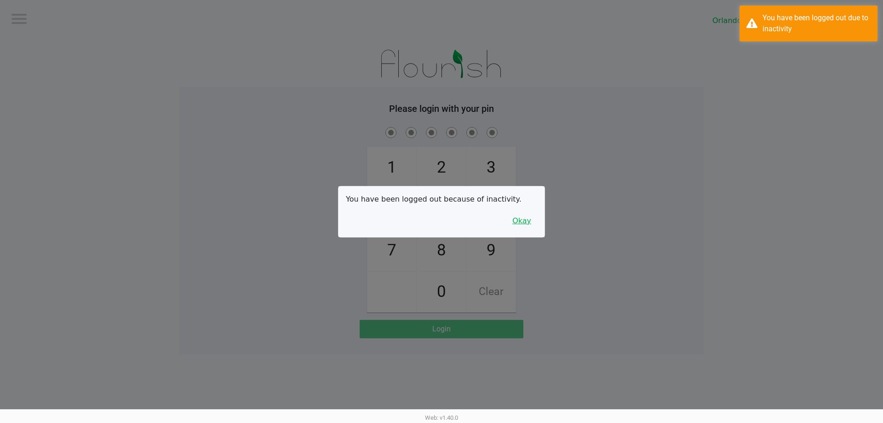
click at [517, 214] on button "Okay" at bounding box center [521, 220] width 31 height 17
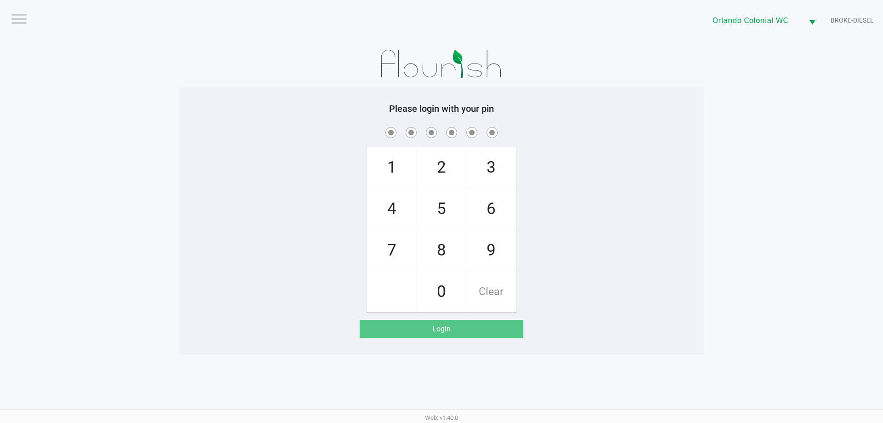
click at [480, 168] on span "3" at bounding box center [491, 167] width 49 height 40
checkbox input "true"
click at [391, 243] on span "7" at bounding box center [391, 250] width 49 height 40
checkbox input "true"
click at [487, 243] on span "9" at bounding box center [491, 250] width 49 height 40
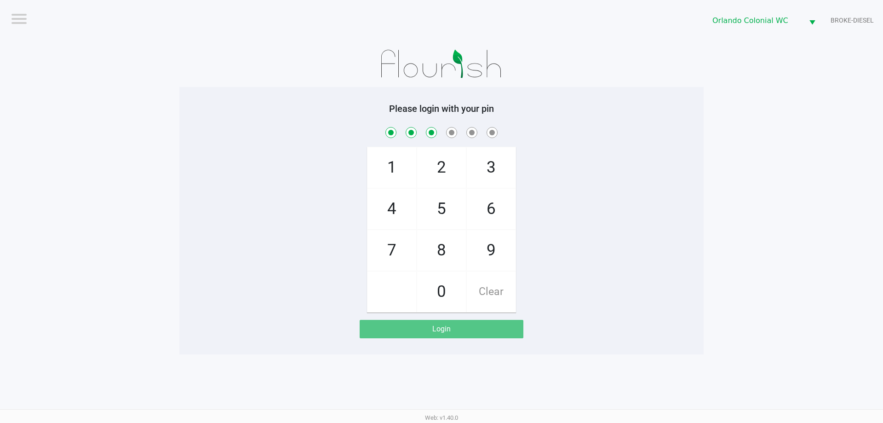
checkbox input "true"
click at [503, 169] on span "3" at bounding box center [491, 167] width 49 height 40
checkbox input "true"
click at [454, 254] on span "8" at bounding box center [441, 250] width 49 height 40
checkbox input "true"
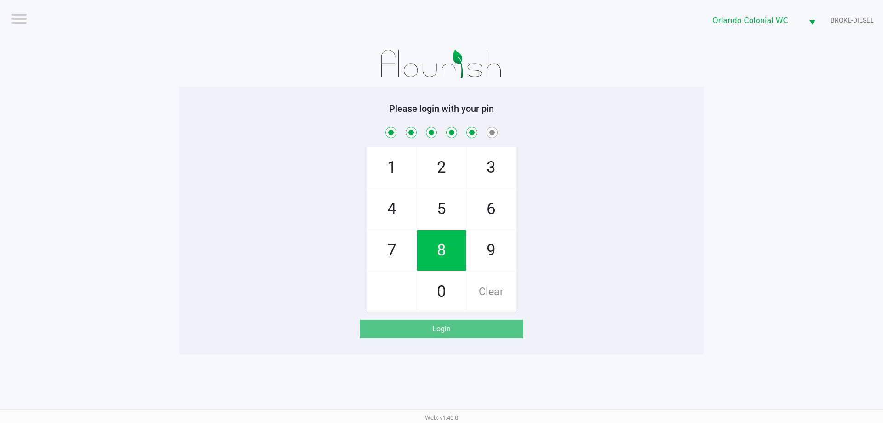
click at [376, 212] on span "4" at bounding box center [391, 208] width 49 height 40
checkbox input "true"
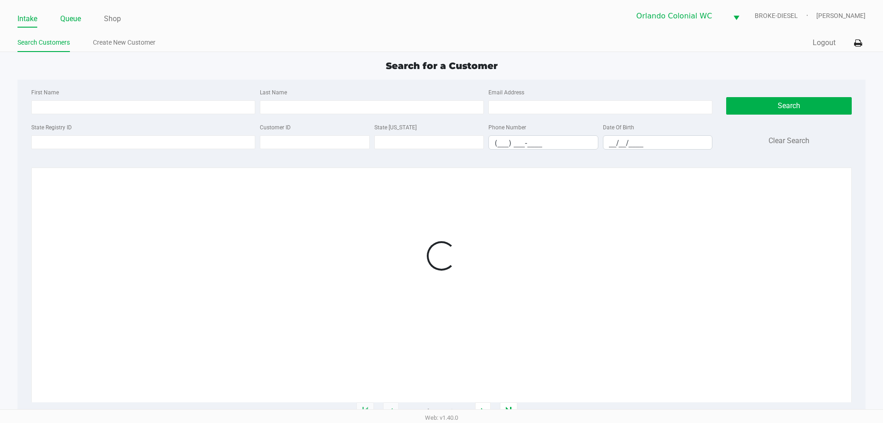
click at [60, 16] on link "Queue" at bounding box center [70, 18] width 21 height 13
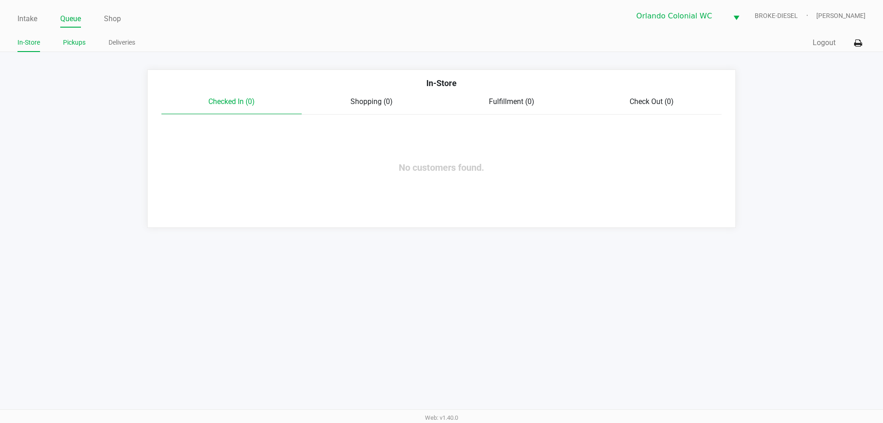
click at [84, 41] on link "Pickups" at bounding box center [74, 42] width 23 height 11
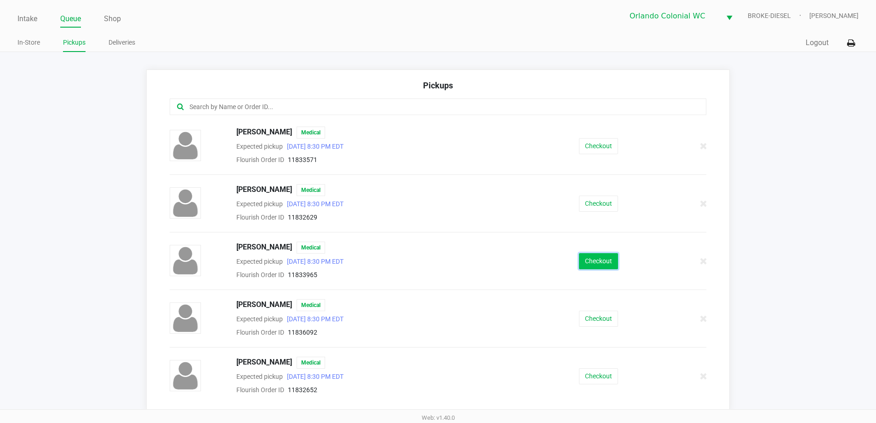
click at [603, 263] on button "Checkout" at bounding box center [598, 261] width 39 height 16
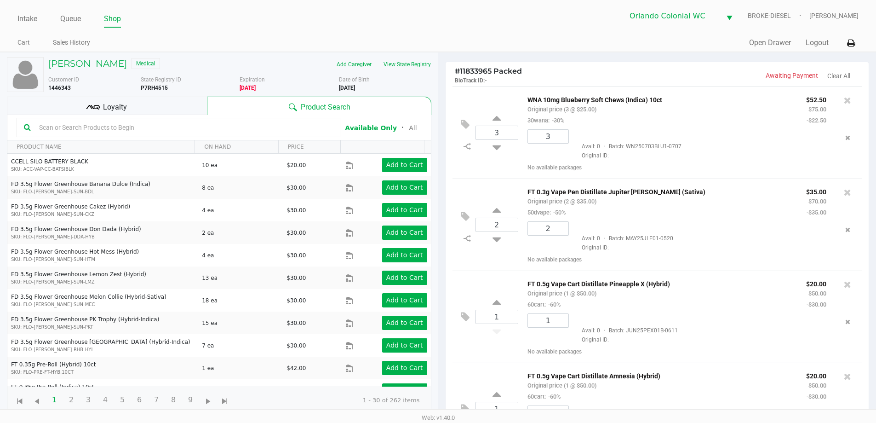
click at [156, 106] on div "Loyalty" at bounding box center [107, 106] width 200 height 18
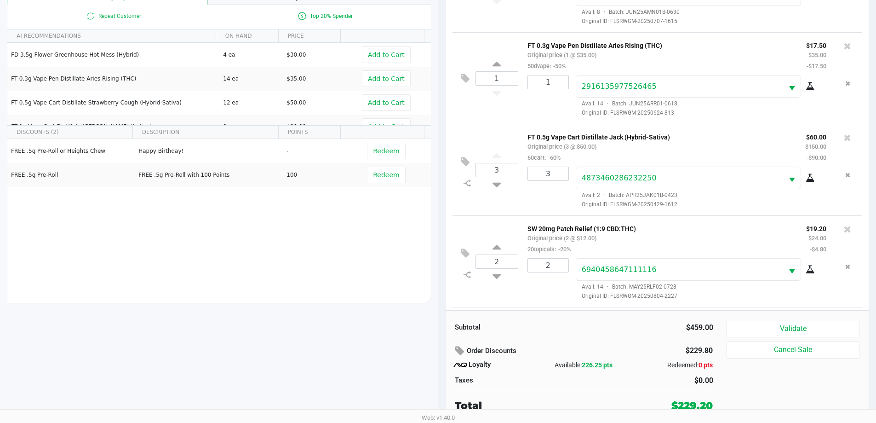
scroll to position [391, 0]
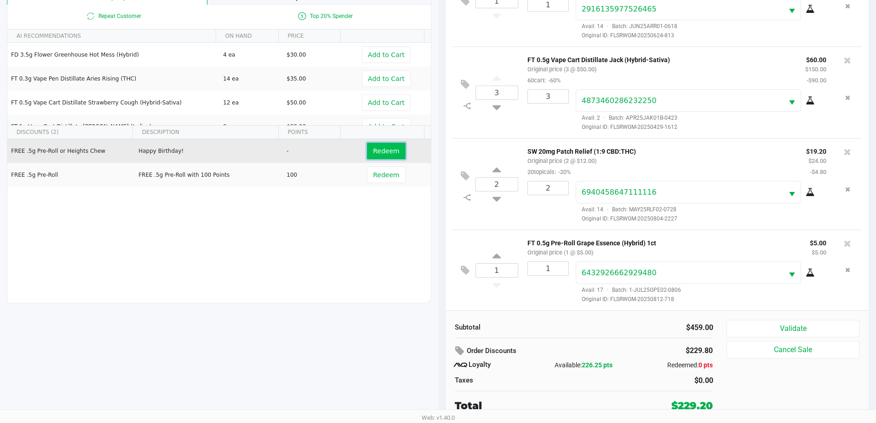
click at [379, 154] on span "Redeem" at bounding box center [386, 150] width 26 height 7
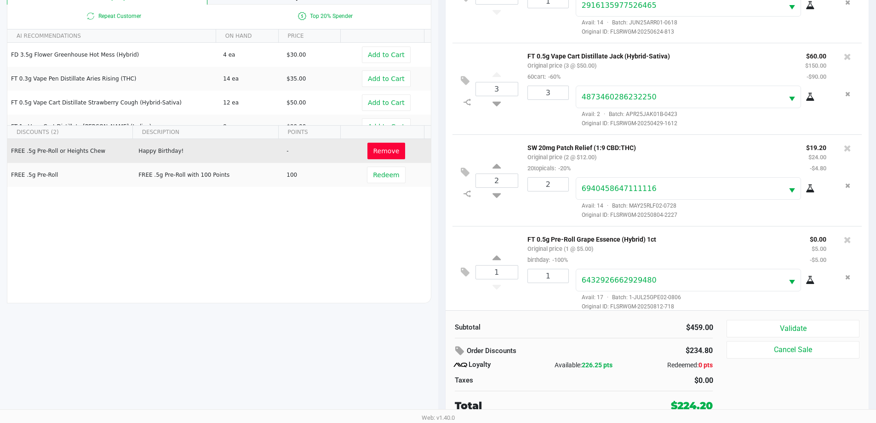
scroll to position [402, 0]
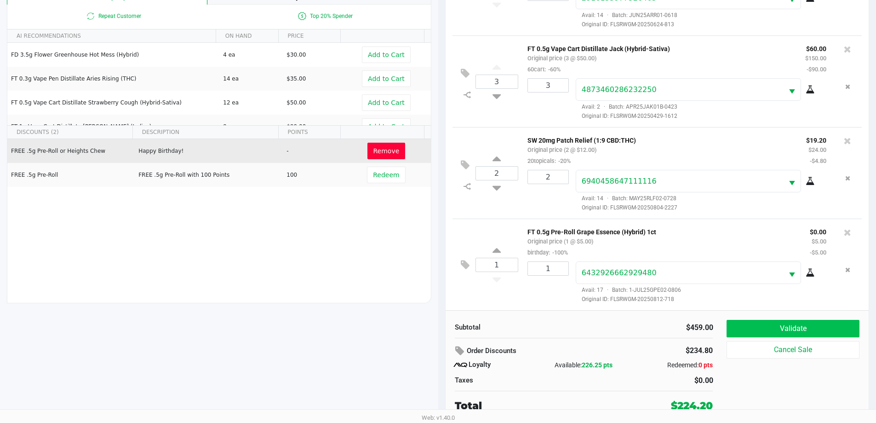
click at [809, 331] on button "Validate" at bounding box center [792, 328] width 132 height 17
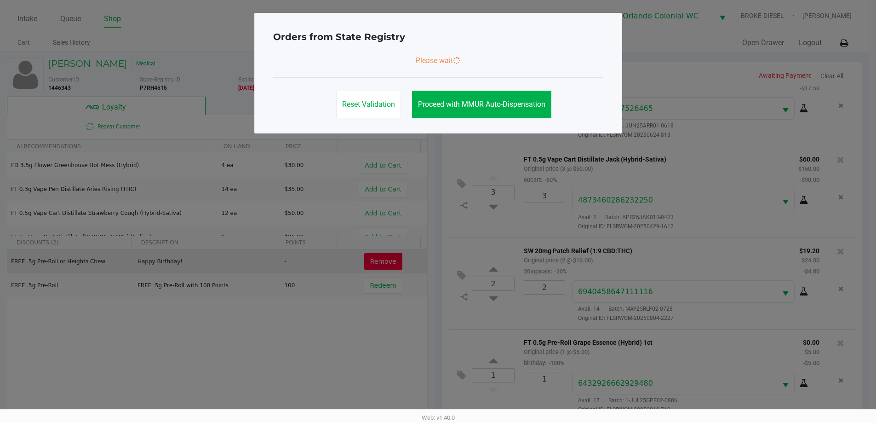
scroll to position [0, 0]
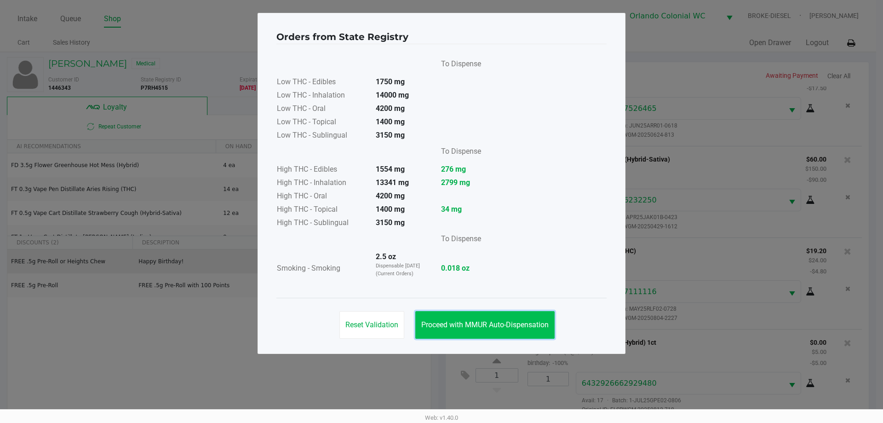
click at [473, 323] on span "Proceed with MMUR Auto-Dispensation" at bounding box center [484, 324] width 127 height 9
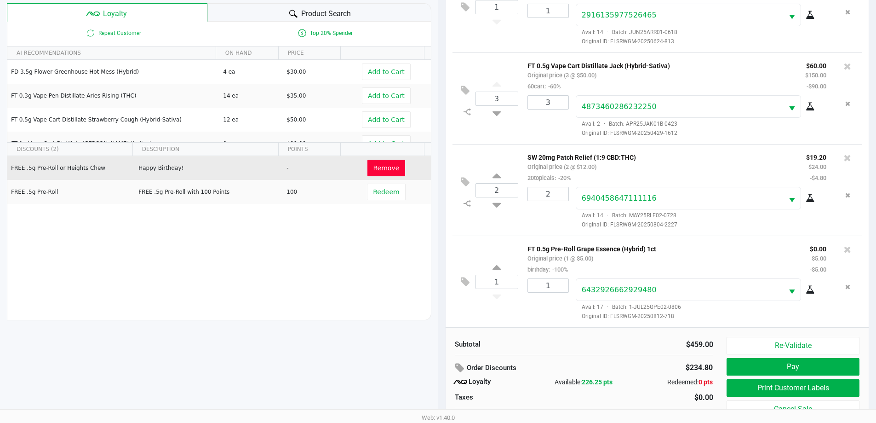
scroll to position [110, 0]
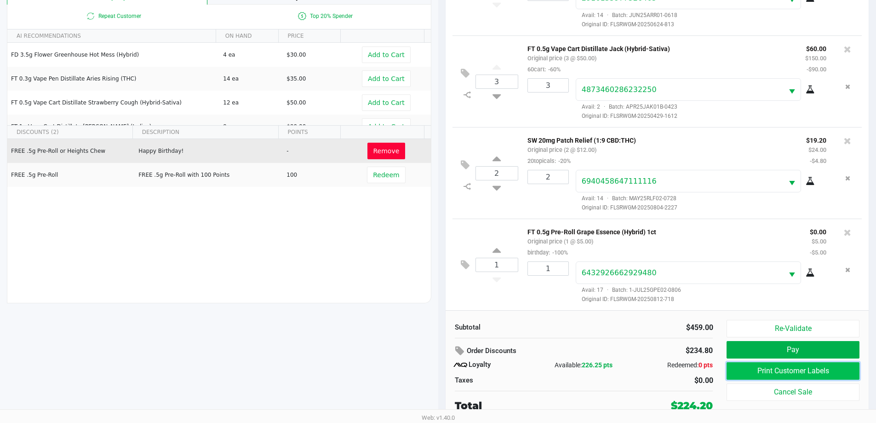
click at [783, 370] on button "Print Customer Labels" at bounding box center [792, 370] width 132 height 17
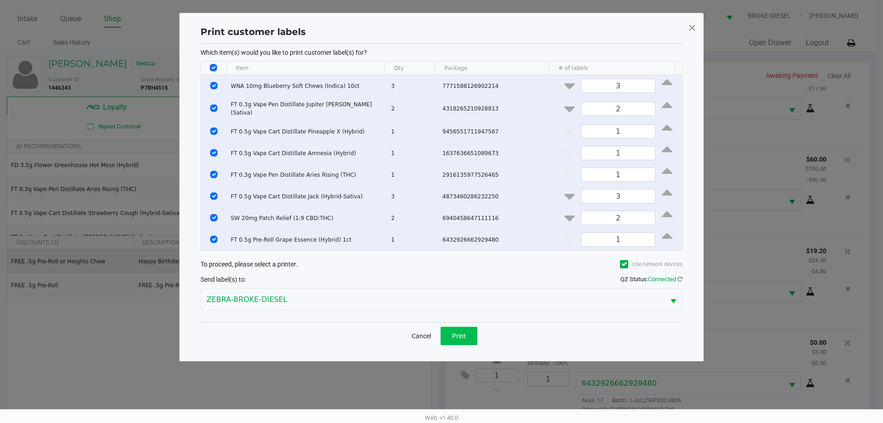
click at [456, 337] on button "Print" at bounding box center [458, 335] width 37 height 18
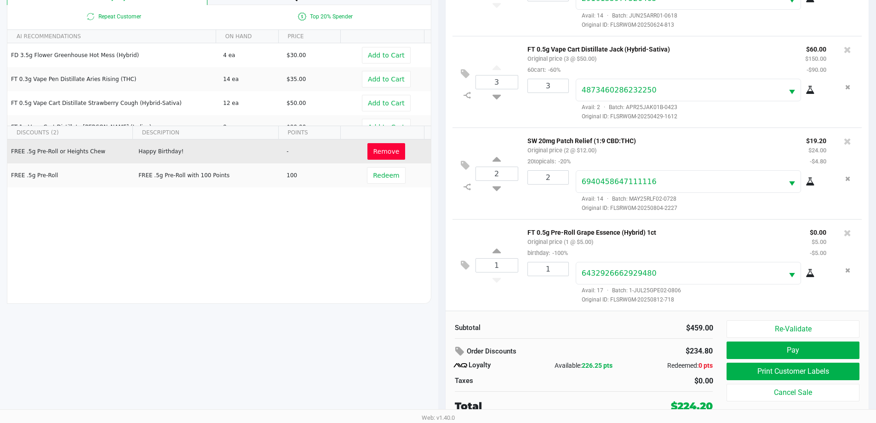
scroll to position [110, 0]
click at [795, 348] on button "Pay" at bounding box center [792, 349] width 132 height 17
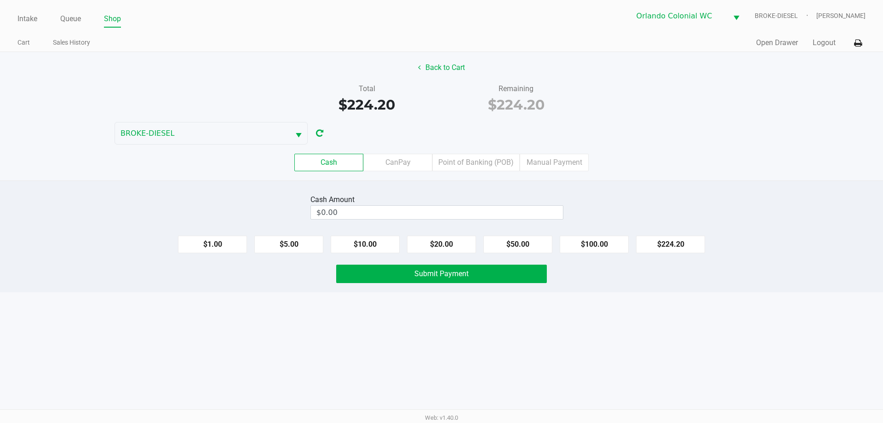
click at [485, 159] on label "Point of Banking (POB)" at bounding box center [475, 162] width 87 height 17
click at [0, 0] on 7 "Point of Banking (POB)" at bounding box center [0, 0] width 0 height 0
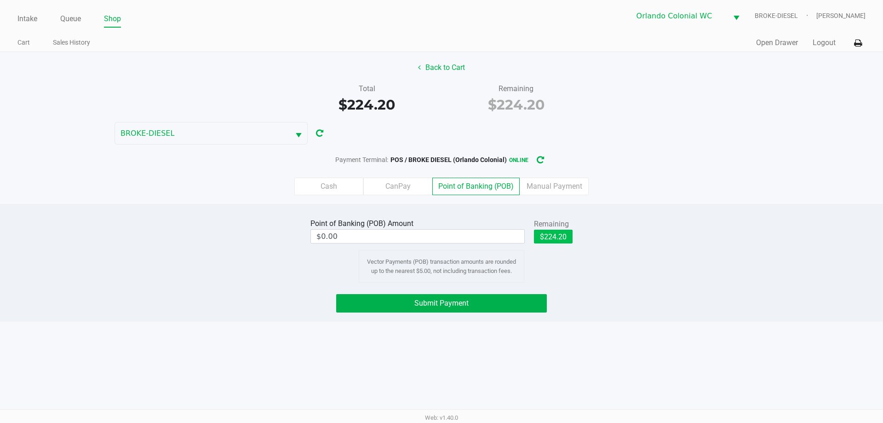
click at [554, 237] on button "$224.20" at bounding box center [553, 236] width 39 height 14
type input "$224.20"
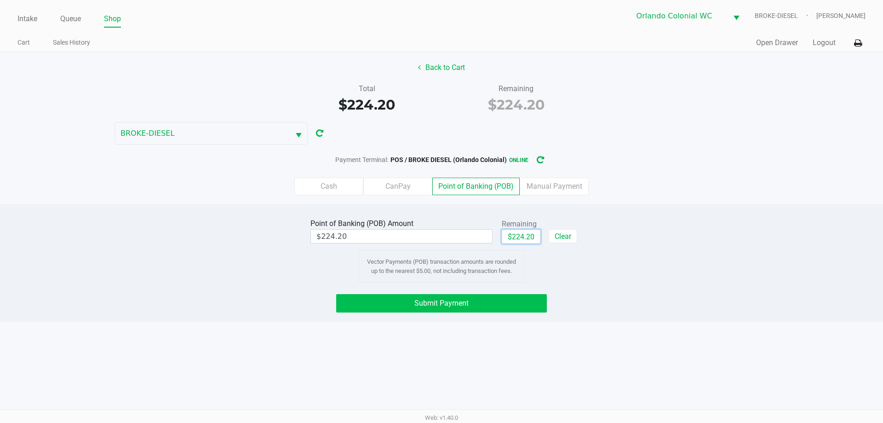
click at [519, 308] on button "Submit Payment" at bounding box center [441, 303] width 211 height 18
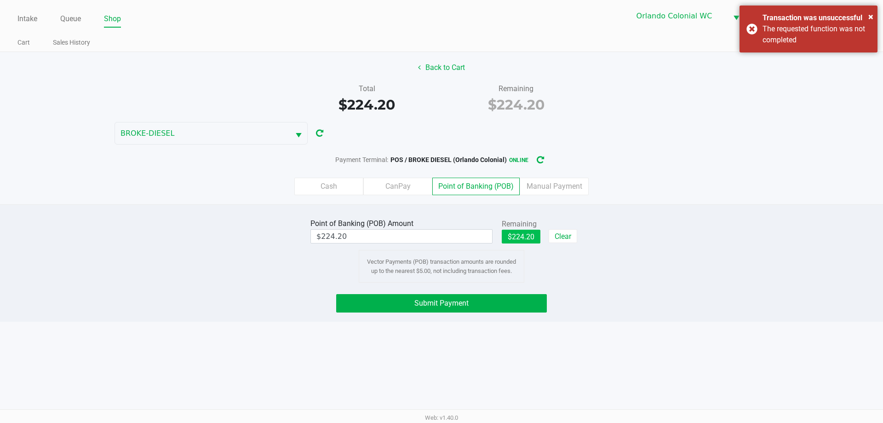
click at [518, 238] on button "$224.20" at bounding box center [521, 236] width 39 height 14
click at [526, 302] on button "Submit Payment" at bounding box center [441, 303] width 211 height 18
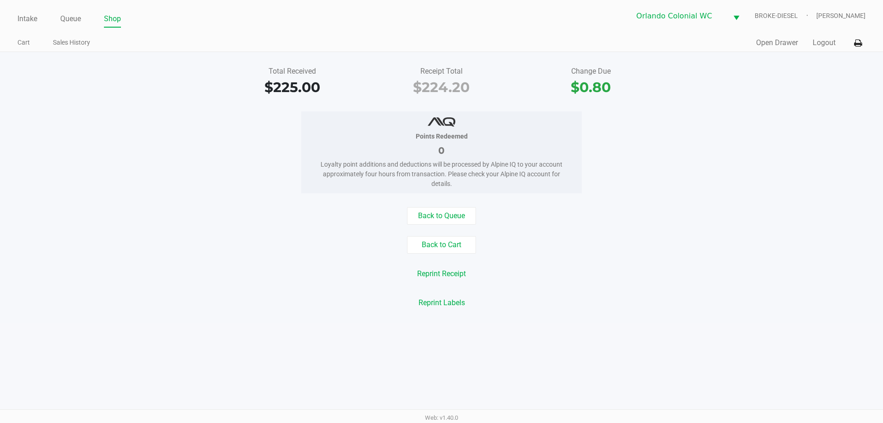
click at [28, 18] on link "Intake" at bounding box center [27, 18] width 20 height 13
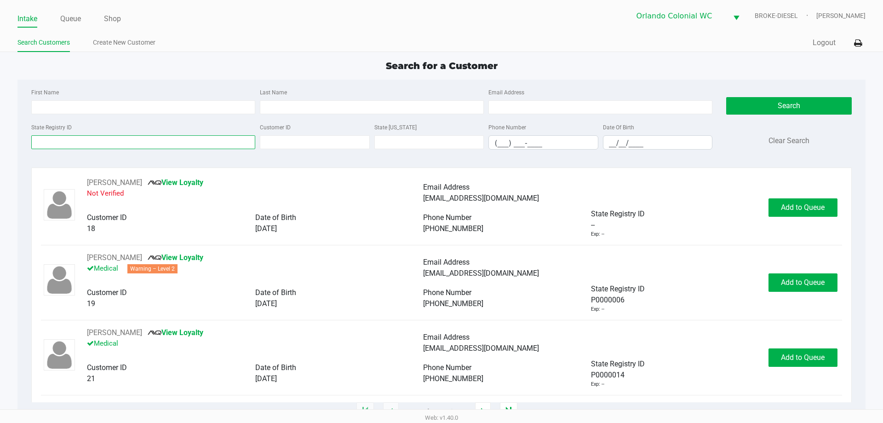
click at [198, 144] on input "State Registry ID" at bounding box center [143, 142] width 224 height 14
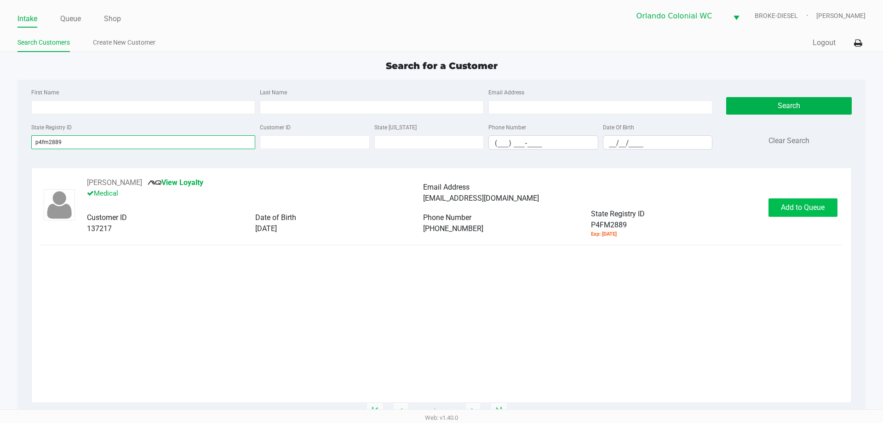
type input "p4fm2889"
click at [797, 211] on span "Add to Queue" at bounding box center [803, 207] width 44 height 9
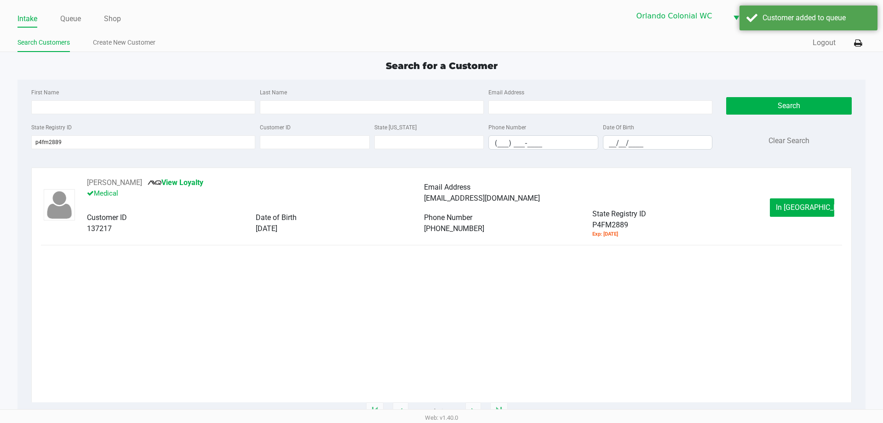
click at [799, 209] on span "In Queue" at bounding box center [814, 207] width 77 height 9
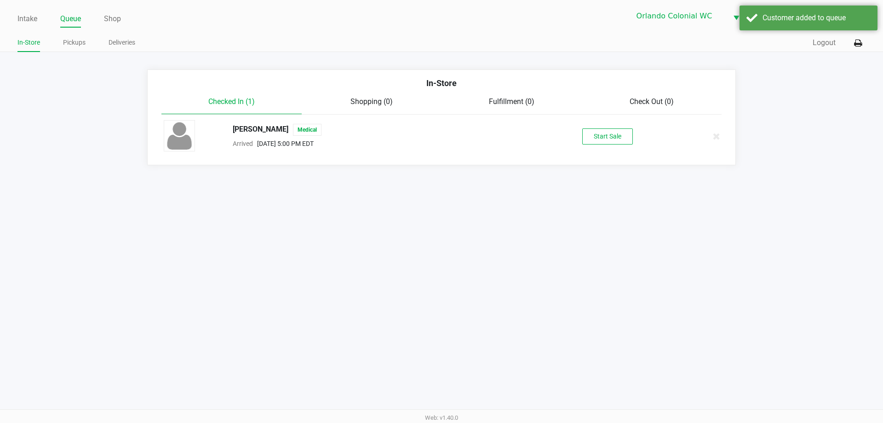
click at [621, 138] on button "Start Sale" at bounding box center [607, 136] width 51 height 16
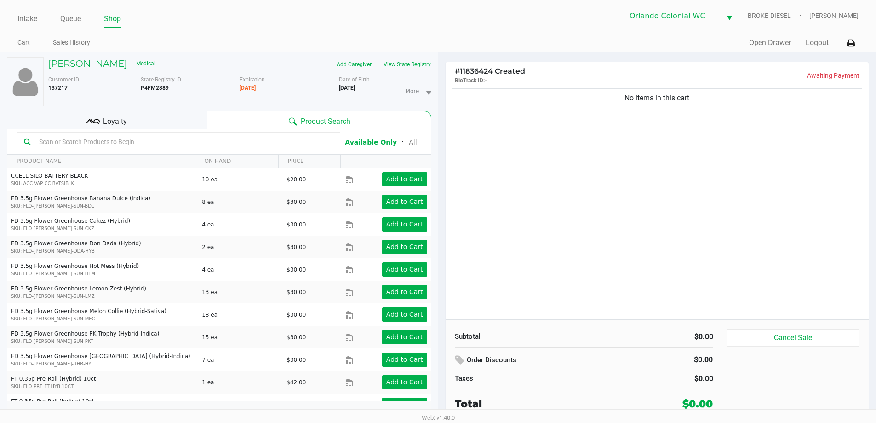
click at [146, 125] on div "Loyalty" at bounding box center [107, 120] width 200 height 18
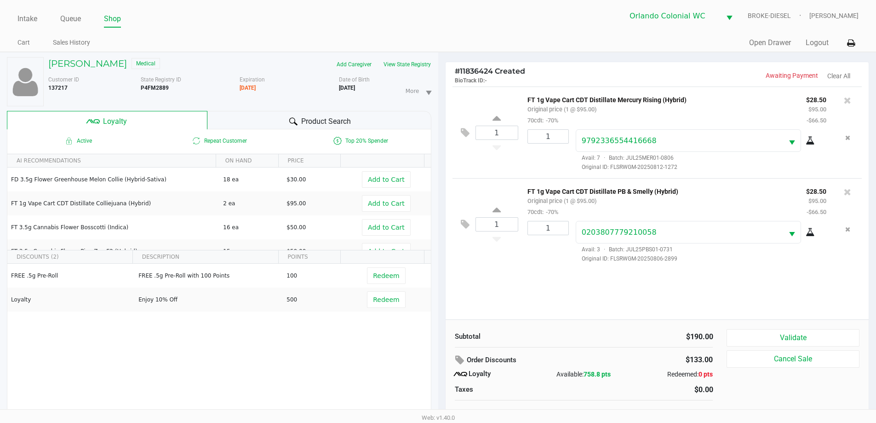
click at [279, 128] on div "Product Search" at bounding box center [319, 120] width 224 height 18
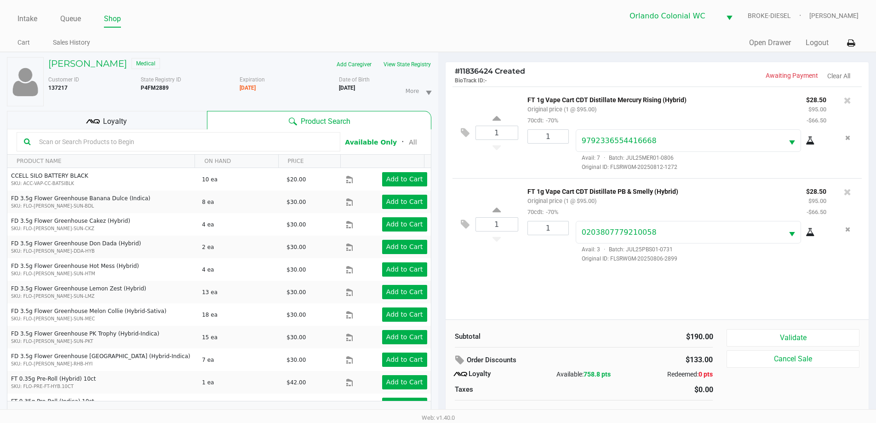
click at [183, 118] on div "Loyalty" at bounding box center [107, 120] width 200 height 18
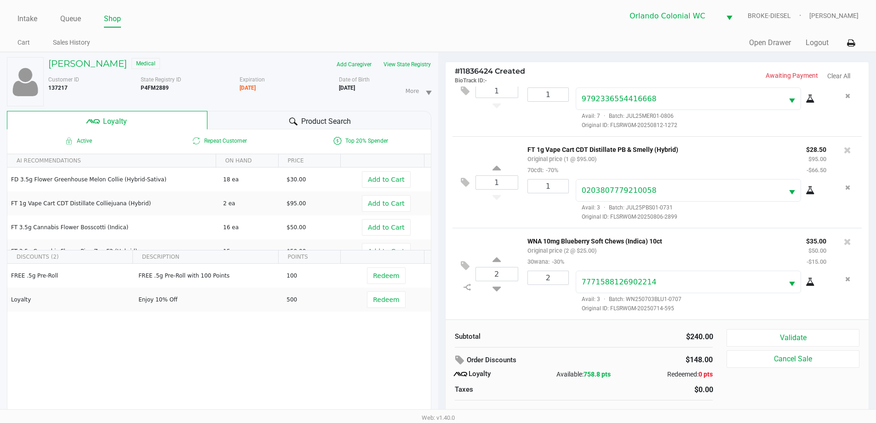
scroll to position [10, 0]
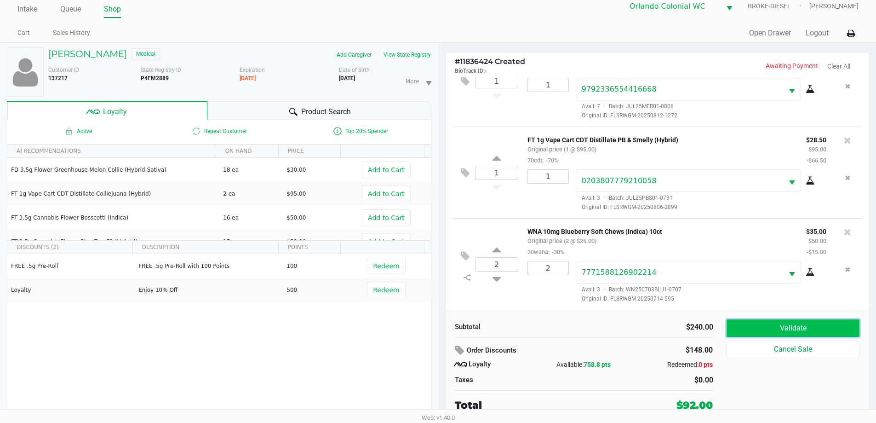
click at [818, 325] on button "Validate" at bounding box center [792, 327] width 132 height 17
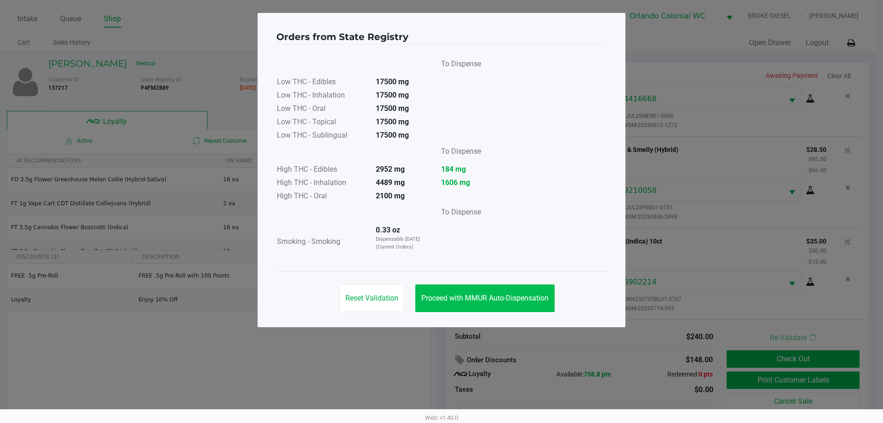
click at [475, 304] on button "Proceed with MMUR Auto-Dispensation" at bounding box center [484, 298] width 139 height 28
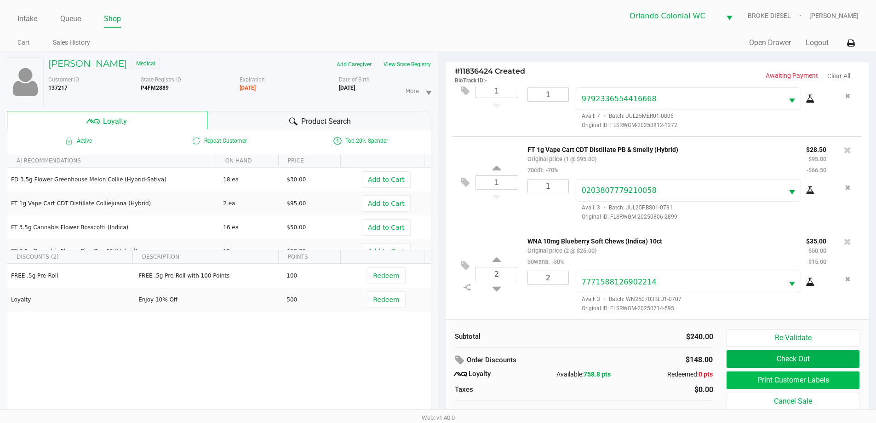
click at [804, 381] on button "Print Customer Labels" at bounding box center [792, 379] width 132 height 17
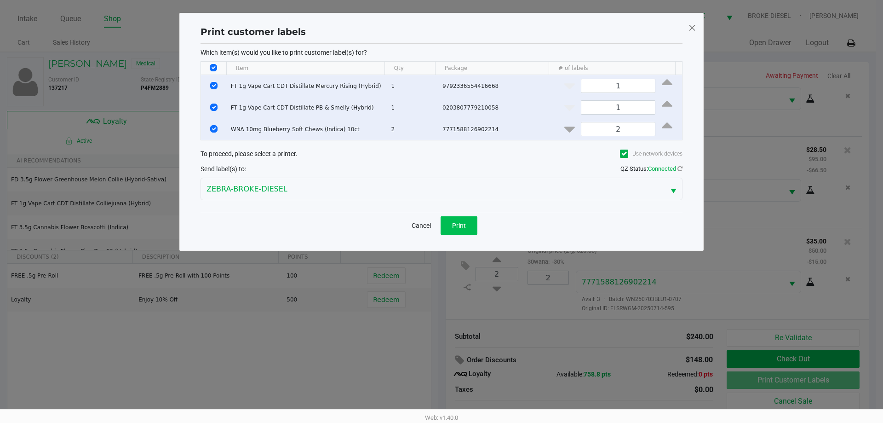
click at [446, 222] on button "Print" at bounding box center [458, 225] width 37 height 18
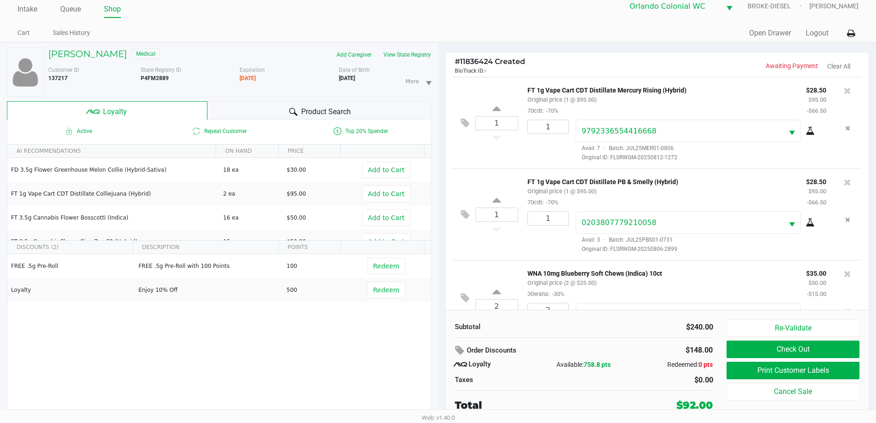
scroll to position [43, 0]
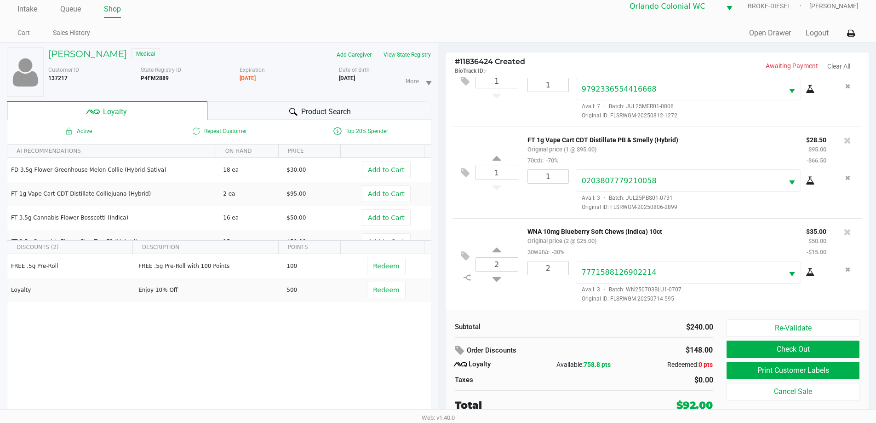
click at [376, 291] on span "Redeem" at bounding box center [386, 289] width 26 height 7
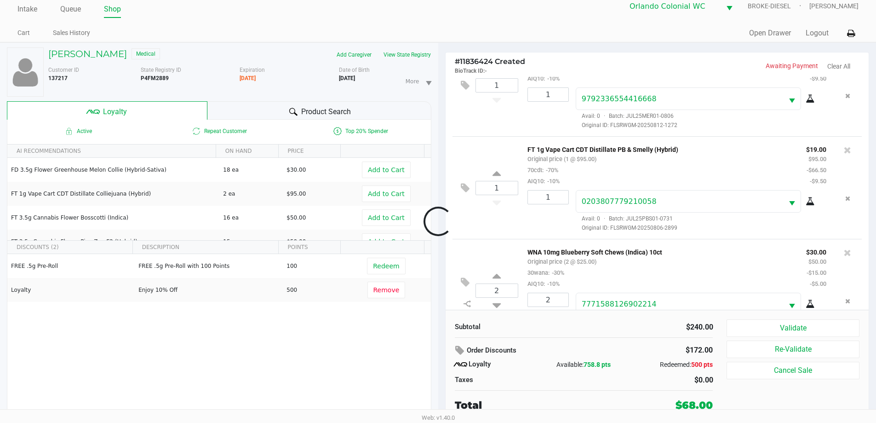
scroll to position [76, 0]
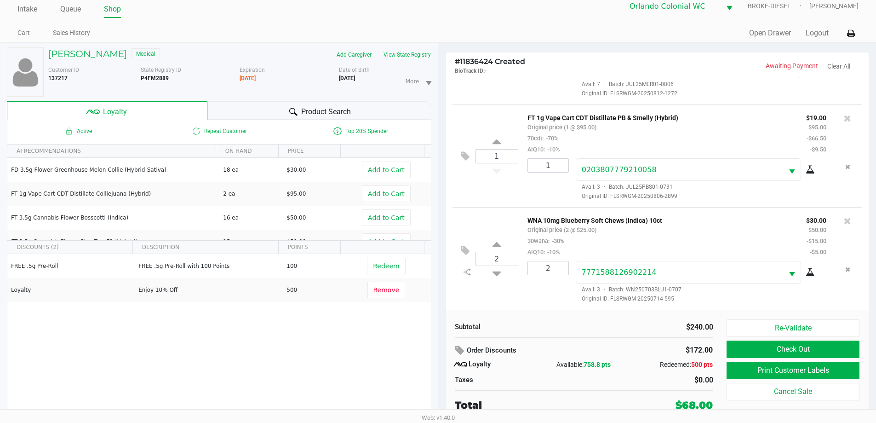
click at [383, 291] on span "Remove" at bounding box center [386, 289] width 26 height 7
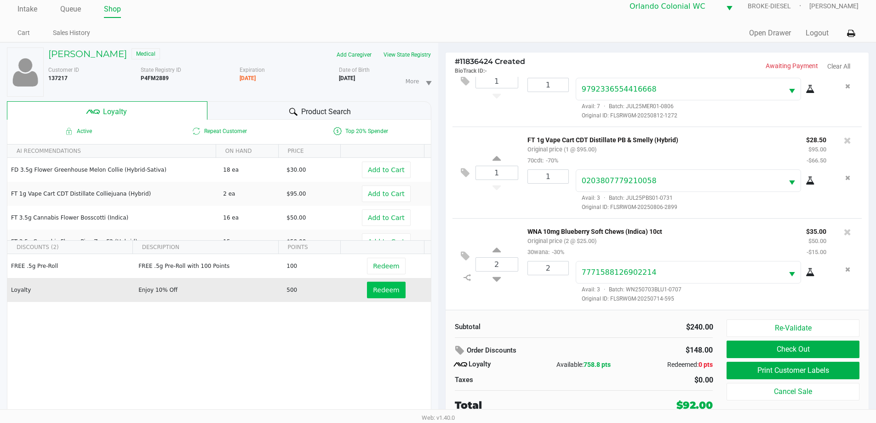
click at [379, 291] on span "Redeem" at bounding box center [386, 289] width 26 height 7
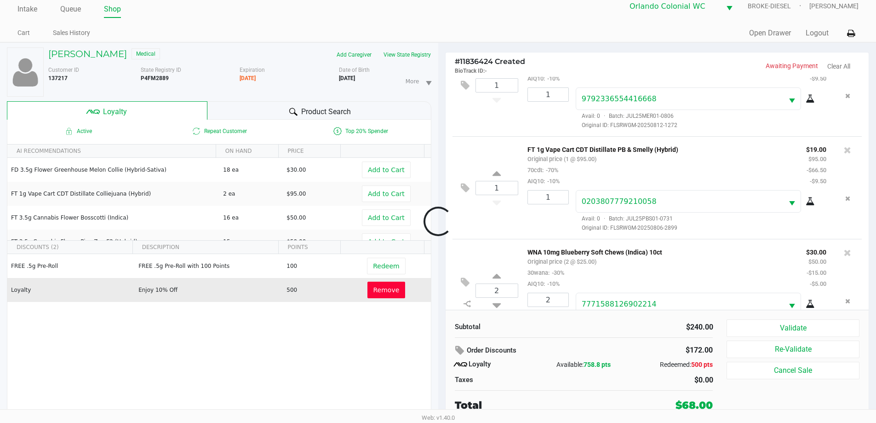
scroll to position [76, 0]
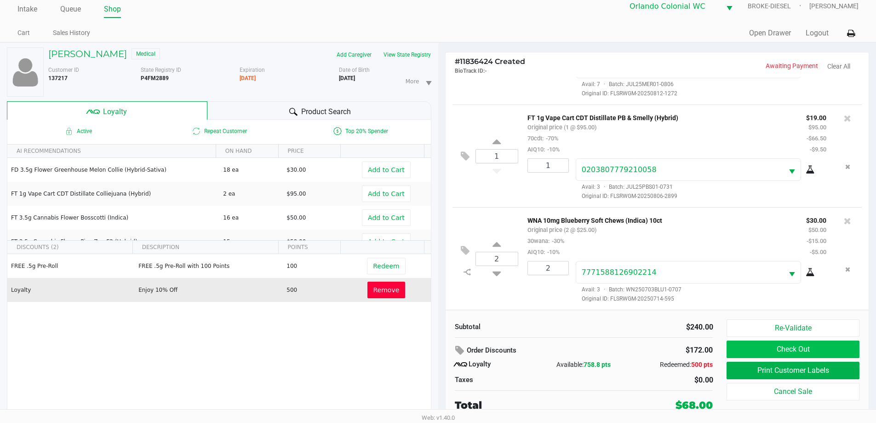
click at [804, 352] on button "Check Out" at bounding box center [792, 348] width 132 height 17
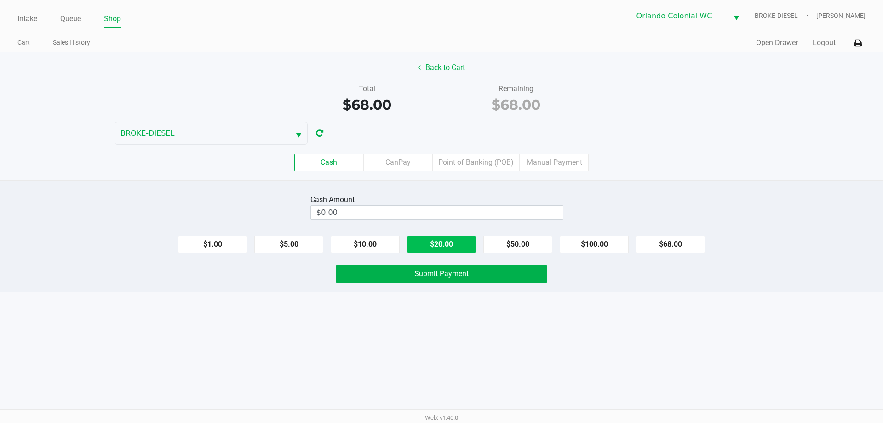
click at [450, 242] on button "$20.00" at bounding box center [441, 243] width 69 height 17
click at [445, 245] on button "$20.00" at bounding box center [441, 243] width 69 height 17
click at [442, 243] on button "$20.00" at bounding box center [441, 243] width 69 height 17
click at [443, 241] on button "$20.00" at bounding box center [441, 243] width 69 height 17
type input "$80.00"
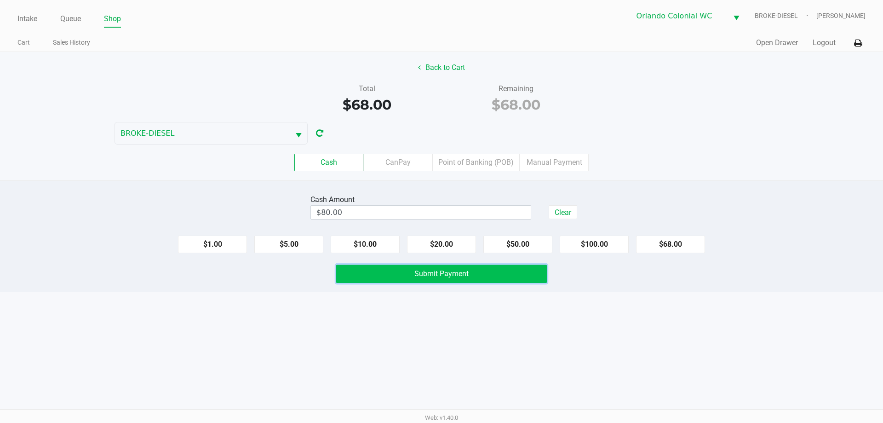
click at [470, 275] on button "Submit Payment" at bounding box center [441, 273] width 211 height 18
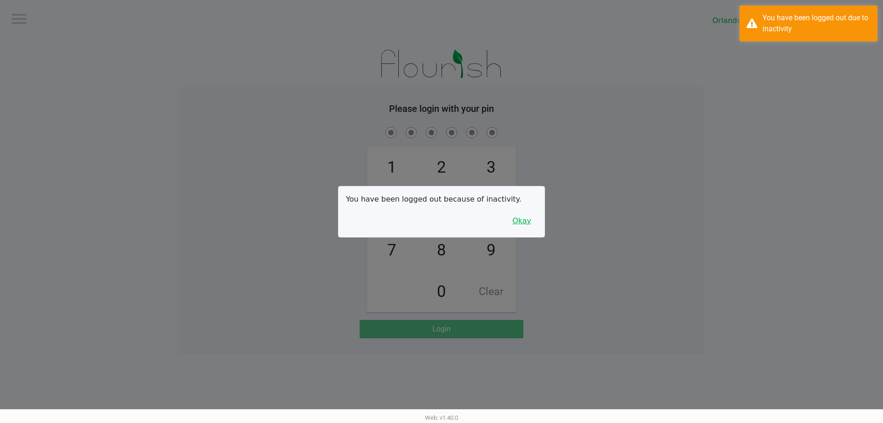
click at [522, 215] on button "Okay" at bounding box center [521, 220] width 31 height 17
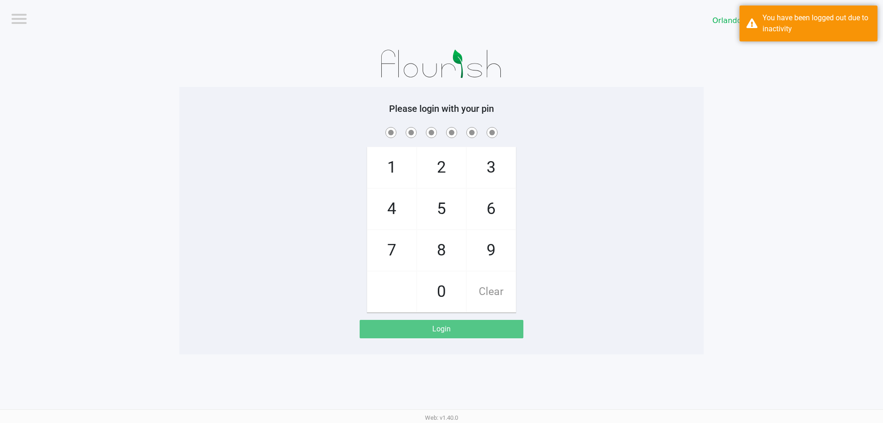
click at [496, 163] on span "3" at bounding box center [491, 167] width 49 height 40
checkbox input "true"
click at [396, 246] on span "7" at bounding box center [391, 250] width 49 height 40
checkbox input "true"
click at [500, 254] on span "9" at bounding box center [491, 250] width 49 height 40
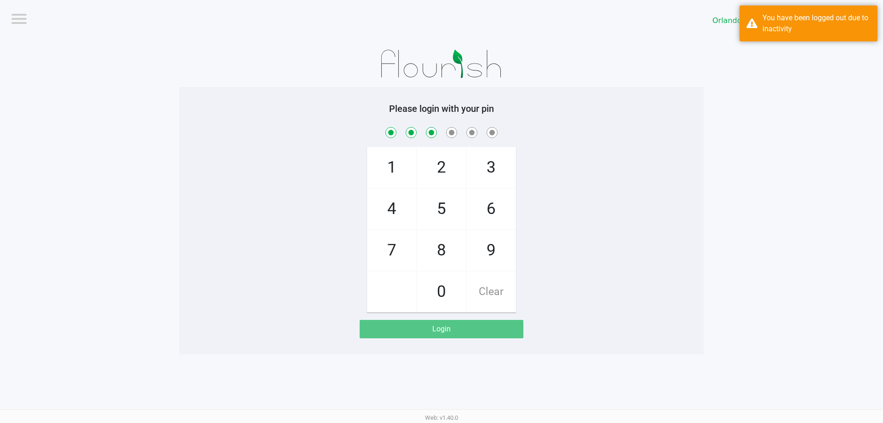
checkbox input "true"
click at [493, 171] on span "3" at bounding box center [491, 167] width 49 height 40
checkbox input "true"
click at [453, 264] on span "8" at bounding box center [441, 250] width 49 height 40
checkbox input "true"
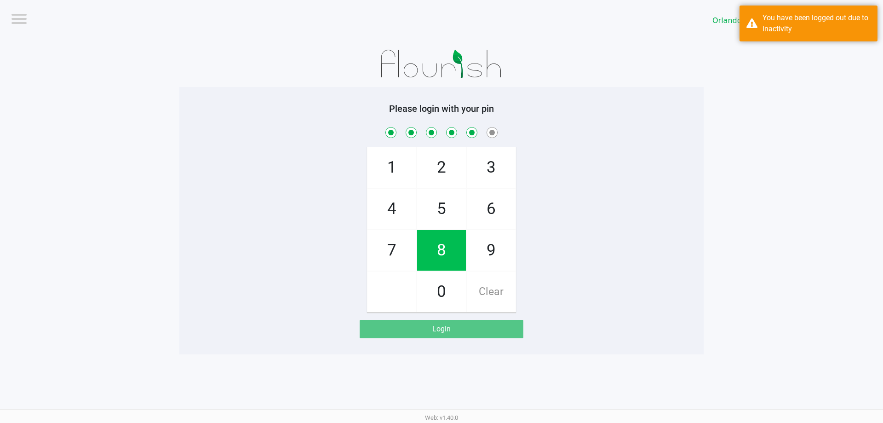
click at [391, 209] on span "4" at bounding box center [391, 208] width 49 height 40
checkbox input "true"
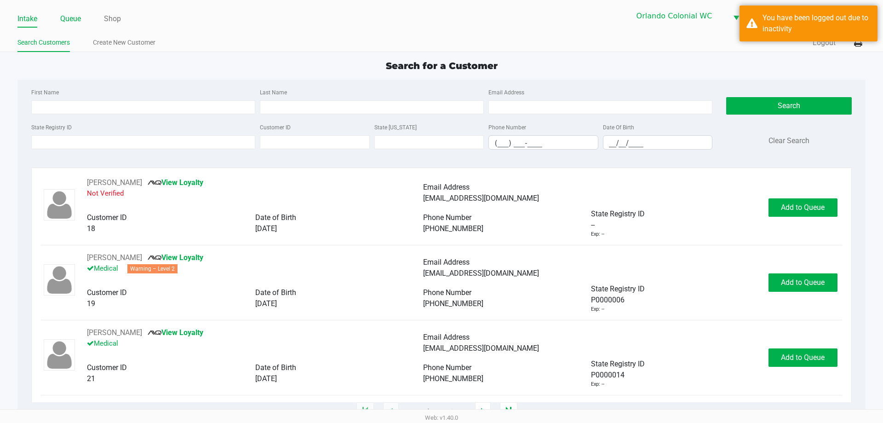
click at [74, 22] on link "Queue" at bounding box center [70, 18] width 21 height 13
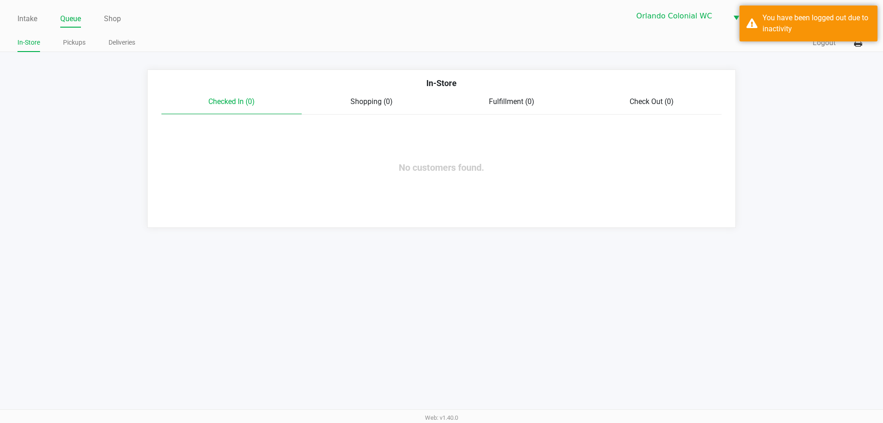
click at [77, 41] on link "Pickups" at bounding box center [74, 42] width 23 height 11
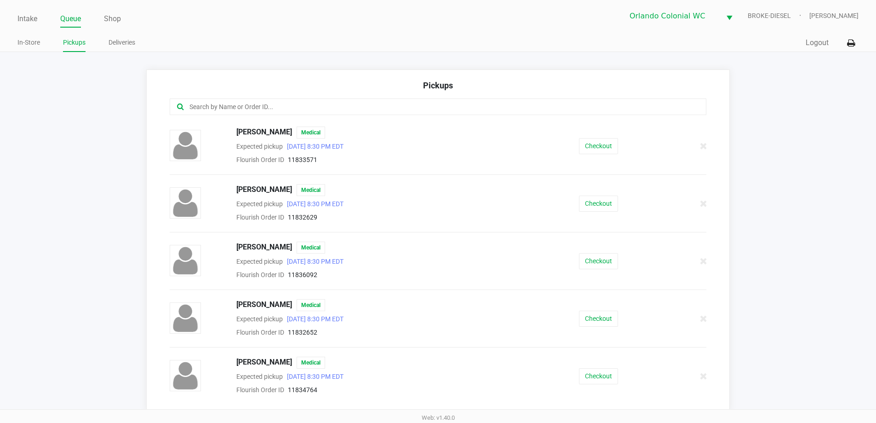
scroll to position [109, 0]
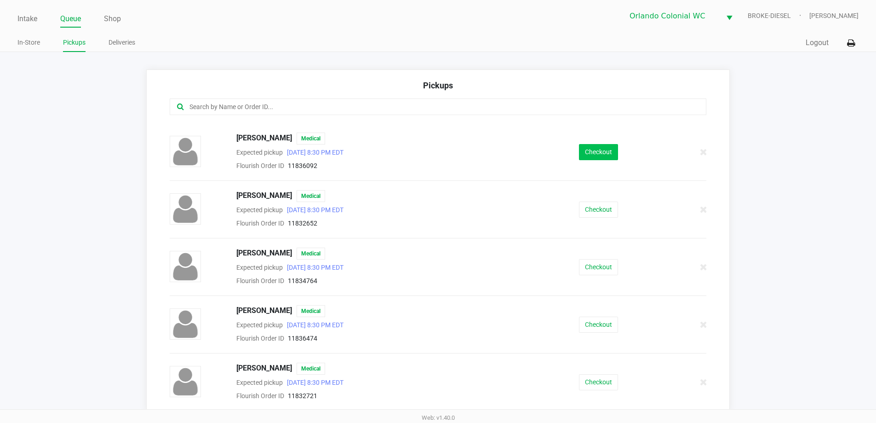
click at [606, 152] on button "Checkout" at bounding box center [598, 152] width 39 height 16
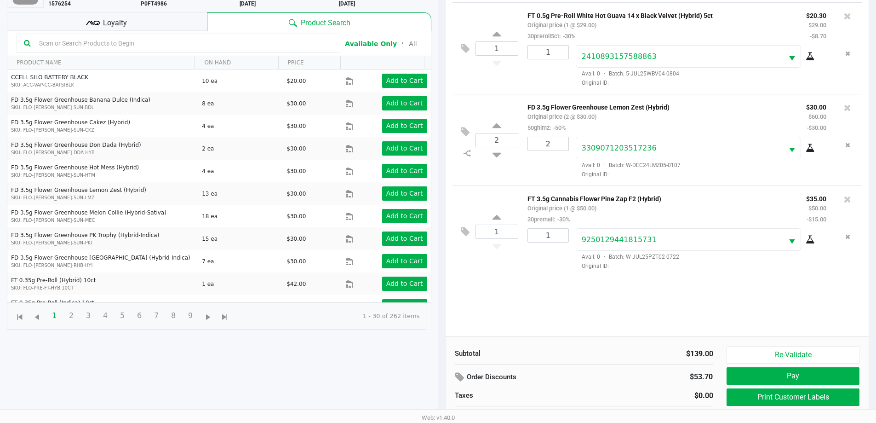
scroll to position [99, 0]
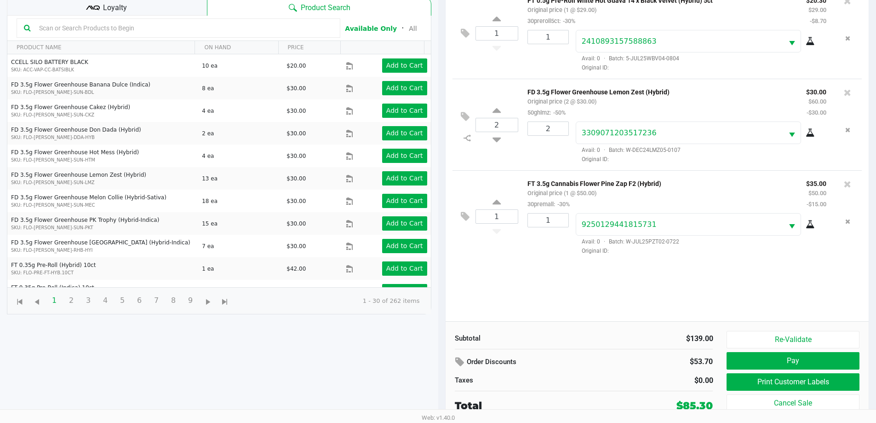
click at [163, 14] on div "Loyalty" at bounding box center [107, 6] width 200 height 18
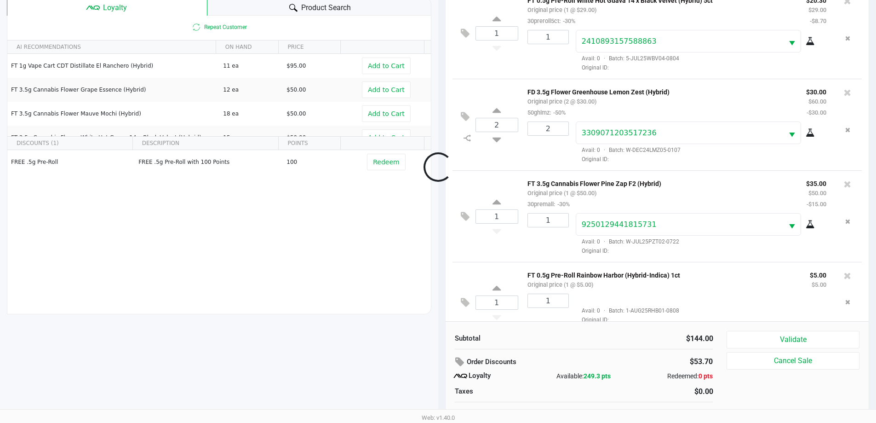
scroll to position [23, 0]
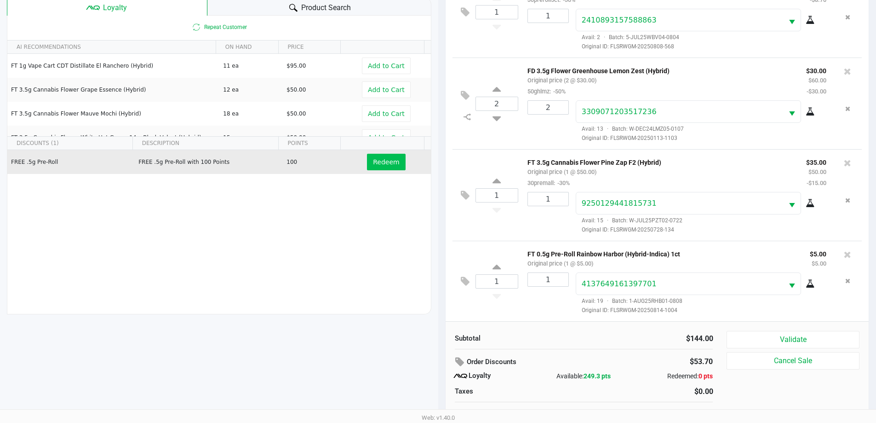
click at [379, 154] on button "Redeem" at bounding box center [386, 162] width 38 height 17
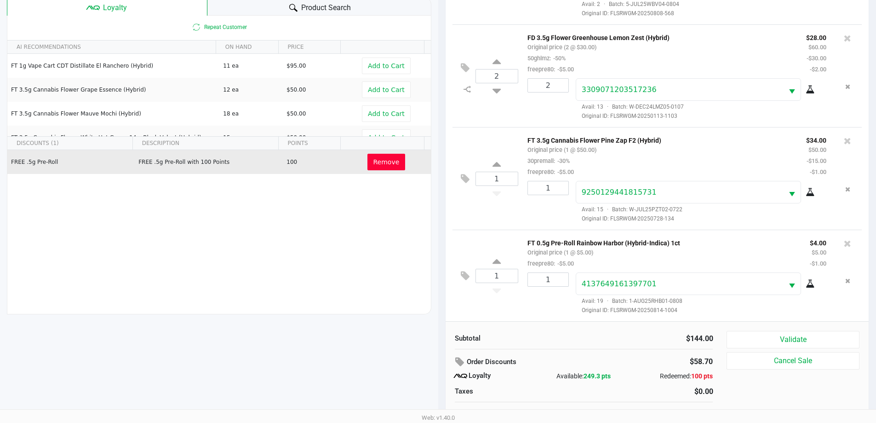
scroll to position [110, 0]
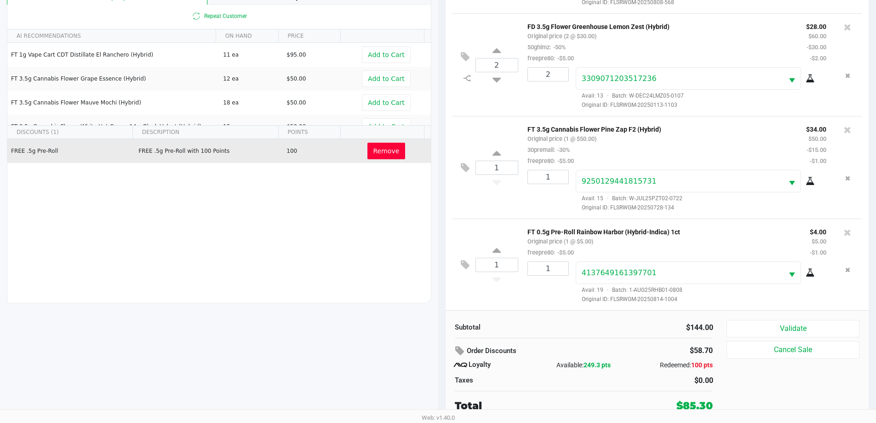
click at [780, 321] on button "Validate" at bounding box center [792, 328] width 132 height 17
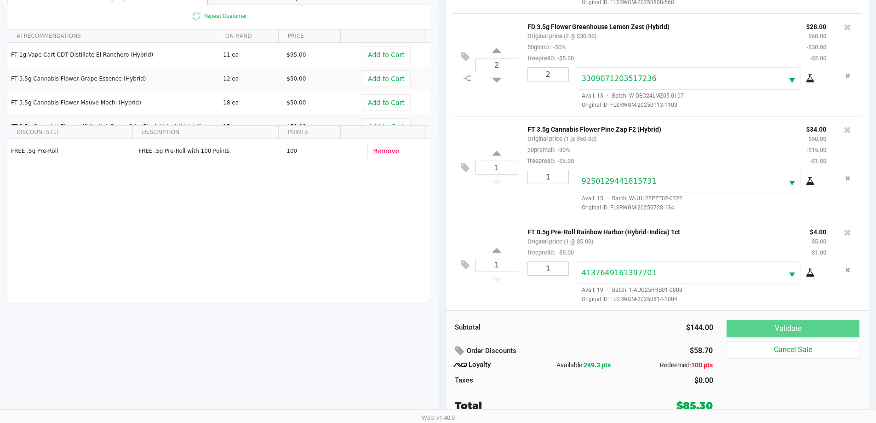
scroll to position [0, 0]
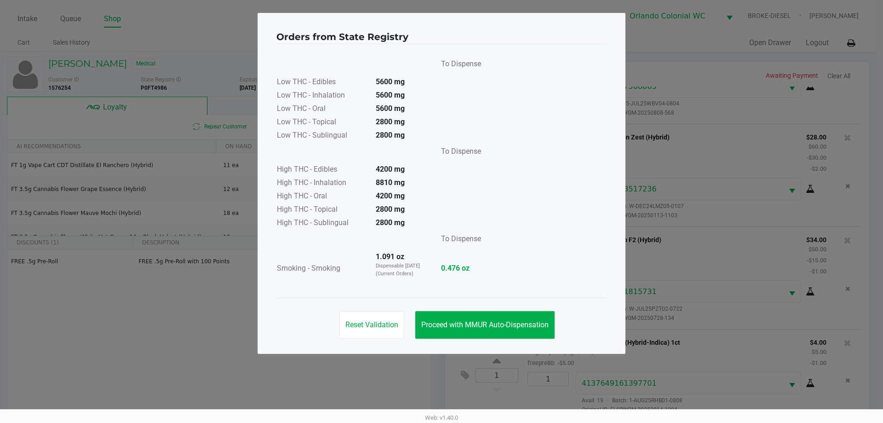
click at [487, 323] on span "Proceed with MMUR Auto-Dispensation" at bounding box center [484, 324] width 127 height 9
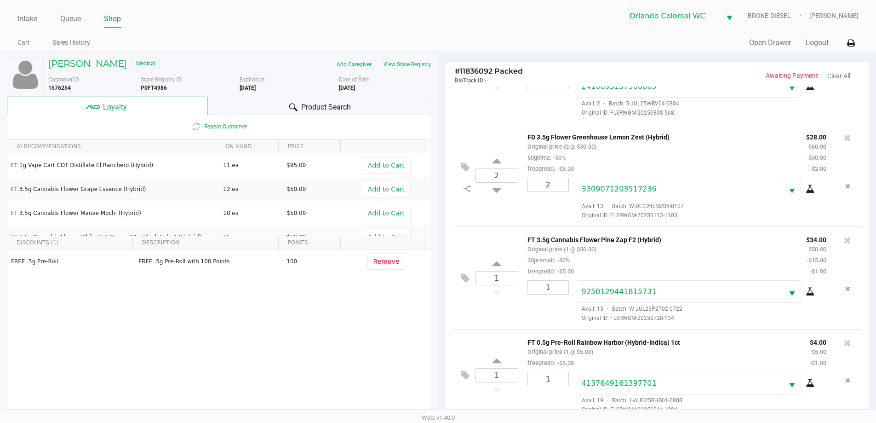
scroll to position [110, 0]
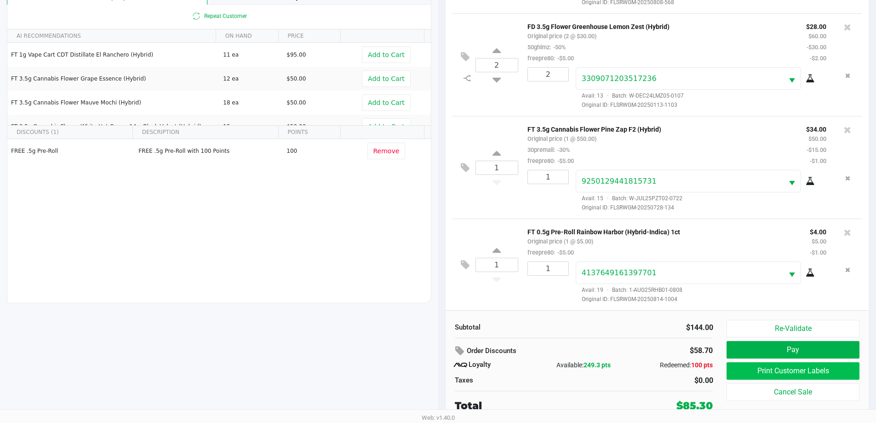
click at [811, 372] on button "Print Customer Labels" at bounding box center [792, 370] width 132 height 17
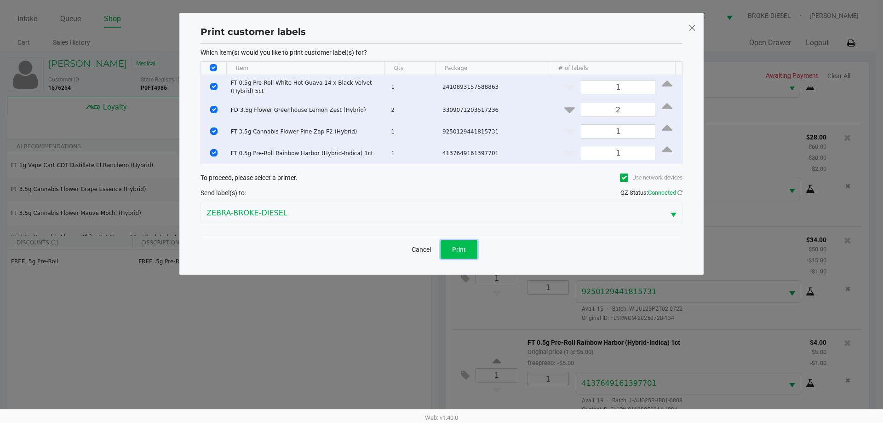
click at [460, 242] on button "Print" at bounding box center [458, 249] width 37 height 18
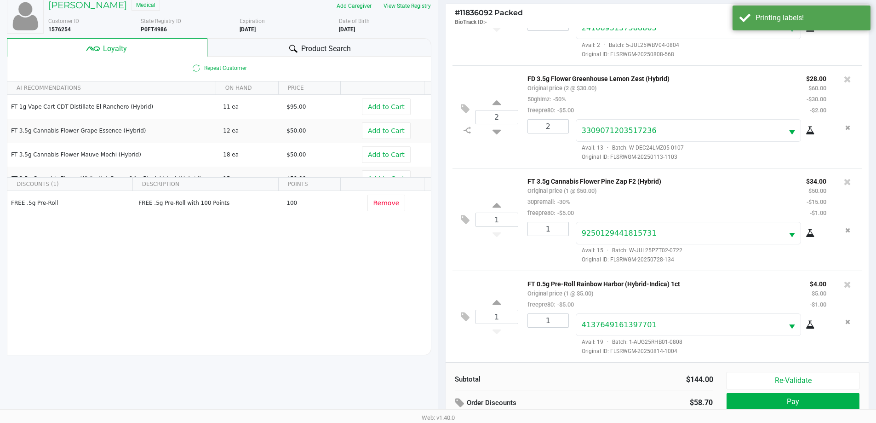
scroll to position [110, 0]
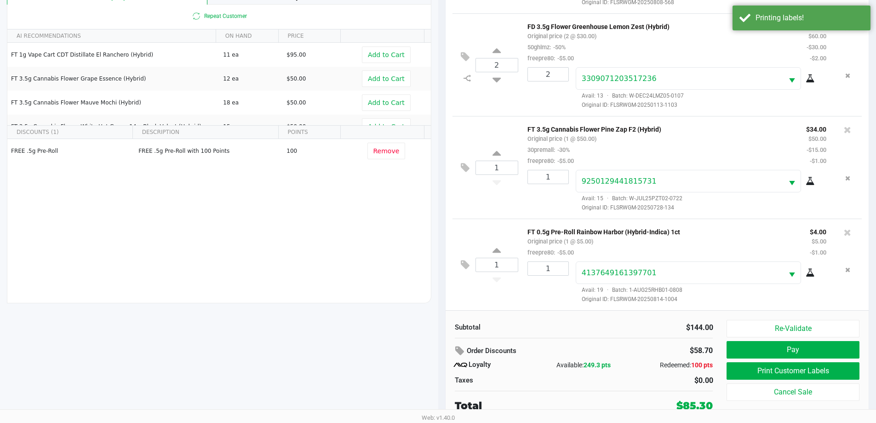
click at [803, 353] on button "Pay" at bounding box center [792, 349] width 132 height 17
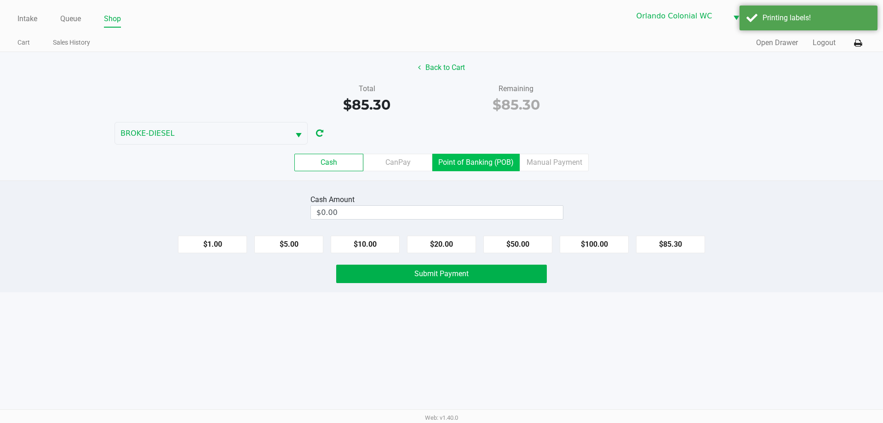
click at [473, 164] on label "Point of Banking (POB)" at bounding box center [475, 162] width 87 height 17
click at [0, 0] on 7 "Point of Banking (POB)" at bounding box center [0, 0] width 0 height 0
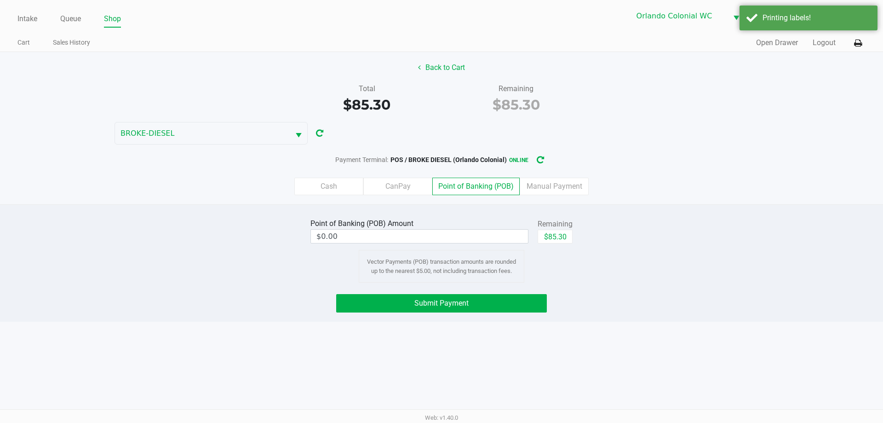
click at [551, 238] on button "$85.30" at bounding box center [554, 236] width 35 height 14
type input "$85.30"
click at [538, 298] on button "Submit Payment" at bounding box center [441, 303] width 211 height 18
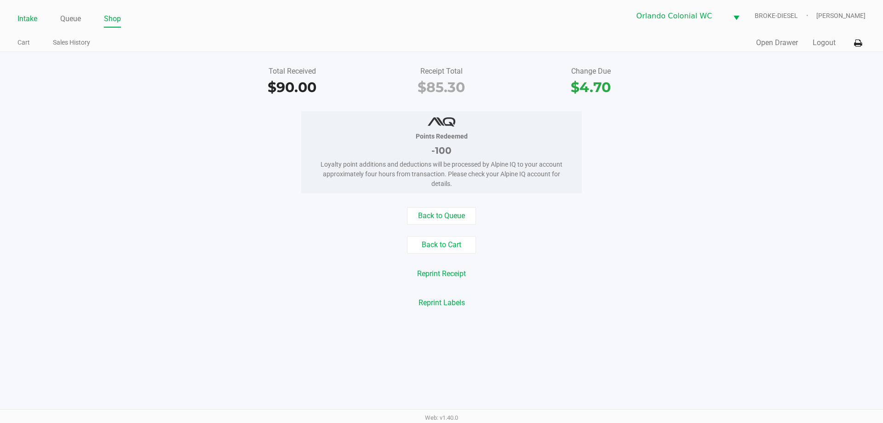
click at [24, 24] on link "Intake" at bounding box center [27, 18] width 20 height 13
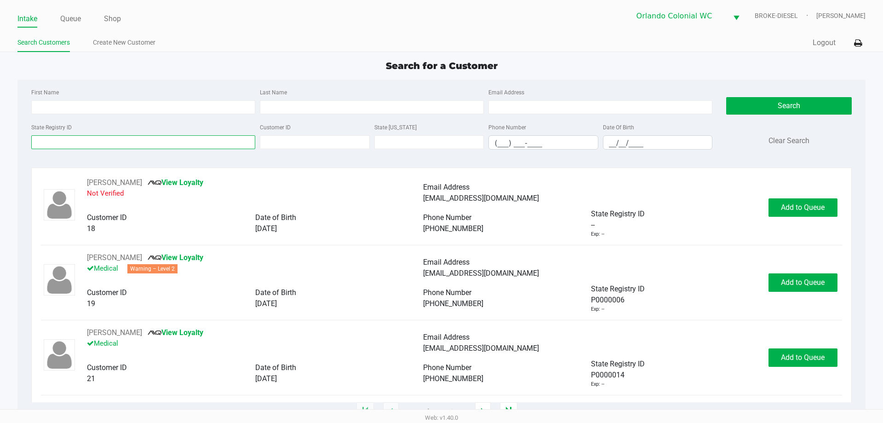
click at [201, 148] on input "State Registry ID" at bounding box center [143, 142] width 224 height 14
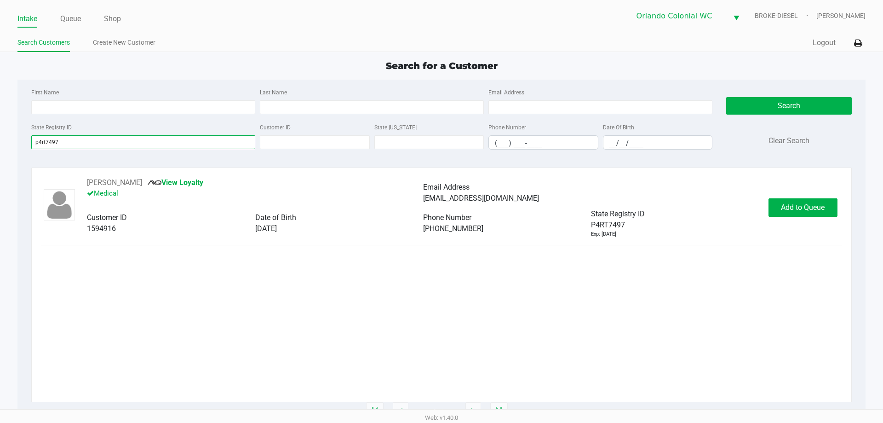
type input "p4rt7497"
click at [802, 207] on span "Add to Queue" at bounding box center [803, 207] width 44 height 9
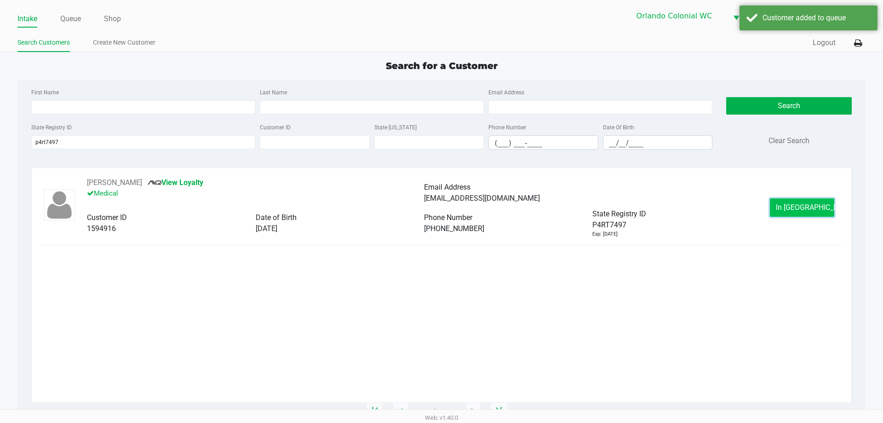
click at [786, 203] on button "In Queue" at bounding box center [802, 207] width 64 height 18
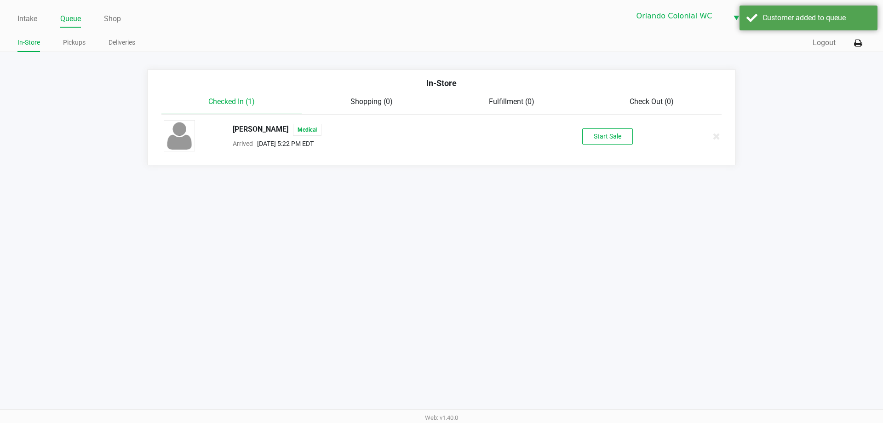
click at [615, 134] on button "Start Sale" at bounding box center [607, 136] width 51 height 16
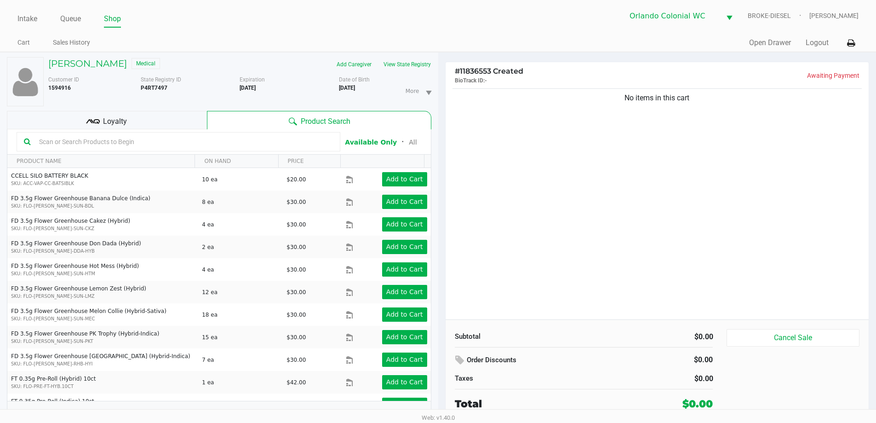
click at [332, 43] on ul "Cart Sales History" at bounding box center [227, 44] width 420 height 16
click at [342, 29] on div "Intake Queue Shop Orlando Colonial WC BROKE-DIESEL Saythany Voravong Cart Sales…" at bounding box center [438, 26] width 876 height 52
click at [361, 40] on ul "Cart Sales History" at bounding box center [227, 44] width 420 height 16
click at [336, 9] on div "Intake Queue Shop Orlando Colonial WC BROKE-DIESEL Saythany Voravong" at bounding box center [437, 16] width 841 height 23
click at [677, 224] on div "No items in this cart" at bounding box center [656, 202] width 423 height 233
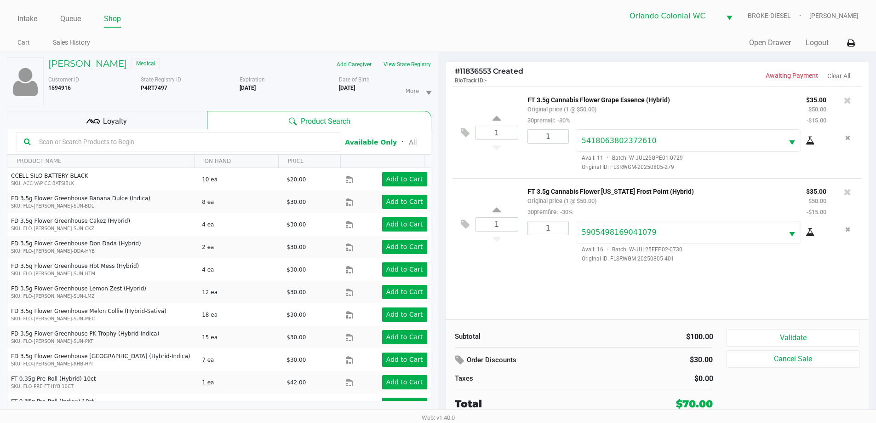
click at [189, 114] on div "Loyalty" at bounding box center [107, 120] width 200 height 18
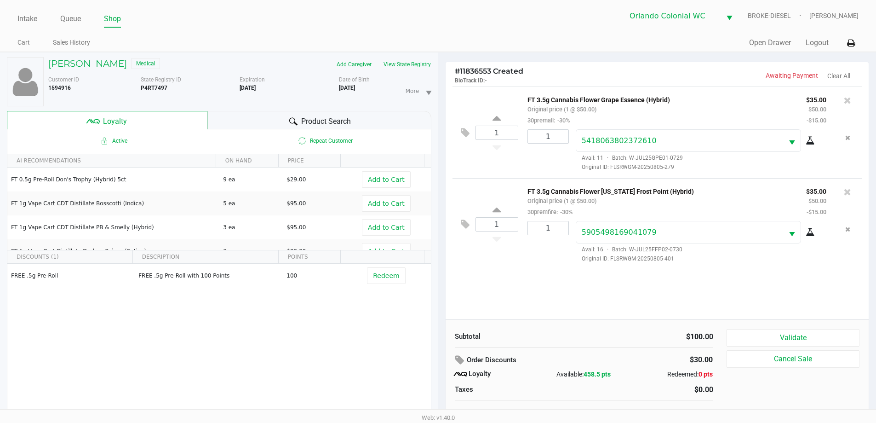
scroll to position [10, 0]
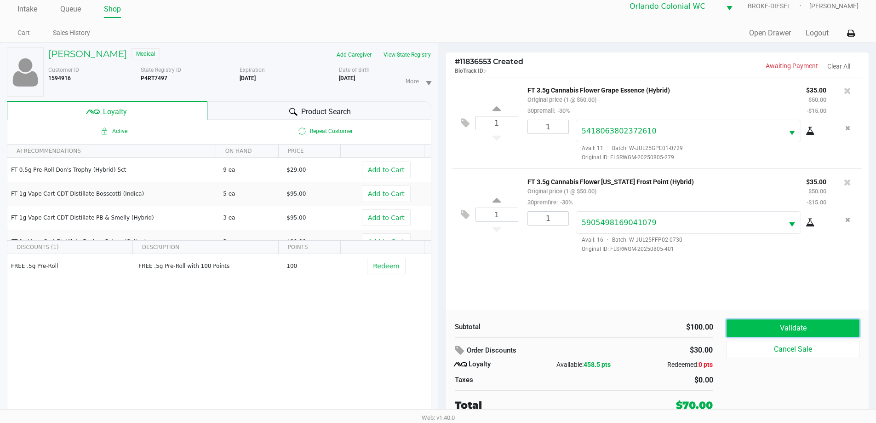
click at [796, 322] on button "Validate" at bounding box center [792, 327] width 132 height 17
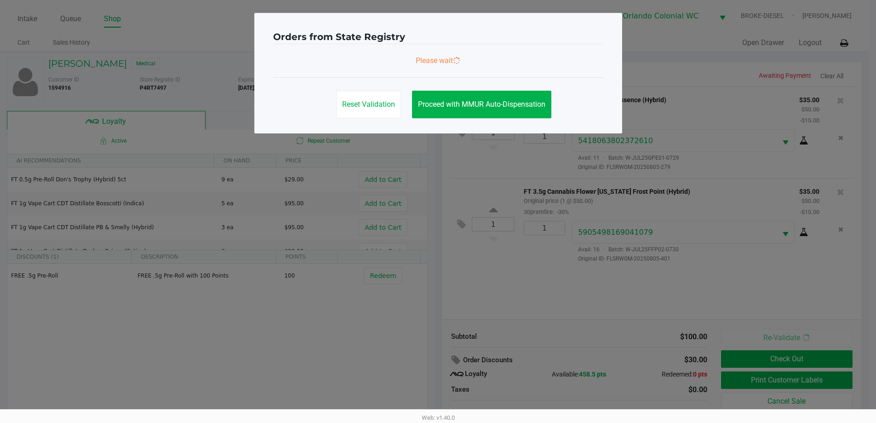
scroll to position [0, 0]
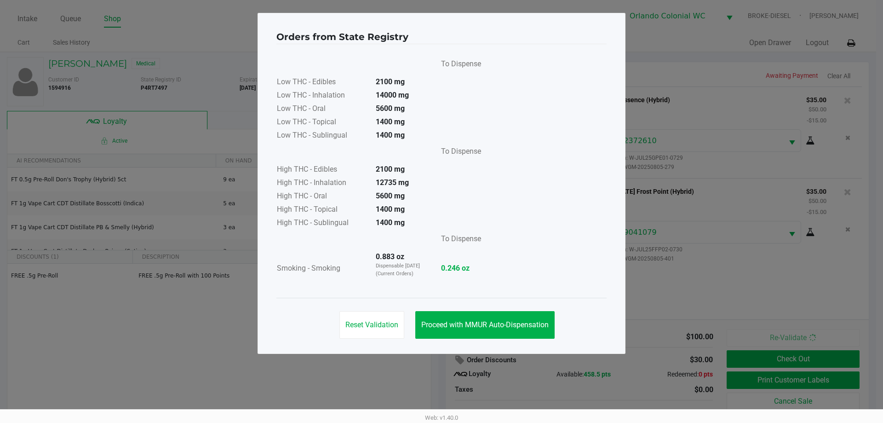
click at [478, 328] on span "Proceed with MMUR Auto-Dispensation" at bounding box center [484, 324] width 127 height 9
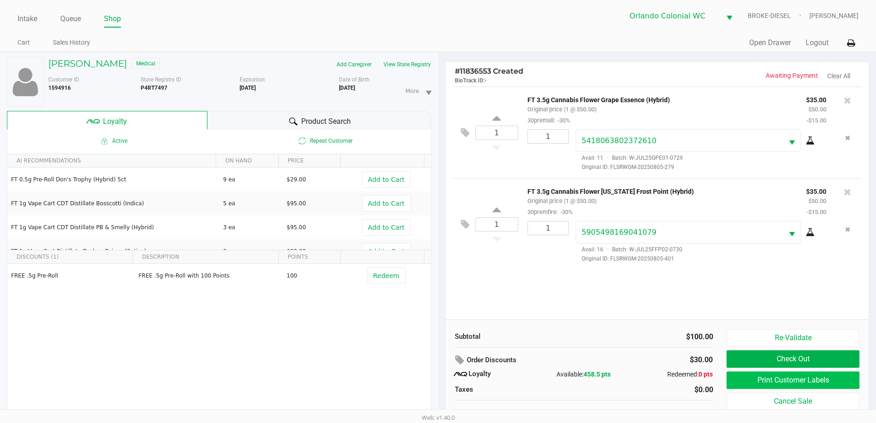
click at [771, 379] on button "Print Customer Labels" at bounding box center [792, 379] width 132 height 17
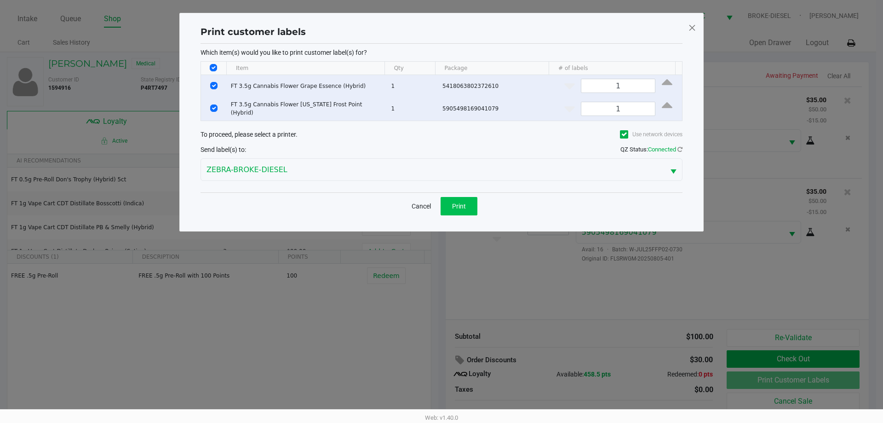
click at [452, 197] on button "Print" at bounding box center [458, 206] width 37 height 18
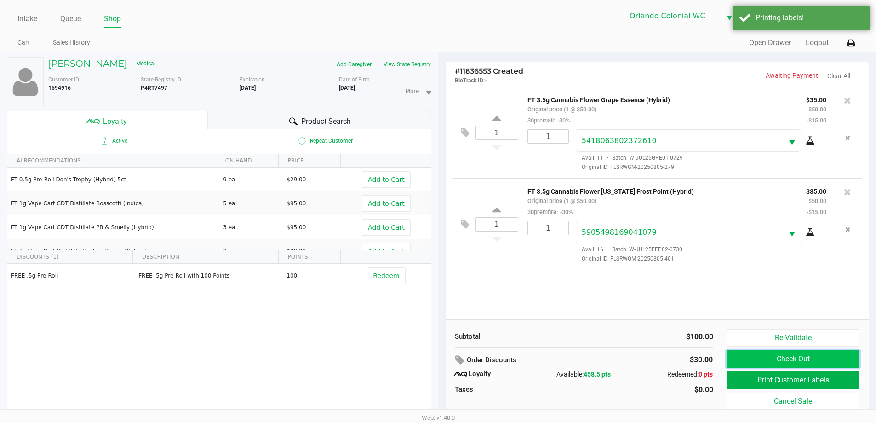
click at [784, 358] on button "Check Out" at bounding box center [792, 358] width 132 height 17
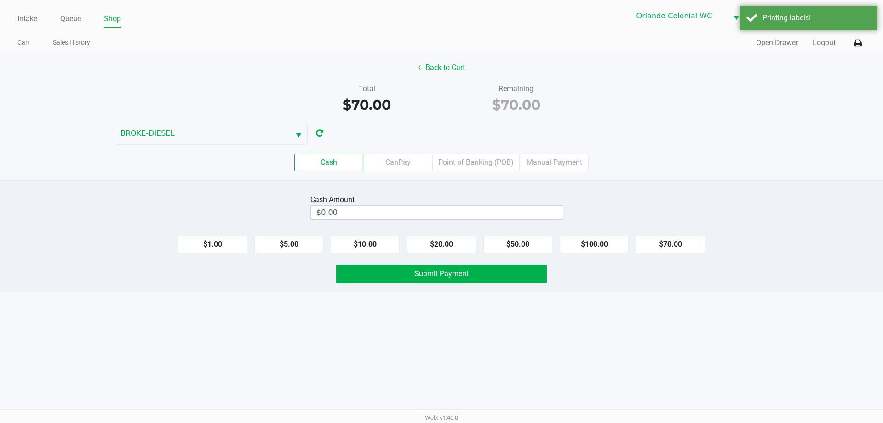
click at [466, 168] on label "Point of Banking (POB)" at bounding box center [475, 162] width 87 height 17
click at [0, 0] on 7 "Point of Banking (POB)" at bounding box center [0, 0] width 0 height 0
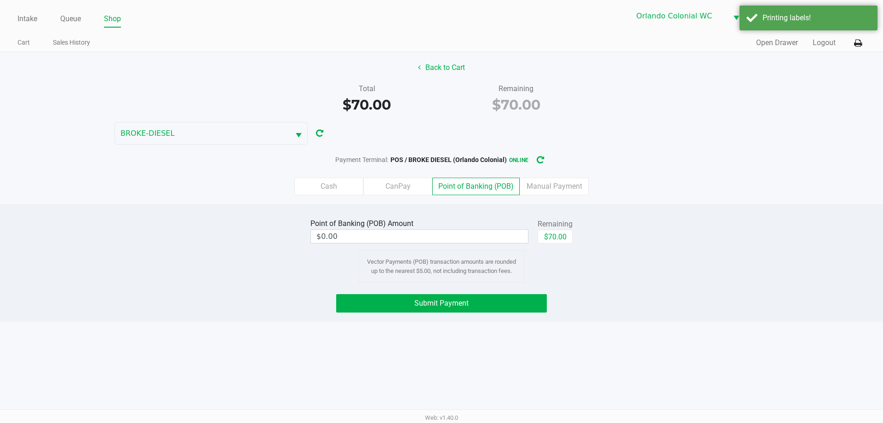
click at [548, 242] on button "$70.00" at bounding box center [554, 236] width 35 height 14
type input "$70.00"
click at [518, 296] on button "Submit Payment" at bounding box center [441, 303] width 211 height 18
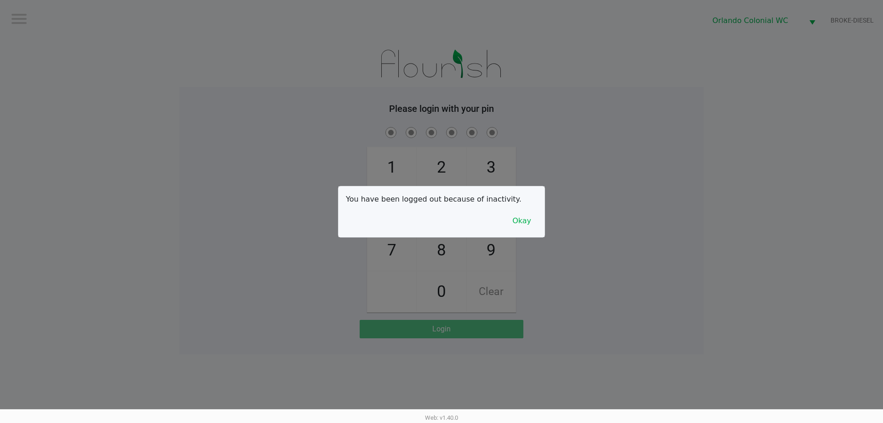
click at [529, 238] on div at bounding box center [441, 211] width 883 height 423
click at [522, 229] on button "Okay" at bounding box center [521, 220] width 31 height 17
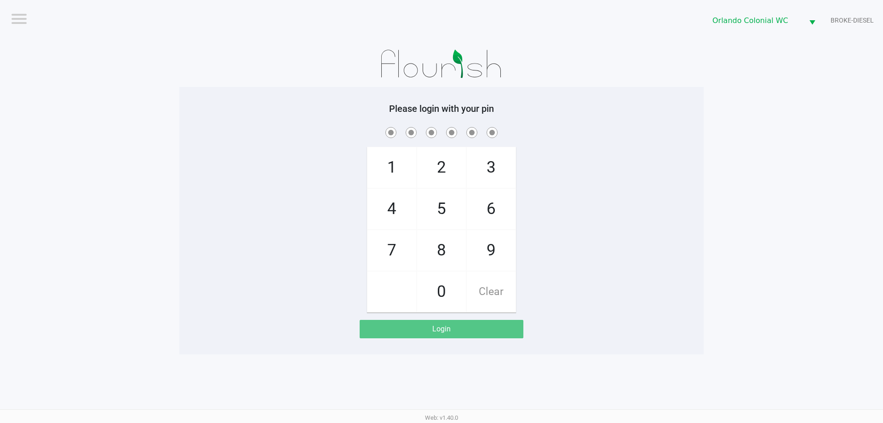
click at [497, 172] on span "3" at bounding box center [491, 167] width 49 height 40
checkbox input "true"
click at [396, 249] on span "7" at bounding box center [391, 250] width 49 height 40
checkbox input "true"
click at [491, 250] on span "9" at bounding box center [491, 250] width 49 height 40
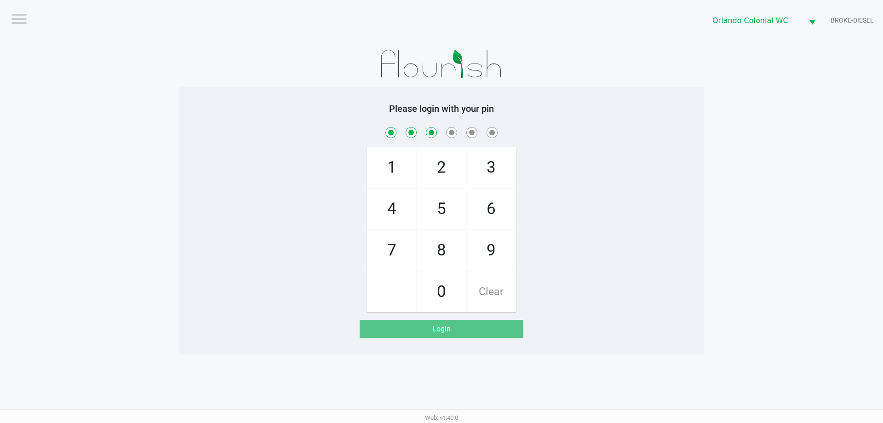
checkbox input "true"
click at [507, 175] on span "3" at bounding box center [491, 167] width 49 height 40
checkbox input "true"
click at [458, 254] on span "8" at bounding box center [441, 250] width 49 height 40
checkbox input "true"
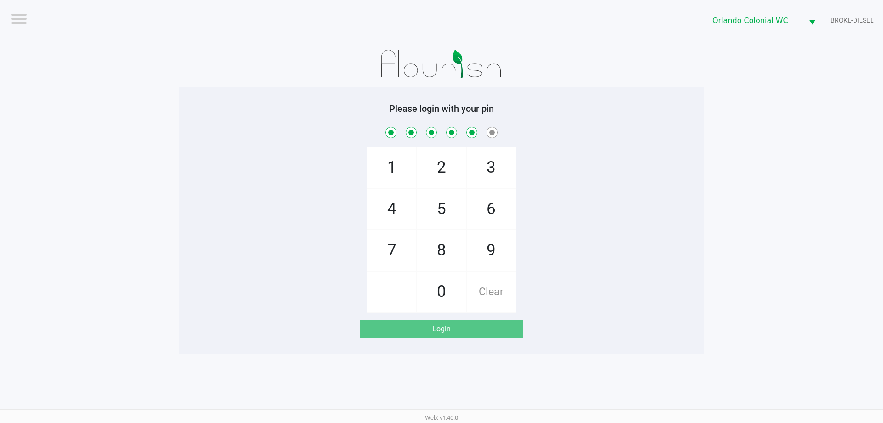
click at [384, 218] on span "4" at bounding box center [391, 208] width 49 height 40
checkbox input "true"
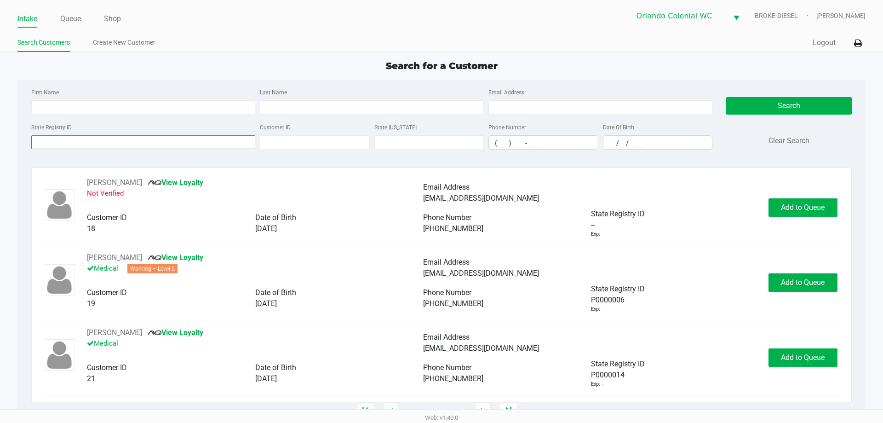
click at [177, 142] on input "State Registry ID" at bounding box center [143, 142] width 224 height 14
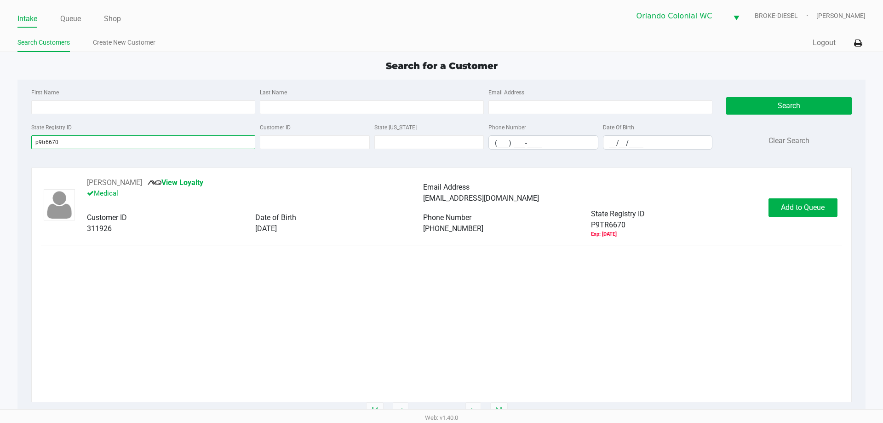
type input "p9tr6670"
click at [805, 214] on button "Add to Queue" at bounding box center [802, 207] width 69 height 18
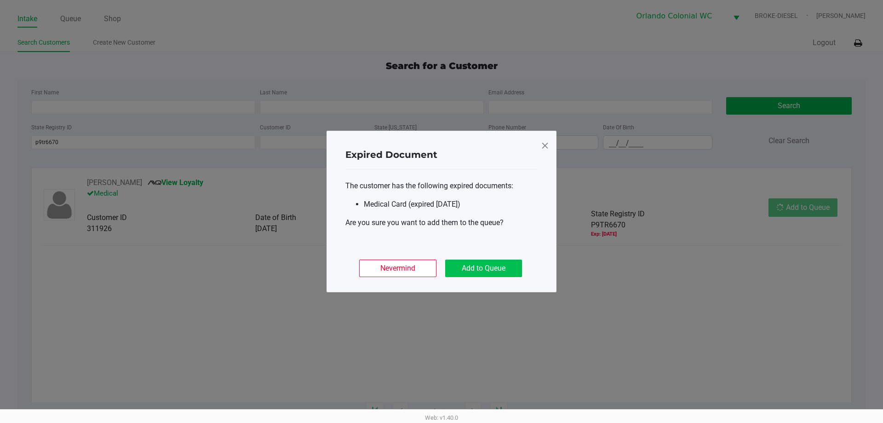
click at [497, 266] on button "Add to Queue" at bounding box center [483, 267] width 77 height 17
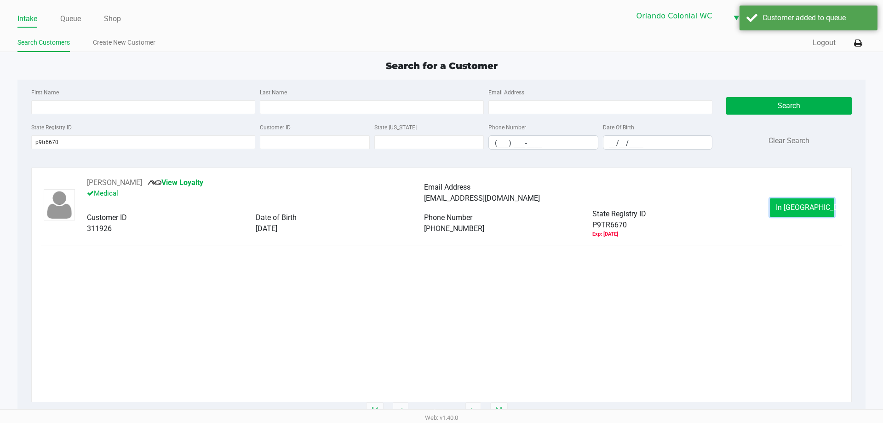
click at [826, 210] on button "In Queue" at bounding box center [802, 207] width 64 height 18
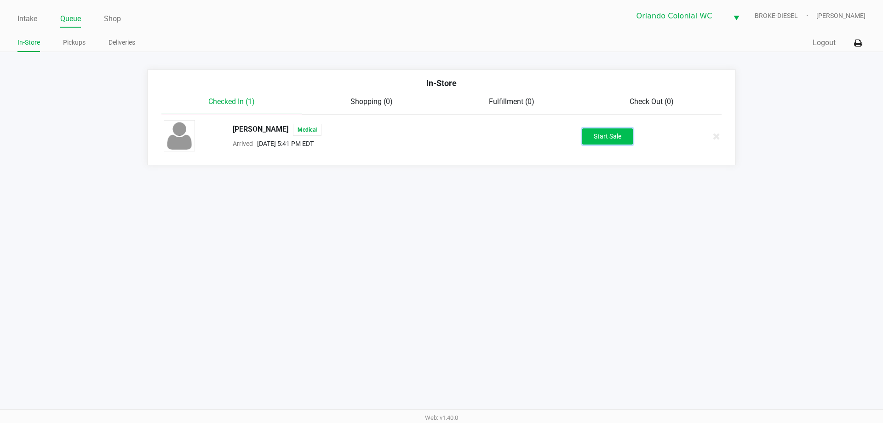
click at [603, 137] on button "Start Sale" at bounding box center [607, 136] width 51 height 16
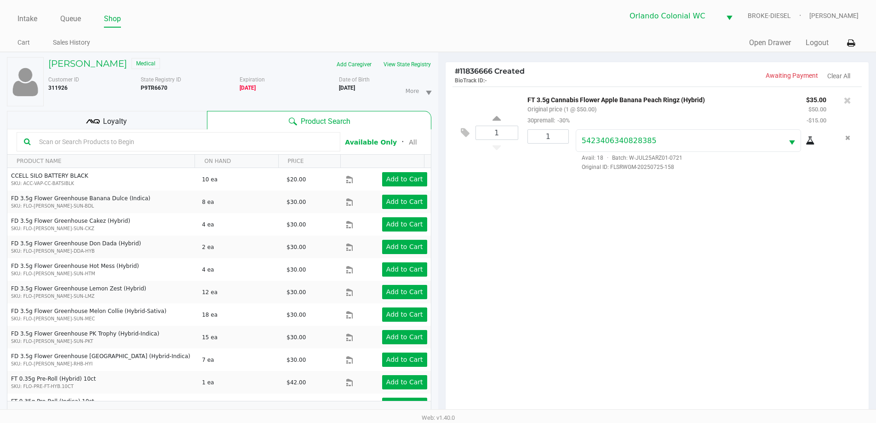
click at [152, 113] on div "Loyalty" at bounding box center [107, 120] width 200 height 18
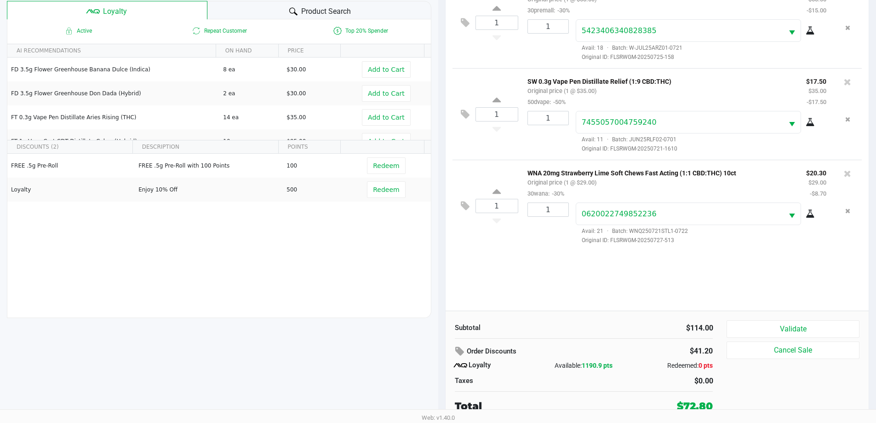
scroll to position [110, 0]
click at [819, 320] on button "Validate" at bounding box center [792, 328] width 132 height 17
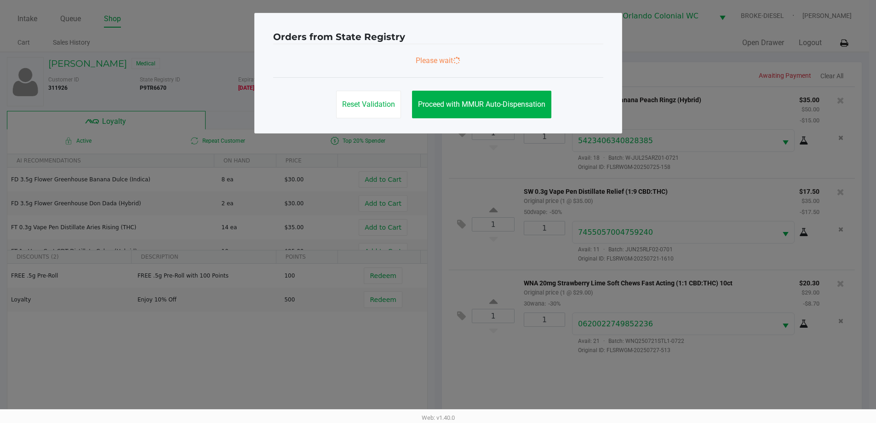
scroll to position [0, 0]
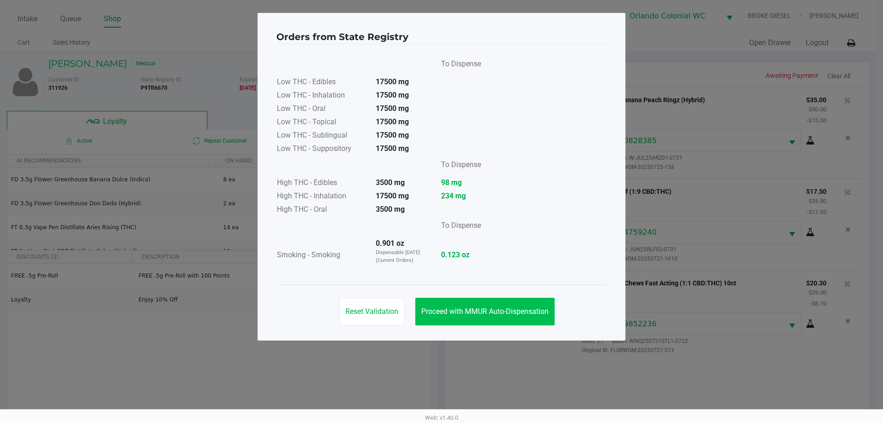
click at [481, 309] on span "Proceed with MMUR Auto-Dispensation" at bounding box center [484, 311] width 127 height 9
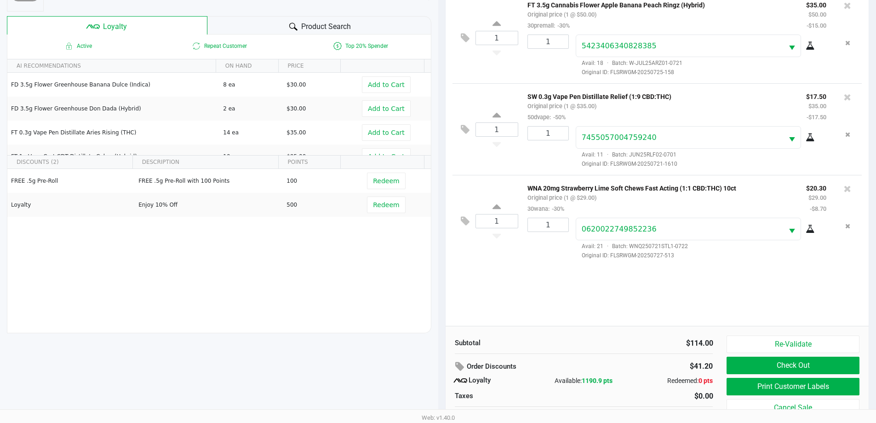
scroll to position [110, 0]
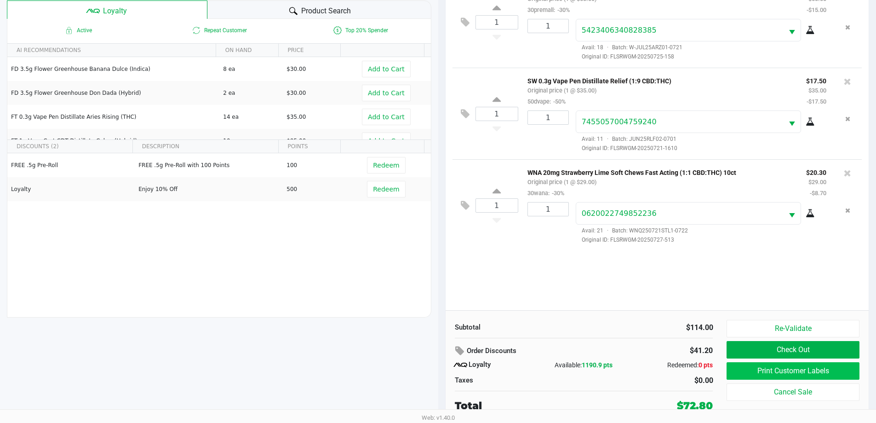
click at [763, 369] on button "Print Customer Labels" at bounding box center [792, 370] width 132 height 17
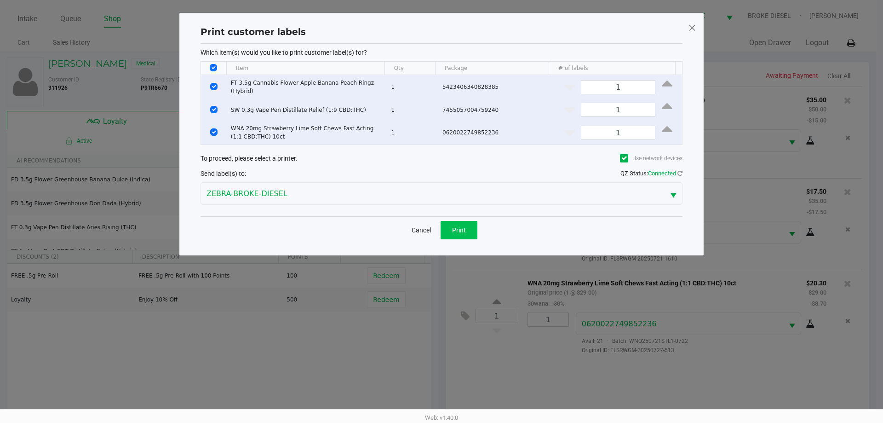
click at [455, 226] on span "Print" at bounding box center [459, 229] width 14 height 7
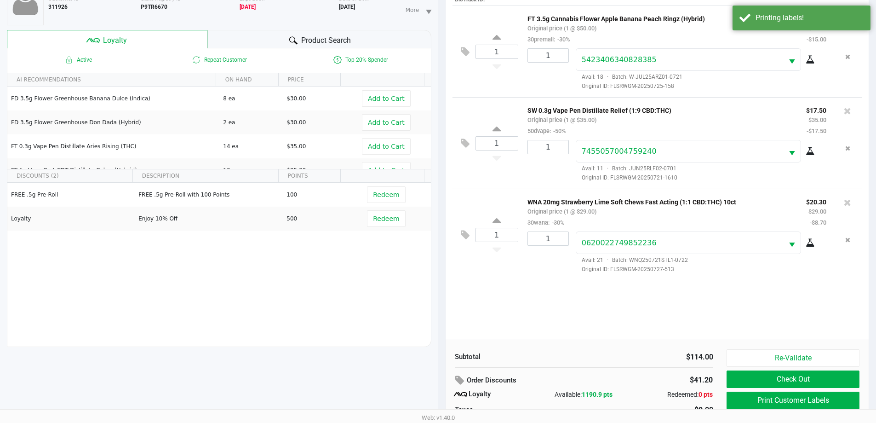
scroll to position [110, 0]
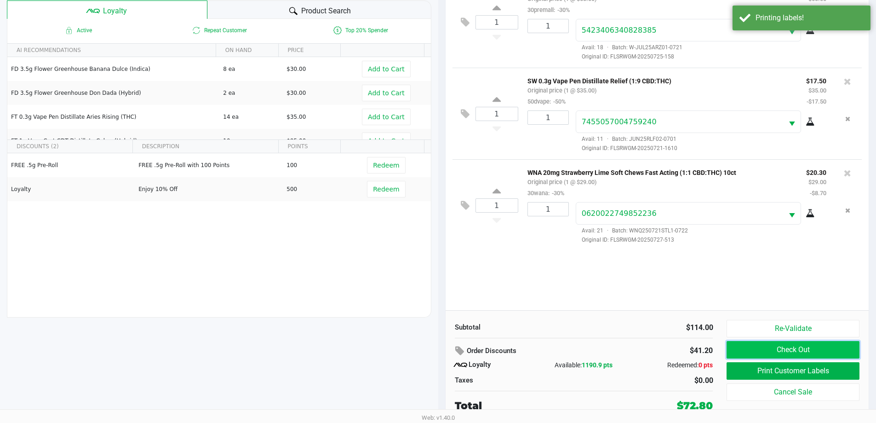
click at [795, 351] on button "Check Out" at bounding box center [792, 349] width 132 height 17
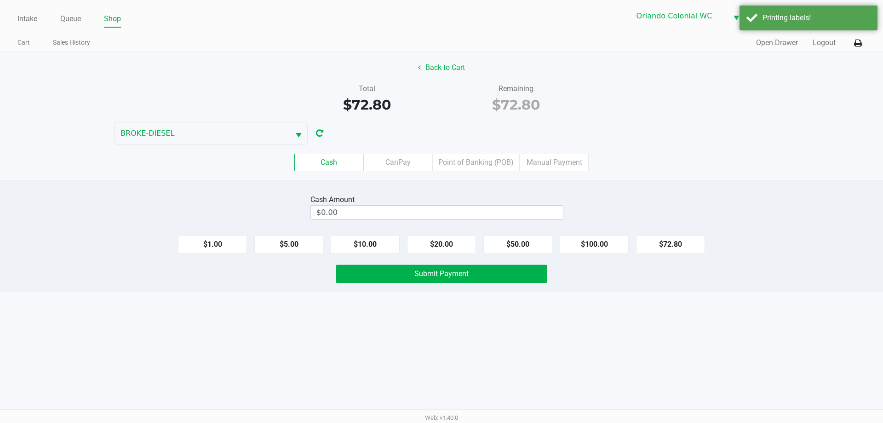
click at [404, 159] on label "CanPay" at bounding box center [397, 162] width 69 height 17
click at [0, 0] on 2 "CanPay" at bounding box center [0, 0] width 0 height 0
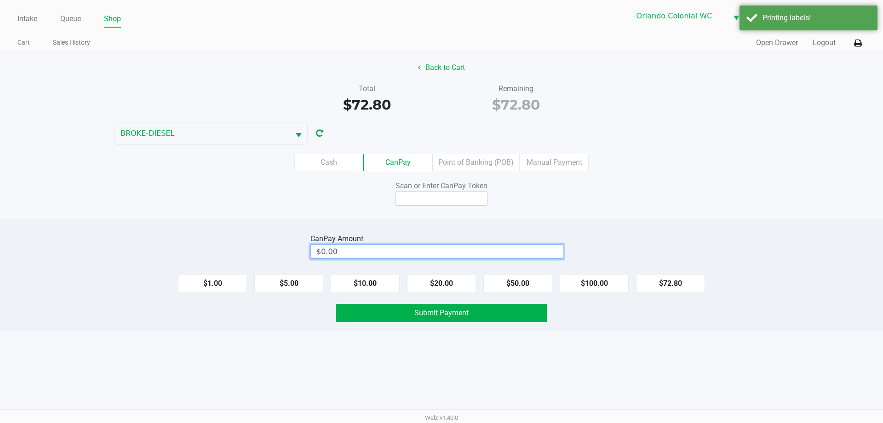
click at [398, 252] on input "$0.00" at bounding box center [437, 251] width 252 height 13
type input "0"
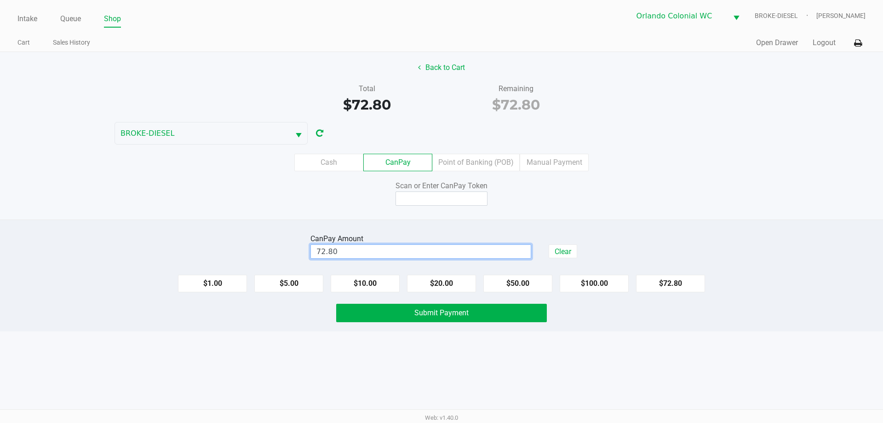
click at [442, 198] on input at bounding box center [441, 198] width 92 height 14
type input "$72.80"
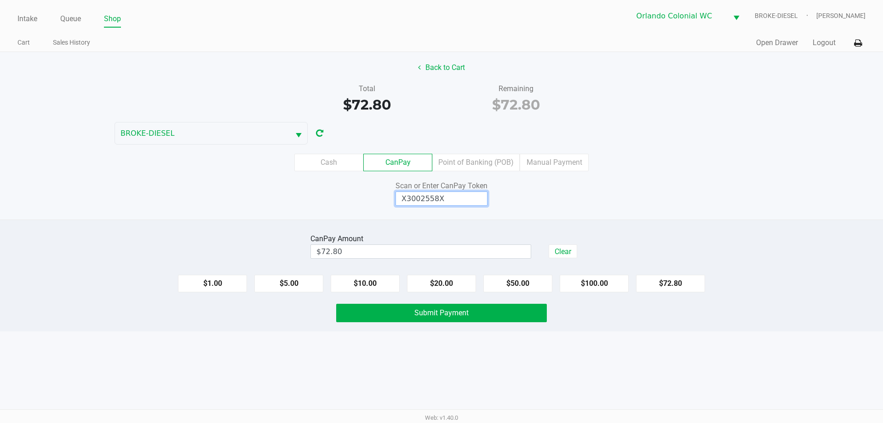
type input "X3002558X"
click at [485, 311] on button "Submit Payment" at bounding box center [441, 312] width 211 height 18
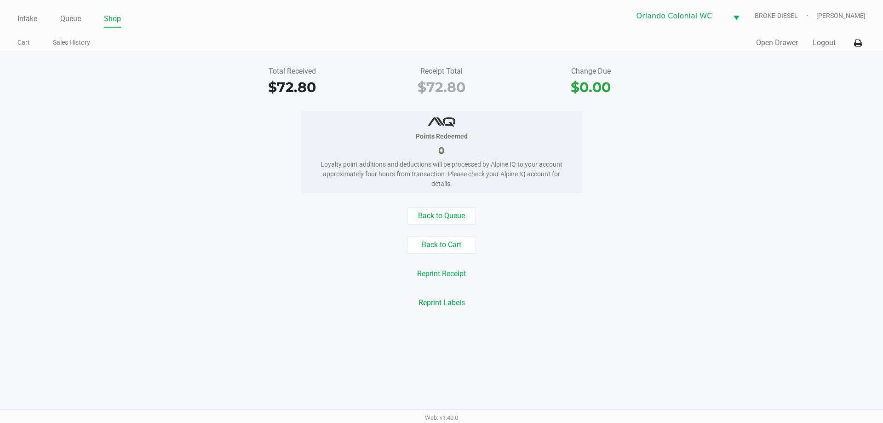
click at [27, 20] on link "Intake" at bounding box center [27, 18] width 20 height 13
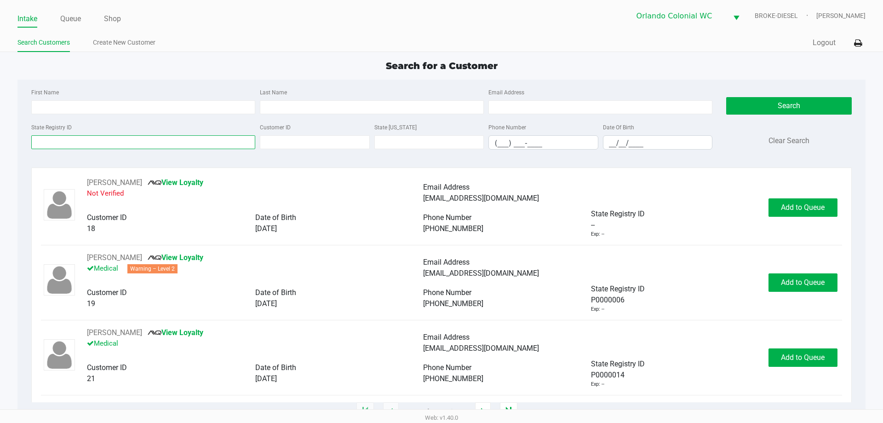
click at [181, 145] on input "State Registry ID" at bounding box center [143, 142] width 224 height 14
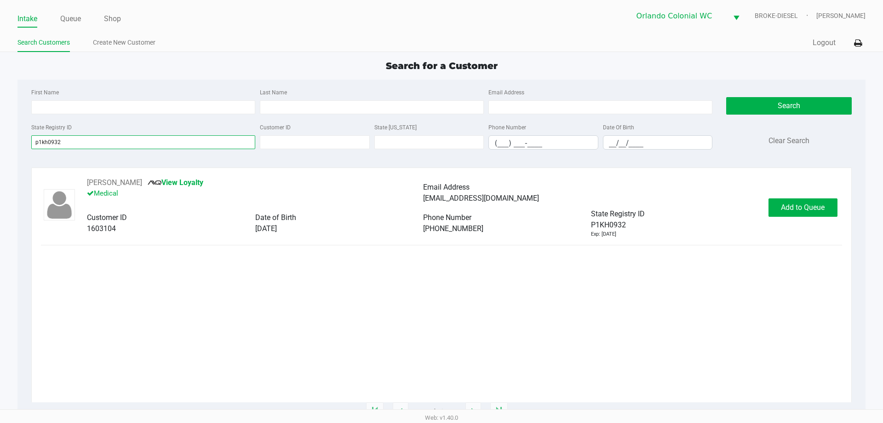
type input "p1kh0932"
click at [798, 207] on span "Add to Queue" at bounding box center [803, 207] width 44 height 9
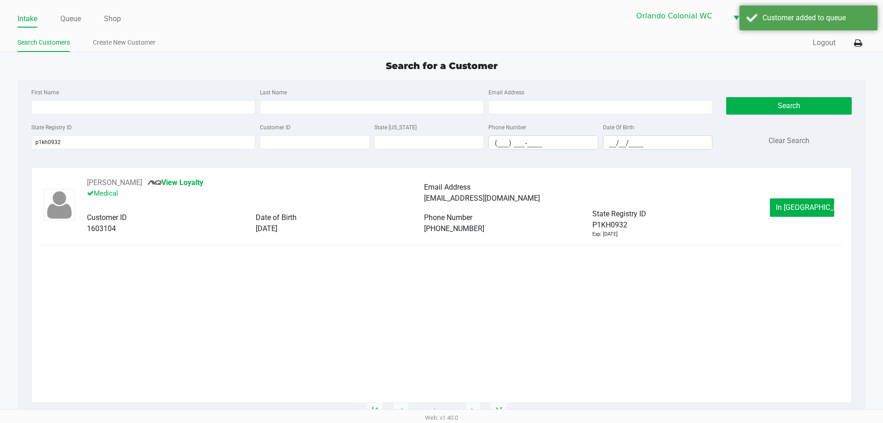
click at [789, 210] on span "In Queue" at bounding box center [814, 207] width 77 height 9
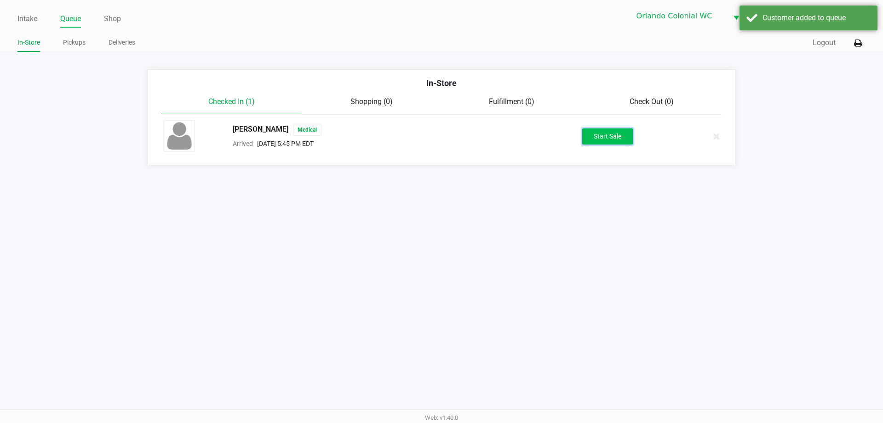
click at [623, 129] on button "Start Sale" at bounding box center [607, 136] width 51 height 16
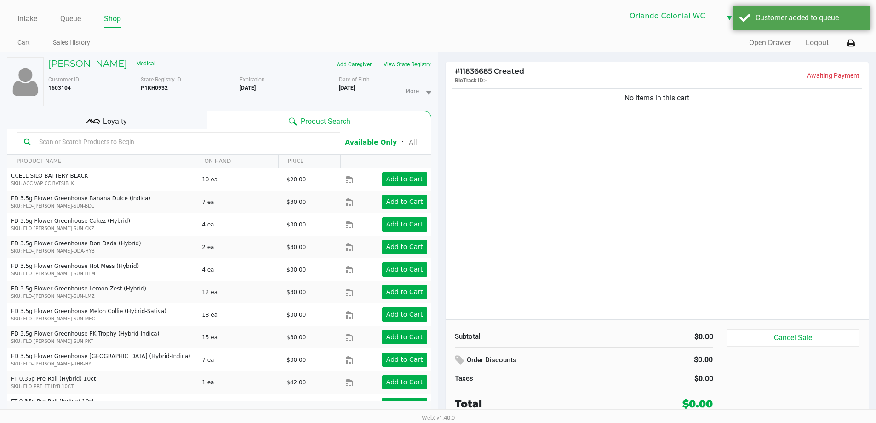
click at [142, 128] on div "Loyalty" at bounding box center [107, 120] width 200 height 18
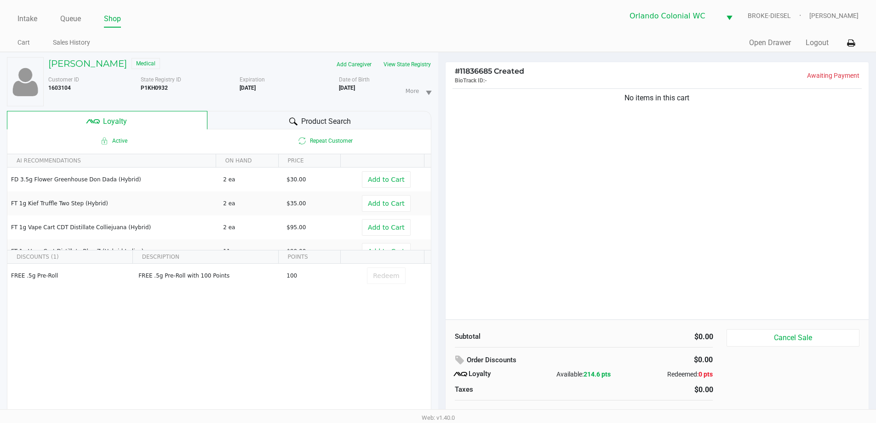
scroll to position [10, 0]
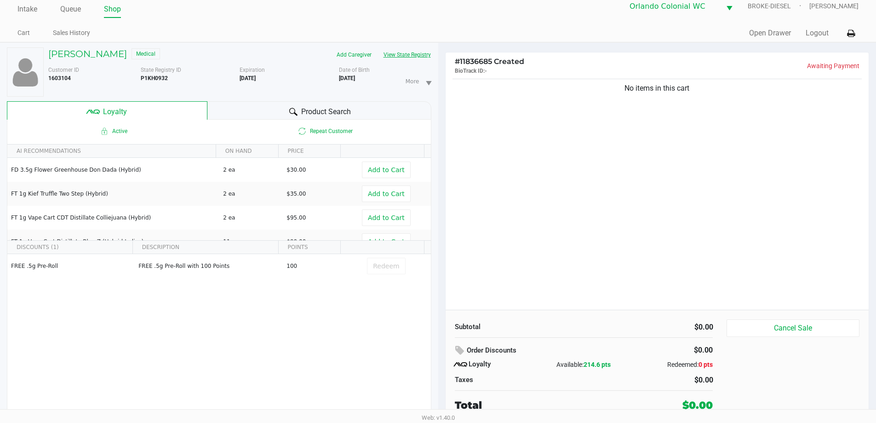
click at [412, 54] on button "View State Registry" at bounding box center [404, 54] width 54 height 15
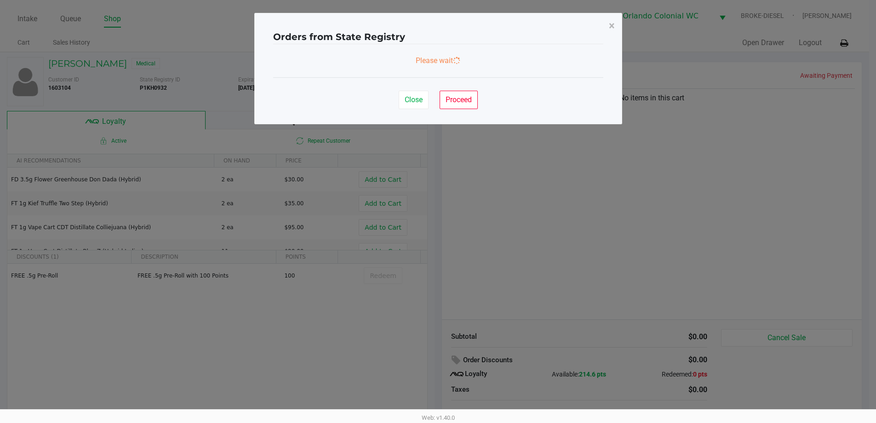
scroll to position [0, 0]
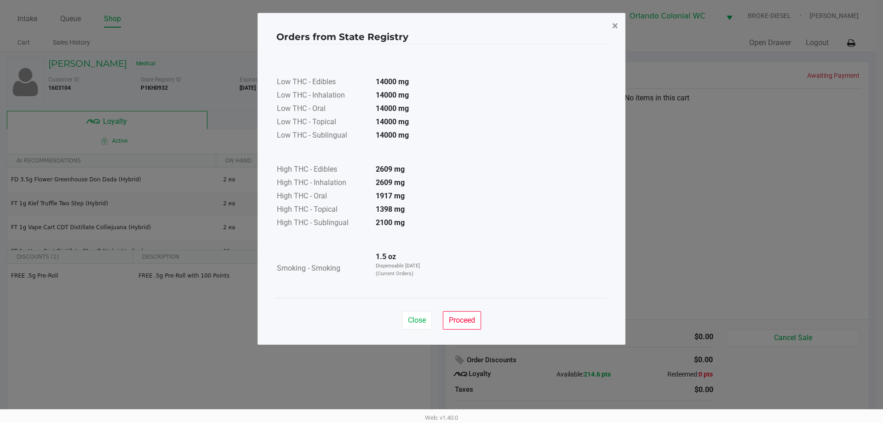
click at [616, 20] on span "×" at bounding box center [615, 25] width 6 height 13
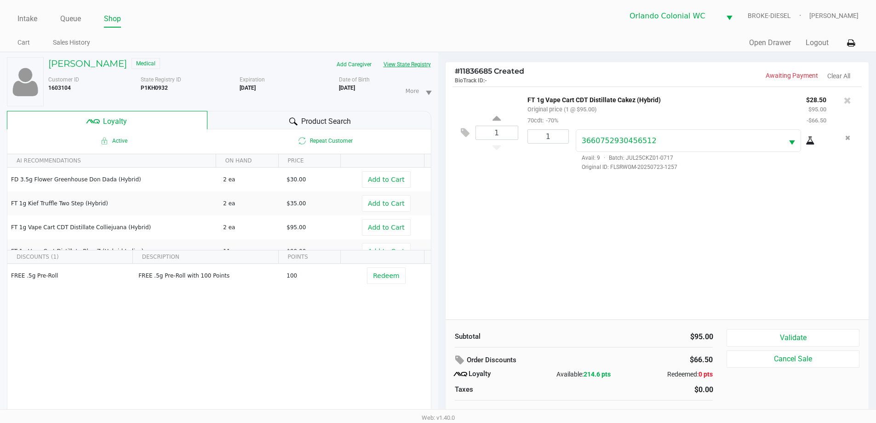
scroll to position [10, 0]
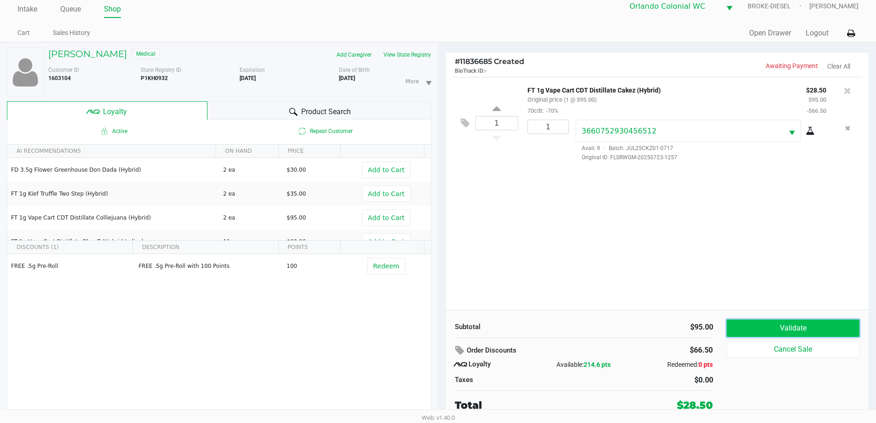
click at [796, 320] on button "Validate" at bounding box center [792, 327] width 132 height 17
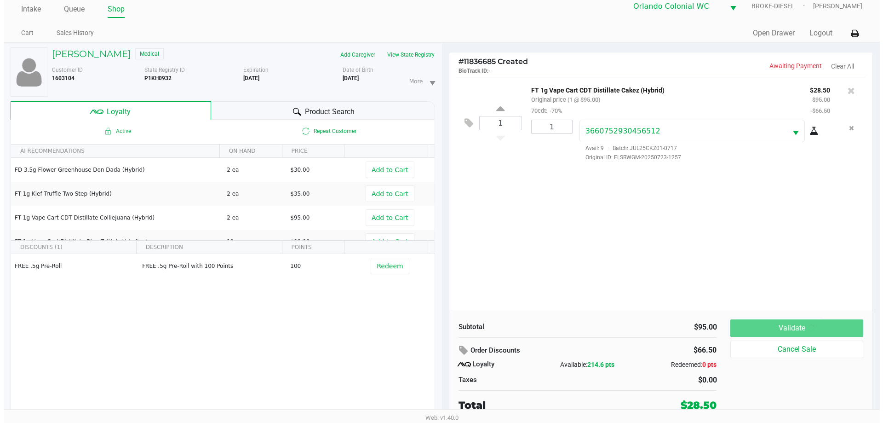
scroll to position [0, 0]
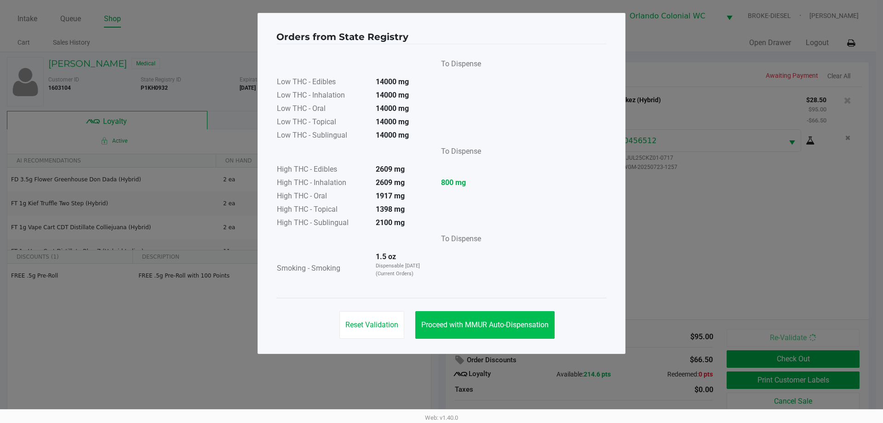
click at [455, 311] on button "Proceed with MMUR Auto-Dispensation" at bounding box center [484, 325] width 139 height 28
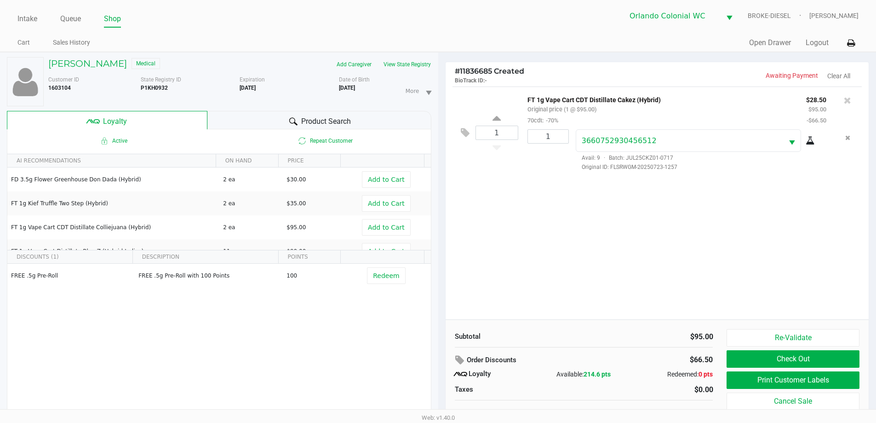
click at [751, 383] on button "Print Customer Labels" at bounding box center [792, 379] width 132 height 17
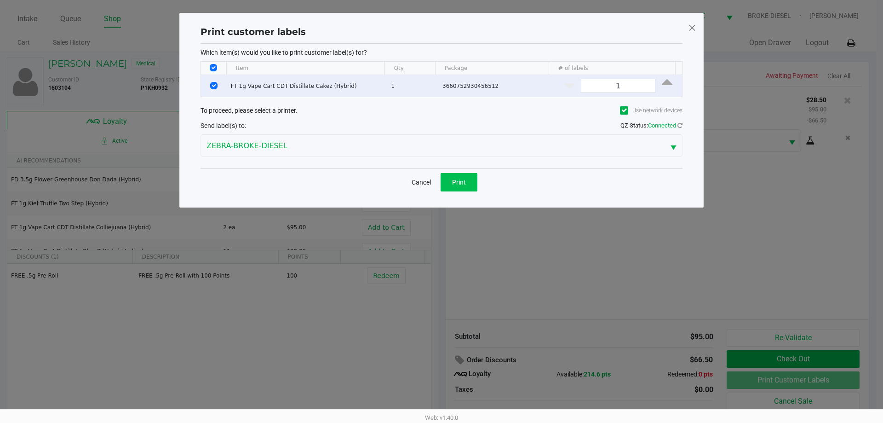
click at [445, 180] on button "Print" at bounding box center [458, 182] width 37 height 18
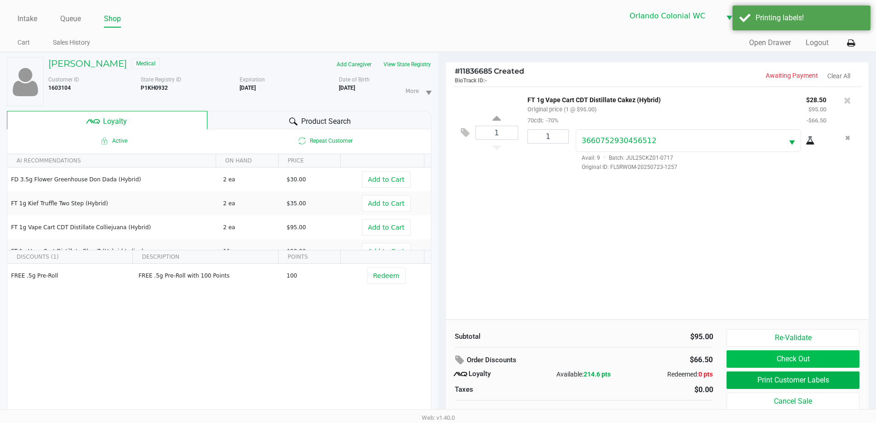
click at [781, 354] on button "Check Out" at bounding box center [792, 358] width 132 height 17
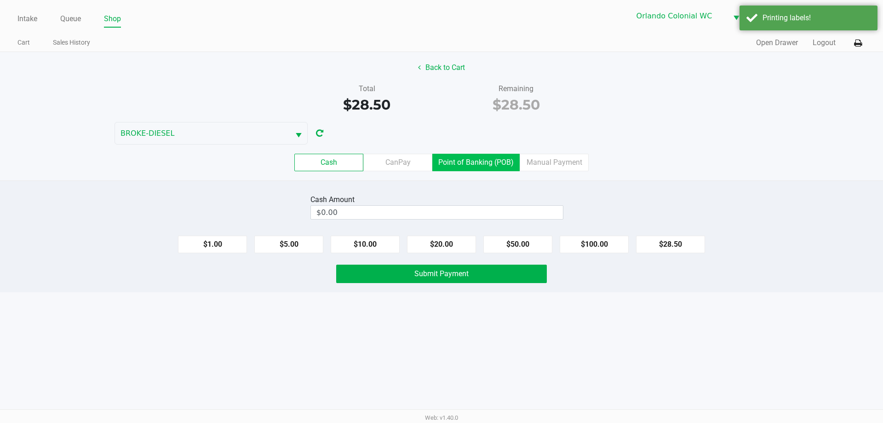
click at [465, 158] on label "Point of Banking (POB)" at bounding box center [475, 162] width 87 height 17
click at [0, 0] on 7 "Point of Banking (POB)" at bounding box center [0, 0] width 0 height 0
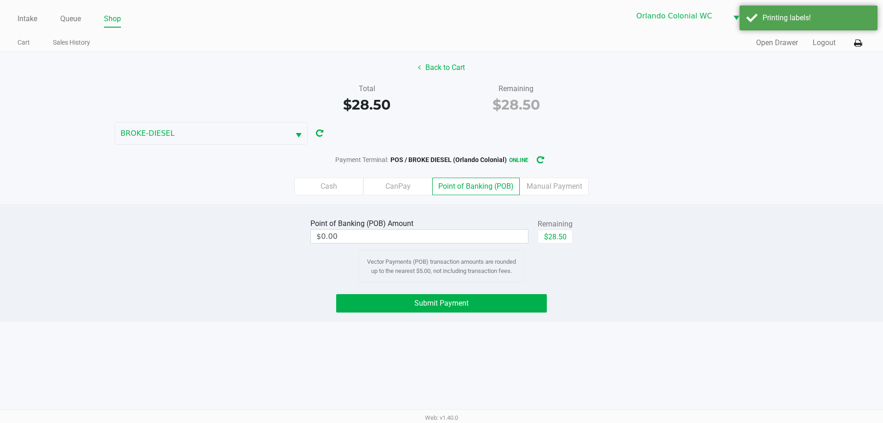
click at [557, 240] on button "$28.50" at bounding box center [554, 236] width 35 height 14
type input "$28.50"
click at [521, 299] on button "Submit Payment" at bounding box center [441, 303] width 211 height 18
